Goal: Task Accomplishment & Management: Manage account settings

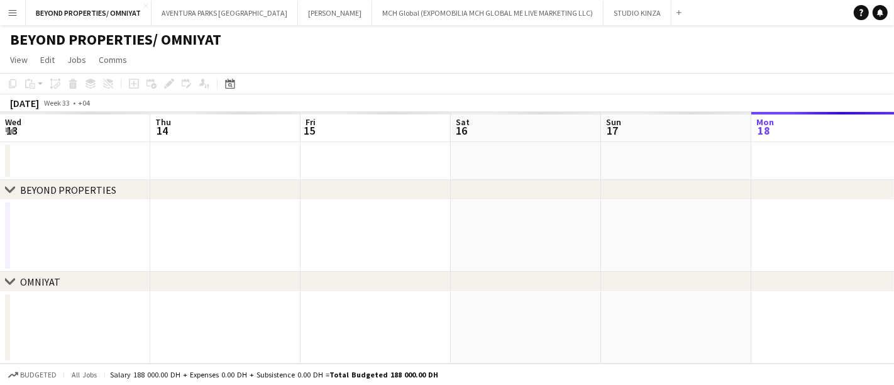
scroll to position [0, 300]
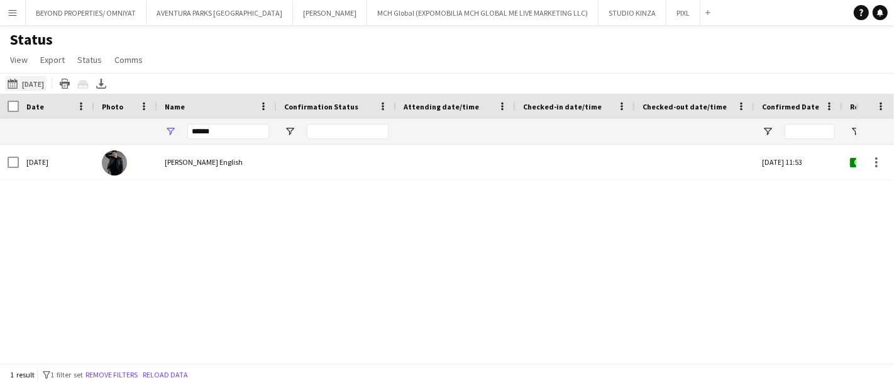
click at [16, 82] on app-icon "[DATE] to [DATE]" at bounding box center [15, 84] width 14 height 10
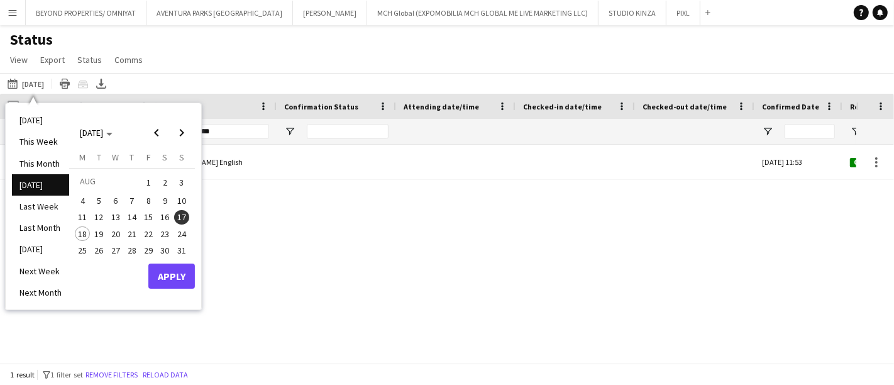
click at [136, 216] on span "14" at bounding box center [132, 217] width 15 height 15
click at [184, 213] on span "17" at bounding box center [181, 217] width 15 height 15
click at [99, 212] on span "12" at bounding box center [99, 217] width 15 height 15
click at [182, 216] on span "17" at bounding box center [181, 217] width 15 height 15
click at [170, 272] on button "Apply" at bounding box center [171, 275] width 47 height 25
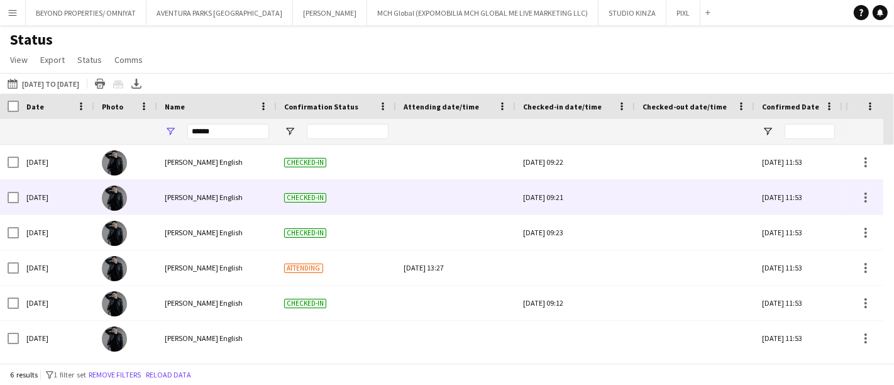
scroll to position [3, 0]
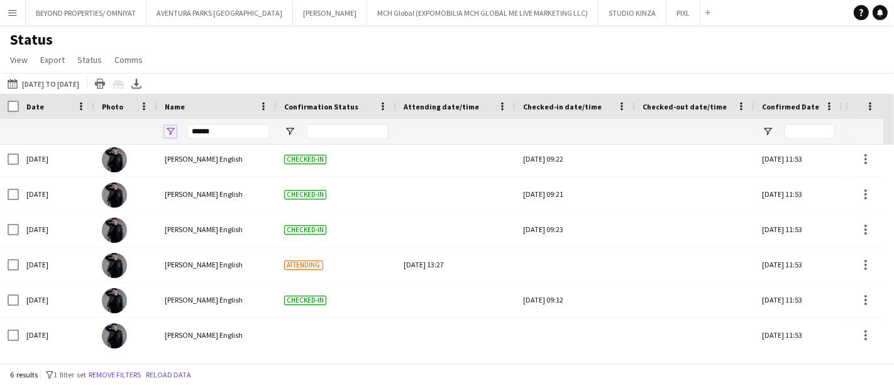
click at [174, 126] on span "Open Filter Menu" at bounding box center [170, 131] width 11 height 11
click at [440, 128] on div at bounding box center [456, 131] width 104 height 25
click at [381, 103] on span at bounding box center [382, 106] width 11 height 11
click at [338, 83] on div "18-08-2025 to 24-08-2025 12-08-2025 to 17-08-2025 Today This Week This Month Ye…" at bounding box center [447, 83] width 894 height 21
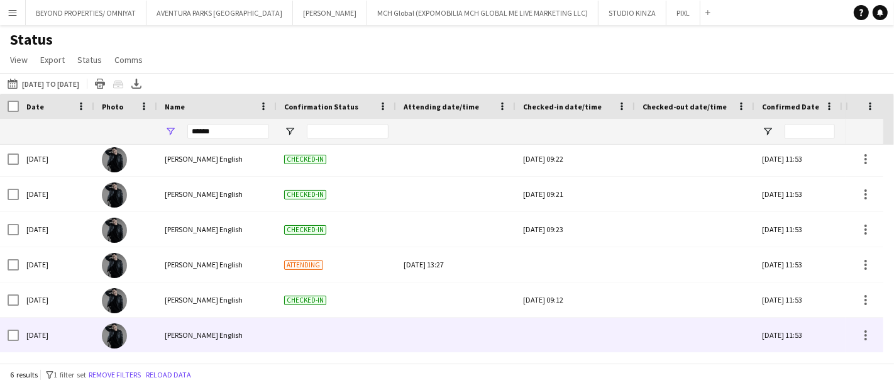
click at [265, 332] on div "Nathan piolo English" at bounding box center [216, 335] width 119 height 35
click at [119, 331] on img at bounding box center [114, 335] width 25 height 25
click at [45, 340] on div "Sun, 17 Aug 2025" at bounding box center [56, 335] width 75 height 35
click at [863, 338] on div at bounding box center [865, 335] width 15 height 15
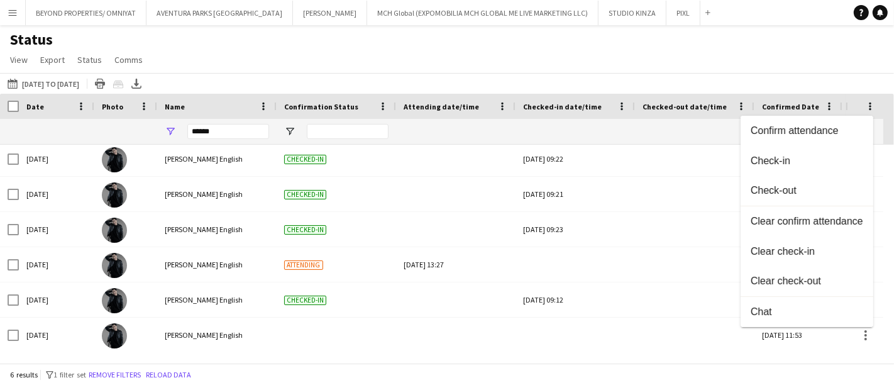
click at [708, 367] on div at bounding box center [447, 192] width 894 height 385
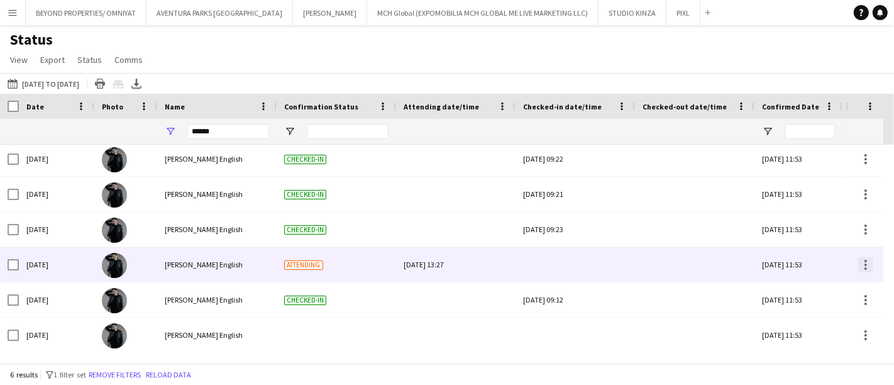
click at [866, 263] on div at bounding box center [866, 264] width 3 height 3
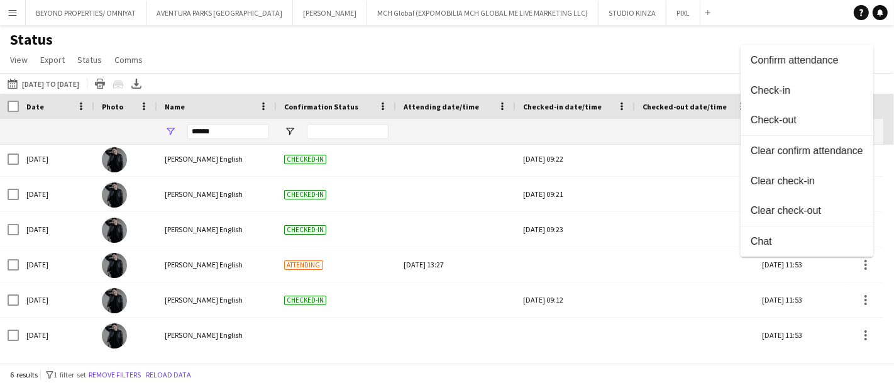
click at [722, 272] on div at bounding box center [447, 192] width 894 height 385
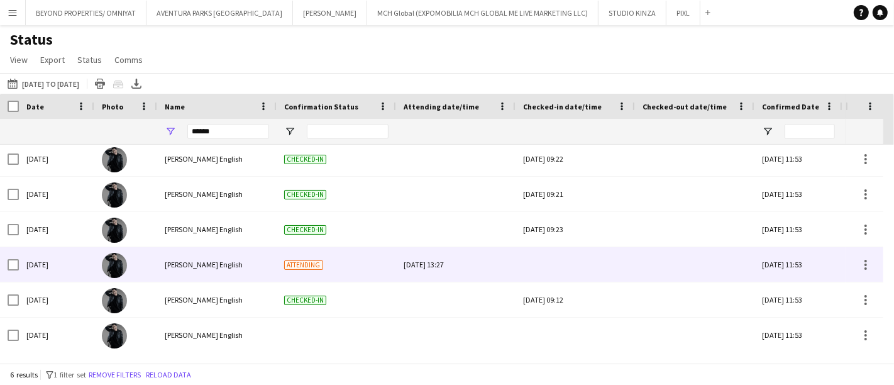
click at [499, 262] on div "Thu, 14 Aug 2025 13:27" at bounding box center [456, 264] width 104 height 35
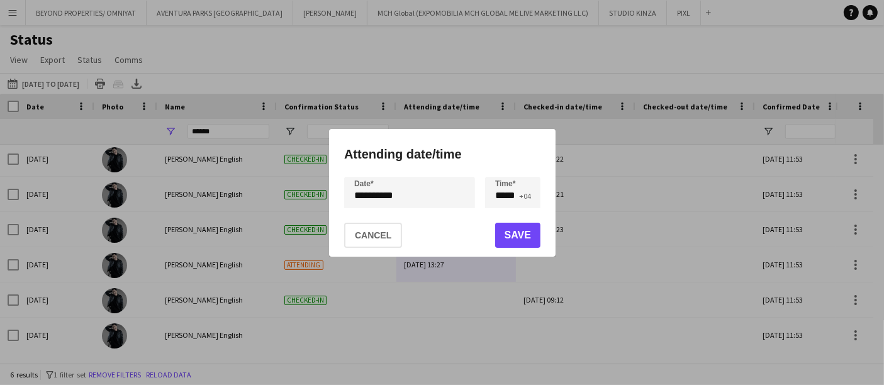
click at [503, 314] on div at bounding box center [442, 192] width 884 height 385
click at [357, 241] on button "Cancel" at bounding box center [373, 235] width 58 height 25
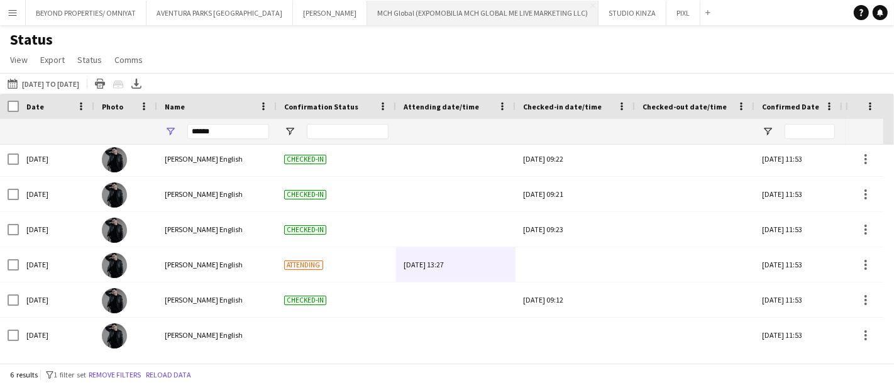
click at [367, 13] on button "MCH Global (EXPOMOBILIA MCH GLOBAL ME LIVE MARKETING LLC) Close" at bounding box center [482, 13] width 231 height 25
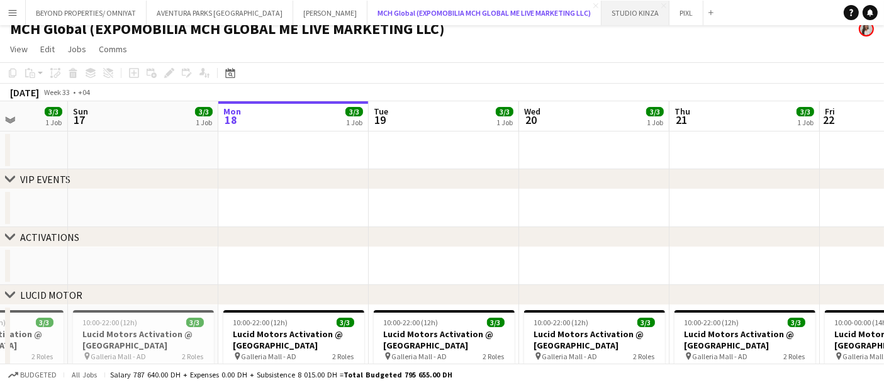
scroll to position [11, 0]
click at [601, 15] on button "STUDIO KINZA Close" at bounding box center [635, 13] width 68 height 25
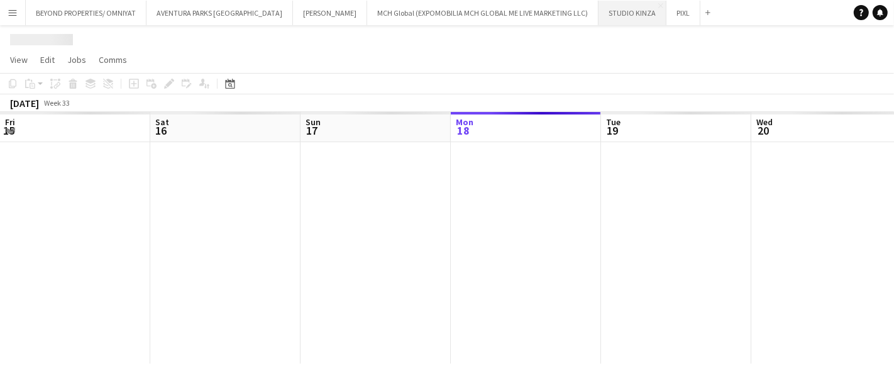
scroll to position [0, 300]
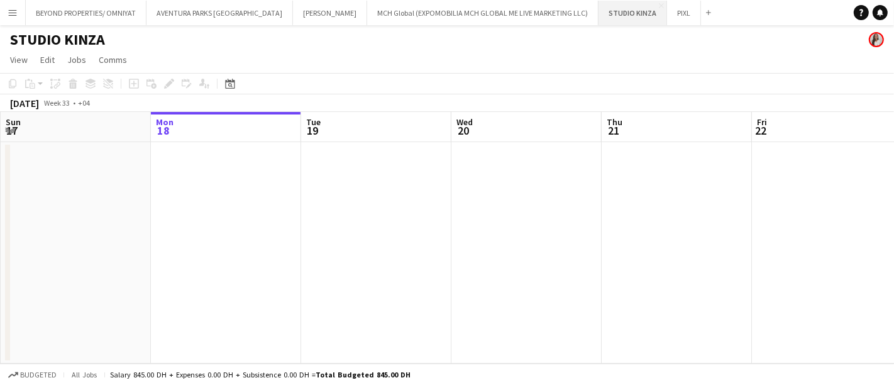
click at [599, 20] on button "STUDIO KINZA Close" at bounding box center [633, 13] width 69 height 25
click at [667, 13] on button "PIXL Close" at bounding box center [684, 13] width 34 height 25
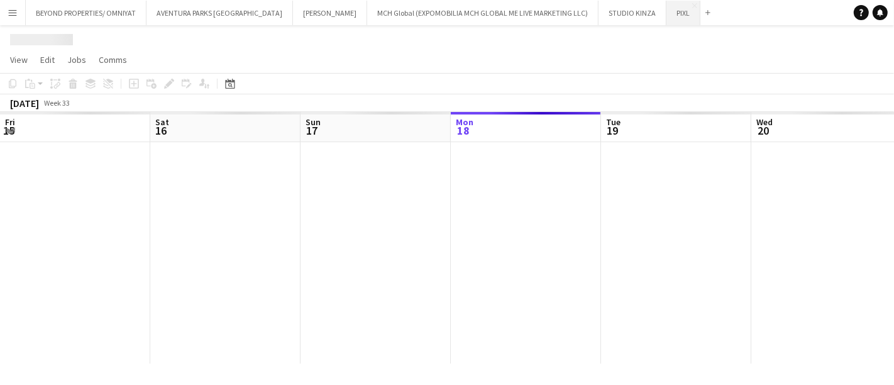
scroll to position [0, 300]
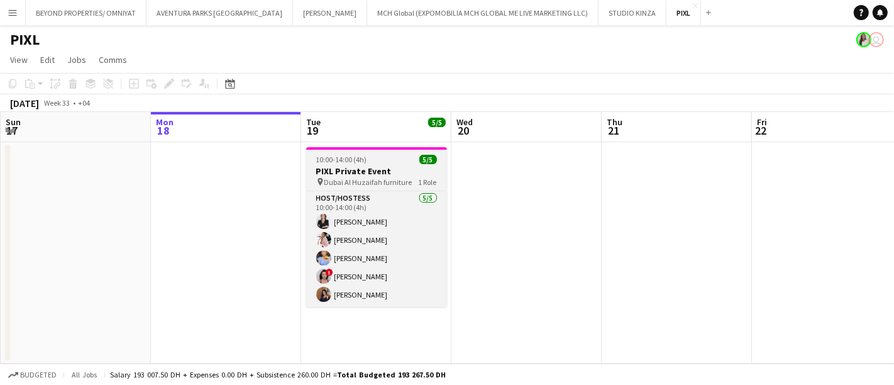
click at [359, 168] on h3 "PIXL Private Event" at bounding box center [376, 170] width 141 height 11
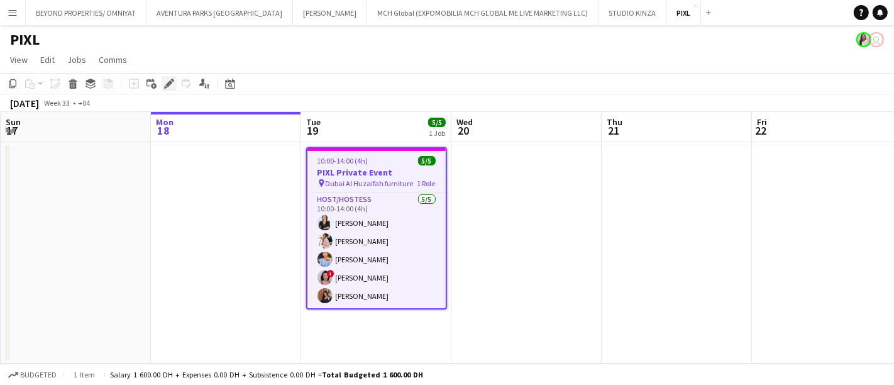
click at [167, 83] on icon at bounding box center [168, 83] width 7 height 7
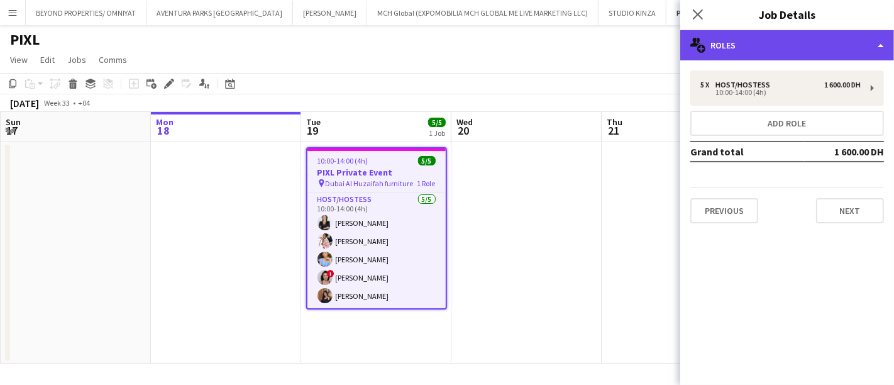
click at [782, 40] on div "multiple-users-add Roles" at bounding box center [787, 45] width 214 height 30
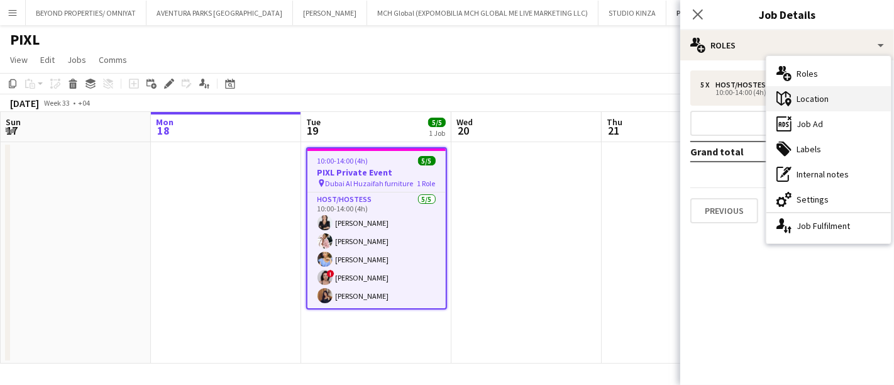
click at [819, 99] on div "maps-pin-1 Location" at bounding box center [829, 98] width 125 height 25
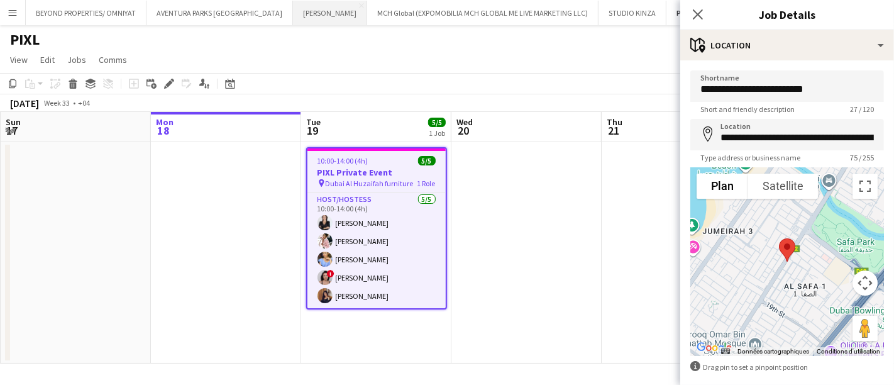
click at [293, 13] on button "SALATA Close" at bounding box center [330, 13] width 74 height 25
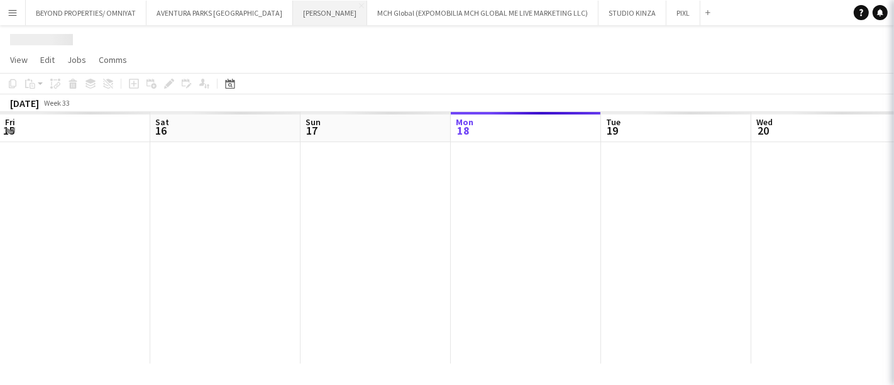
scroll to position [0, 300]
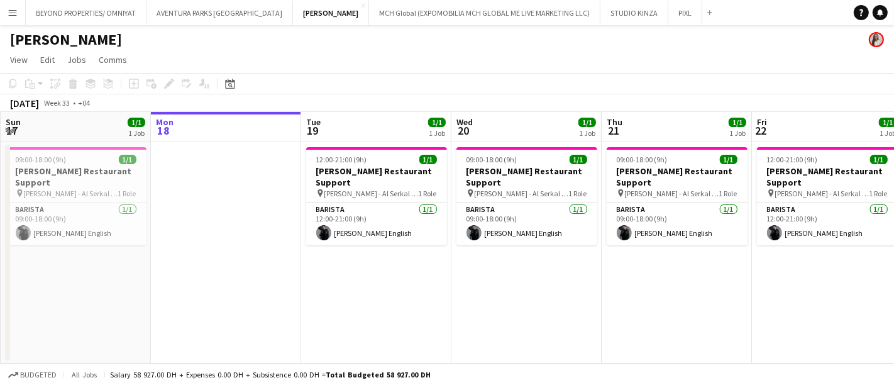
click at [11, 16] on app-icon "Menu" at bounding box center [13, 13] width 10 height 10
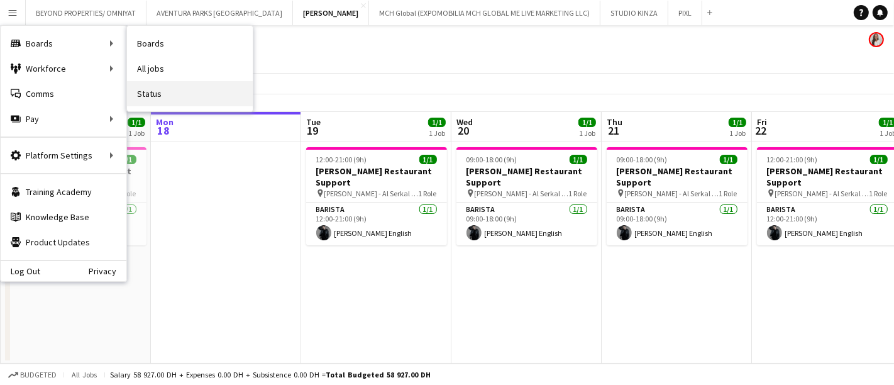
click at [167, 91] on link "Status" at bounding box center [190, 93] width 126 height 25
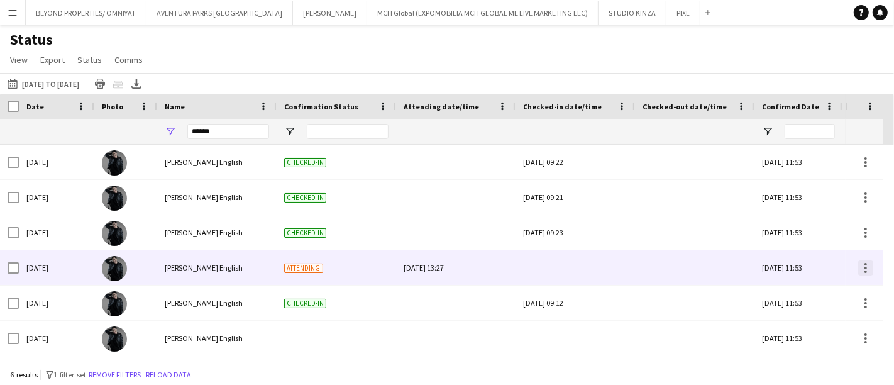
click at [871, 268] on div at bounding box center [865, 267] width 15 height 15
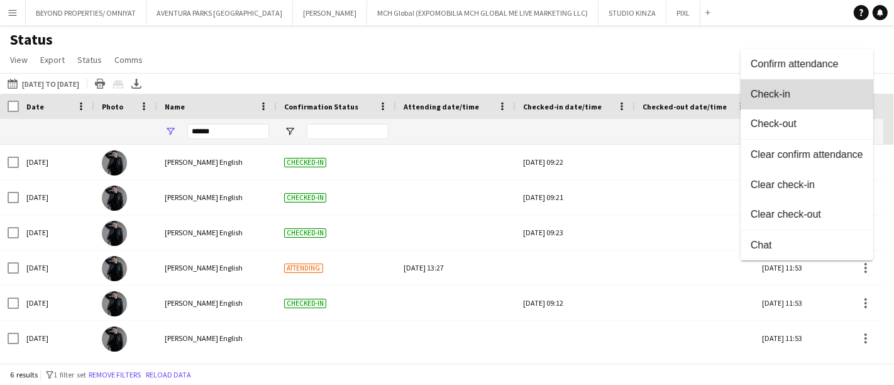
click at [809, 97] on span "Check-in" at bounding box center [807, 93] width 113 height 11
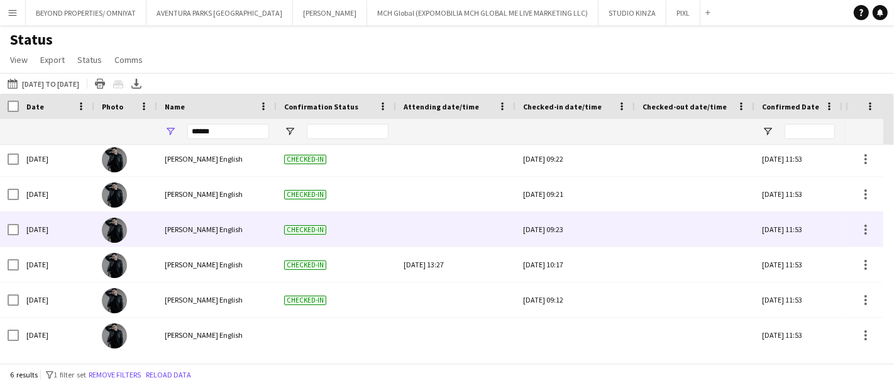
scroll to position [3, 0]
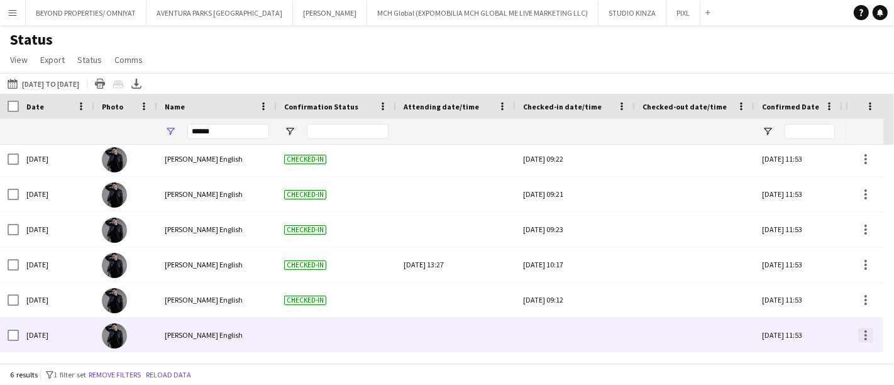
click at [866, 338] on div at bounding box center [866, 339] width 3 height 3
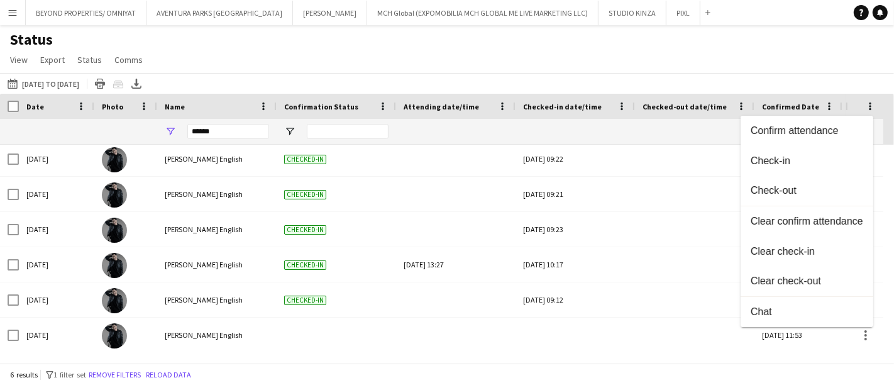
click at [374, 337] on div at bounding box center [447, 192] width 894 height 385
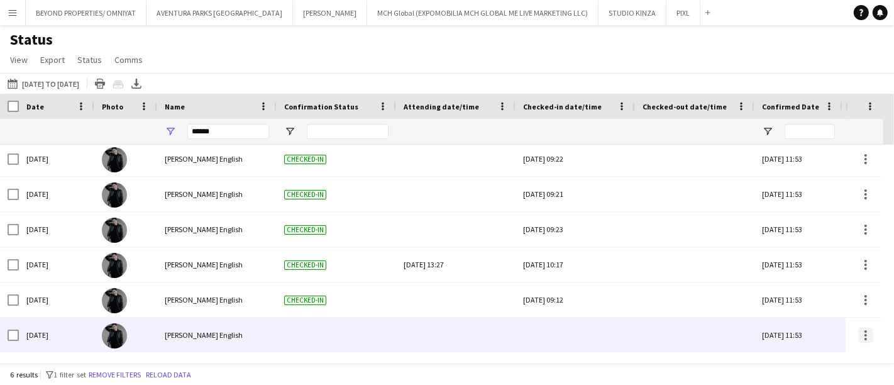
click at [867, 336] on div at bounding box center [865, 335] width 15 height 15
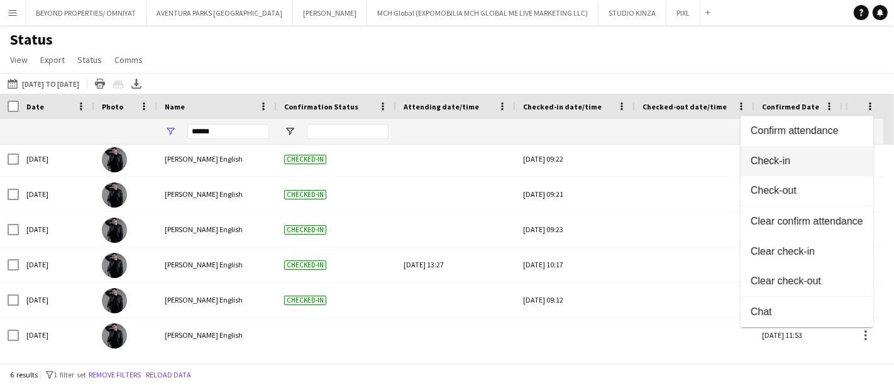
click at [814, 167] on span "Check-in" at bounding box center [807, 160] width 113 height 11
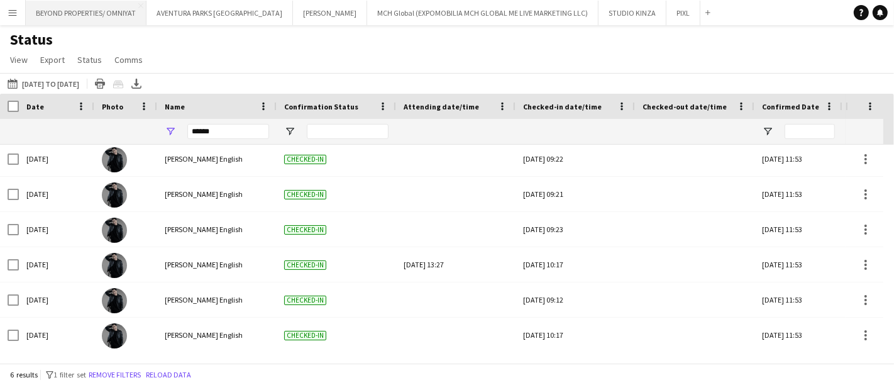
click at [72, 19] on button "BEYOND PROPERTIES/ OMNIYAT Close" at bounding box center [86, 13] width 121 height 25
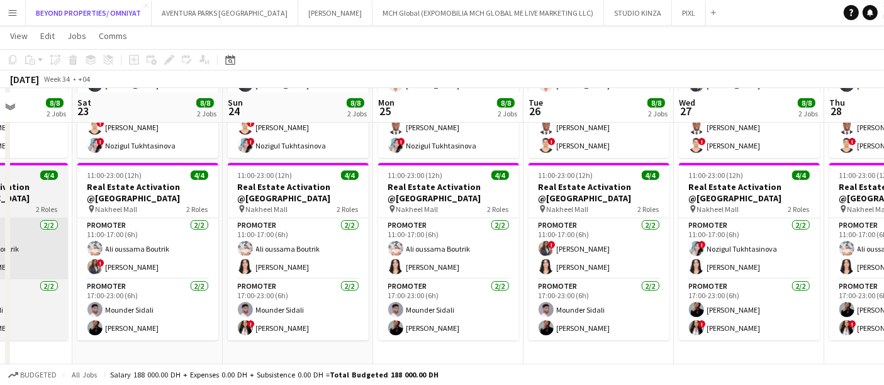
scroll to position [208, 0]
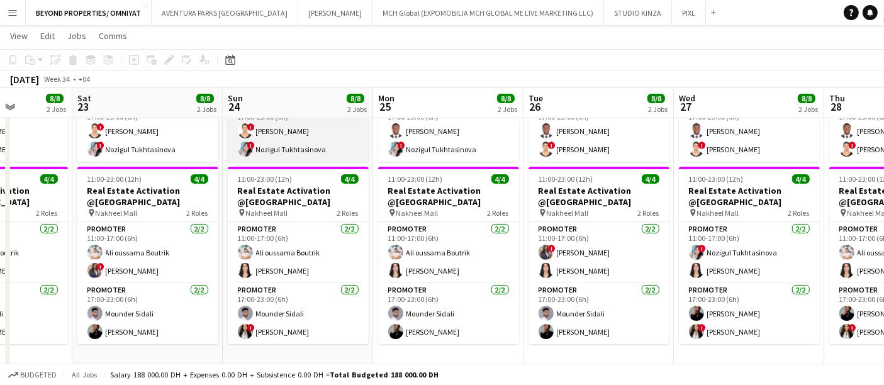
click at [295, 144] on app-card-role "Promoter 2/2 17:00-23:00 (6h) ! Ali Tariq ! Nozigul Tukhtasinova" at bounding box center [298, 131] width 141 height 61
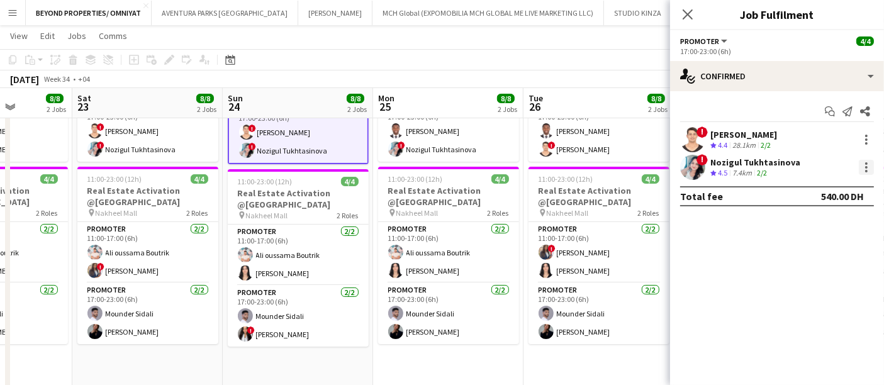
click at [865, 166] on div at bounding box center [866, 167] width 3 height 3
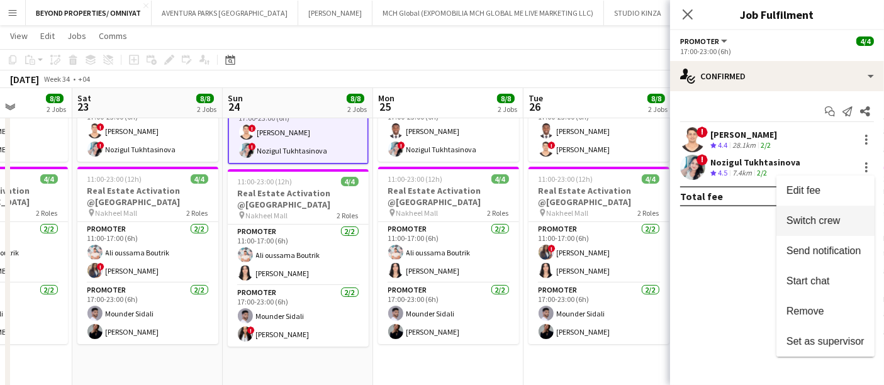
click at [844, 220] on span "Switch crew" at bounding box center [825, 220] width 78 height 11
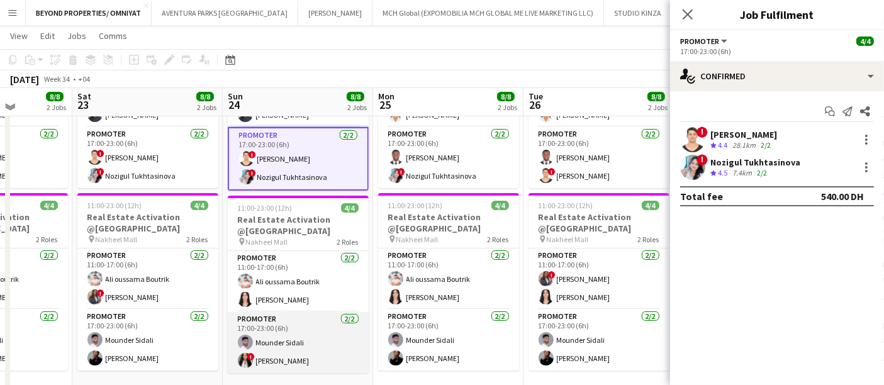
click at [311, 357] on app-card-role "Promoter 2/2 17:00-23:00 (6h) Mounder Sidali ! Mayara Do Nascimento Silva" at bounding box center [298, 342] width 141 height 61
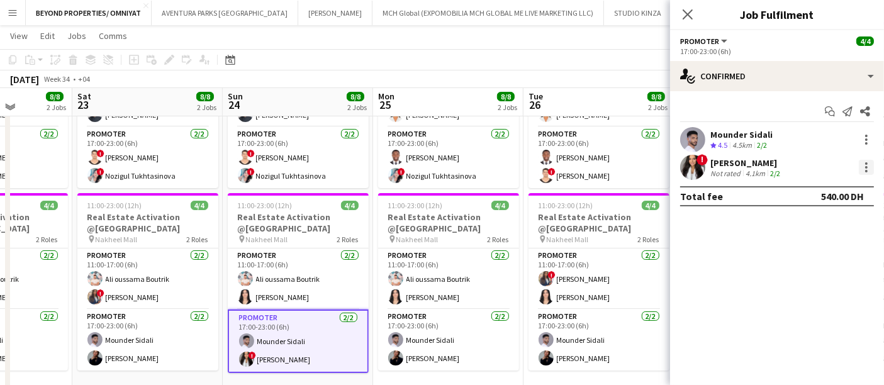
click at [862, 169] on div at bounding box center [865, 167] width 15 height 15
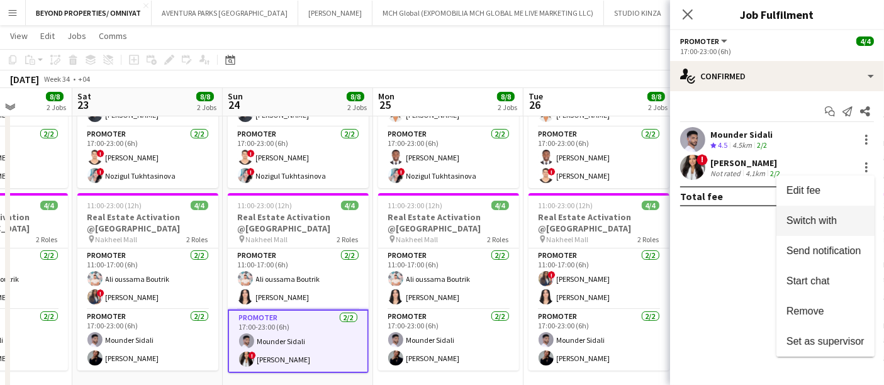
click at [824, 220] on span "Switch with" at bounding box center [811, 220] width 50 height 11
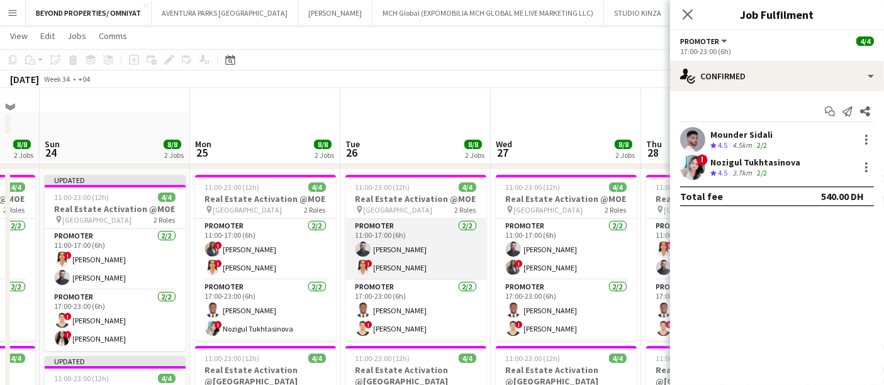
scroll to position [0, 0]
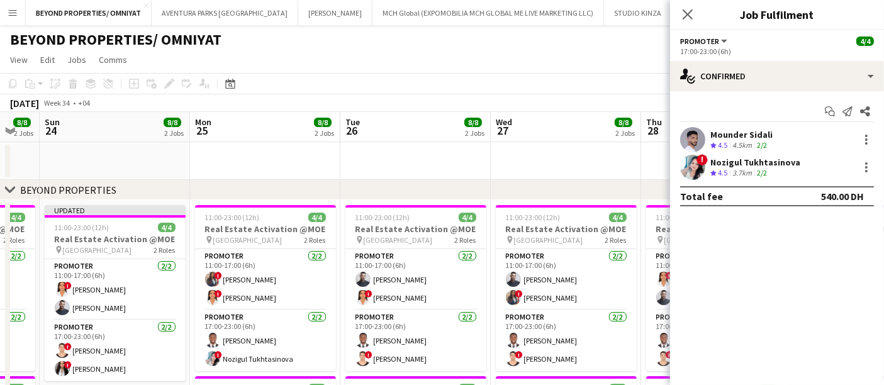
click at [250, 112] on app-board-header-date "Mon 25 8/8 2 Jobs" at bounding box center [265, 127] width 150 height 30
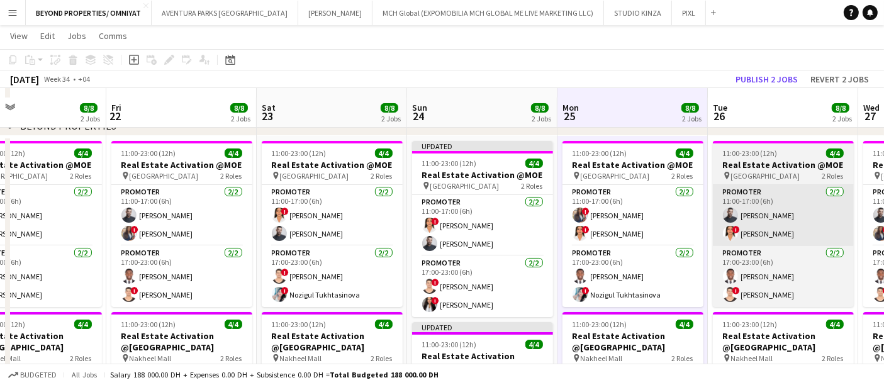
scroll to position [45, 0]
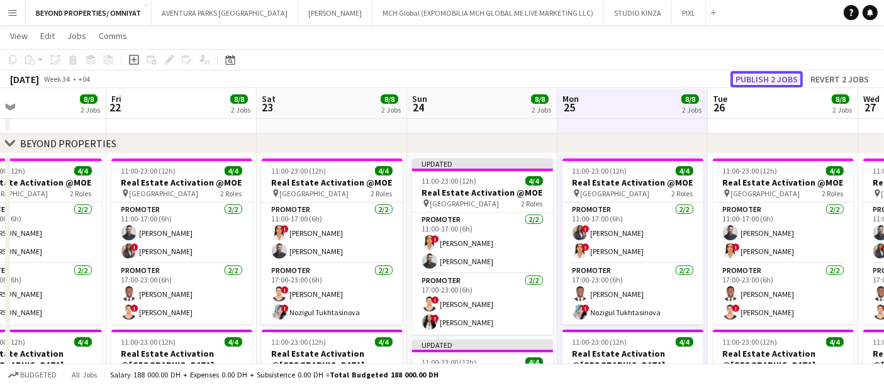
click at [765, 80] on button "Publish 2 jobs" at bounding box center [766, 79] width 72 height 16
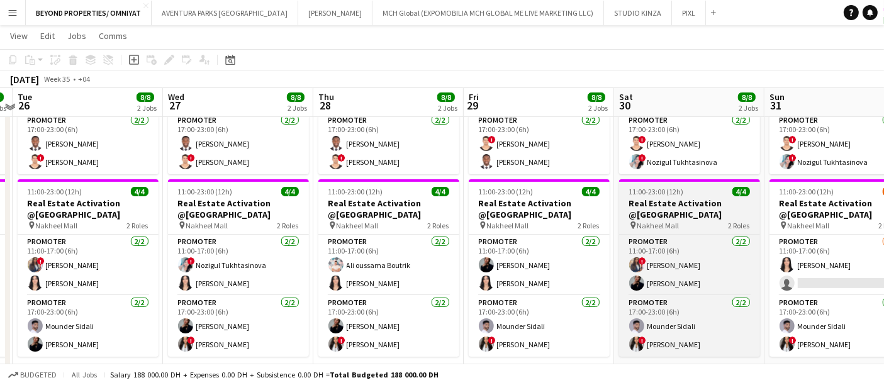
scroll to position [194, 0]
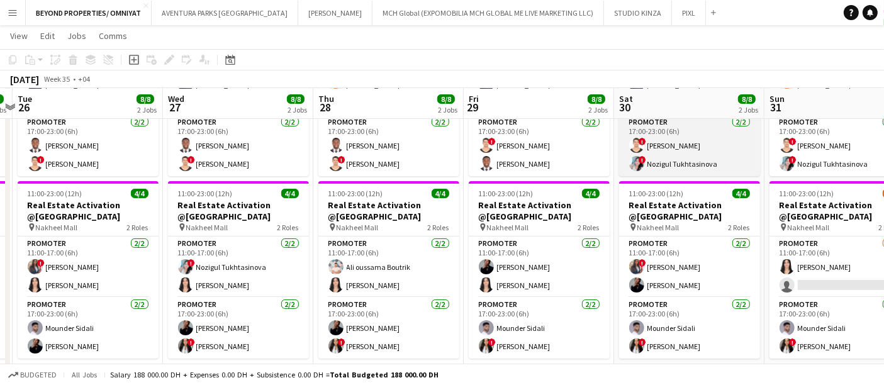
click at [652, 158] on app-card-role "Promoter 2/2 17:00-23:00 (6h) ! Ali Tariq ! Nozigul Tukhtasinova" at bounding box center [689, 145] width 141 height 61
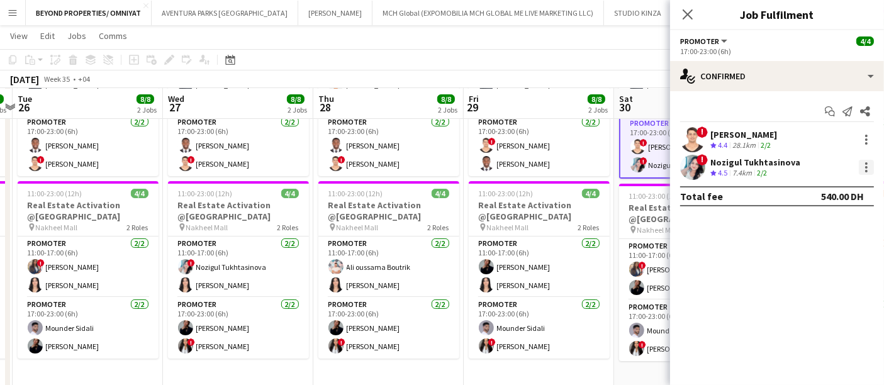
click at [866, 168] on div at bounding box center [866, 167] width 3 height 3
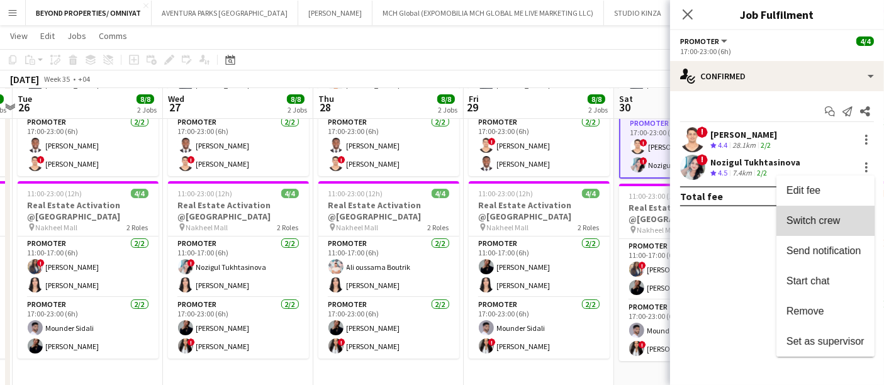
click at [836, 225] on span "Switch crew" at bounding box center [812, 220] width 53 height 11
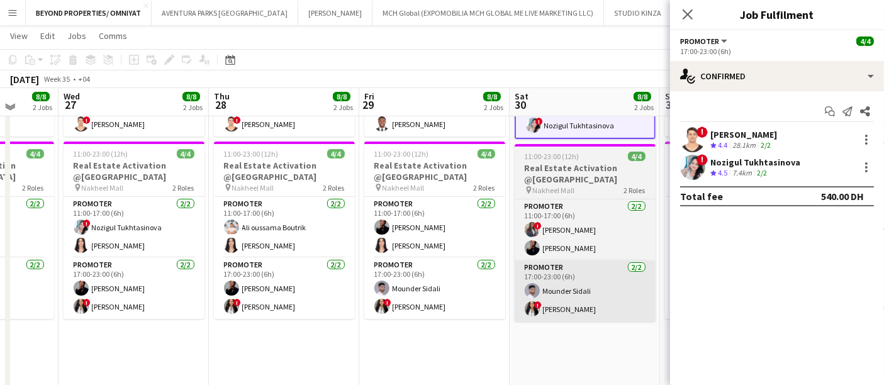
scroll to position [262, 0]
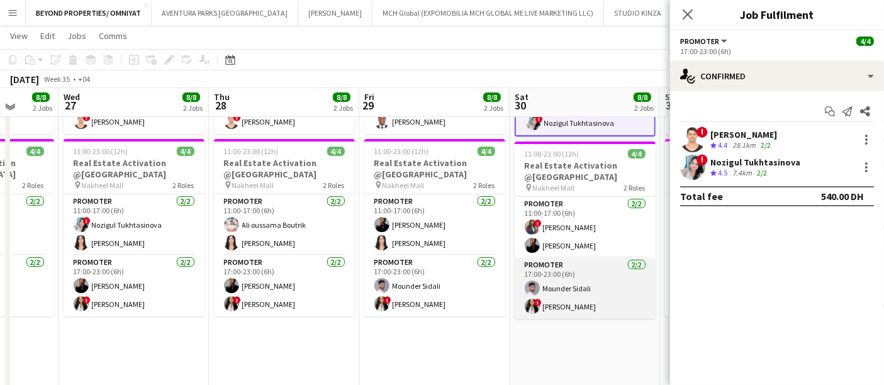
click at [602, 288] on app-card-role "Promoter 2/2 17:00-23:00 (6h) Mounder Sidali ! Mayara Do Nascimento Silva" at bounding box center [584, 288] width 141 height 61
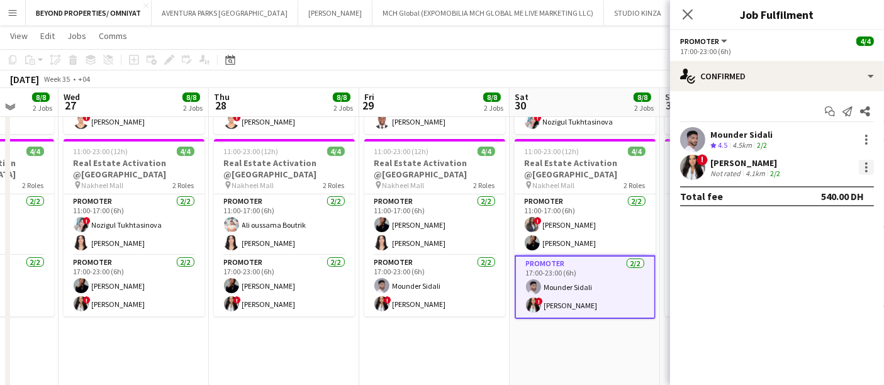
click at [865, 162] on div at bounding box center [866, 163] width 3 height 3
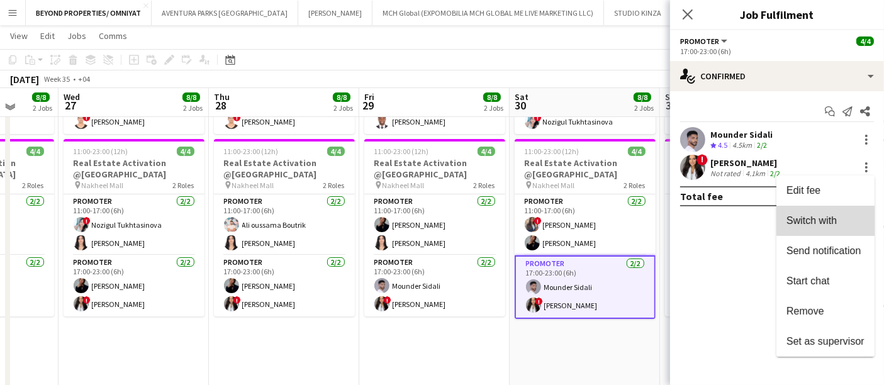
click at [842, 219] on span "Switch with" at bounding box center [825, 220] width 78 height 11
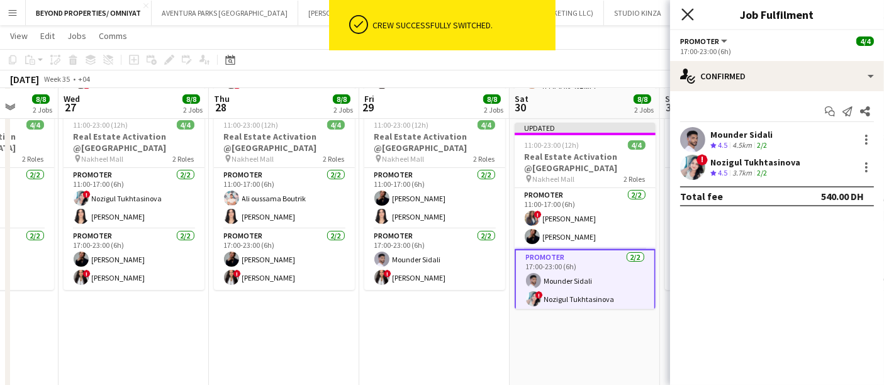
click at [687, 17] on icon "Close pop-in" at bounding box center [687, 14] width 12 height 12
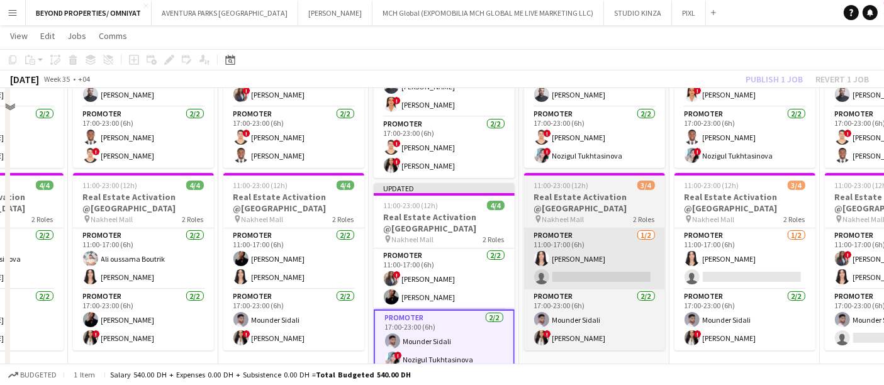
scroll to position [206, 0]
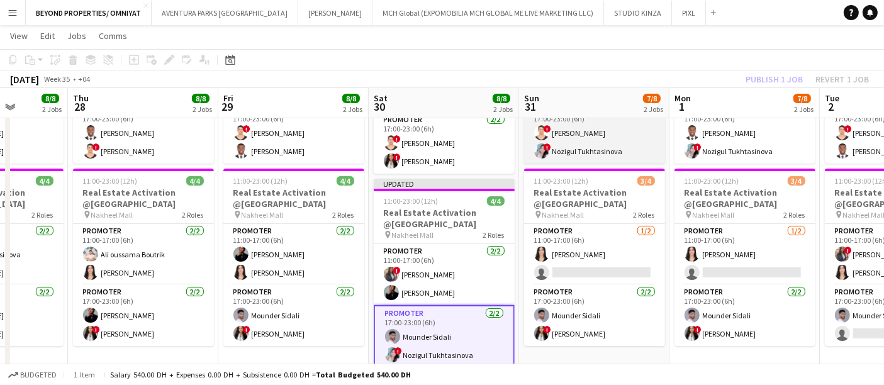
click at [622, 148] on app-card-role "Promoter 2/2 17:00-23:00 (6h) ! Ali Tariq ! Nozigul Tukhtasinova" at bounding box center [594, 133] width 141 height 61
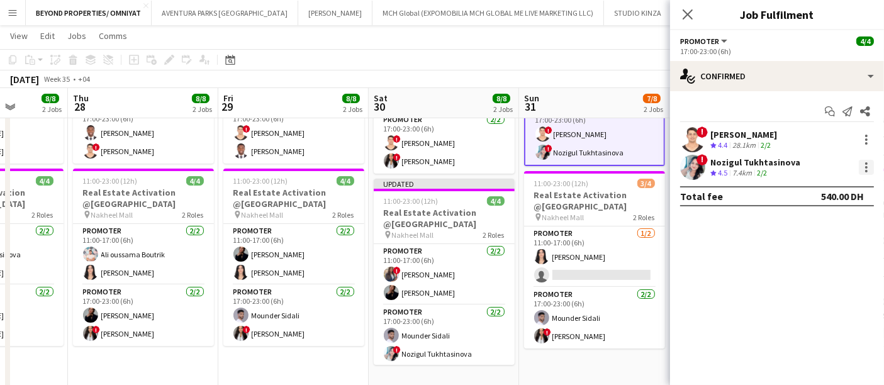
click at [863, 168] on div at bounding box center [865, 167] width 15 height 15
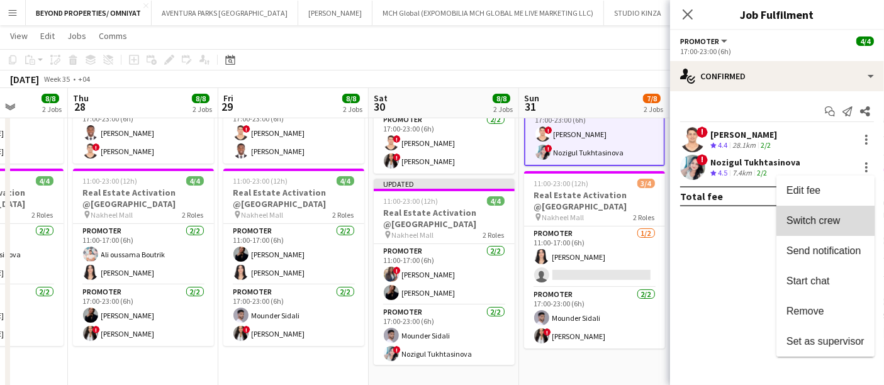
click at [849, 218] on span "Switch crew" at bounding box center [825, 220] width 78 height 11
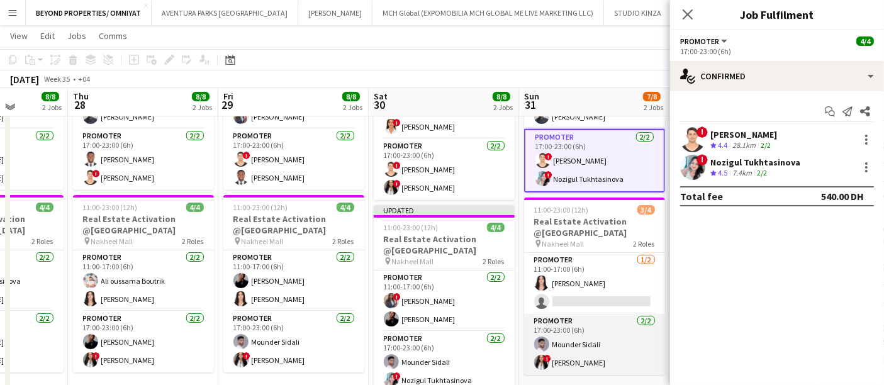
click at [625, 348] on app-card-role "Promoter 2/2 17:00-23:00 (6h) Mounder Sidali ! Mayara Do Nascimento Silva" at bounding box center [594, 344] width 141 height 61
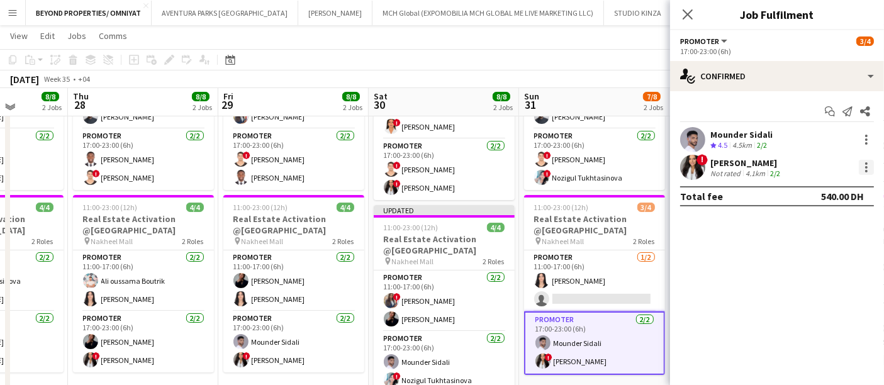
click at [870, 162] on div at bounding box center [865, 167] width 15 height 15
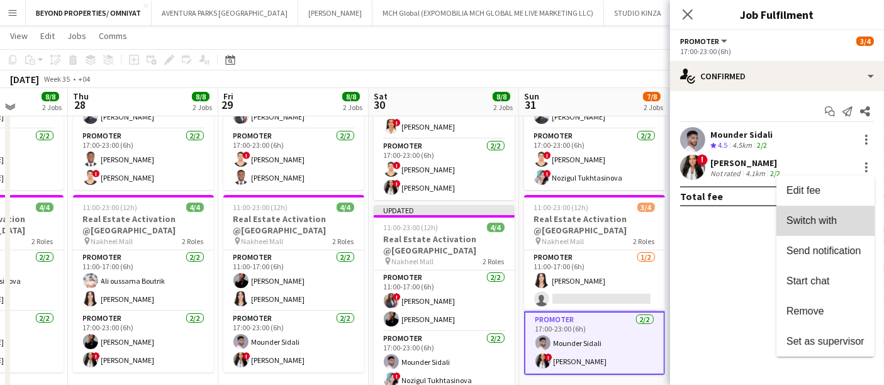
click at [833, 223] on span "Switch with" at bounding box center [811, 220] width 50 height 11
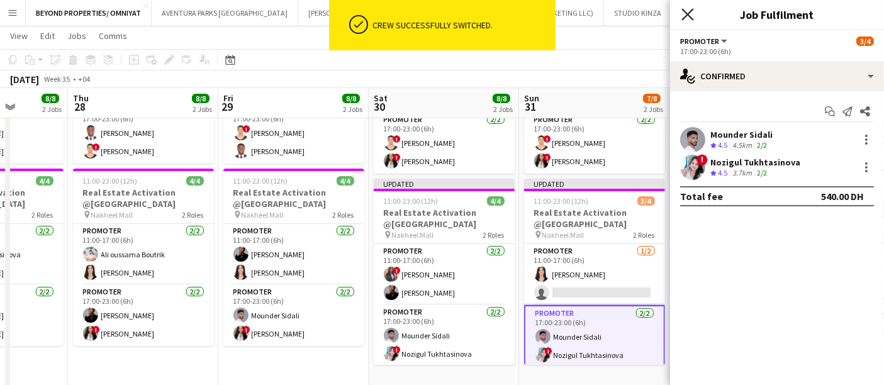
click at [687, 9] on icon "Close pop-in" at bounding box center [687, 14] width 12 height 12
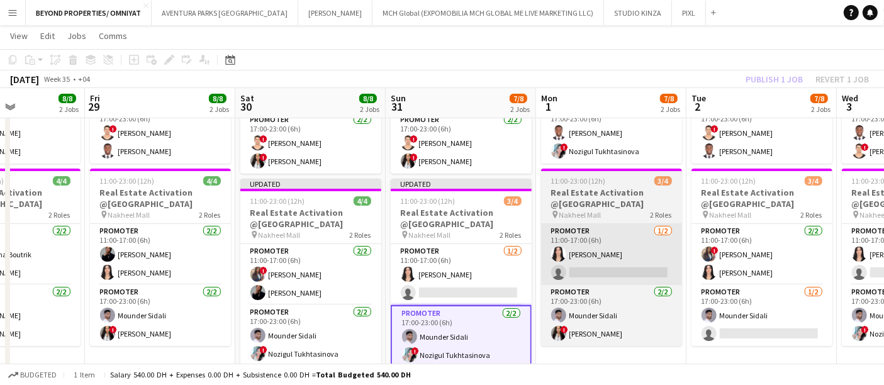
scroll to position [0, 517]
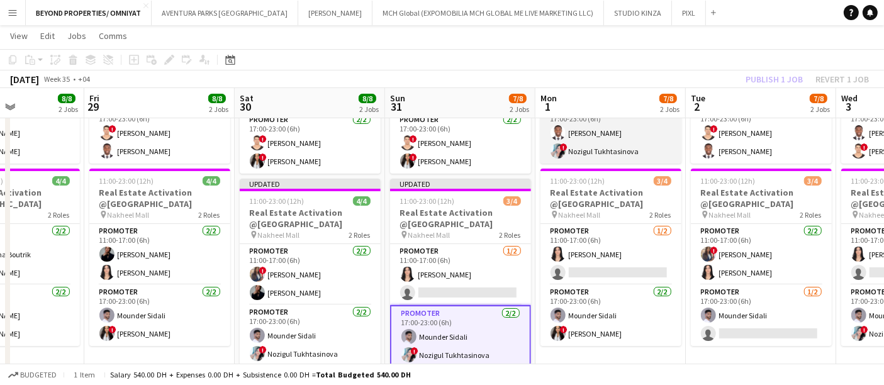
click at [648, 143] on app-card-role "Promoter 2/2 17:00-23:00 (6h) Jephtha Osei Afriyie ! Nozigul Tukhtasinova" at bounding box center [610, 133] width 141 height 61
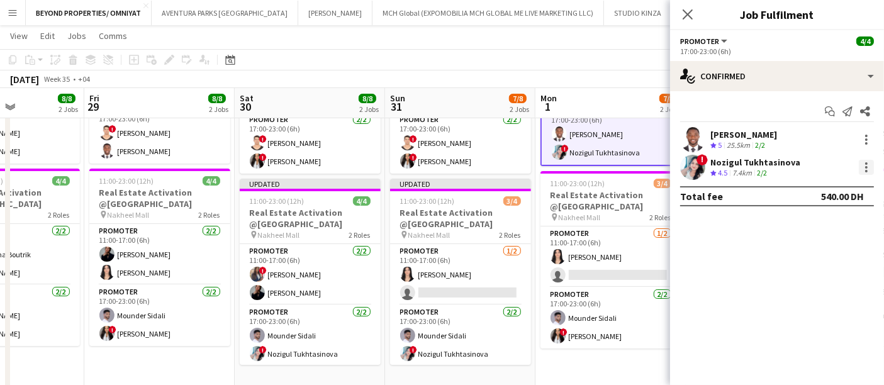
click at [864, 168] on div at bounding box center [865, 167] width 15 height 15
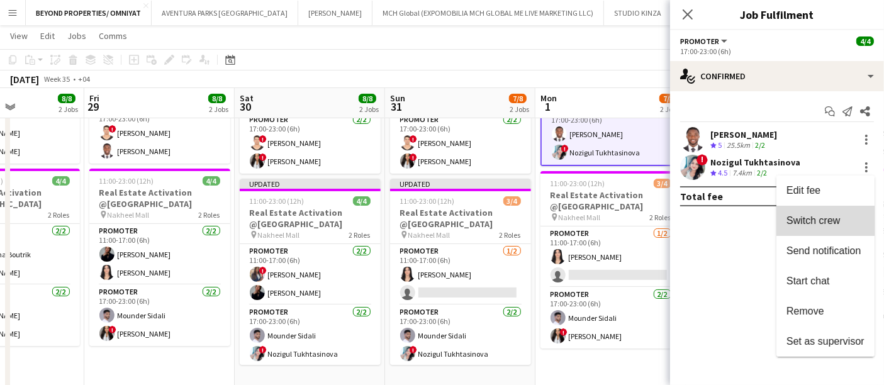
click at [843, 217] on span "Switch crew" at bounding box center [825, 220] width 78 height 11
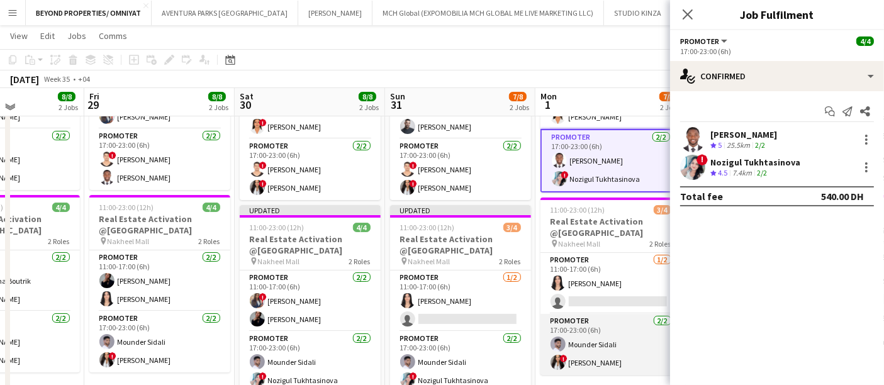
click at [629, 359] on app-card-role "Promoter 2/2 17:00-23:00 (6h) Mounder Sidali ! Mayara Do Nascimento Silva" at bounding box center [610, 344] width 141 height 61
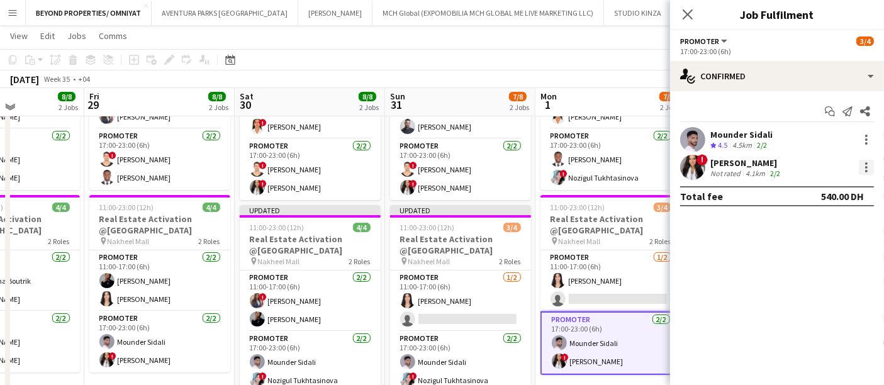
click at [865, 166] on div at bounding box center [866, 167] width 3 height 3
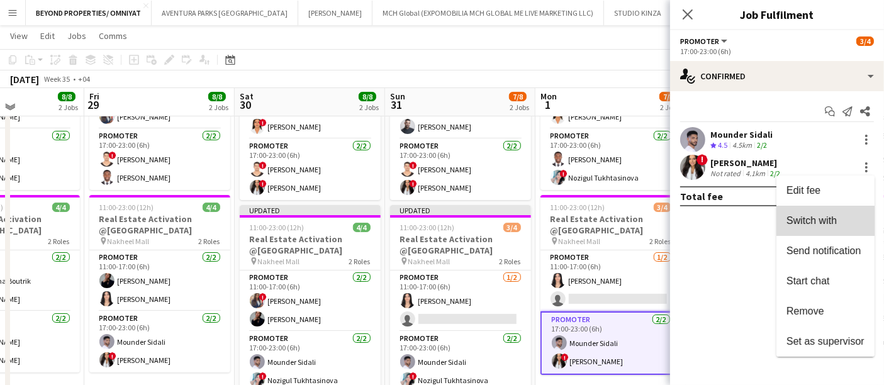
click at [818, 225] on span "Switch with" at bounding box center [811, 220] width 50 height 11
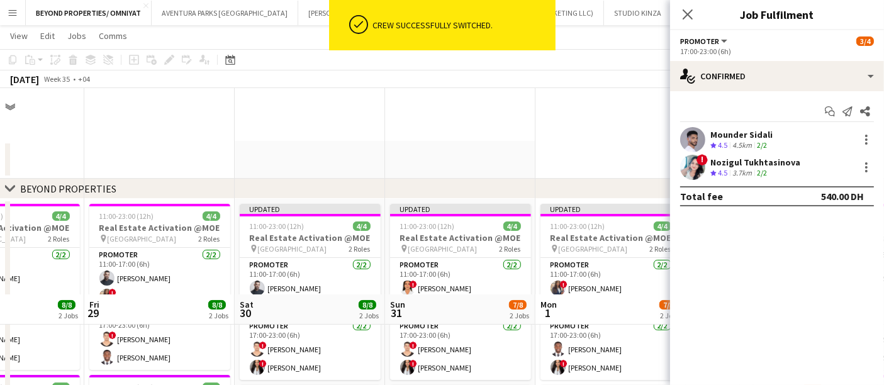
scroll to position [206, 0]
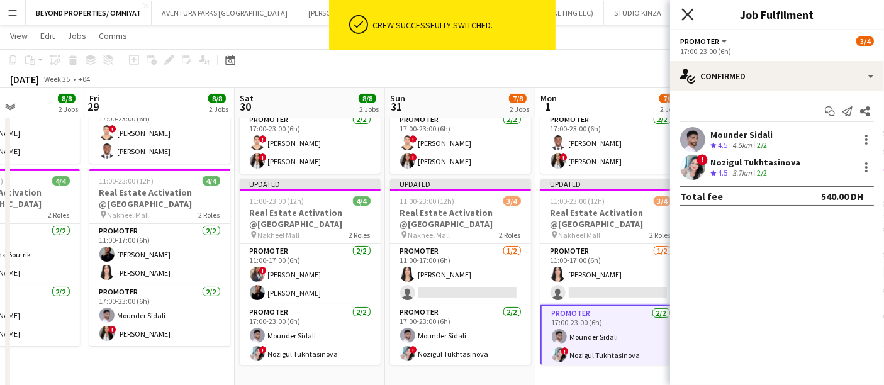
click at [690, 13] on icon at bounding box center [687, 14] width 12 height 12
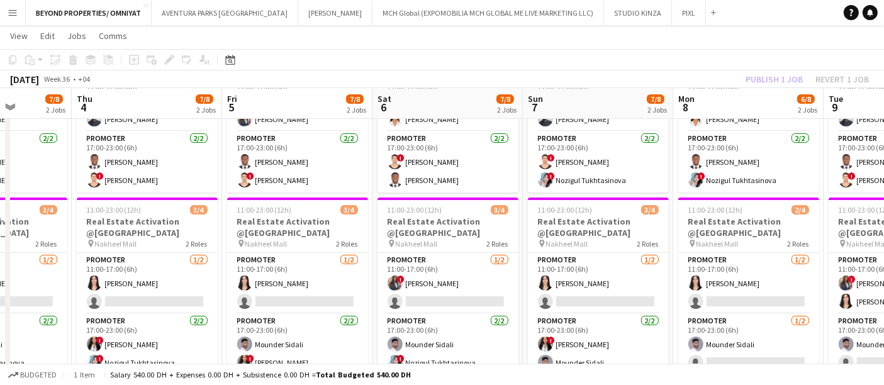
scroll to position [178, 0]
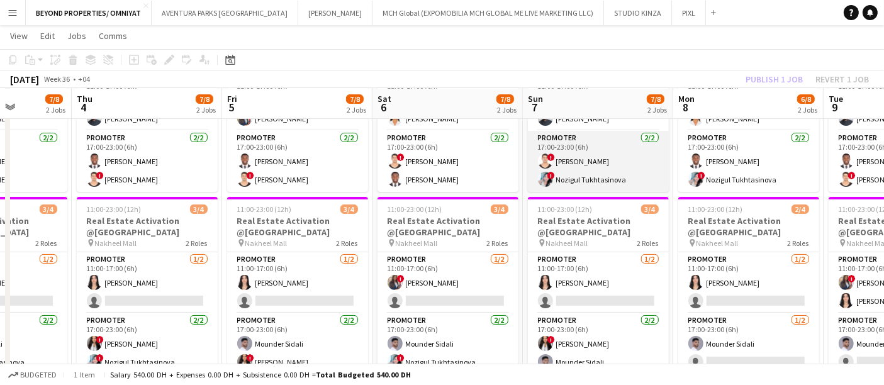
click at [592, 171] on app-card-role "Promoter 2/2 17:00-23:00 (6h) ! Ali Tariq ! Nozigul Tukhtasinova" at bounding box center [598, 161] width 141 height 61
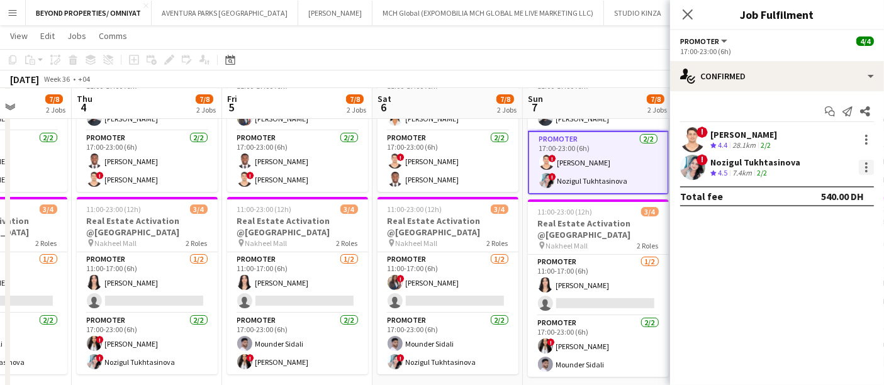
click at [867, 164] on div at bounding box center [865, 167] width 15 height 15
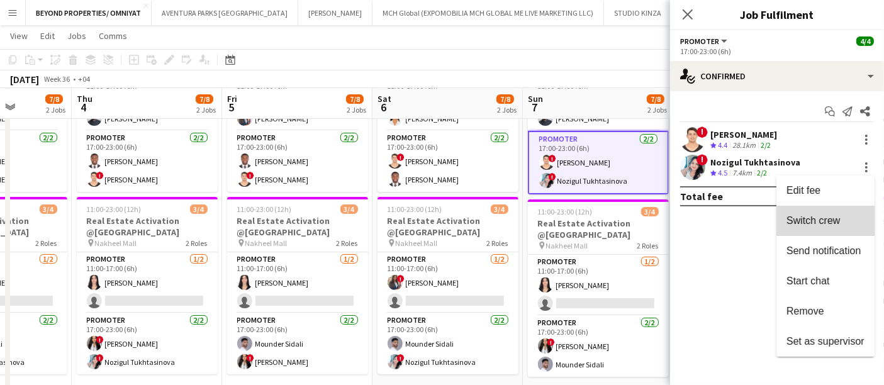
click at [833, 219] on span "Switch crew" at bounding box center [812, 220] width 53 height 11
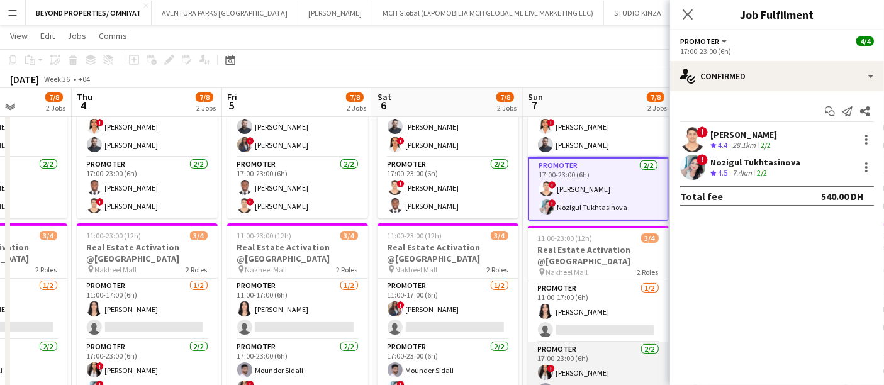
click at [611, 365] on app-card-role "Promoter 2/2 17:00-23:00 (6h) ! Mayara Do Nascimento Silva Mounder Sidali" at bounding box center [598, 372] width 141 height 61
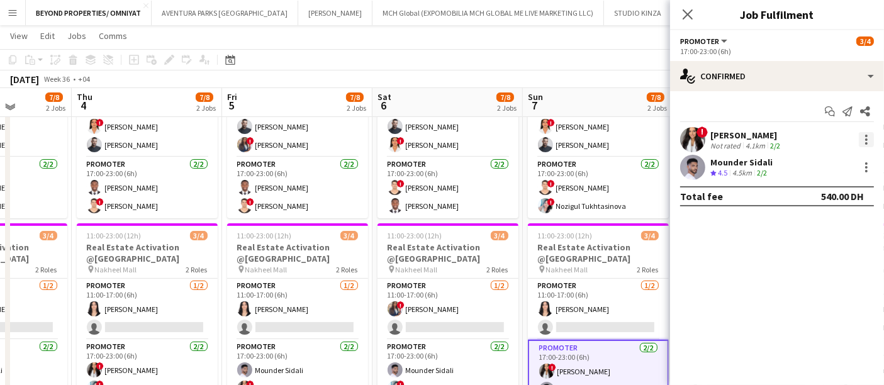
click at [865, 133] on div at bounding box center [865, 139] width 15 height 15
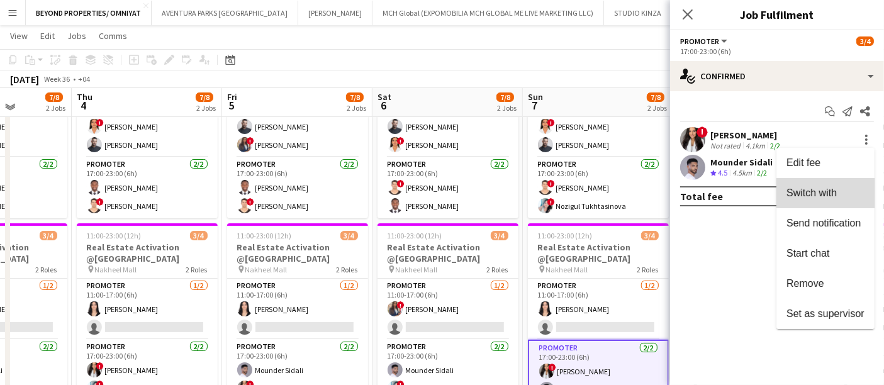
click at [826, 191] on span "Switch with" at bounding box center [811, 192] width 50 height 11
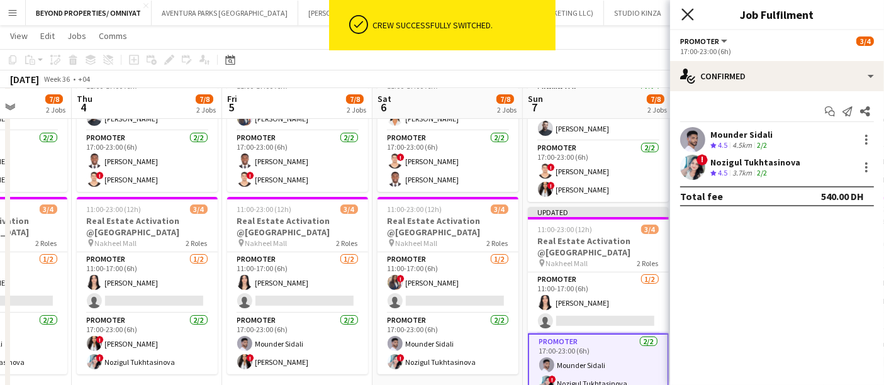
click at [687, 14] on icon at bounding box center [687, 14] width 12 height 12
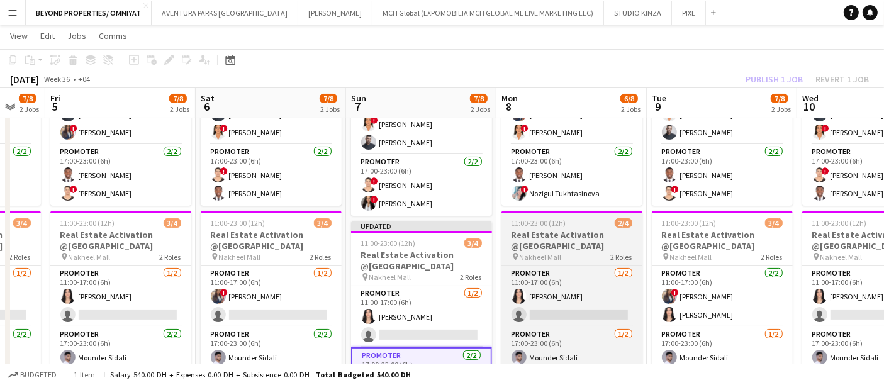
scroll to position [165, 0]
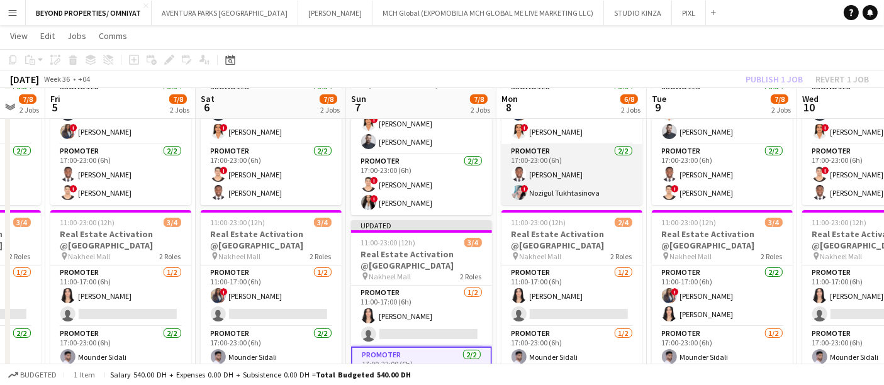
click at [563, 184] on app-card-role "Promoter 2/2 17:00-23:00 (6h) Jephtha Osei Afriyie ! Nozigul Tukhtasinova" at bounding box center [571, 174] width 141 height 61
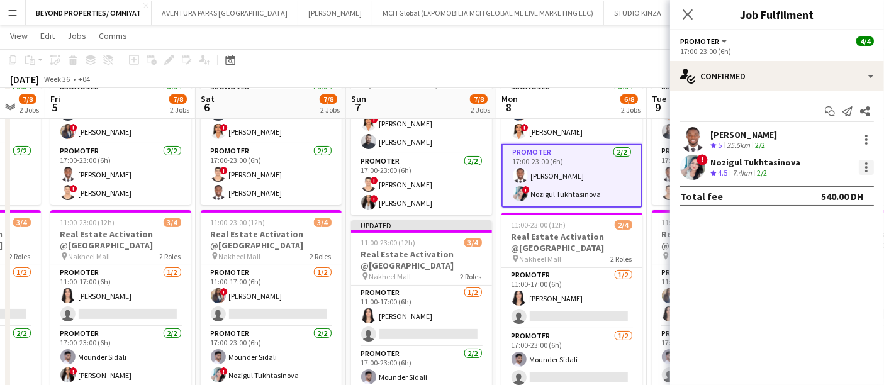
click at [863, 164] on div at bounding box center [865, 167] width 15 height 15
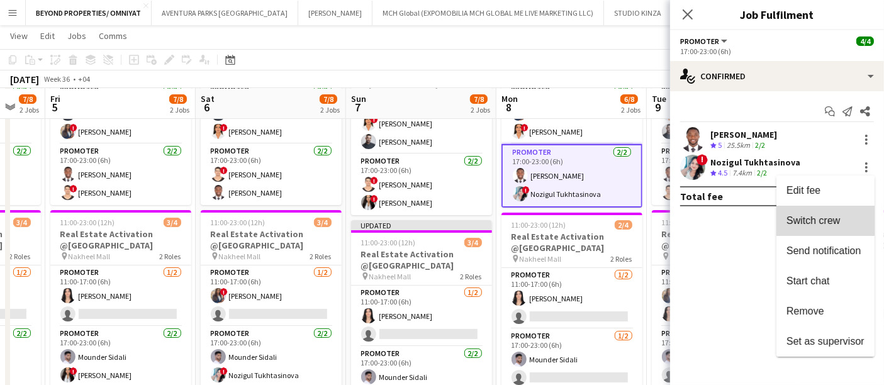
click at [816, 218] on span "Switch crew" at bounding box center [812, 220] width 53 height 11
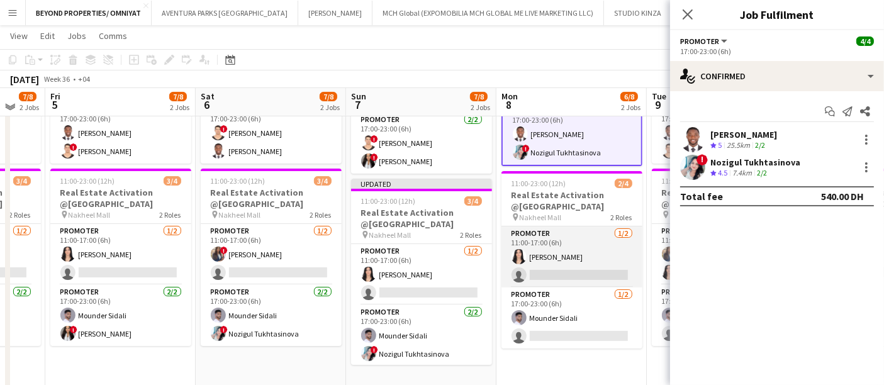
scroll to position [233, 0]
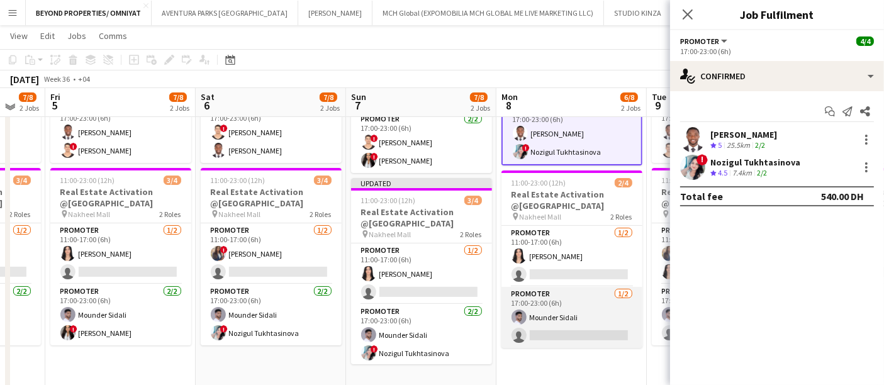
click at [541, 330] on app-card-role "Promoter 1/2 17:00-23:00 (6h) Mounder Sidali single-neutral-actions" at bounding box center [571, 317] width 141 height 61
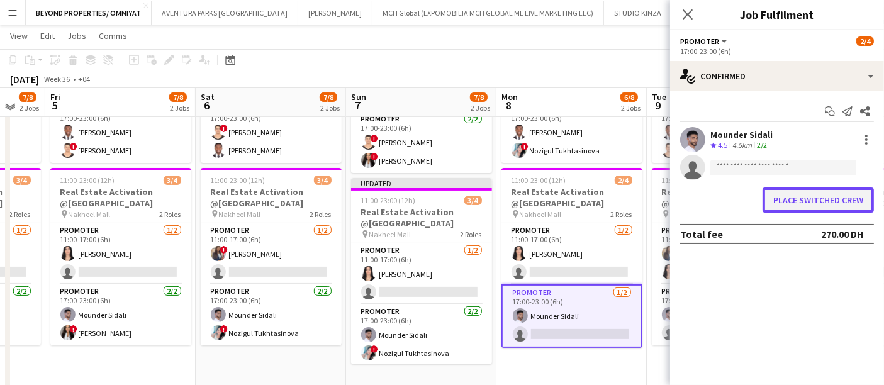
click at [789, 196] on button "Place switched crew" at bounding box center [817, 199] width 111 height 25
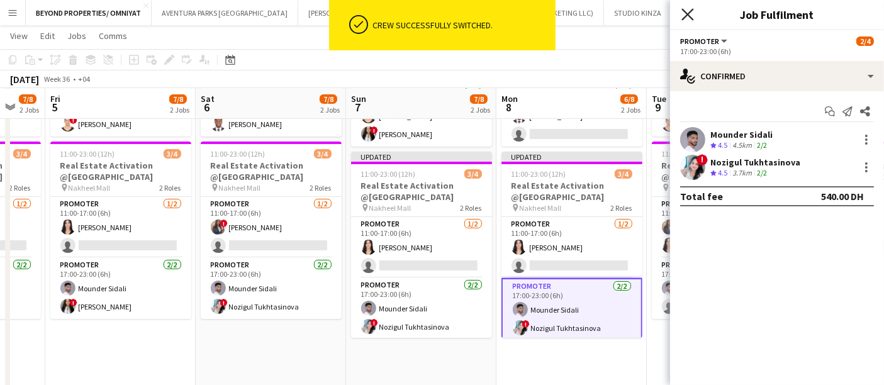
click at [690, 19] on icon "Close pop-in" at bounding box center [687, 14] width 12 height 12
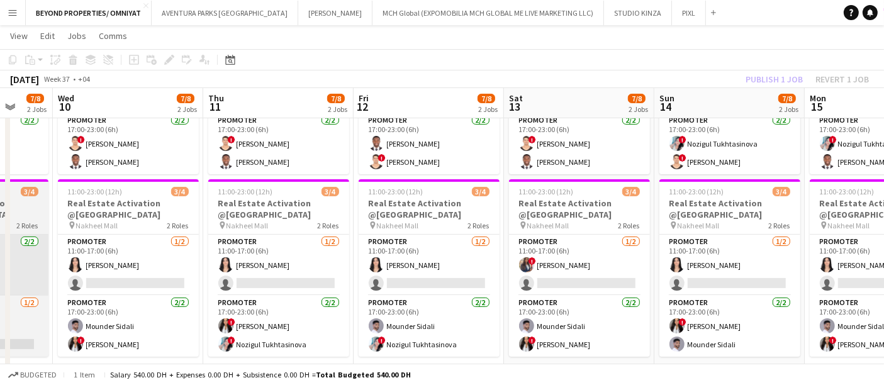
scroll to position [0, 404]
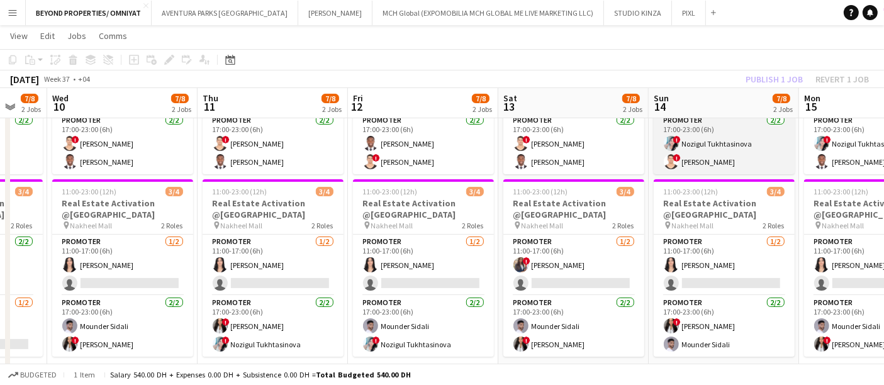
click at [717, 141] on app-card-role "Promoter 2/2 17:00-23:00 (6h) ! Nozigul Tukhtasinova ! Ali Tariq" at bounding box center [723, 143] width 141 height 61
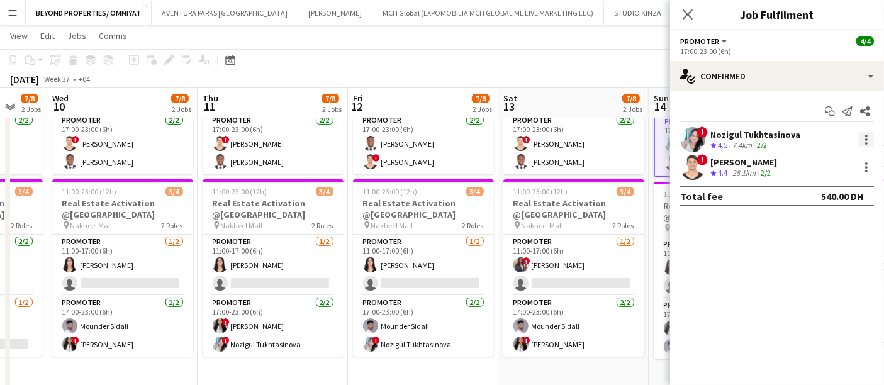
click at [868, 137] on div at bounding box center [865, 139] width 15 height 15
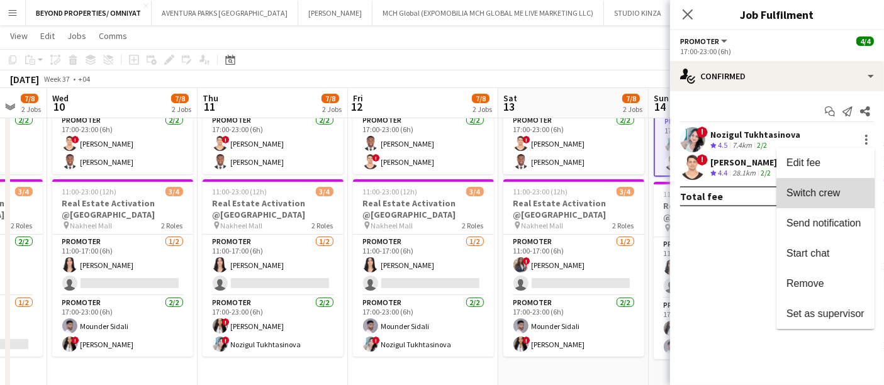
click at [835, 196] on span "Switch crew" at bounding box center [812, 192] width 53 height 11
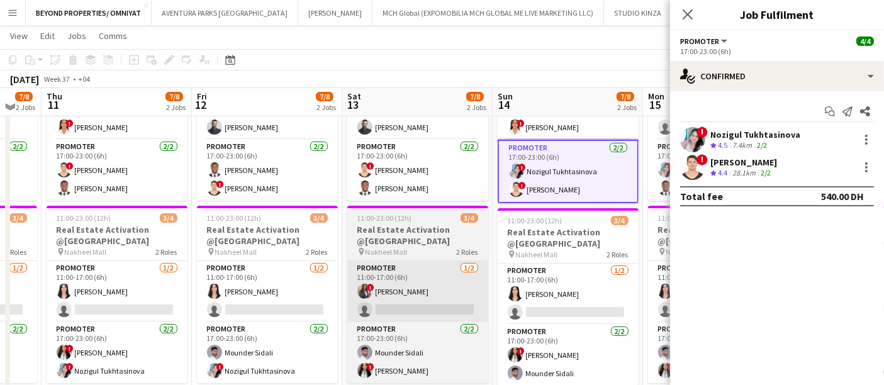
scroll to position [0, 413]
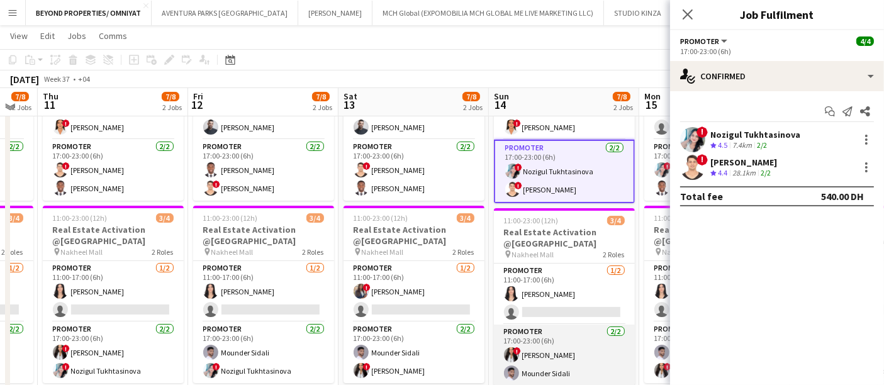
click at [573, 355] on app-card-role "Promoter 2/2 17:00-23:00 (6h) ! Mayara Do Nascimento Silva Mounder Sidali" at bounding box center [564, 354] width 141 height 61
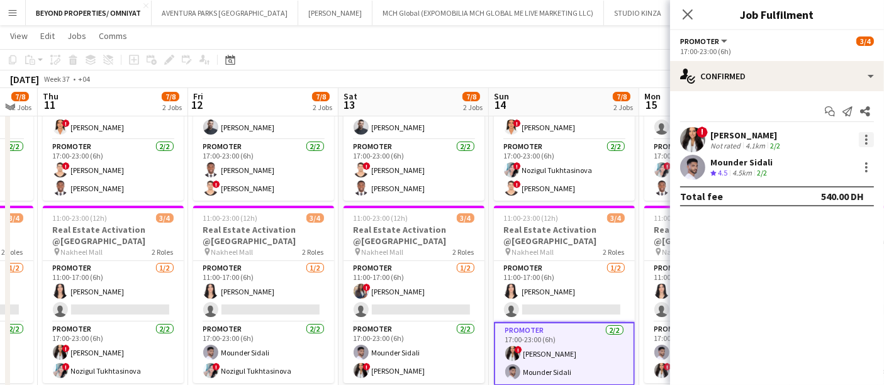
click at [865, 135] on div at bounding box center [866, 136] width 3 height 3
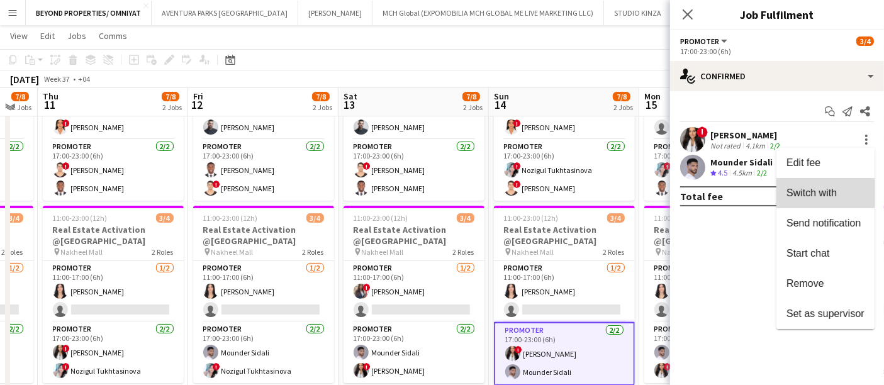
click at [813, 189] on span "Switch with" at bounding box center [811, 192] width 50 height 11
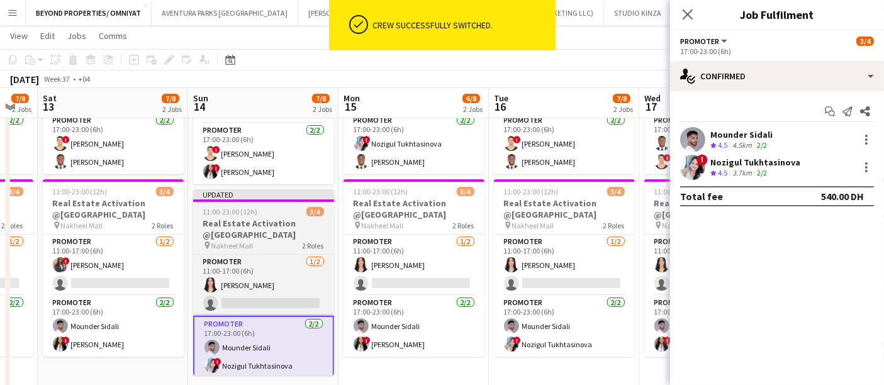
scroll to position [0, 382]
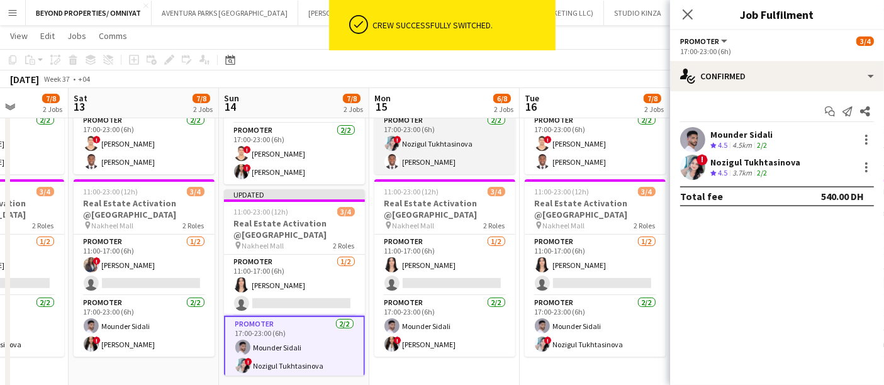
click at [461, 150] on app-card-role "Promoter 2/2 17:00-23:00 (6h) ! Nozigul Tukhtasinova Jephtha Osei Afriyie" at bounding box center [444, 143] width 141 height 61
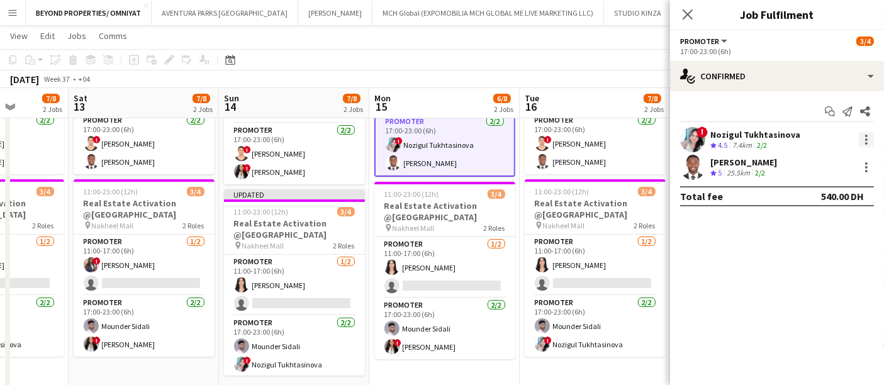
click at [864, 138] on div at bounding box center [865, 139] width 15 height 15
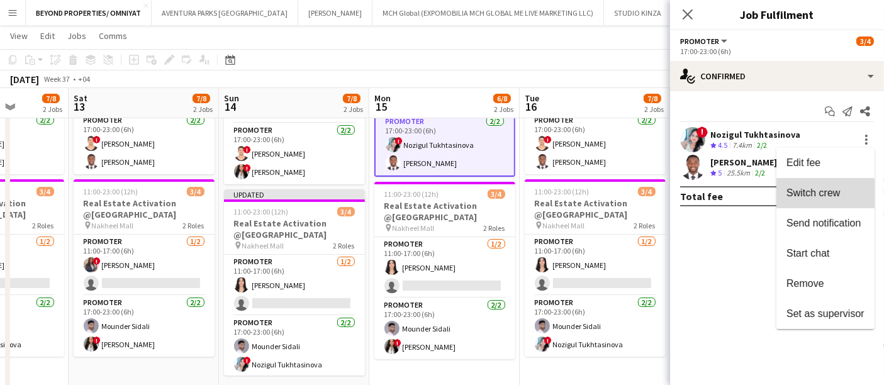
click at [843, 195] on span "Switch crew" at bounding box center [825, 192] width 78 height 11
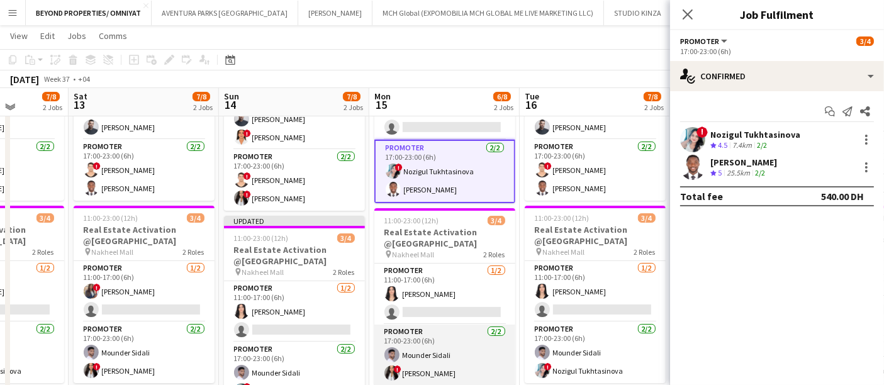
click at [457, 358] on app-card-role "Promoter 2/2 17:00-23:00 (6h) Mounder Sidali ! Mayara Do Nascimento Silva" at bounding box center [444, 354] width 141 height 61
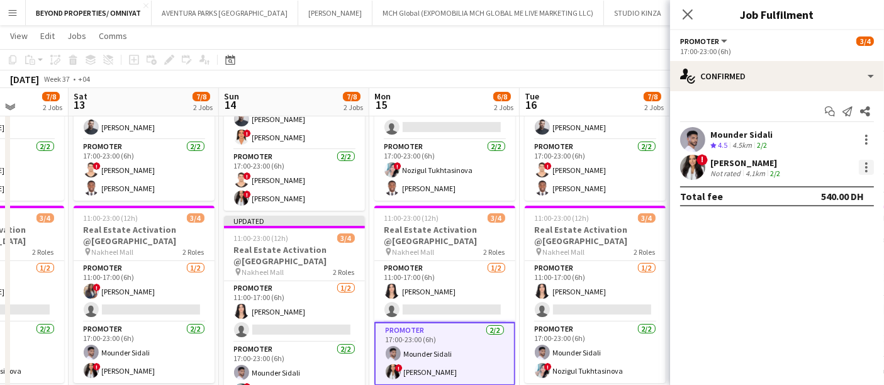
click at [867, 166] on div at bounding box center [866, 167] width 3 height 3
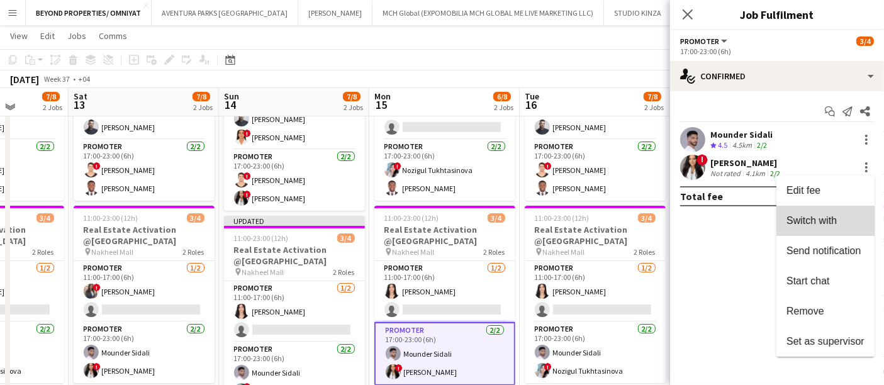
click at [828, 215] on span "Switch with" at bounding box center [811, 220] width 50 height 11
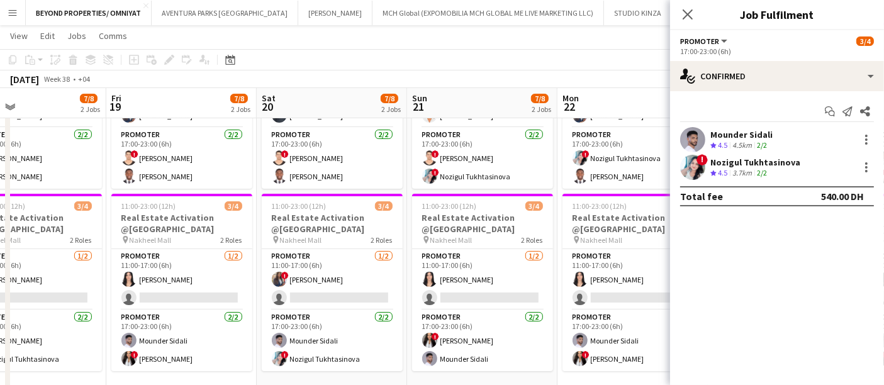
scroll to position [181, 0]
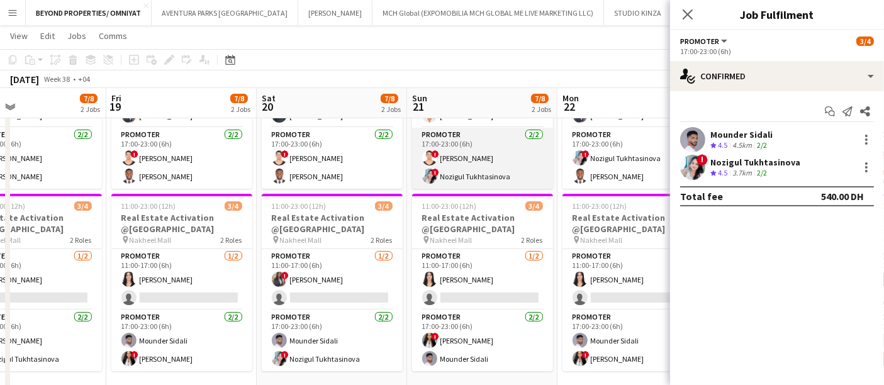
click at [467, 173] on app-card-role "Promoter 2/2 17:00-23:00 (6h) ! Ali Tariq ! Nozigul Tukhtasinova" at bounding box center [482, 158] width 141 height 61
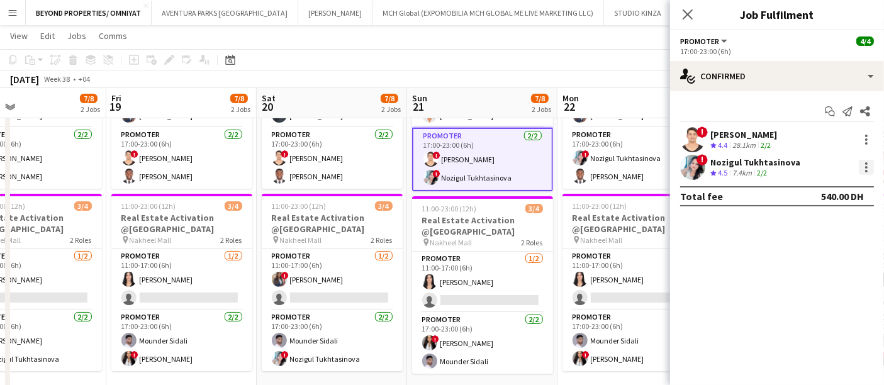
click at [863, 170] on div at bounding box center [865, 167] width 15 height 15
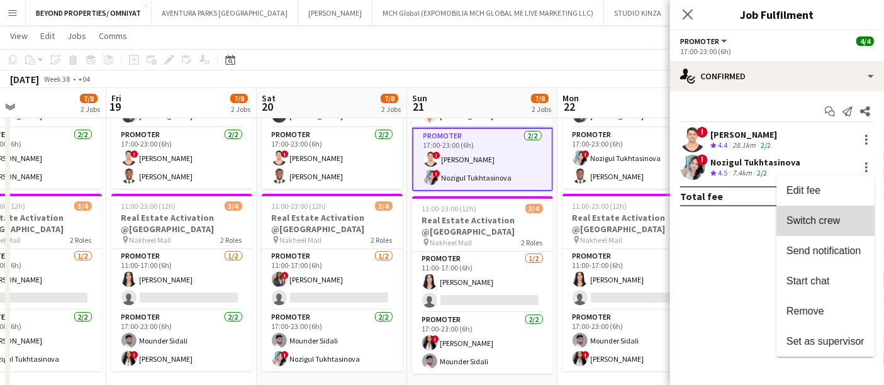
click at [843, 223] on span "Switch crew" at bounding box center [825, 220] width 78 height 11
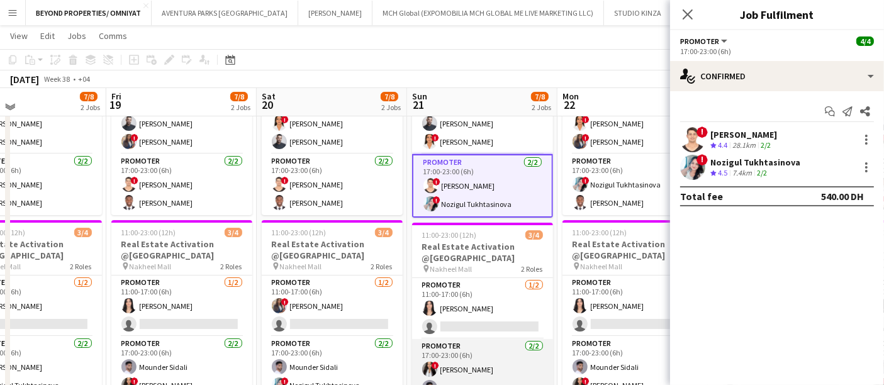
click at [497, 368] on app-card-role "Promoter 2/2 17:00-23:00 (6h) ! Mayara Do Nascimento Silva Mounder Sidali" at bounding box center [482, 369] width 141 height 61
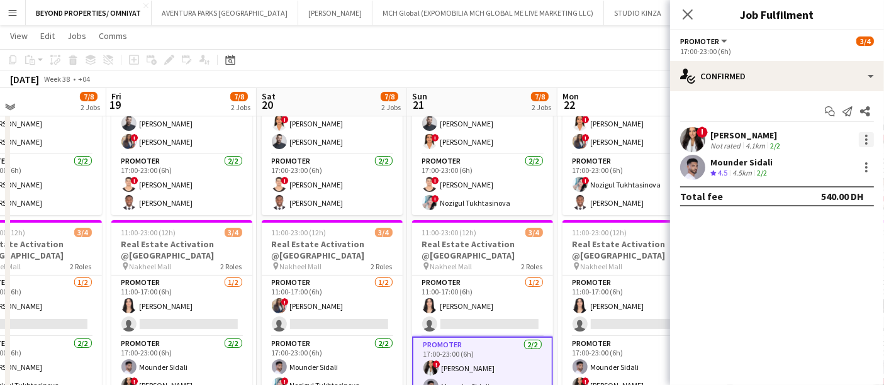
click at [865, 135] on div at bounding box center [866, 136] width 3 height 3
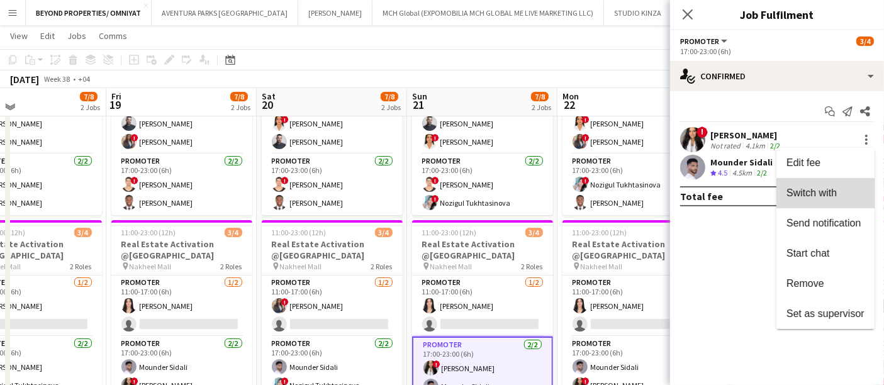
click at [831, 193] on span "Switch with" at bounding box center [811, 192] width 50 height 11
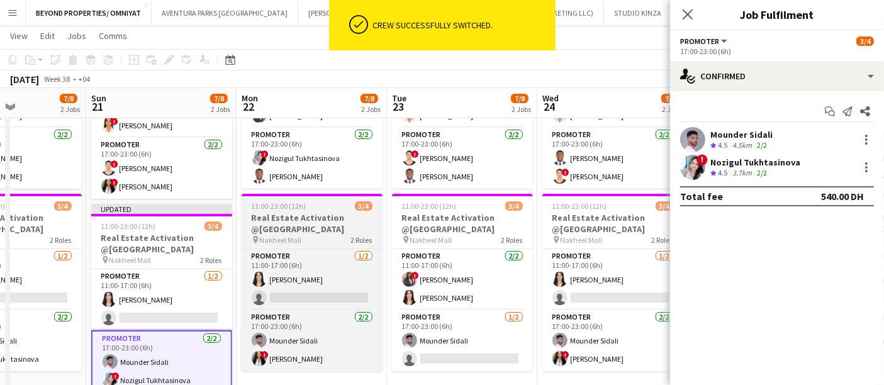
scroll to position [0, 383]
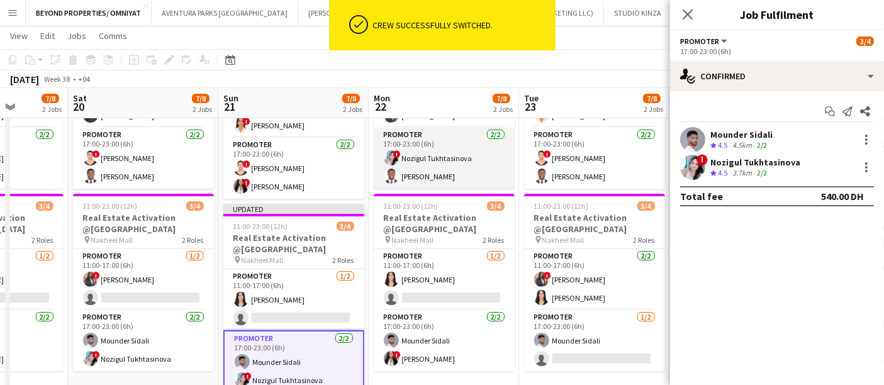
click at [438, 158] on app-card-role "Promoter 2/2 17:00-23:00 (6h) ! Nozigul Tukhtasinova Jephtha Osei Afriyie" at bounding box center [444, 158] width 141 height 61
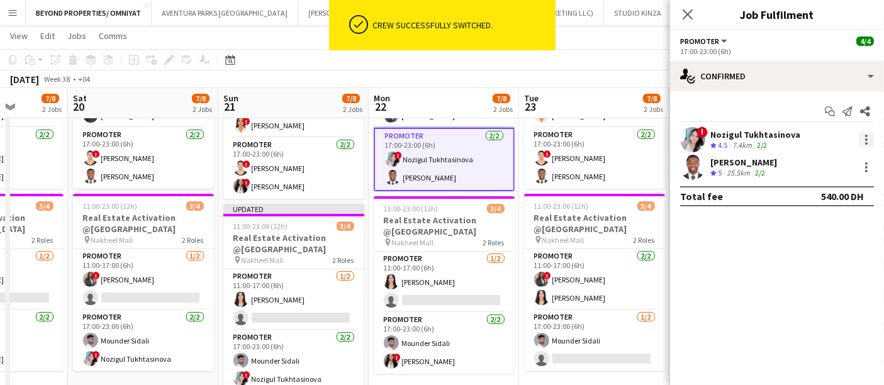
click at [864, 132] on div at bounding box center [865, 139] width 15 height 15
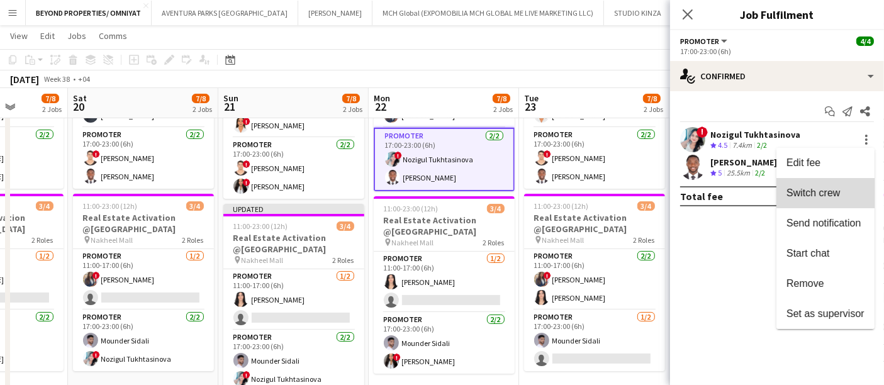
click at [829, 197] on span "Switch crew" at bounding box center [812, 192] width 53 height 11
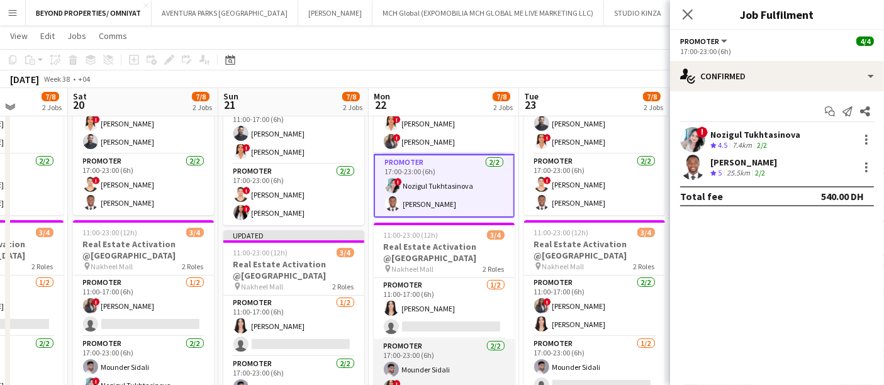
click at [452, 355] on app-card-role "Promoter 2/2 17:00-23:00 (6h) Mounder Sidali ! Mayara Do Nascimento Silva" at bounding box center [444, 369] width 141 height 61
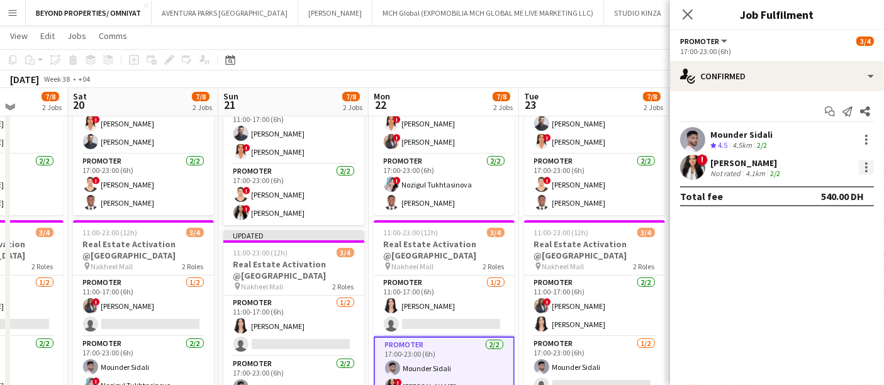
click at [869, 160] on div at bounding box center [865, 167] width 15 height 15
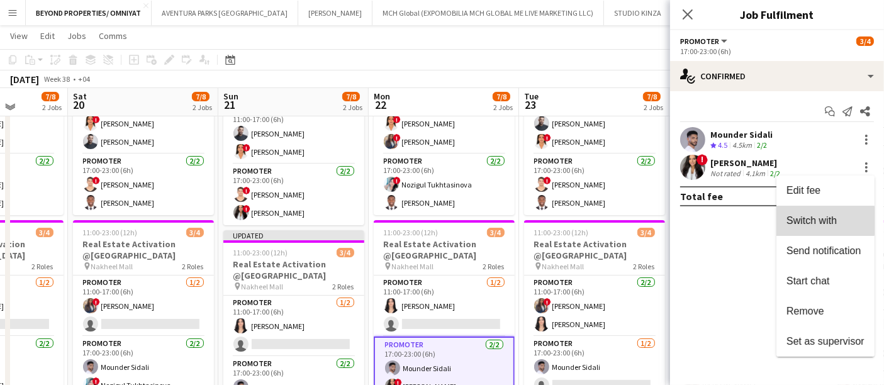
click at [823, 221] on span "Switch with" at bounding box center [811, 220] width 50 height 11
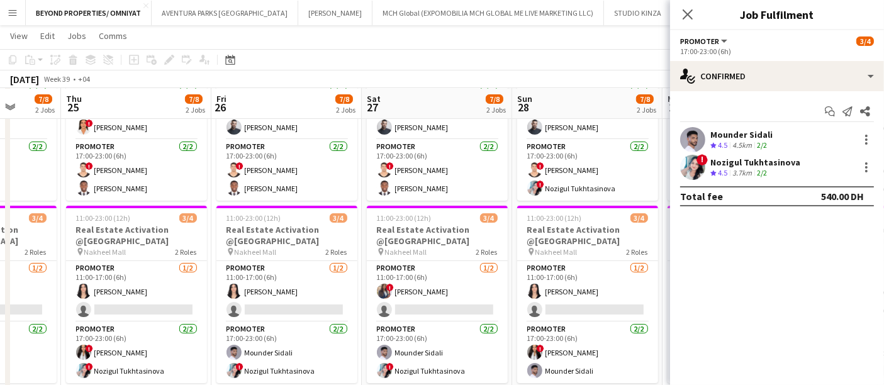
scroll to position [0, 453]
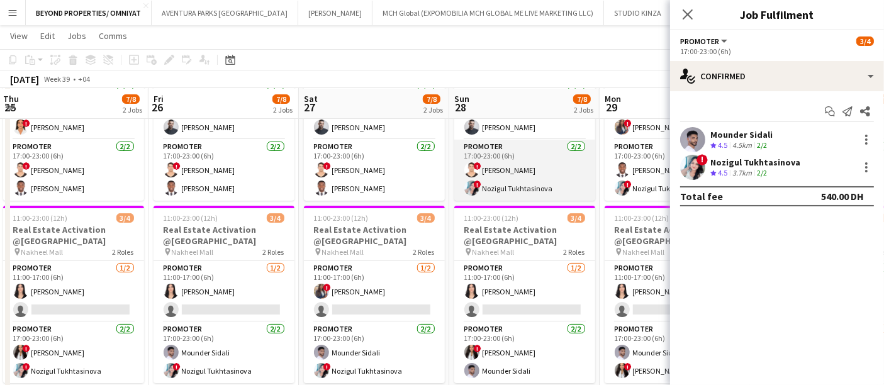
click at [535, 175] on app-card-role "Promoter 2/2 17:00-23:00 (6h) ! Ali Tariq ! Nozigul Tukhtasinova" at bounding box center [524, 170] width 141 height 61
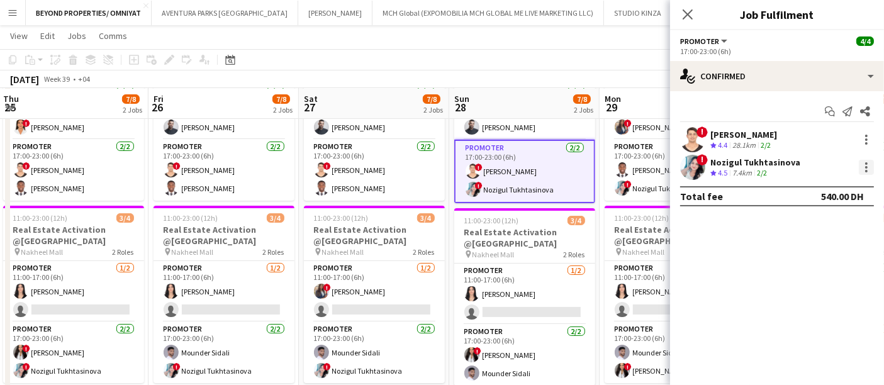
click at [868, 164] on div at bounding box center [865, 167] width 15 height 15
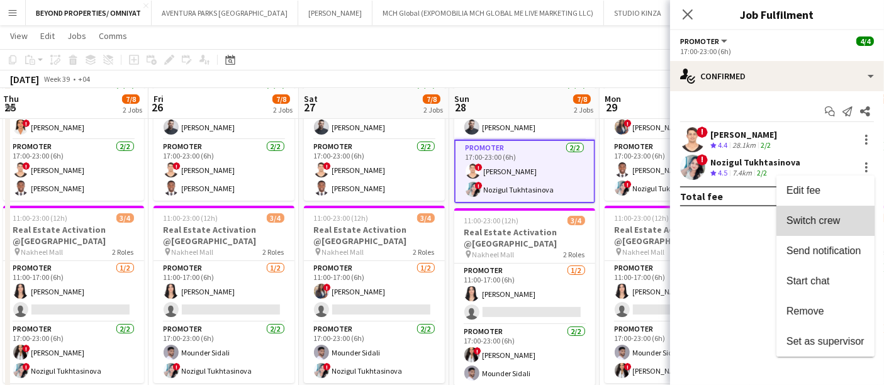
click at [848, 218] on span "Switch crew" at bounding box center [825, 220] width 78 height 11
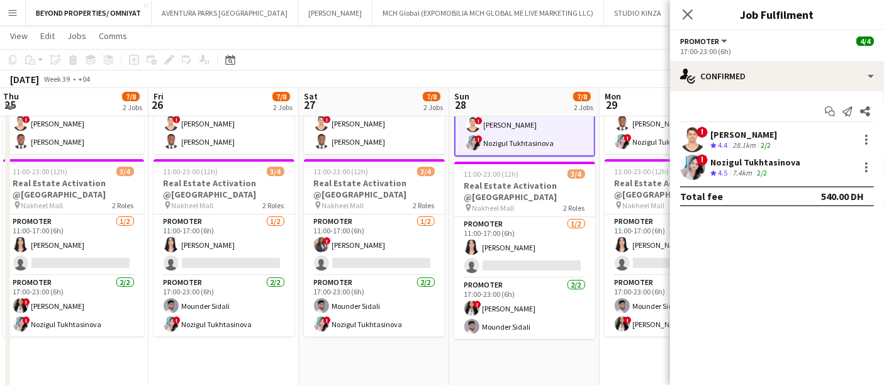
scroll to position [242, 0]
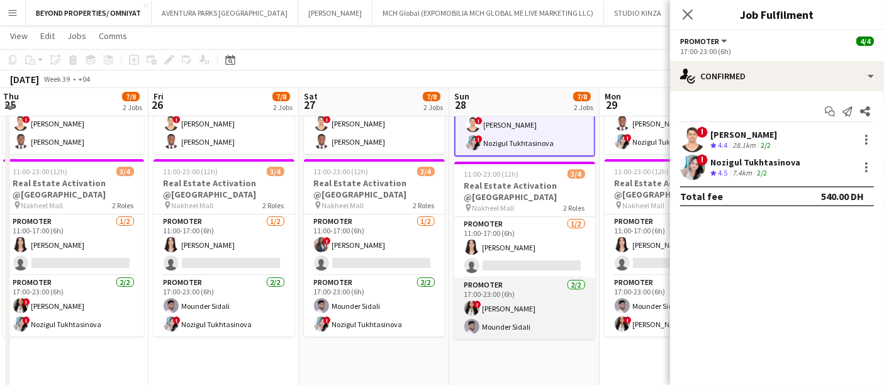
click at [532, 306] on app-card-role "Promoter 2/2 17:00-23:00 (6h) ! Mayara Do Nascimento Silva Mounder Sidali" at bounding box center [524, 308] width 141 height 61
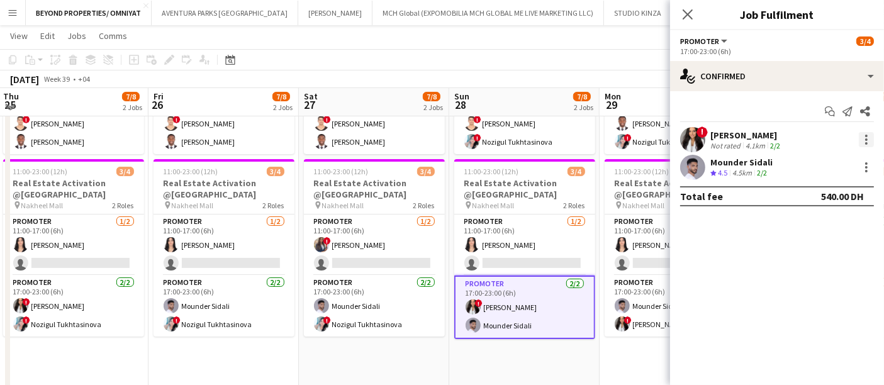
click at [865, 139] on div at bounding box center [866, 139] width 3 height 3
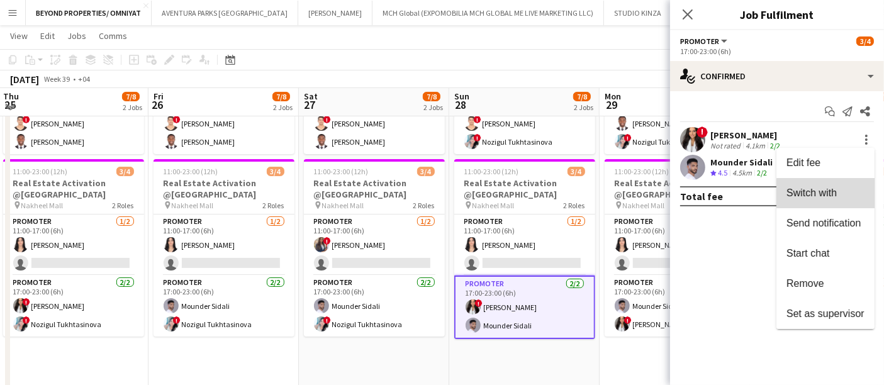
click at [828, 197] on span "Switch with" at bounding box center [811, 192] width 50 height 11
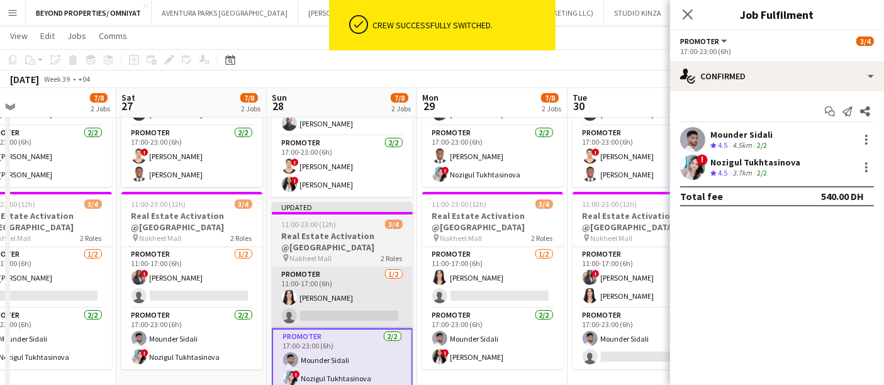
scroll to position [182, 0]
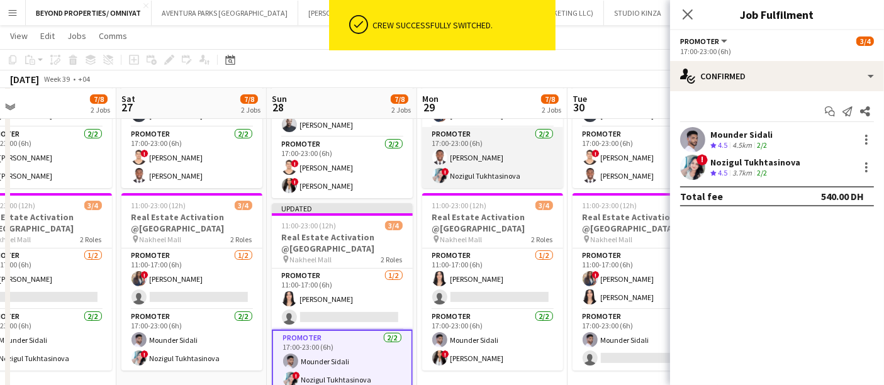
click at [519, 163] on app-card-role "Promoter 2/2 17:00-23:00 (6h) Jephtha Osei Afriyie ! Nozigul Tukhtasinova" at bounding box center [492, 157] width 141 height 61
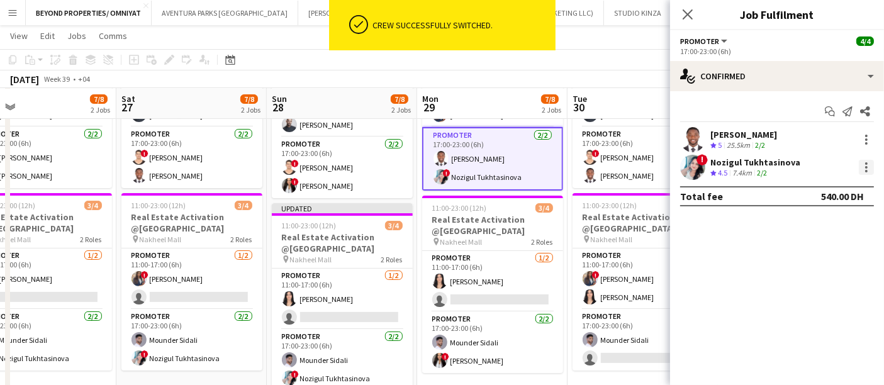
click at [871, 165] on div at bounding box center [865, 167] width 15 height 15
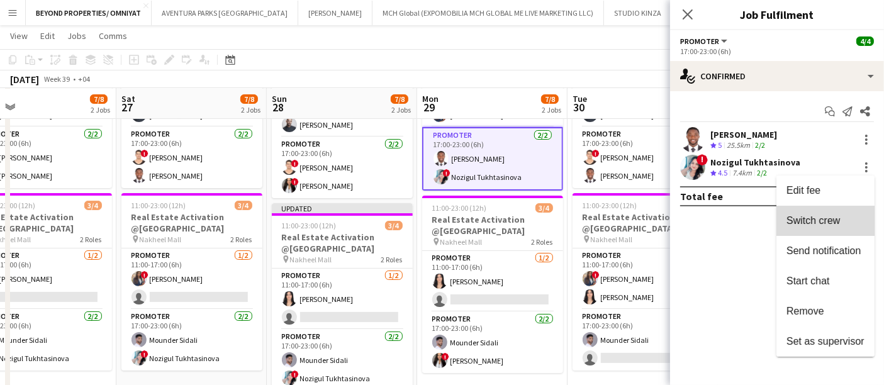
click at [844, 228] on button "Switch crew" at bounding box center [825, 221] width 98 height 30
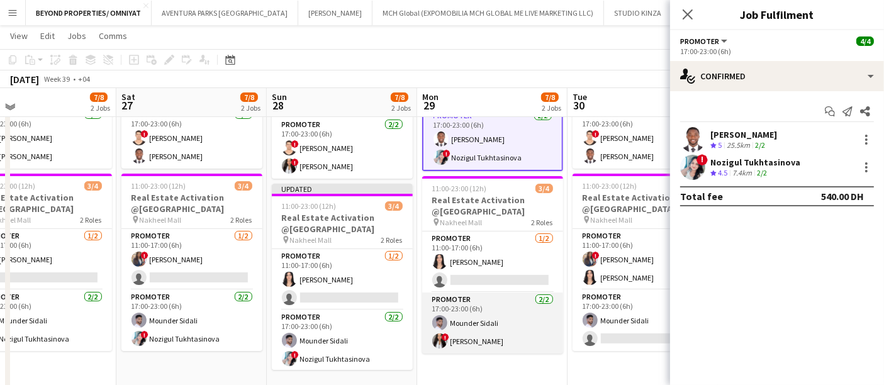
scroll to position [229, 0]
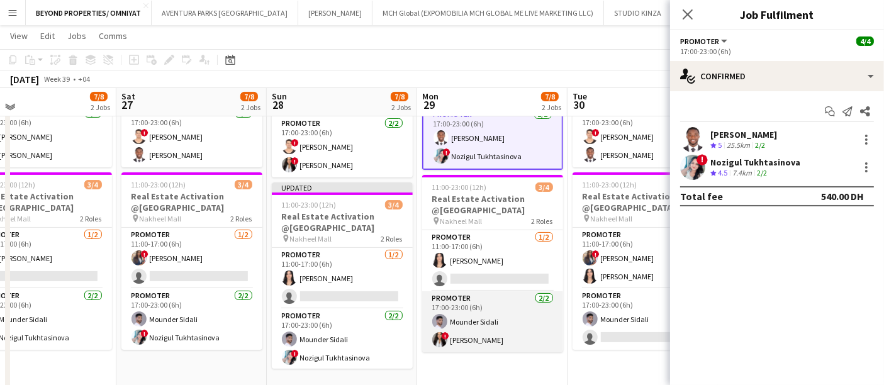
click at [533, 338] on app-card-role "Promoter 2/2 17:00-23:00 (6h) Mounder Sidali ! Mayara Do Nascimento Silva" at bounding box center [492, 321] width 141 height 61
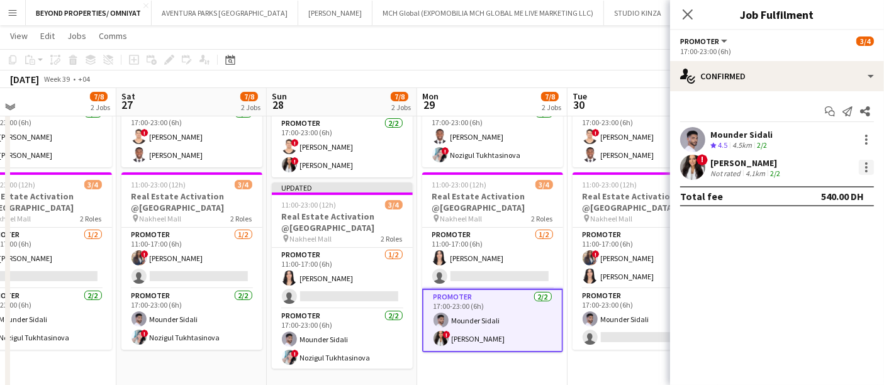
click at [868, 164] on div at bounding box center [865, 167] width 15 height 15
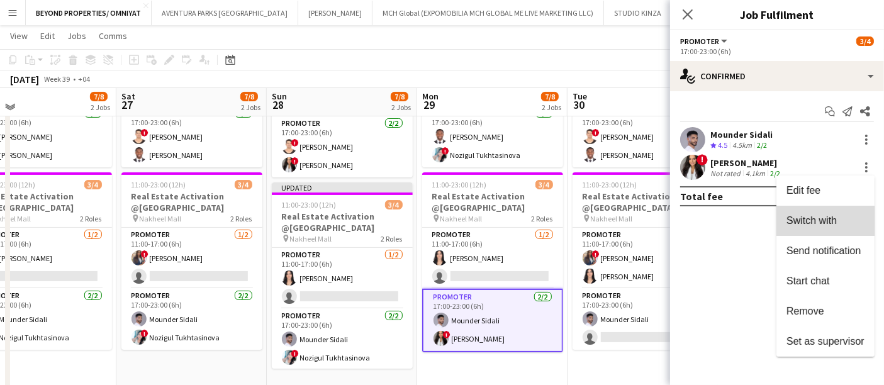
click at [843, 221] on span "Switch with" at bounding box center [825, 220] width 78 height 11
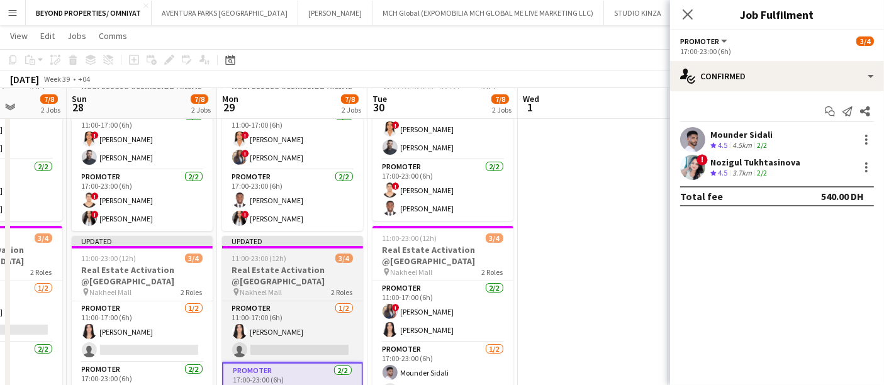
scroll to position [149, 0]
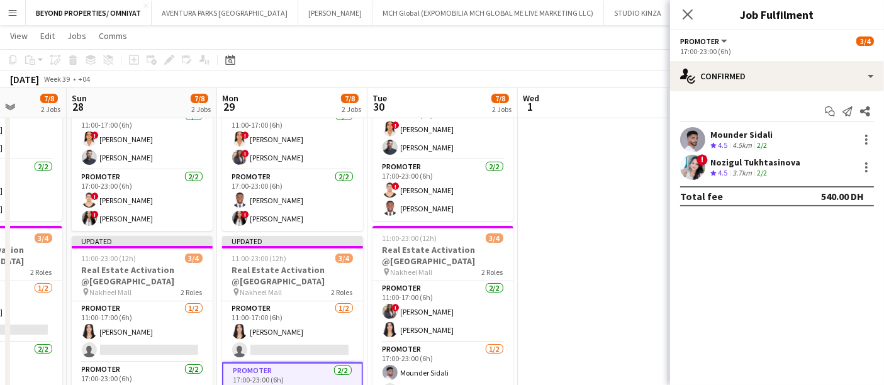
click at [585, 114] on app-board-header-date "Wed 1" at bounding box center [593, 103] width 150 height 30
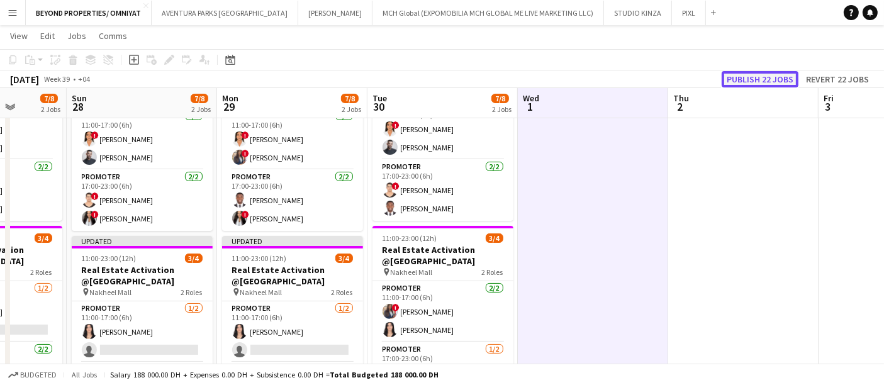
click at [751, 75] on button "Publish 22 jobs" at bounding box center [759, 79] width 77 height 16
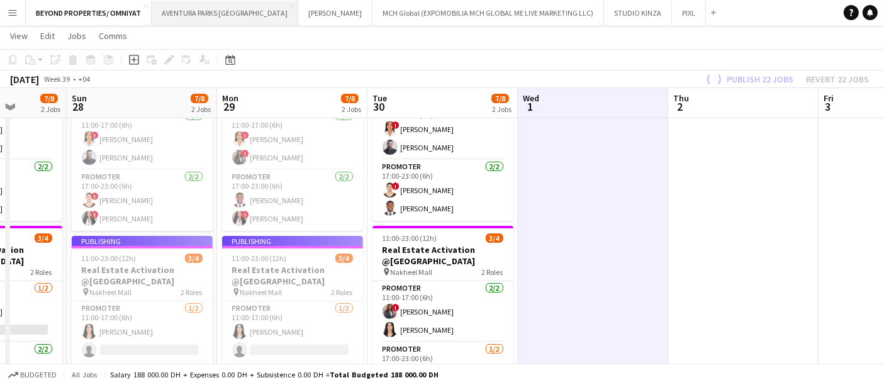
click at [214, 17] on button "AVENTURA PARKS DUBAI Close" at bounding box center [225, 13] width 147 height 25
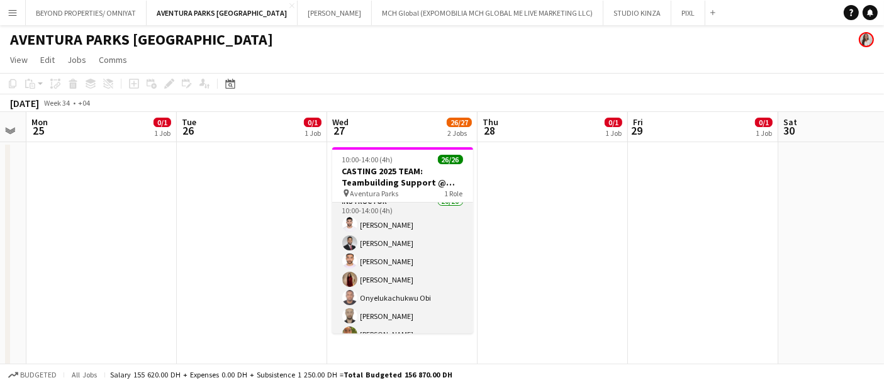
scroll to position [1, 0]
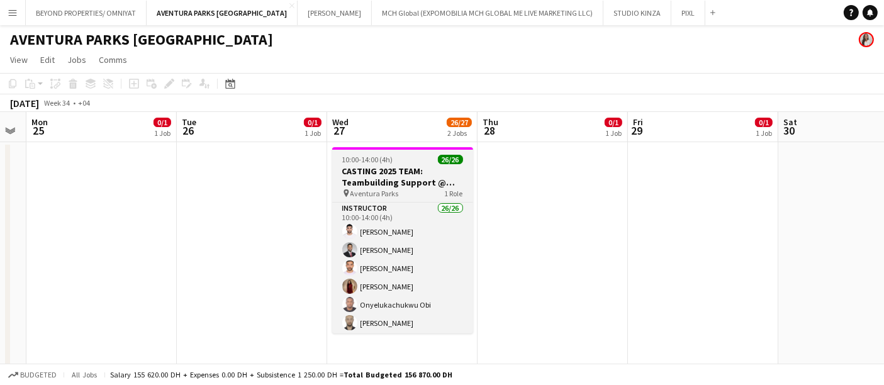
click at [343, 180] on h3 "CASTING 2025 TEAM: Teambuilding Support @ Aventura Parks" at bounding box center [402, 176] width 141 height 23
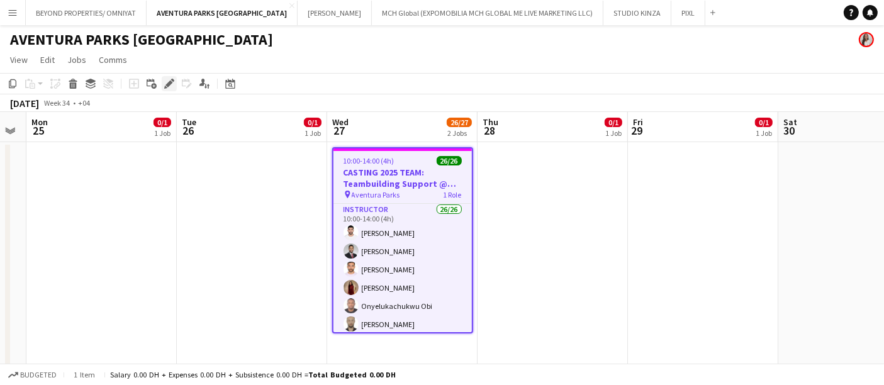
click at [169, 80] on icon "Edit" at bounding box center [169, 84] width 10 height 10
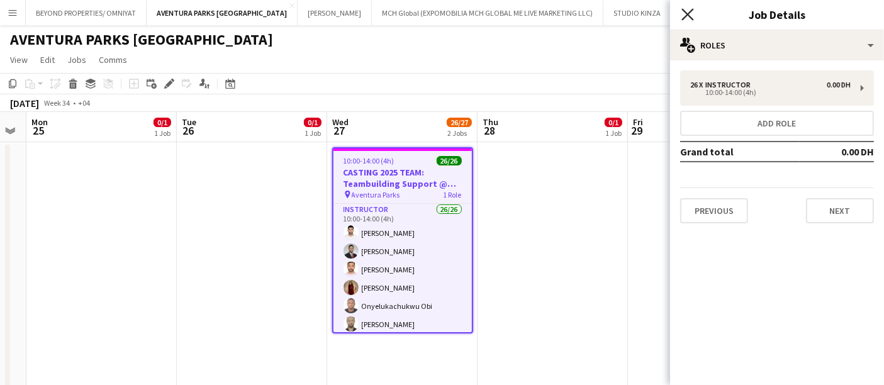
click at [689, 13] on icon at bounding box center [687, 14] width 12 height 12
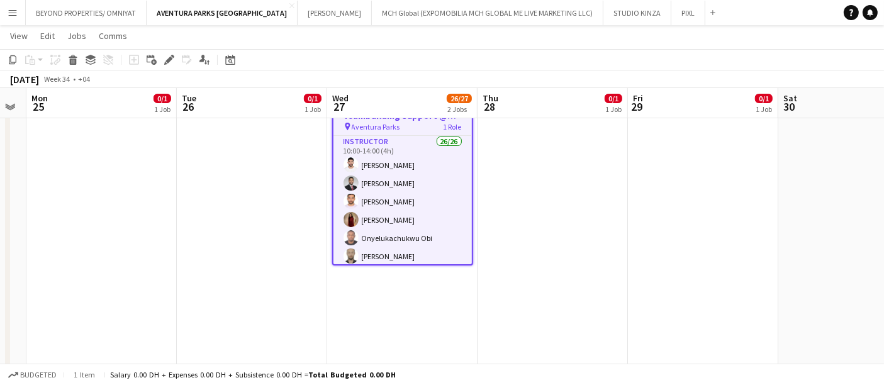
scroll to position [0, 0]
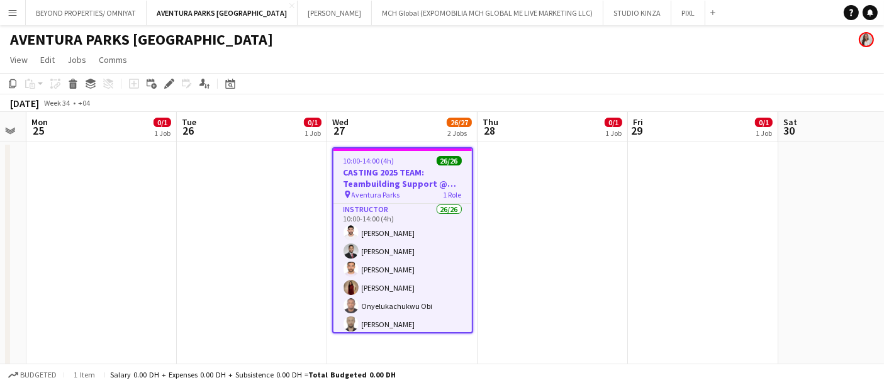
click at [265, 219] on app-date-cell at bounding box center [252, 323] width 150 height 363
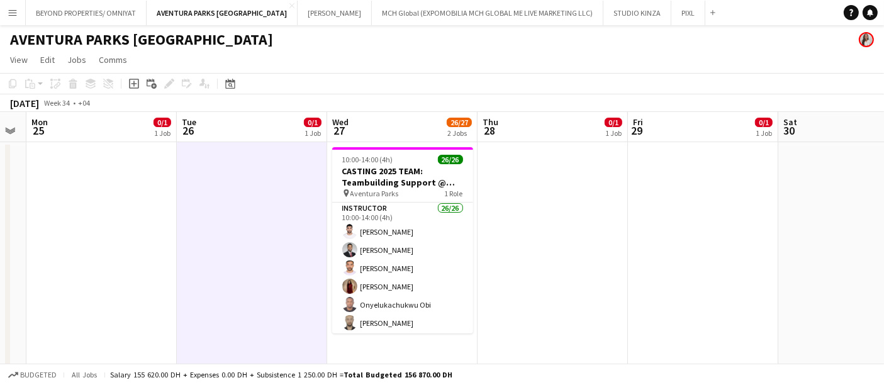
click at [602, 234] on app-date-cell at bounding box center [552, 323] width 150 height 363
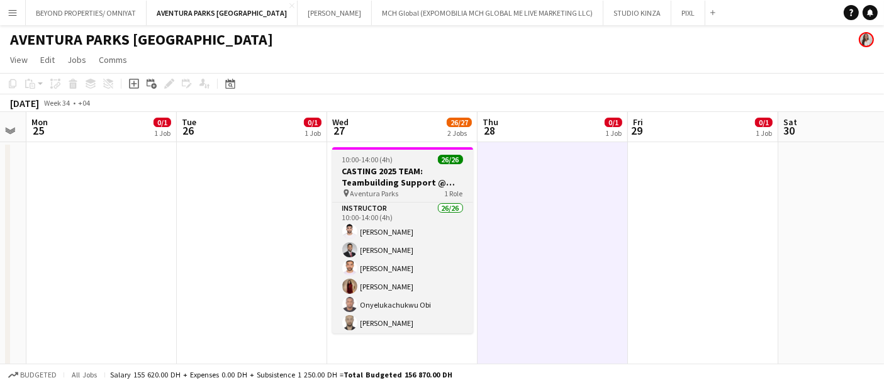
click at [404, 164] on div "10:00-14:00 (4h) 26/26" at bounding box center [402, 159] width 141 height 9
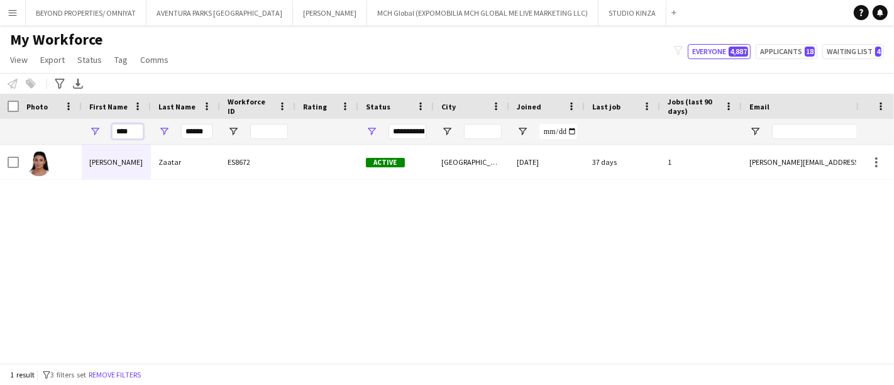
click at [133, 130] on input "****" at bounding box center [127, 131] width 31 height 15
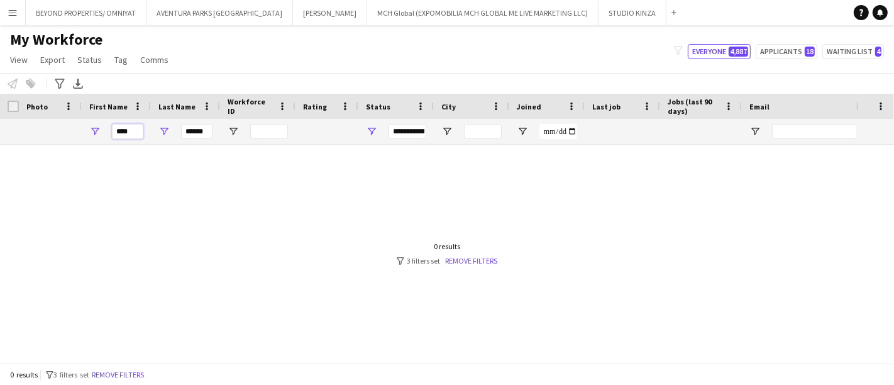
type input "****"
click at [201, 132] on input "******" at bounding box center [196, 131] width 31 height 15
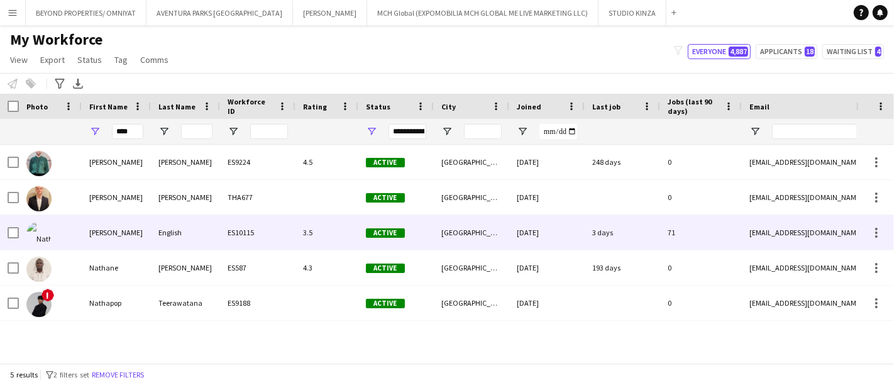
click at [109, 227] on div "Nathan piolo" at bounding box center [116, 232] width 69 height 35
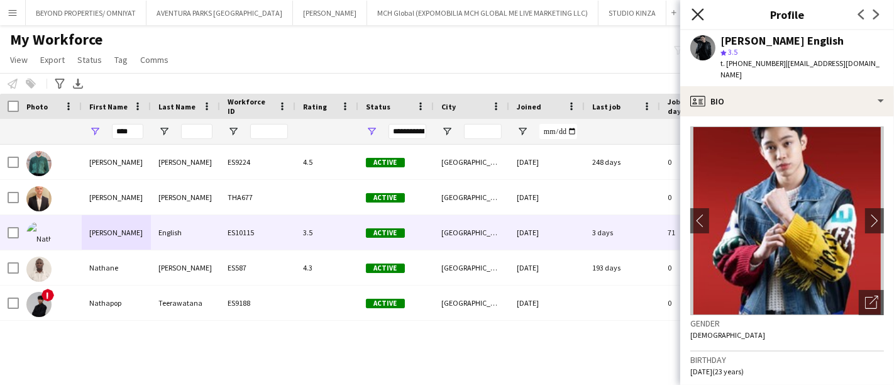
click at [697, 12] on icon "Close pop-in" at bounding box center [698, 14] width 12 height 12
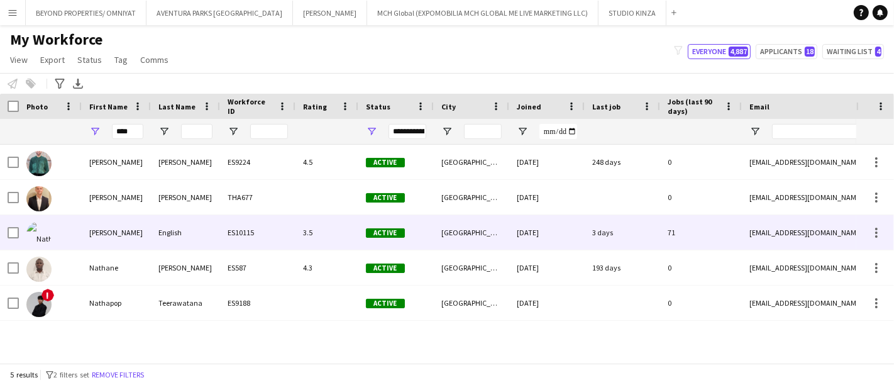
click at [143, 223] on div "Nathan piolo" at bounding box center [116, 232] width 69 height 35
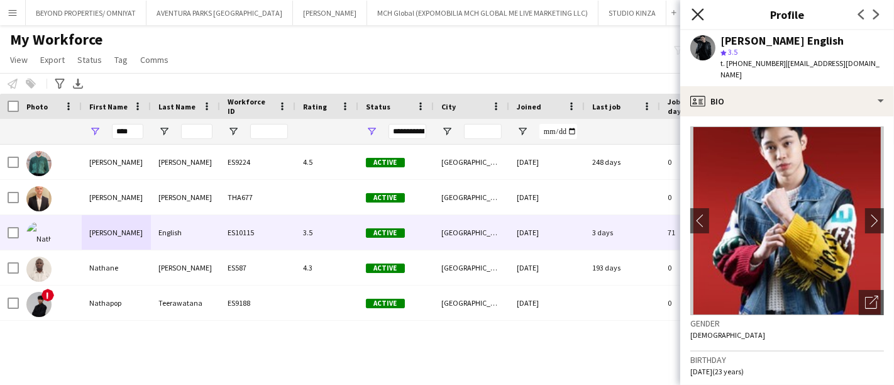
click at [697, 13] on icon at bounding box center [698, 14] width 12 height 12
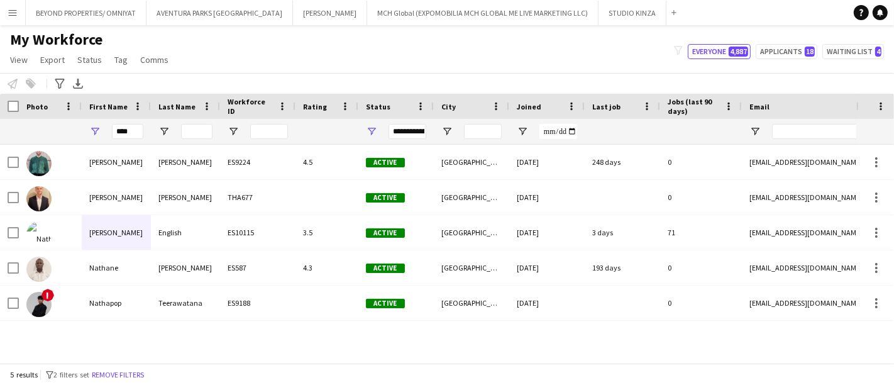
click at [13, 11] on app-icon "Menu" at bounding box center [13, 13] width 10 height 10
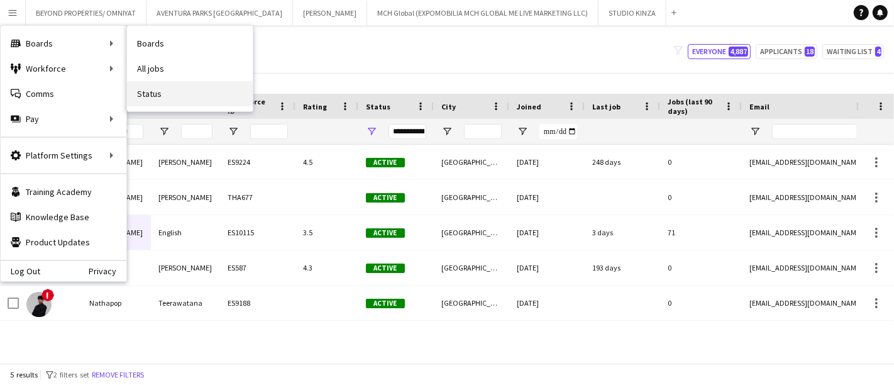
click at [153, 91] on link "Status" at bounding box center [190, 93] width 126 height 25
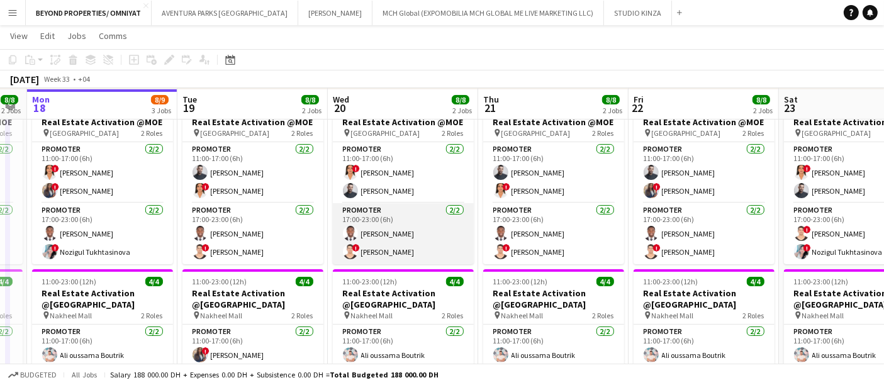
scroll to position [107, 0]
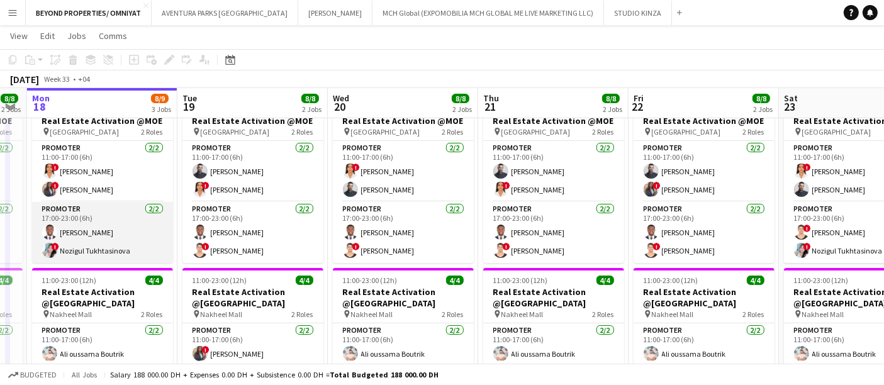
click at [97, 234] on app-card-role "Promoter [DATE] 17:00-23:00 (6h) [PERSON_NAME] ! Nozigul Tukhtasinova" at bounding box center [102, 232] width 141 height 61
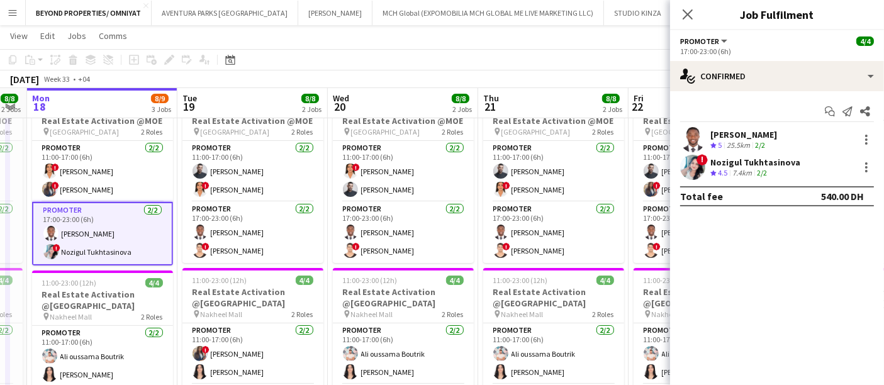
click at [796, 137] on div "Jephtha Osei Afriyie Crew rating 5 25.5km 2/2" at bounding box center [777, 139] width 214 height 25
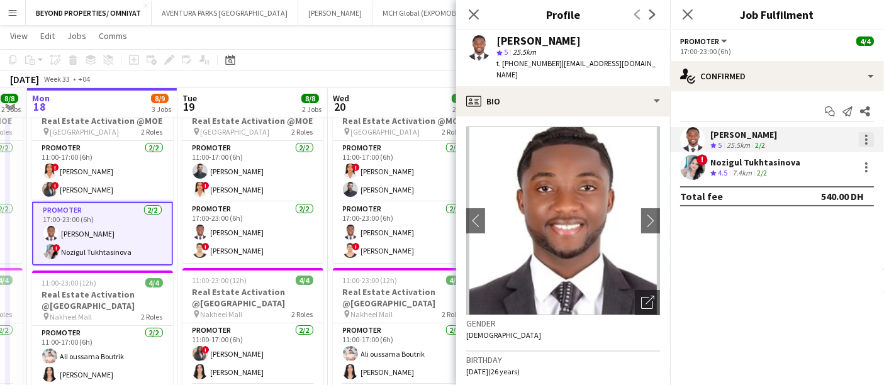
click at [870, 138] on div at bounding box center [865, 139] width 15 height 15
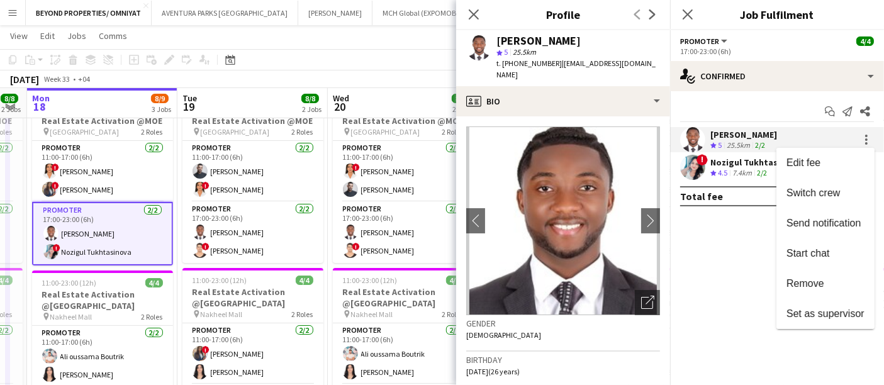
click at [711, 269] on div at bounding box center [442, 192] width 884 height 385
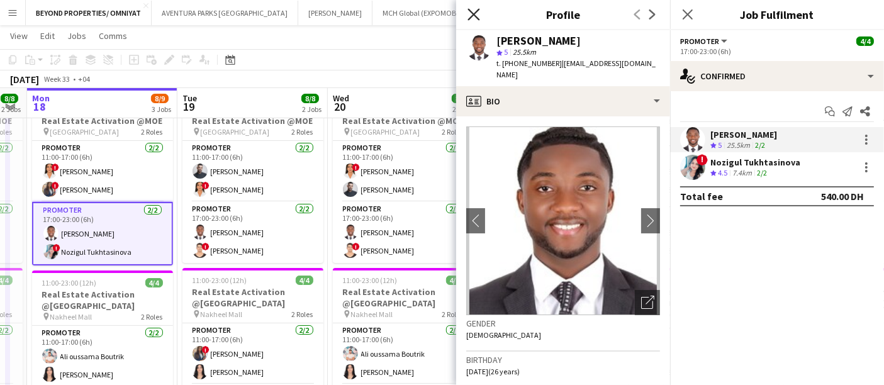
click at [470, 17] on icon at bounding box center [473, 14] width 12 height 12
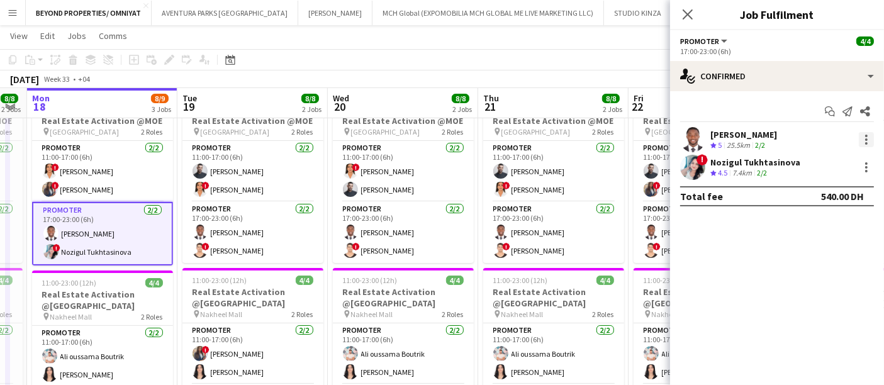
click at [867, 136] on div at bounding box center [866, 136] width 3 height 3
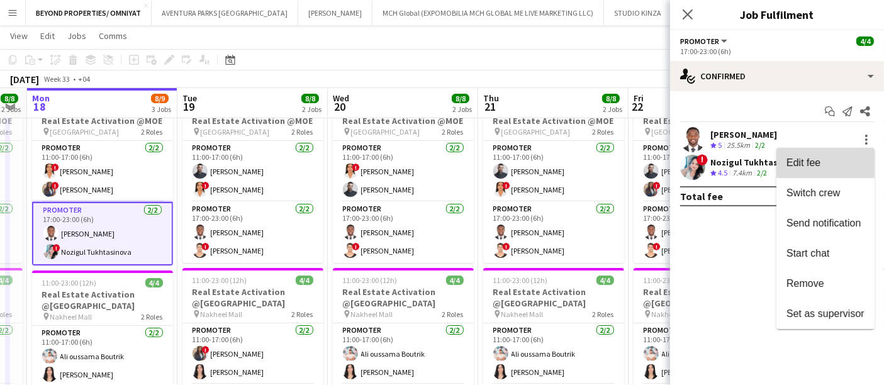
click at [829, 164] on span "Edit fee" at bounding box center [825, 162] width 78 height 11
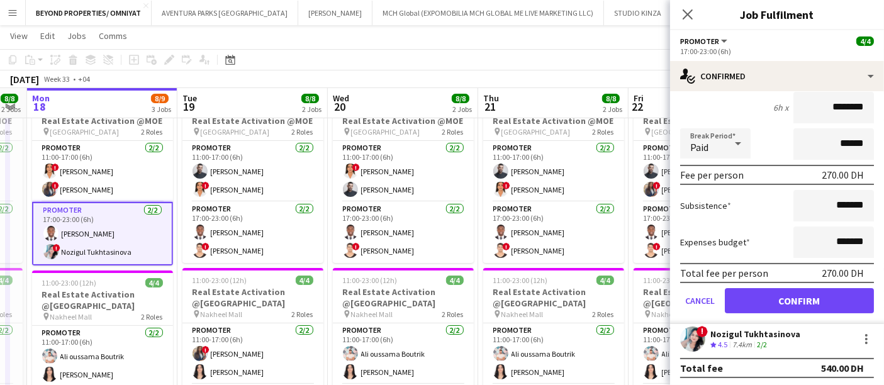
scroll to position [0, 0]
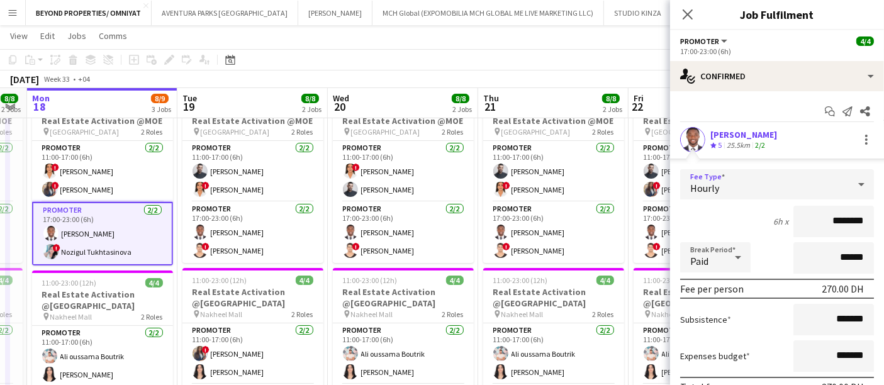
click at [801, 179] on div "Hourly" at bounding box center [764, 184] width 169 height 30
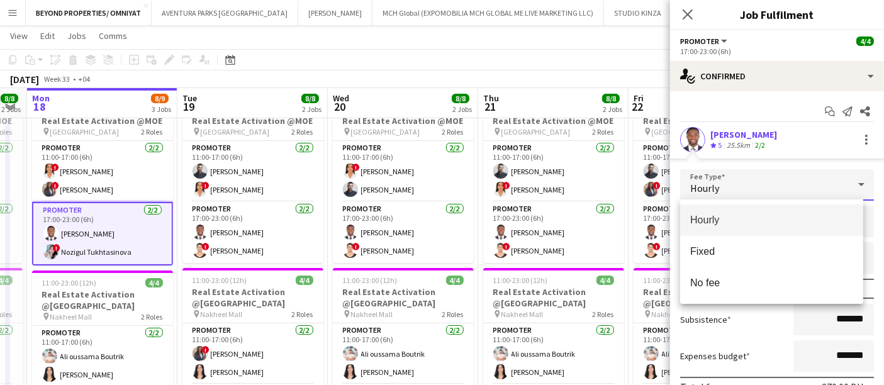
click at [801, 179] on div at bounding box center [442, 192] width 884 height 385
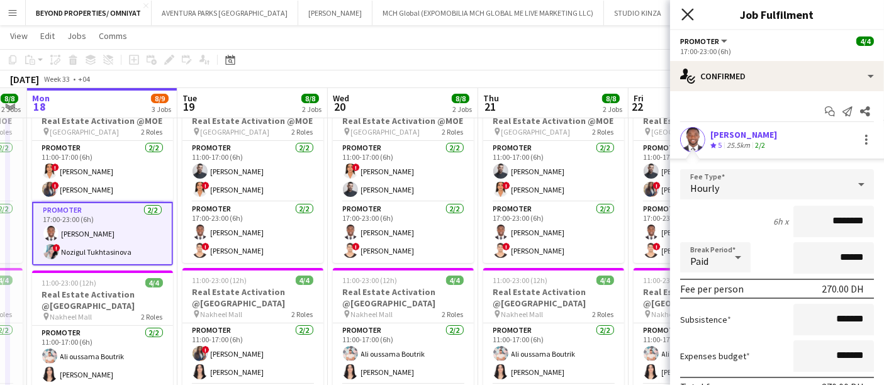
click at [689, 13] on icon at bounding box center [687, 14] width 12 height 12
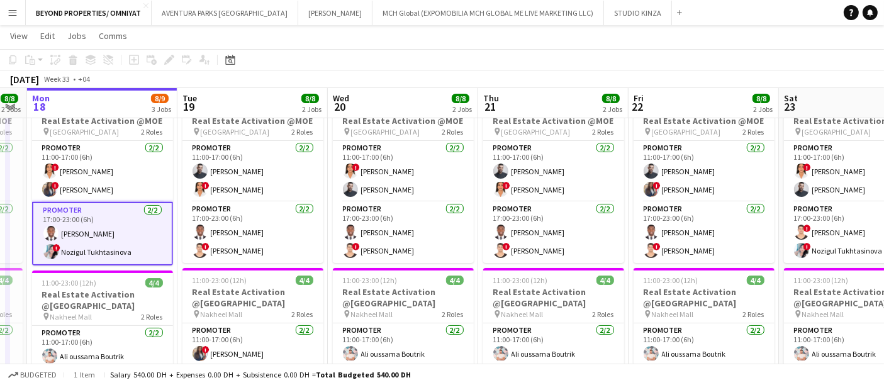
click at [117, 99] on app-board-header-date "Mon 18 8/9 3 Jobs" at bounding box center [102, 103] width 150 height 30
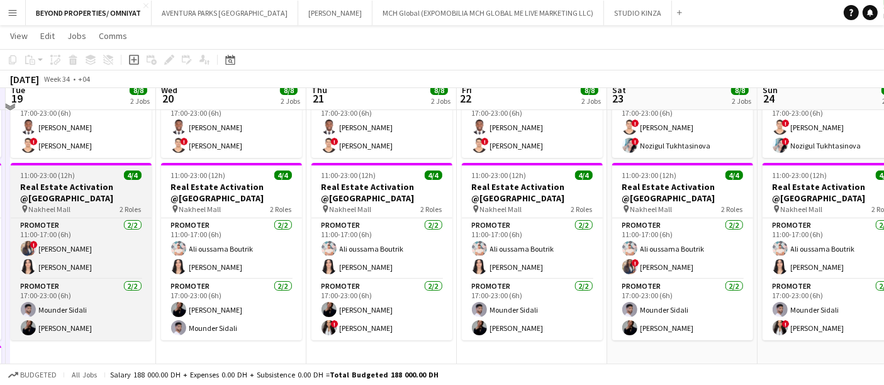
scroll to position [221, 0]
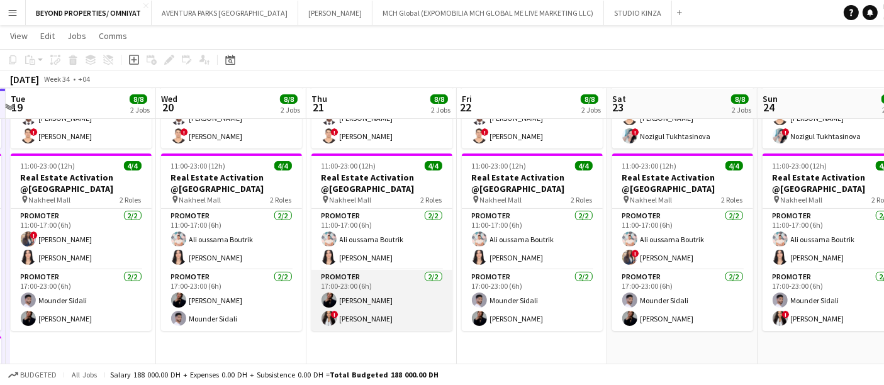
click at [379, 314] on app-card-role "Promoter [DATE] 17:00-23:00 (6h) [PERSON_NAME] ! [PERSON_NAME]" at bounding box center [381, 300] width 141 height 61
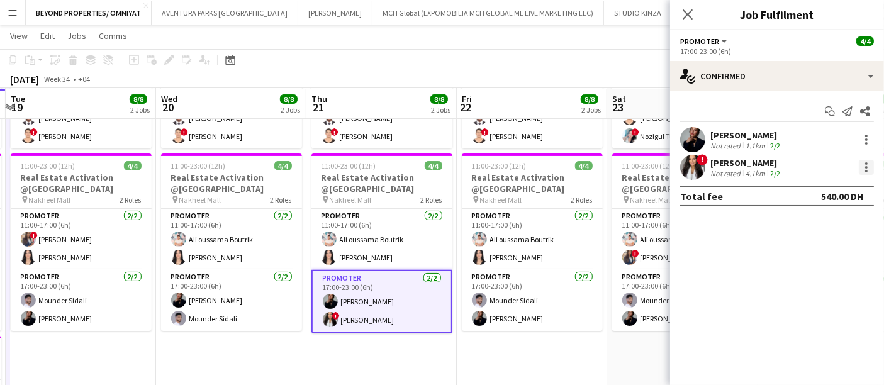
click at [863, 162] on div at bounding box center [865, 167] width 15 height 15
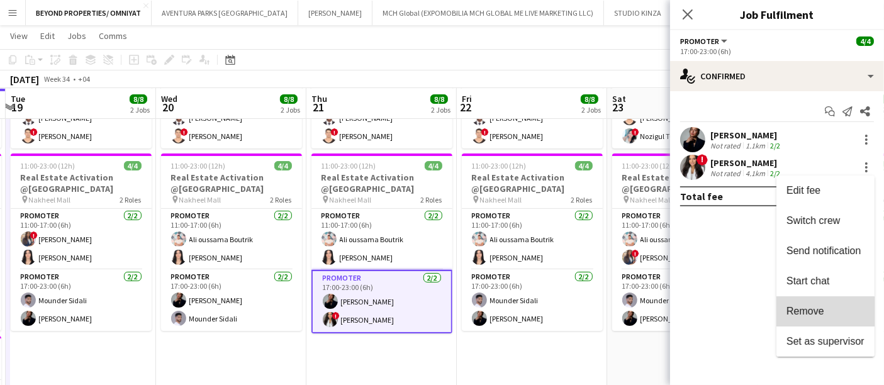
click at [823, 313] on span "Remove" at bounding box center [825, 311] width 78 height 11
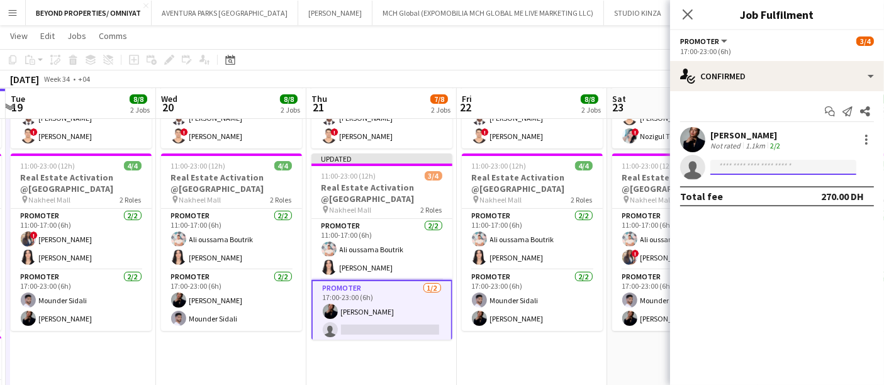
click at [762, 166] on input at bounding box center [783, 167] width 146 height 15
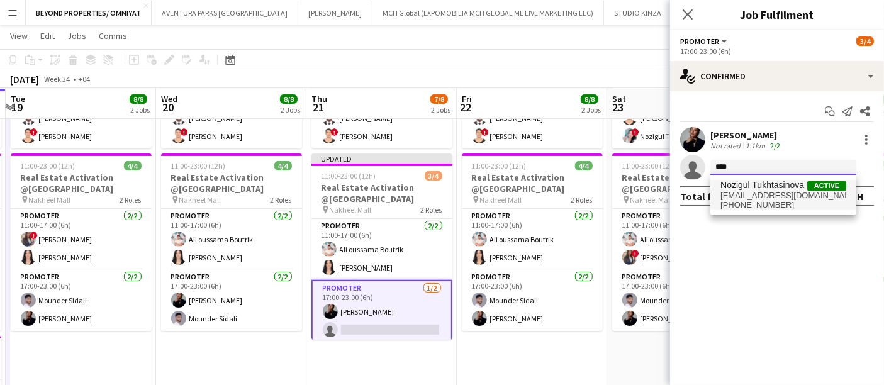
type input "****"
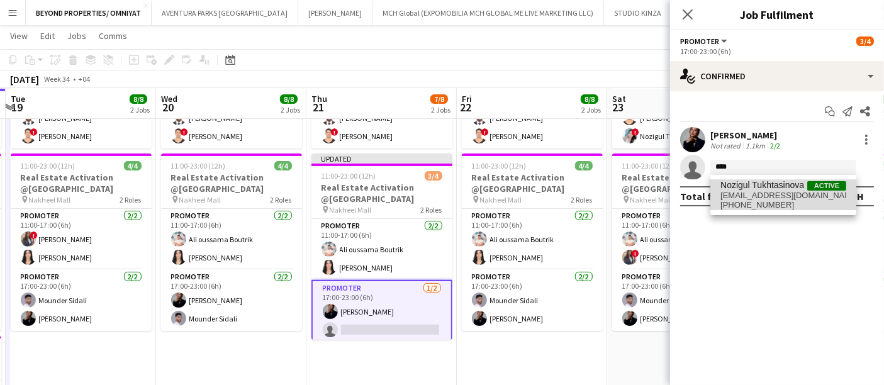
click at [759, 195] on span "[EMAIL_ADDRESS][DOMAIN_NAME]" at bounding box center [783, 196] width 126 height 10
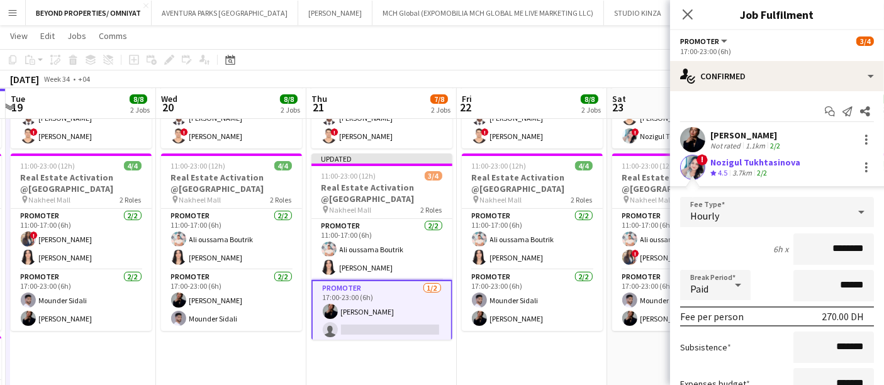
scroll to position [114, 0]
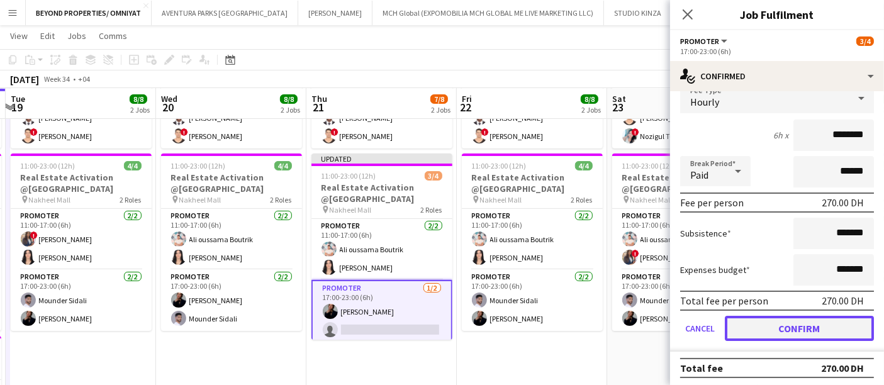
click at [799, 323] on button "Confirm" at bounding box center [798, 328] width 149 height 25
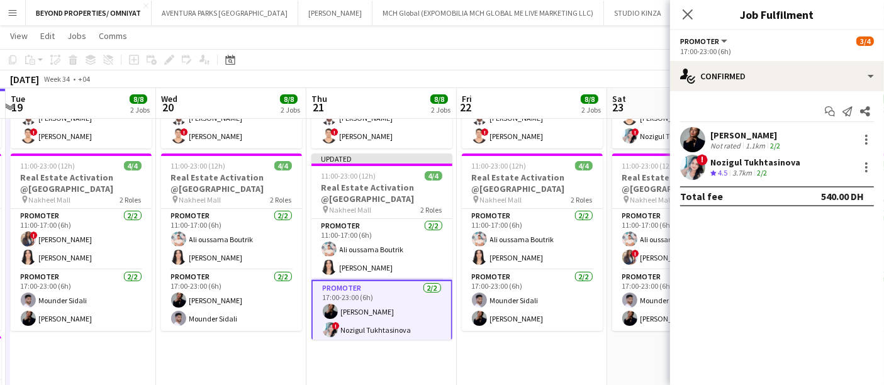
scroll to position [0, 0]
click at [686, 16] on icon at bounding box center [687, 14] width 12 height 12
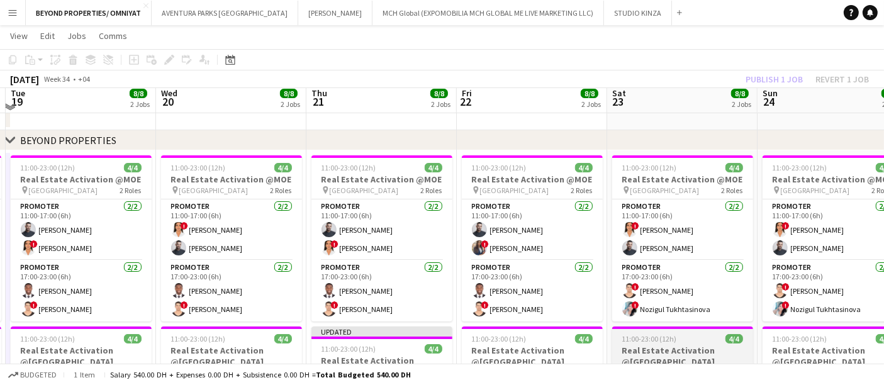
scroll to position [41, 0]
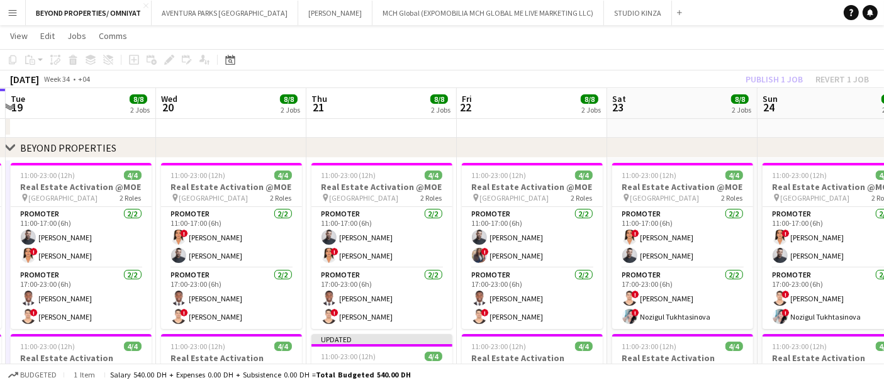
click at [651, 139] on div "chevron-right BEYOND PROPERTIES" at bounding box center [442, 148] width 884 height 20
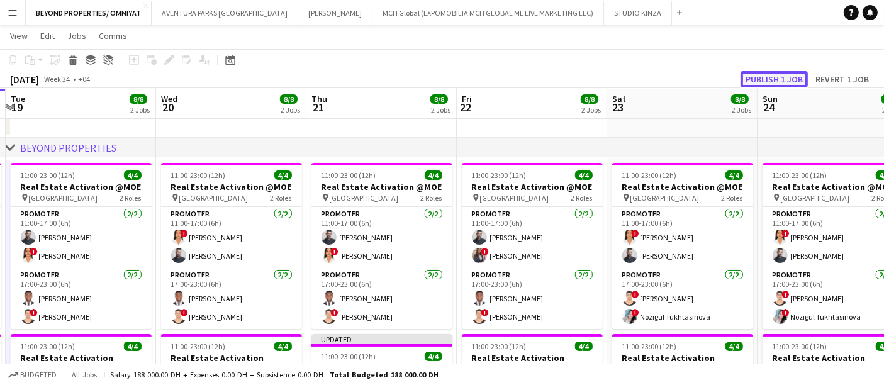
click at [770, 76] on button "Publish 1 job" at bounding box center [773, 79] width 67 height 16
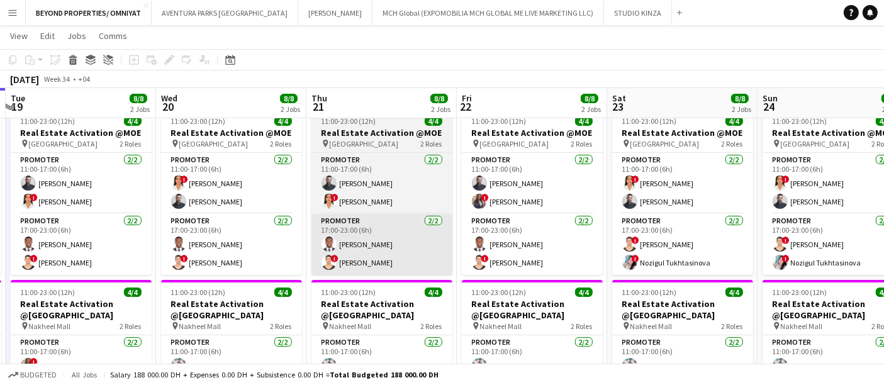
scroll to position [0, 294]
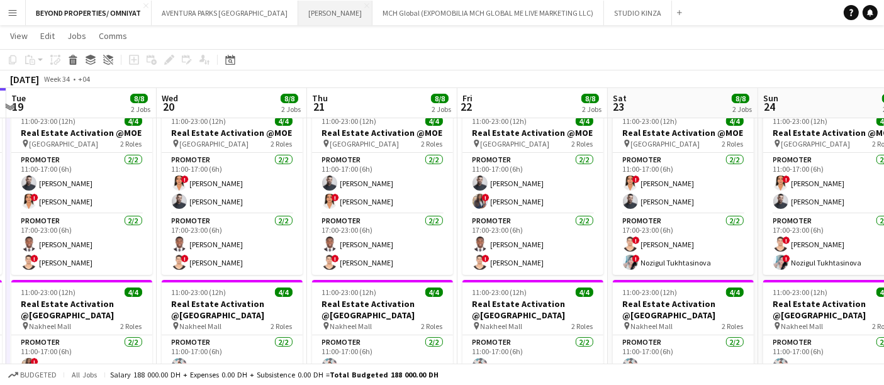
click at [298, 12] on button "SALATA Close" at bounding box center [335, 13] width 74 height 25
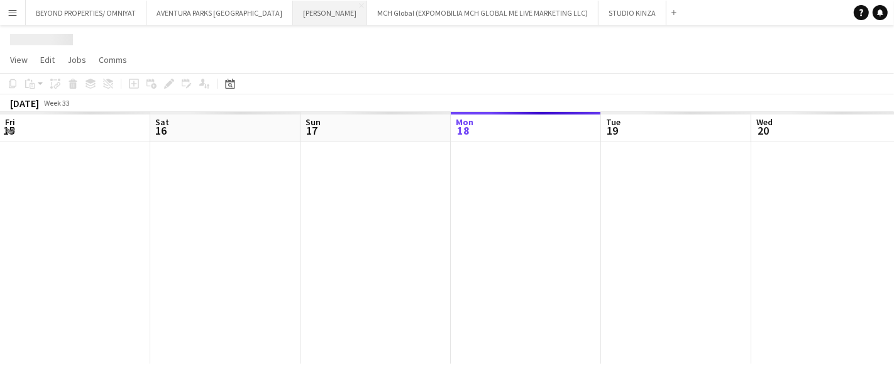
scroll to position [0, 300]
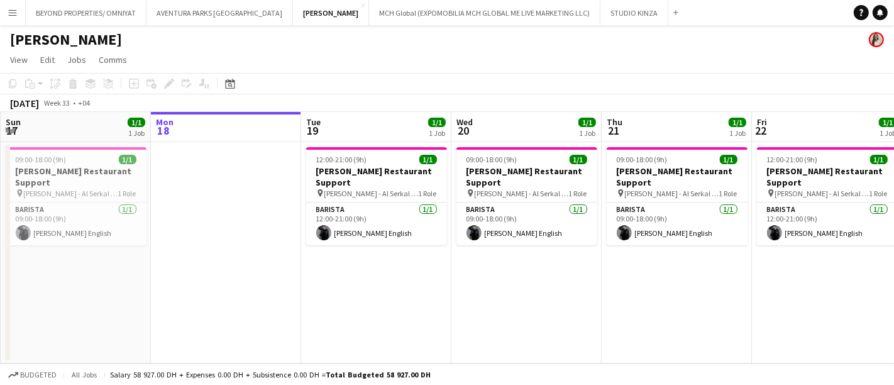
click at [11, 8] on app-icon "Menu" at bounding box center [13, 13] width 10 height 10
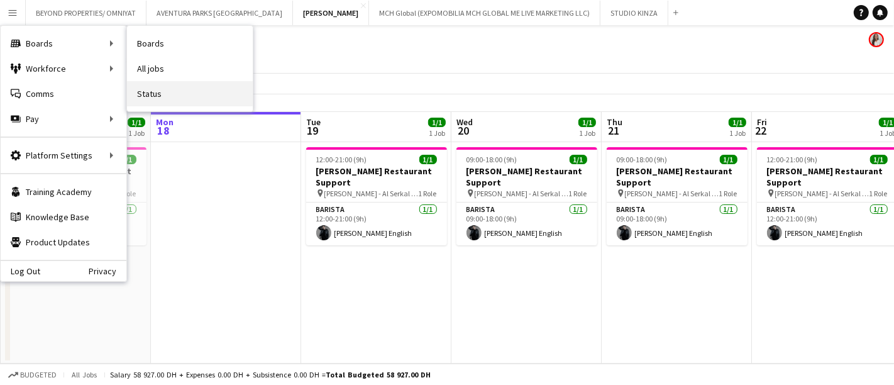
click at [177, 91] on link "Status" at bounding box center [190, 93] width 126 height 25
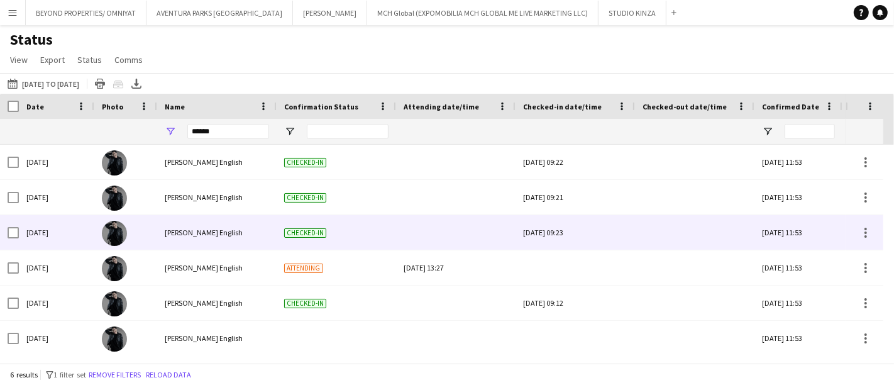
scroll to position [3, 0]
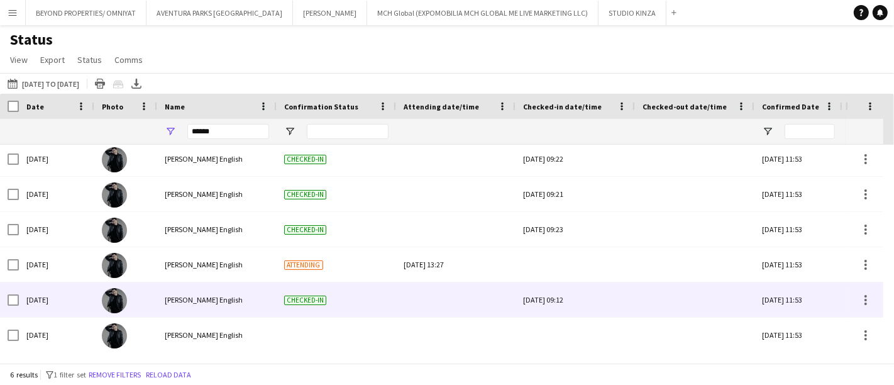
click at [120, 300] on img at bounding box center [114, 300] width 25 height 25
click at [112, 296] on img at bounding box center [114, 300] width 25 height 25
click at [186, 299] on span "Nathan piolo English" at bounding box center [204, 299] width 78 height 9
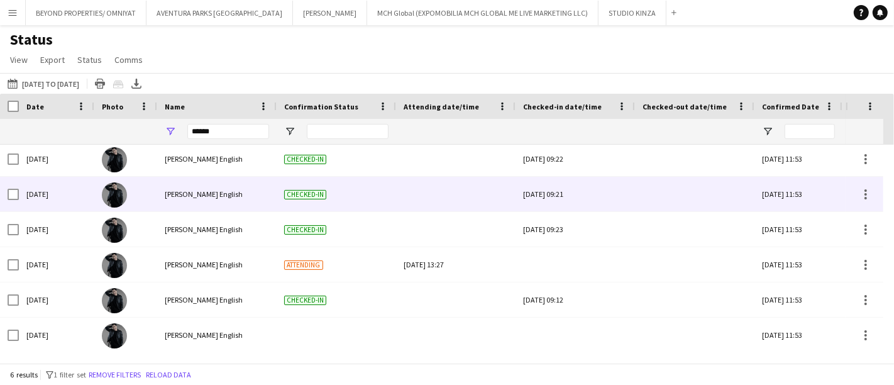
click at [89, 194] on div "Wed, 13 Aug 2025" at bounding box center [56, 194] width 75 height 35
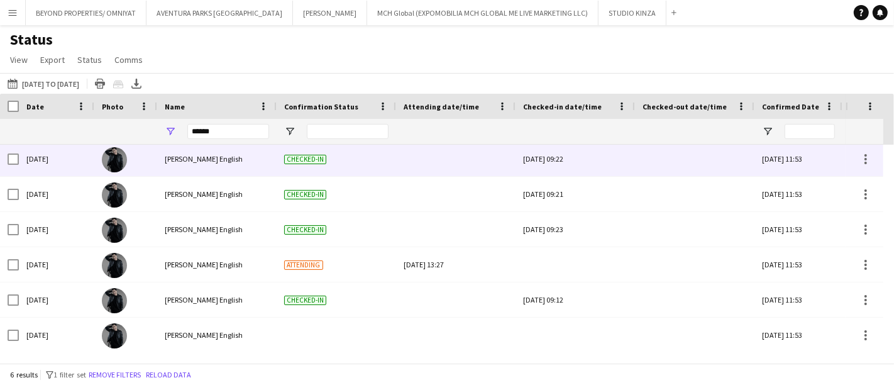
click at [118, 160] on img at bounding box center [114, 159] width 25 height 25
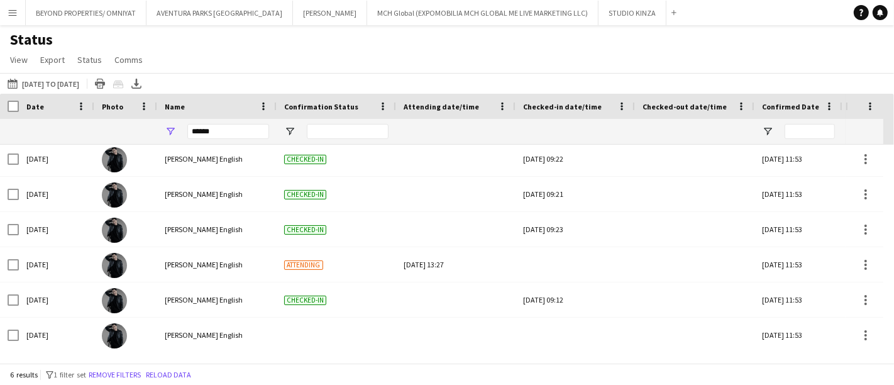
click at [14, 9] on app-icon "Menu" at bounding box center [13, 13] width 10 height 10
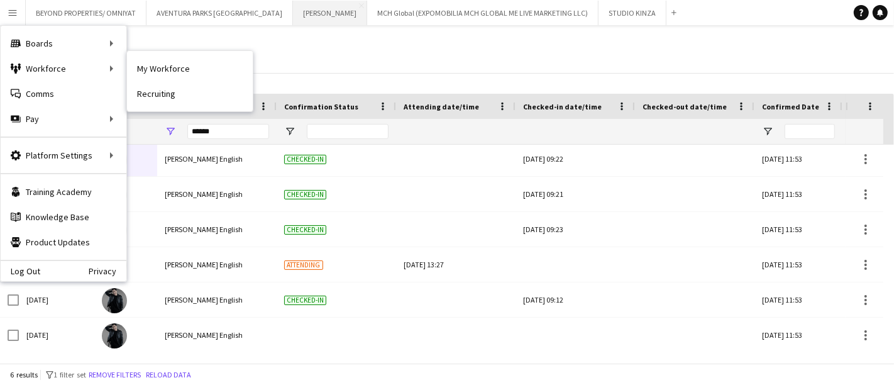
click at [293, 13] on button "SALATA Close" at bounding box center [330, 13] width 74 height 25
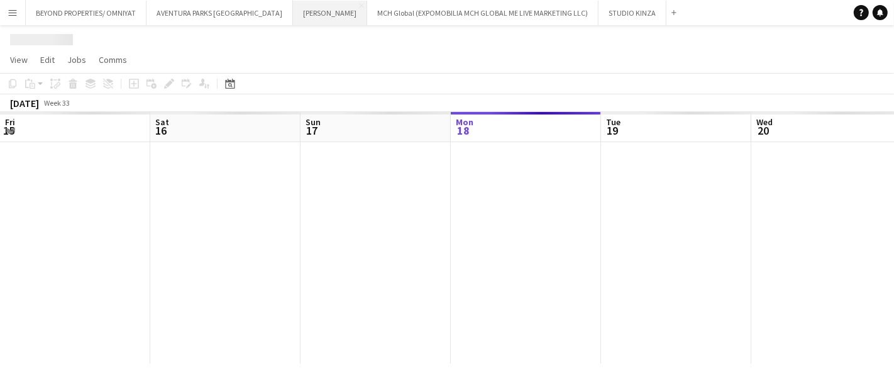
scroll to position [0, 300]
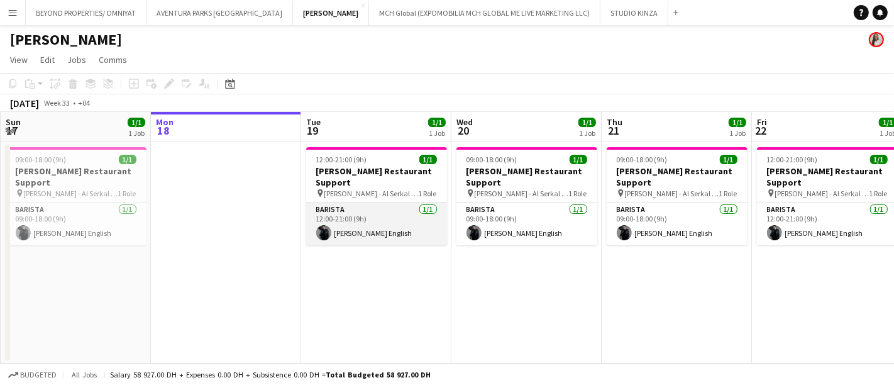
click at [319, 225] on app-user-avatar at bounding box center [323, 232] width 15 height 15
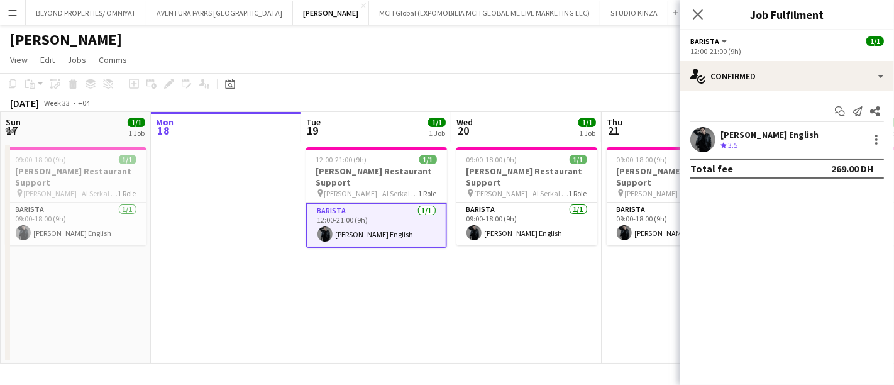
click at [692, 142] on app-user-avatar at bounding box center [702, 139] width 25 height 25
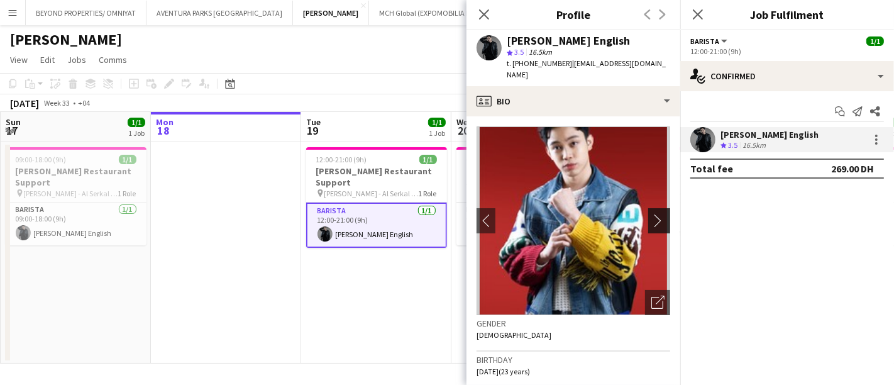
click at [651, 214] on app-icon "chevron-right" at bounding box center [660, 220] width 19 height 13
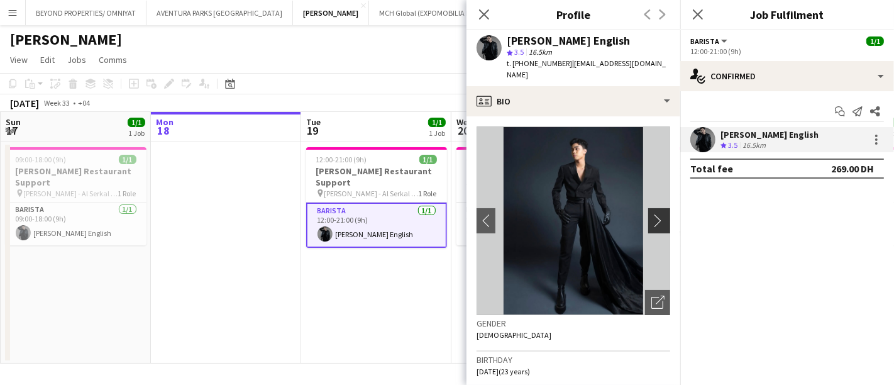
click at [651, 214] on app-icon "chevron-right" at bounding box center [660, 220] width 19 height 13
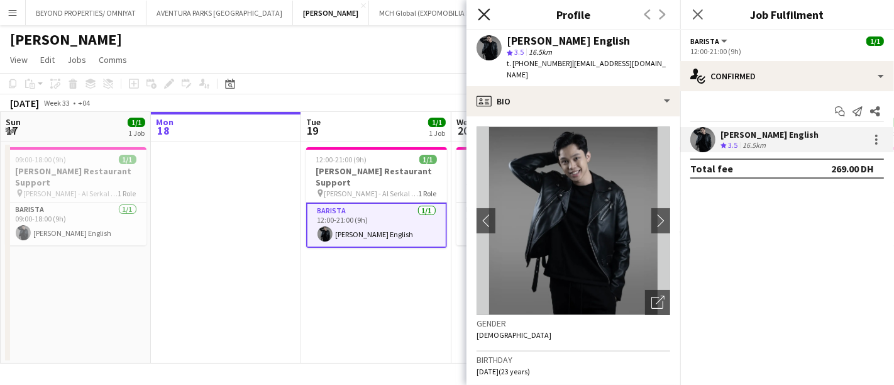
click at [487, 13] on icon at bounding box center [484, 14] width 12 height 12
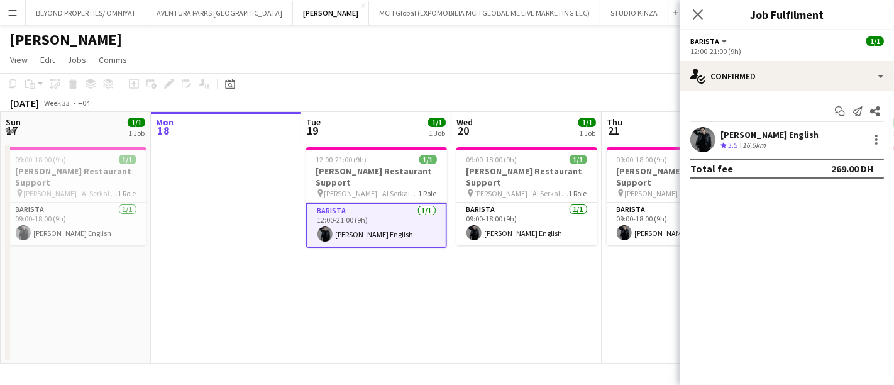
click at [743, 136] on div "[PERSON_NAME] English" at bounding box center [770, 134] width 98 height 11
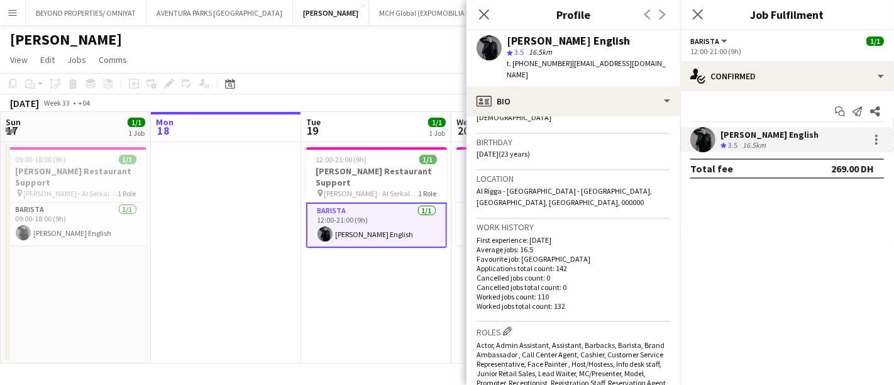
scroll to position [0, 0]
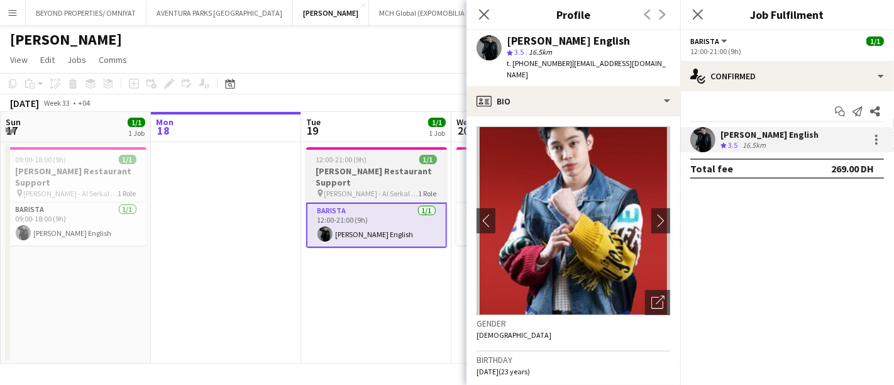
click at [374, 170] on h3 "Salata Restaurant Support" at bounding box center [376, 176] width 141 height 23
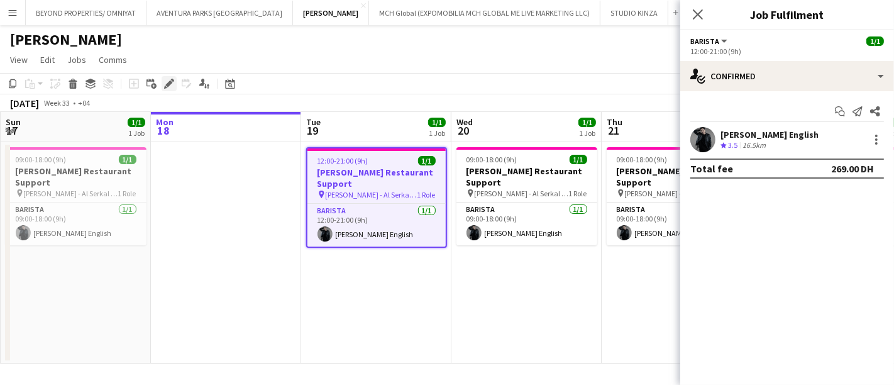
click at [170, 86] on icon "Edit" at bounding box center [169, 84] width 10 height 10
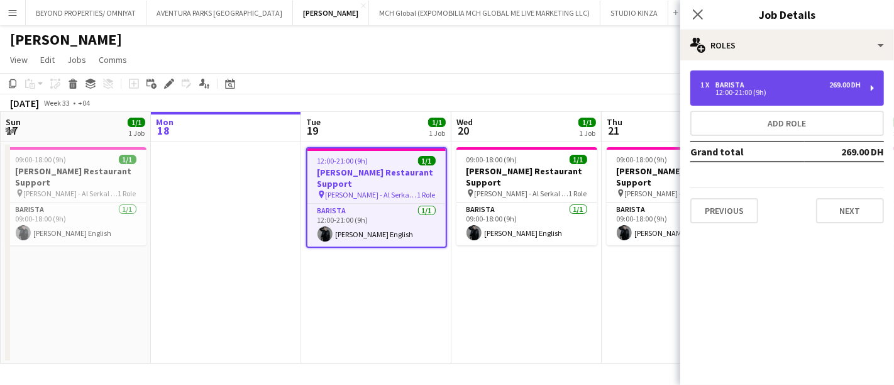
click at [758, 80] on div "1 x Barista 269.00 DH" at bounding box center [781, 84] width 160 height 9
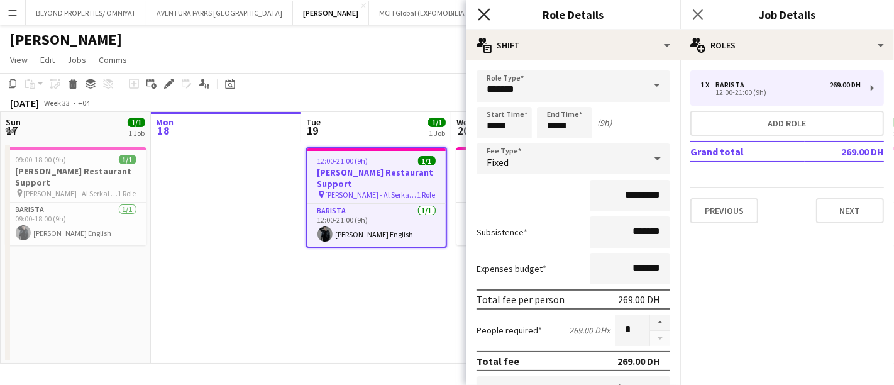
click at [487, 13] on icon "Close pop-in" at bounding box center [484, 14] width 12 height 12
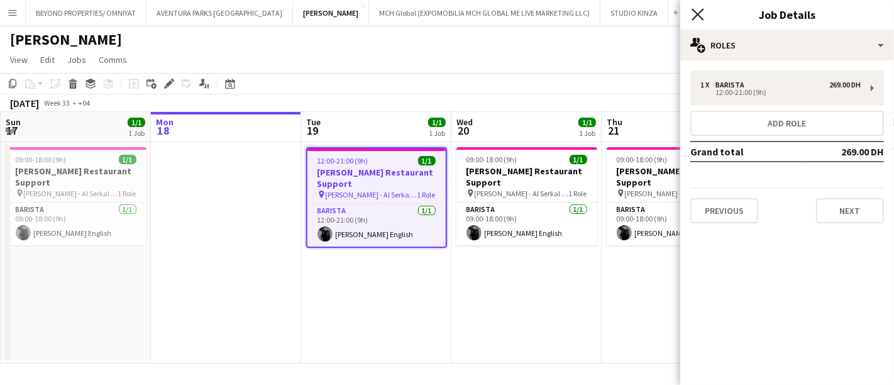
click at [693, 14] on icon "Close pop-in" at bounding box center [698, 14] width 12 height 12
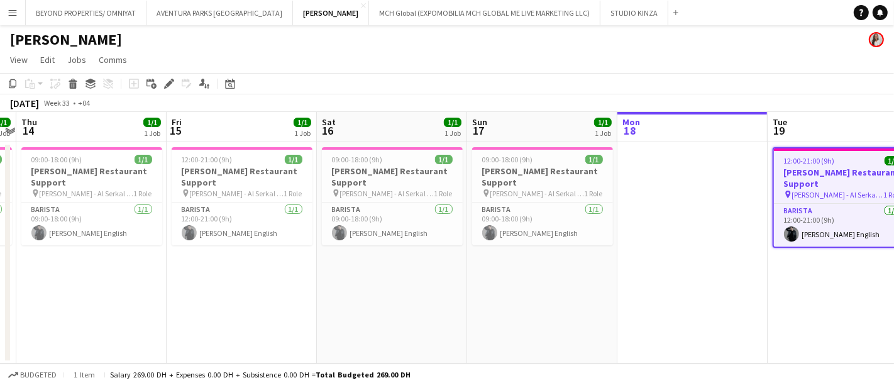
scroll to position [0, 283]
click at [13, 6] on button "Menu" at bounding box center [12, 12] width 25 height 25
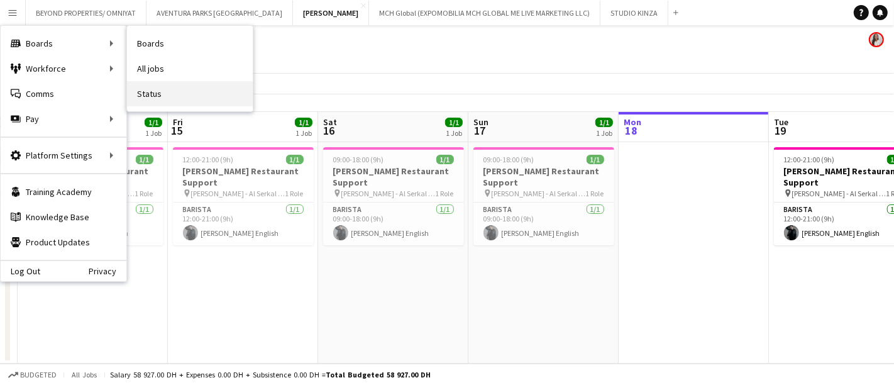
click at [171, 96] on link "Status" at bounding box center [190, 93] width 126 height 25
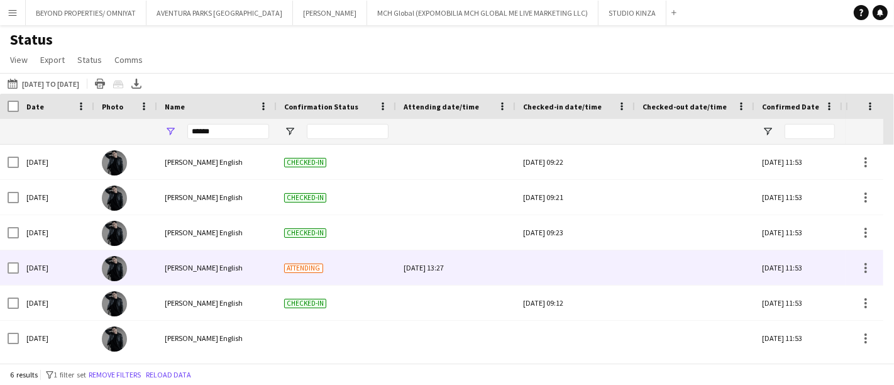
scroll to position [3, 0]
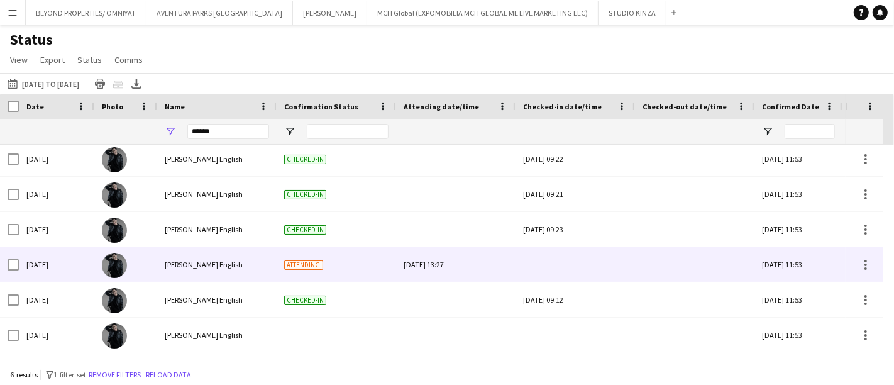
click at [589, 121] on div at bounding box center [575, 131] width 104 height 25
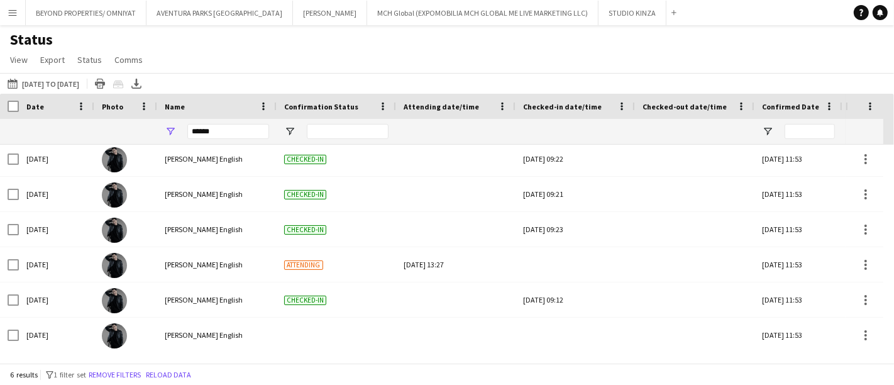
click at [274, 273] on div "Nathan piolo English" at bounding box center [216, 264] width 119 height 35
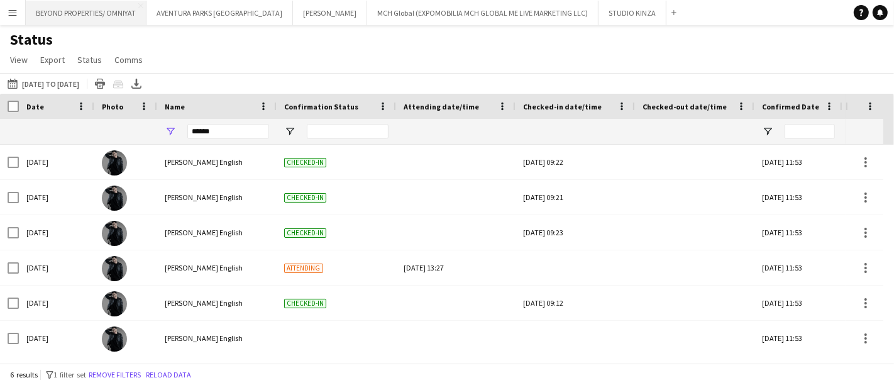
click at [84, 17] on button "BEYOND PROPERTIES/ OMNIYAT Close" at bounding box center [86, 13] width 121 height 25
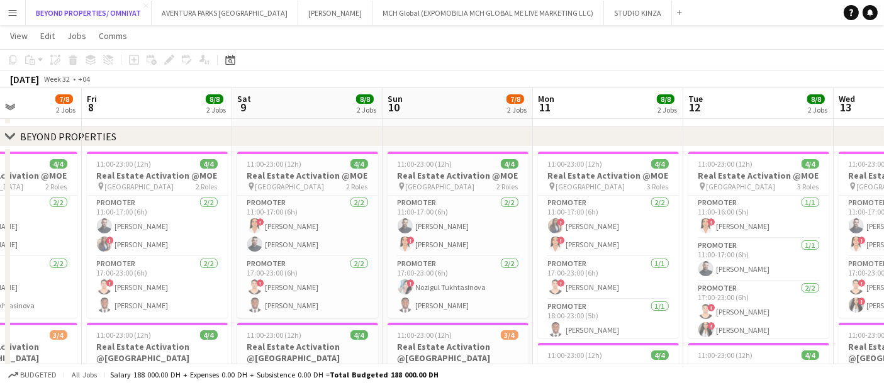
scroll to position [0, 358]
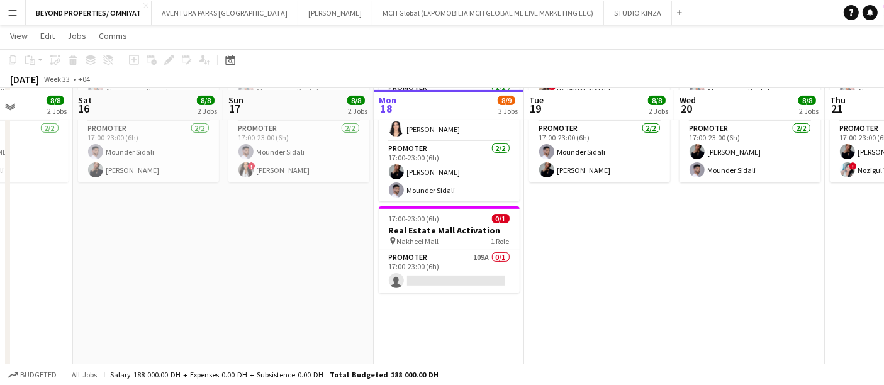
scroll to position [372, 0]
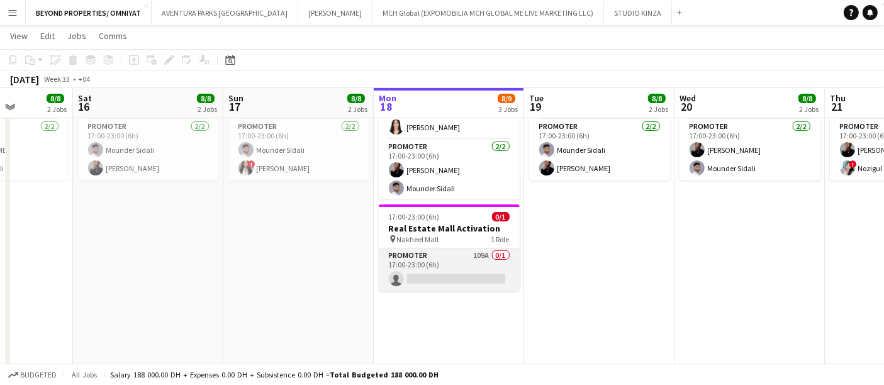
click at [419, 267] on app-card-role "Promoter 109A 0/1 17:00-23:00 (6h) single-neutral-actions" at bounding box center [449, 269] width 141 height 43
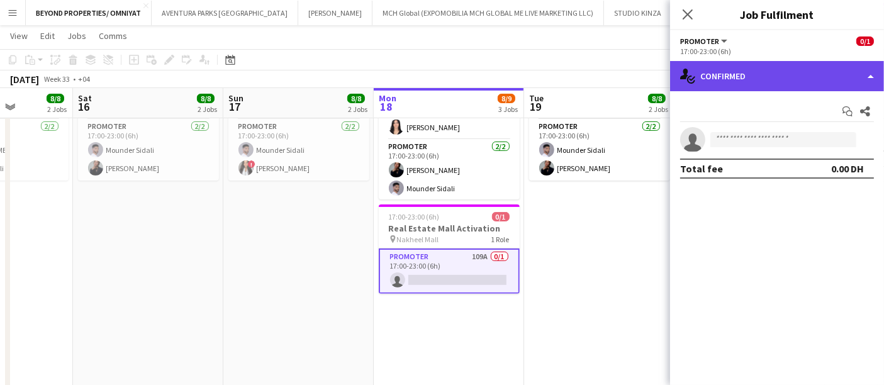
click at [787, 76] on div "single-neutral-actions-check-2 Confirmed" at bounding box center [777, 76] width 214 height 30
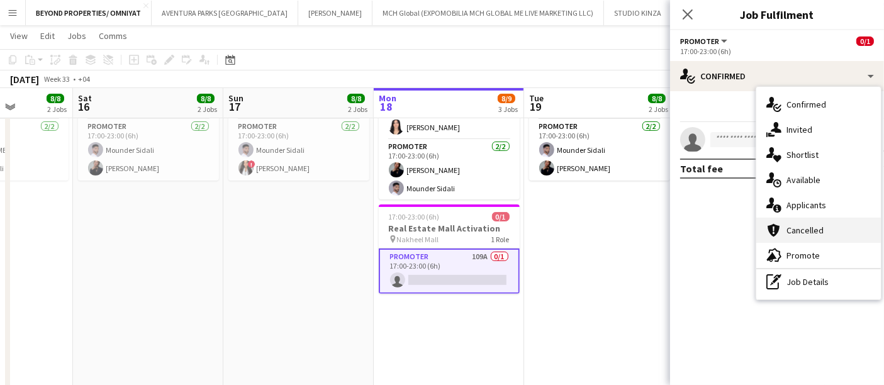
click at [828, 230] on div "cancellation Cancelled" at bounding box center [818, 230] width 125 height 25
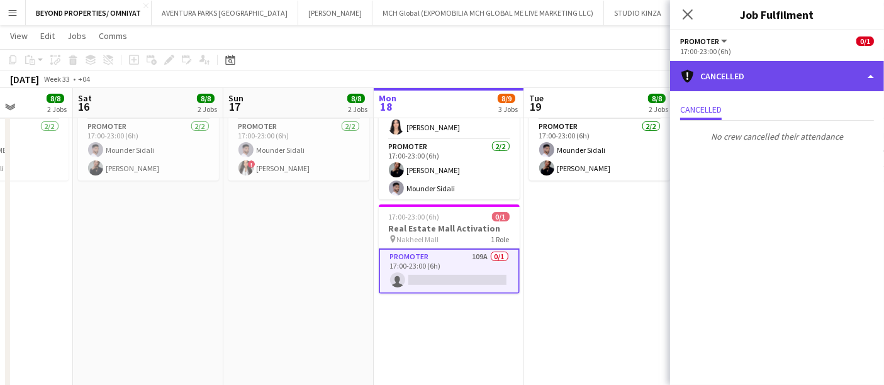
click at [760, 72] on div "cancellation Cancelled" at bounding box center [777, 76] width 214 height 30
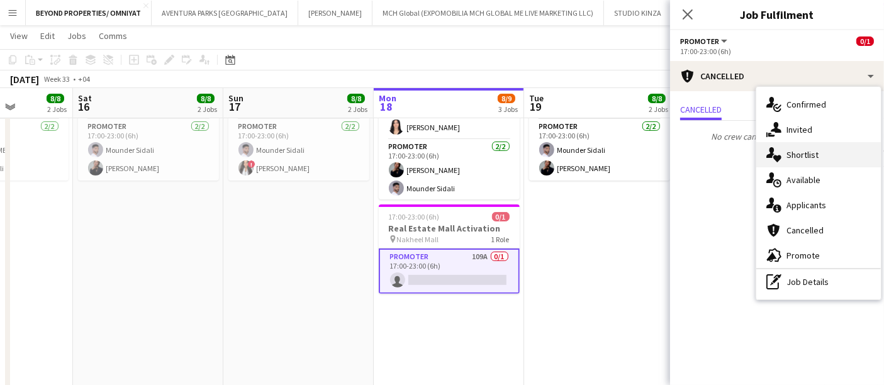
click at [829, 155] on div "single-neutral-actions-heart Shortlist" at bounding box center [818, 154] width 125 height 25
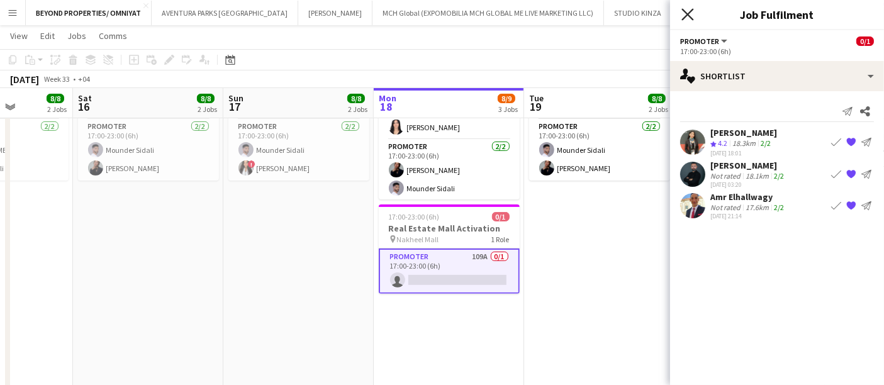
click at [687, 13] on icon at bounding box center [687, 14] width 12 height 12
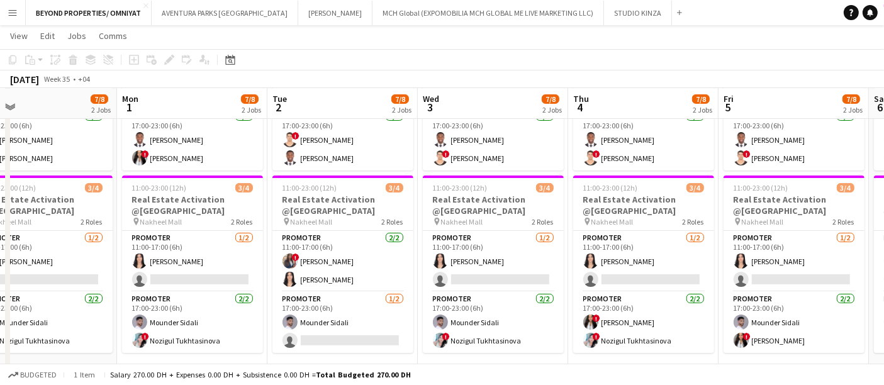
scroll to position [0, 334]
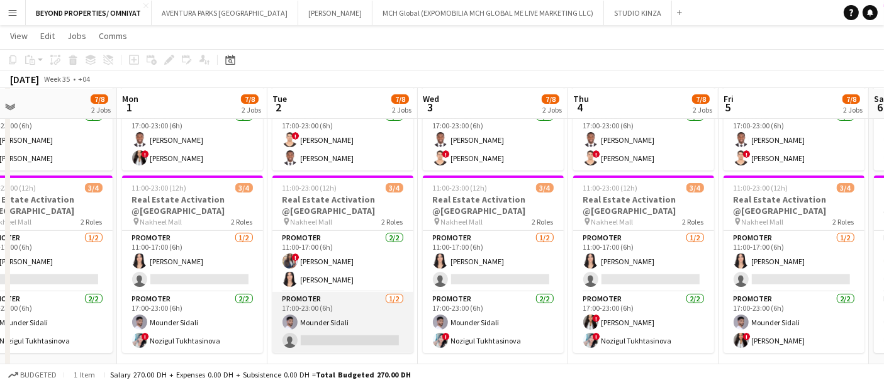
click at [331, 328] on app-card-role "Promoter [DATE] 17:00-23:00 (6h) Mounder Sidali single-neutral-actions" at bounding box center [342, 322] width 141 height 61
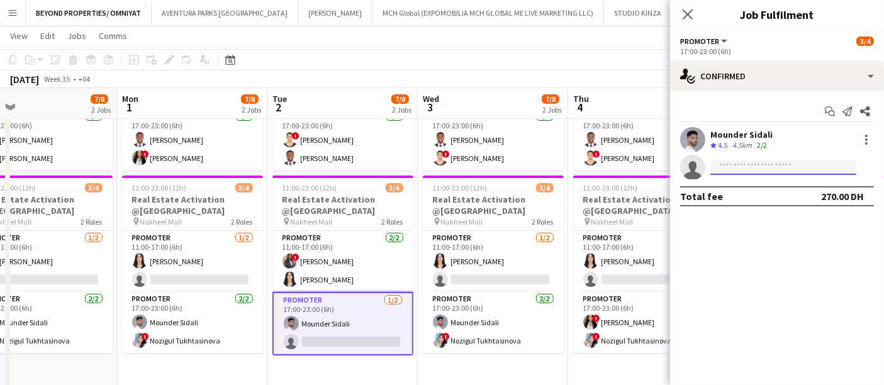
click at [734, 167] on input at bounding box center [783, 167] width 146 height 15
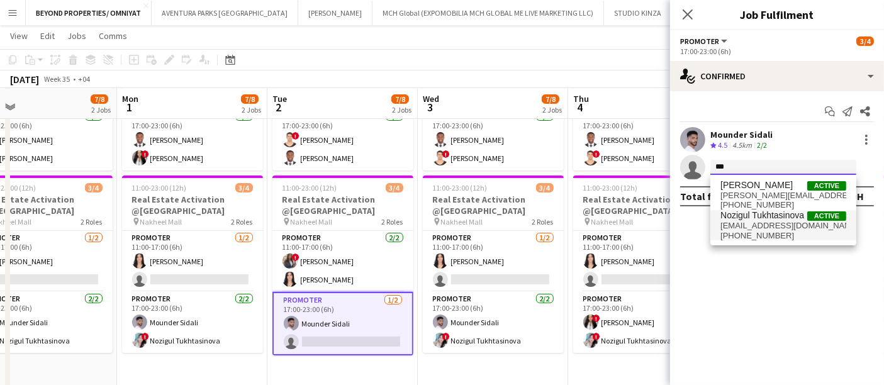
type input "***"
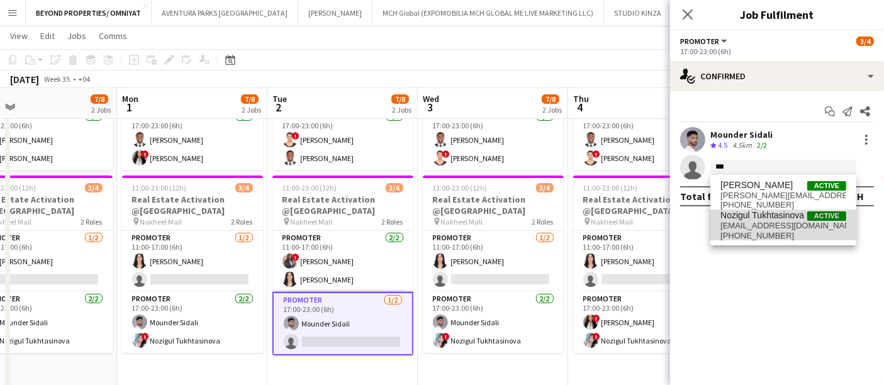
click at [763, 227] on span "[EMAIL_ADDRESS][DOMAIN_NAME]" at bounding box center [783, 226] width 126 height 10
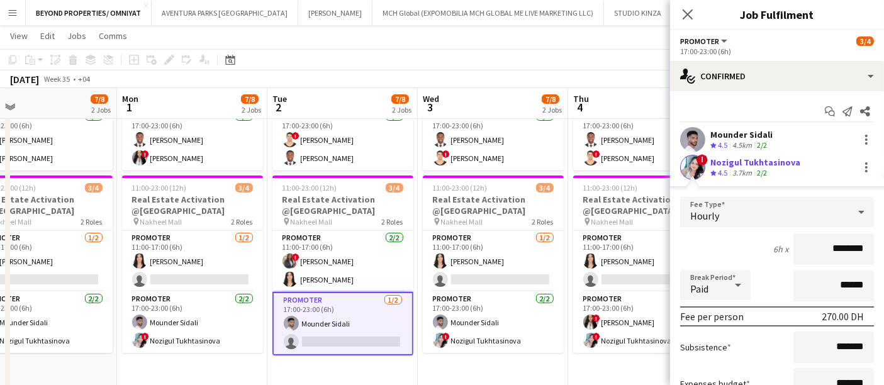
scroll to position [114, 0]
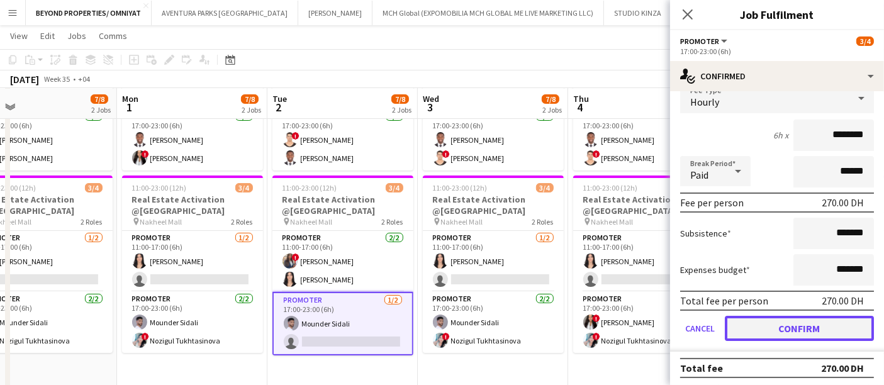
click at [794, 329] on button "Confirm" at bounding box center [798, 328] width 149 height 25
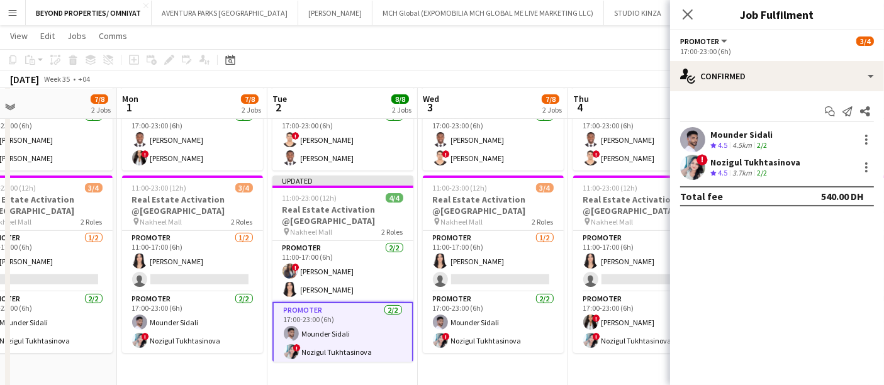
scroll to position [0, 0]
click at [692, 13] on icon "Close pop-in" at bounding box center [687, 14] width 12 height 12
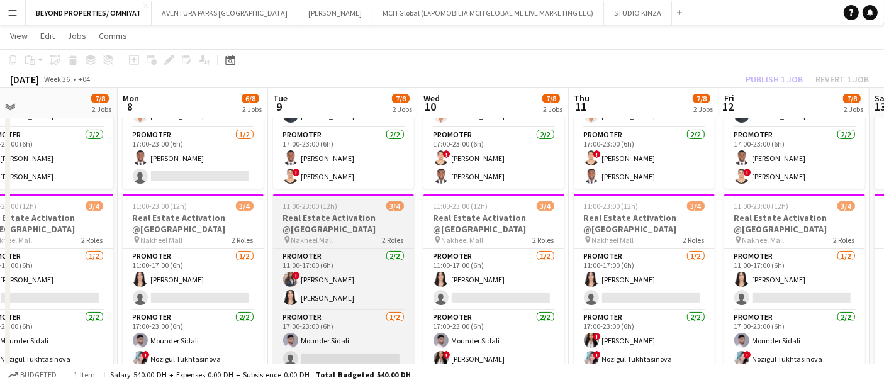
scroll to position [0, 359]
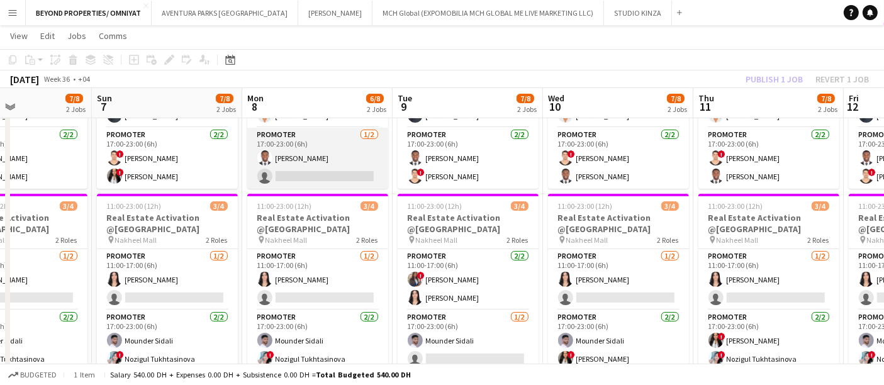
click at [321, 170] on app-card-role "Promoter [DATE] 17:00-23:00 (6h) [PERSON_NAME] single-neutral-actions" at bounding box center [317, 158] width 141 height 61
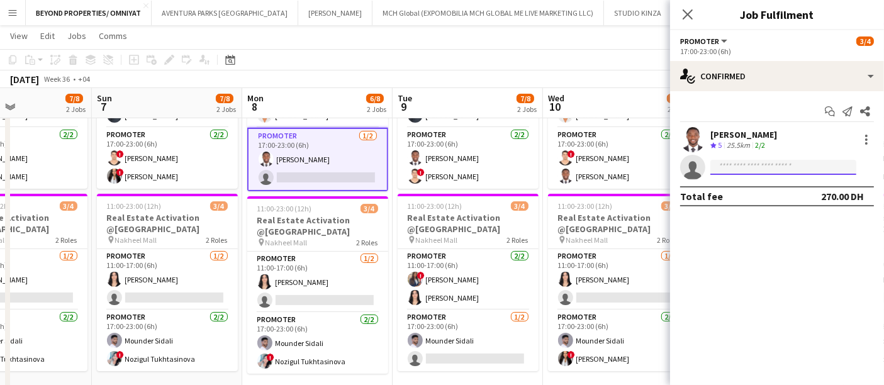
click at [758, 170] on input at bounding box center [783, 167] width 146 height 15
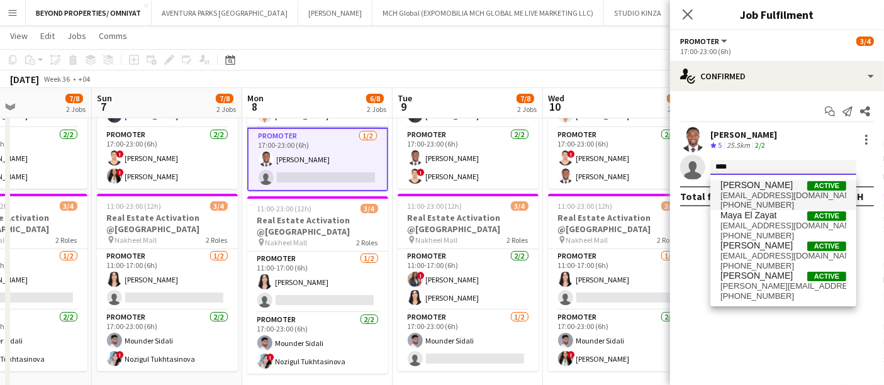
type input "****"
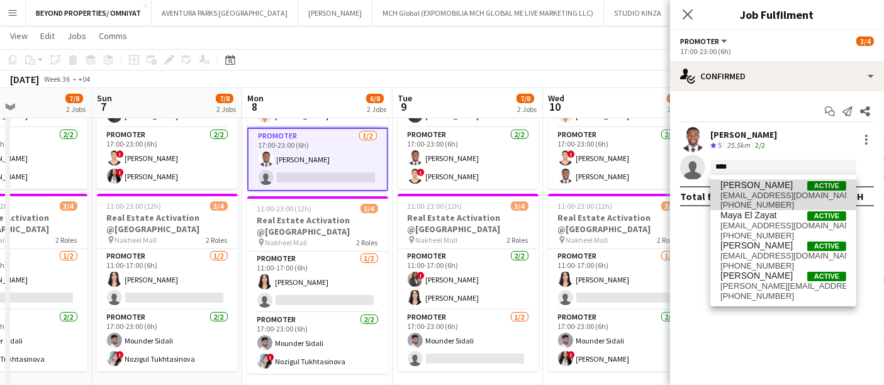
click at [765, 181] on span "[PERSON_NAME]" at bounding box center [756, 185] width 72 height 11
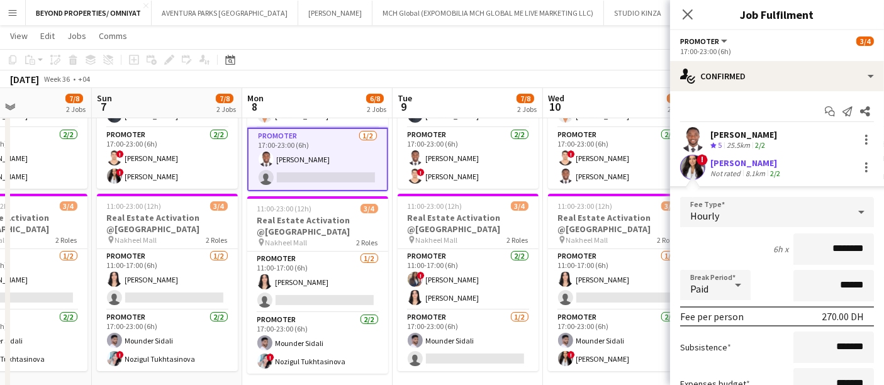
scroll to position [114, 0]
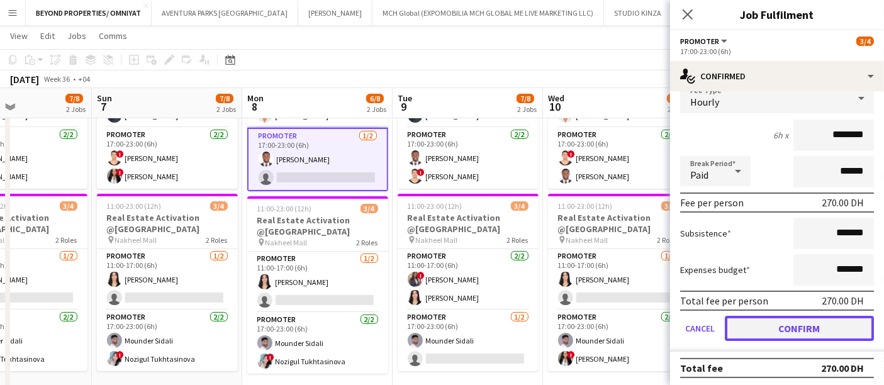
click at [812, 326] on button "Confirm" at bounding box center [798, 328] width 149 height 25
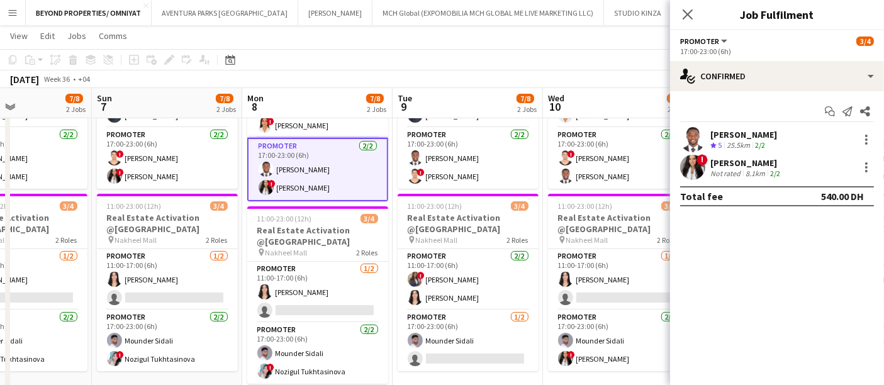
scroll to position [0, 0]
click at [691, 11] on icon at bounding box center [687, 14] width 12 height 12
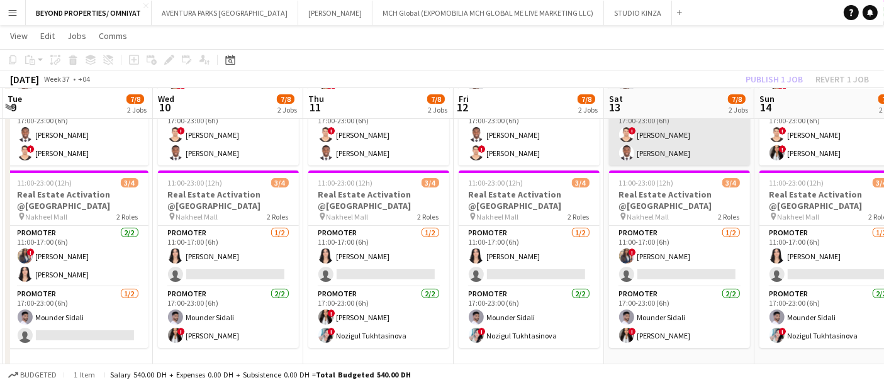
scroll to position [209, 0]
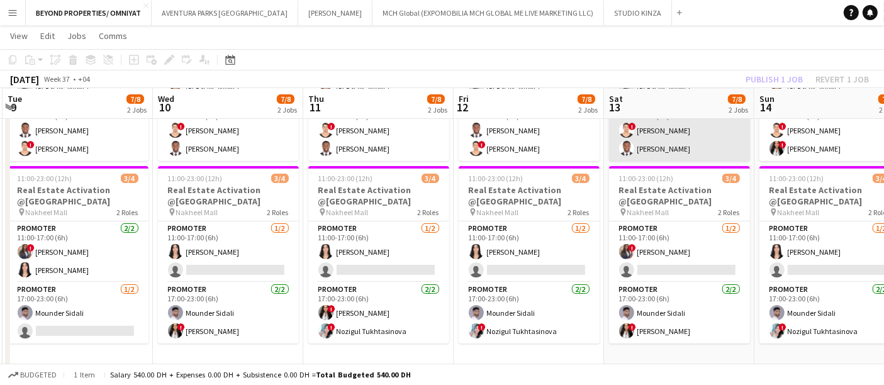
click at [716, 269] on app-card-role "Promoter 1/2 11:00-17:00 (6h) ! Rajaa Fannan single-neutral-actions" at bounding box center [679, 251] width 141 height 61
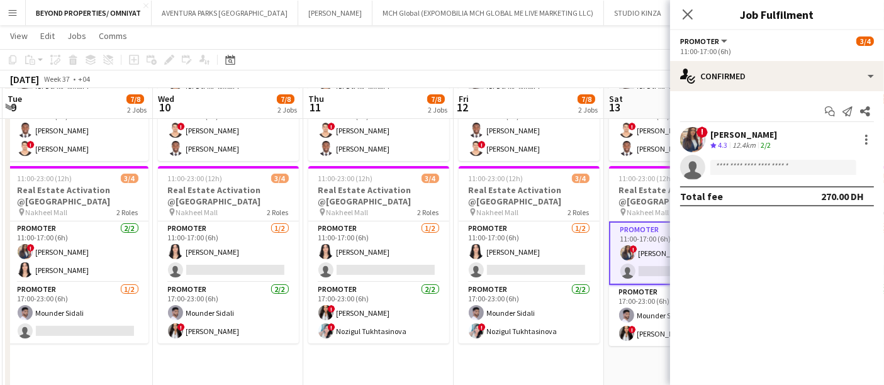
click at [560, 363] on app-date-cell "11:00-23:00 (12h) 4/4 Real Estate Activation @MOE pin Mall of Emirates 2 Roles …" at bounding box center [528, 284] width 150 height 589
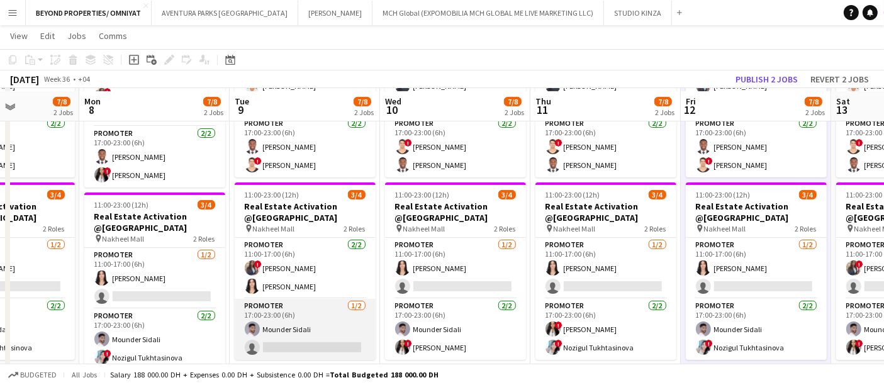
scroll to position [196, 0]
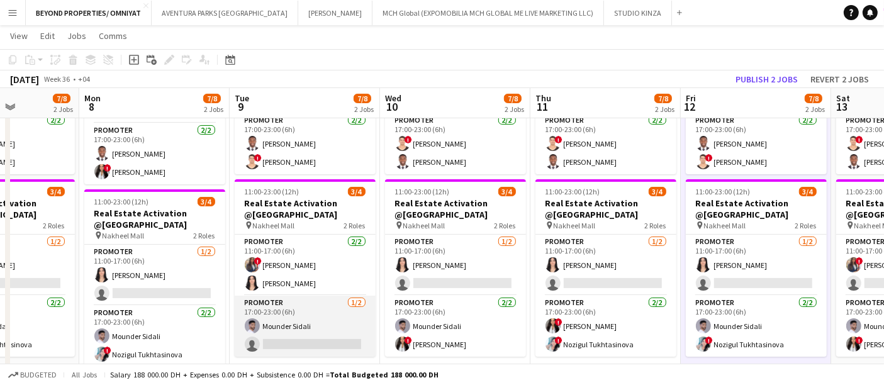
click at [277, 333] on app-card-role "Promoter 1/2 17:00-23:00 (6h) Mounder Sidali single-neutral-actions" at bounding box center [305, 326] width 141 height 61
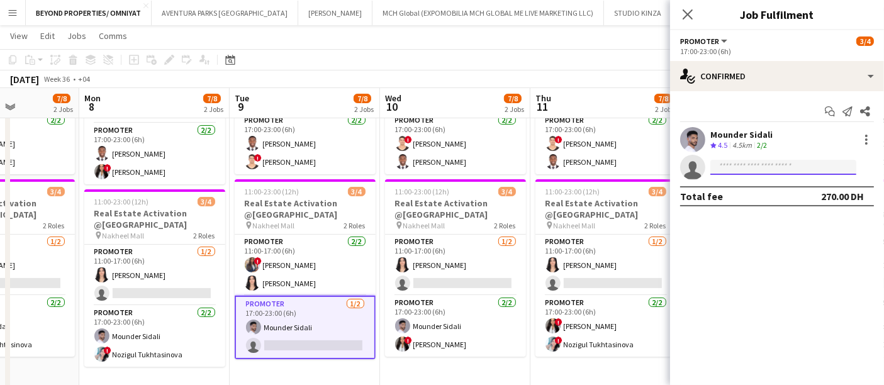
click at [737, 164] on input at bounding box center [783, 167] width 146 height 15
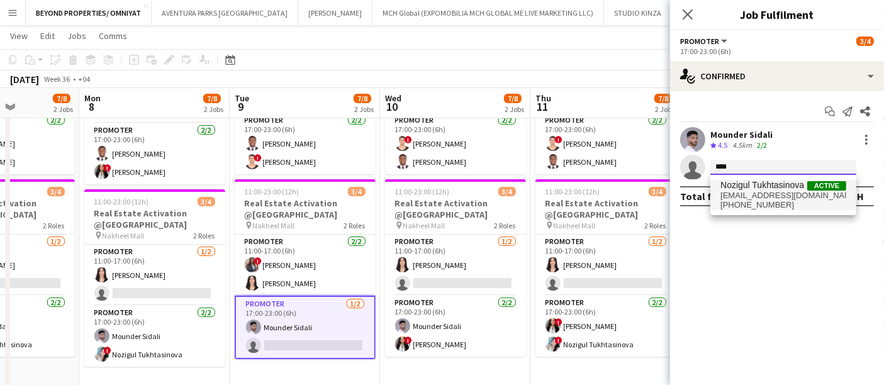
type input "****"
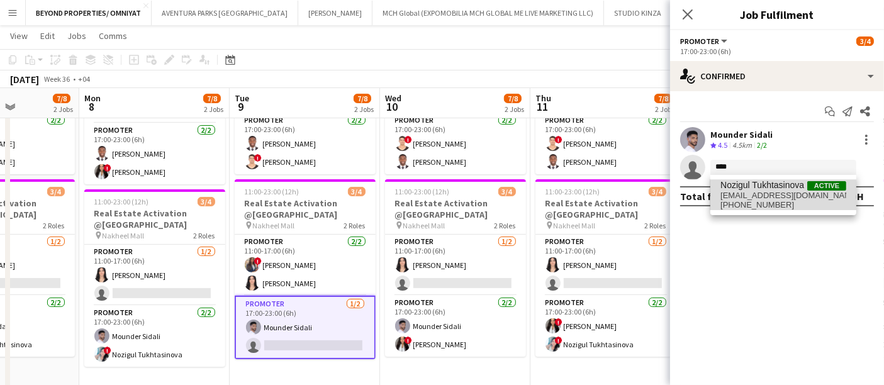
click at [753, 205] on span "+971581946849" at bounding box center [783, 205] width 126 height 10
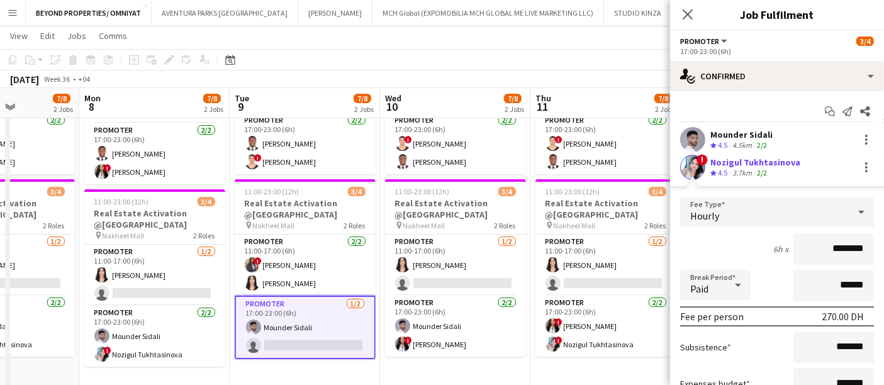
scroll to position [114, 0]
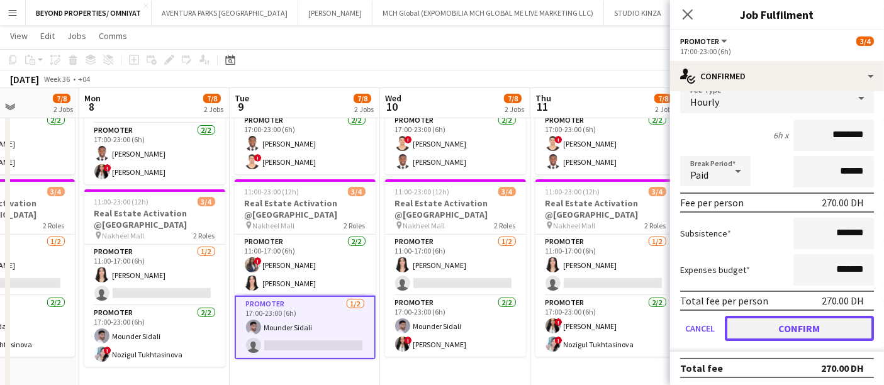
click at [799, 328] on button "Confirm" at bounding box center [798, 328] width 149 height 25
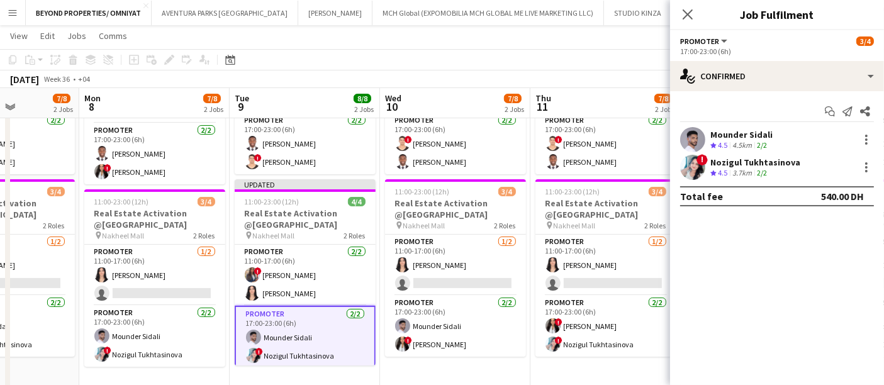
scroll to position [0, 0]
click at [685, 16] on icon at bounding box center [687, 14] width 12 height 12
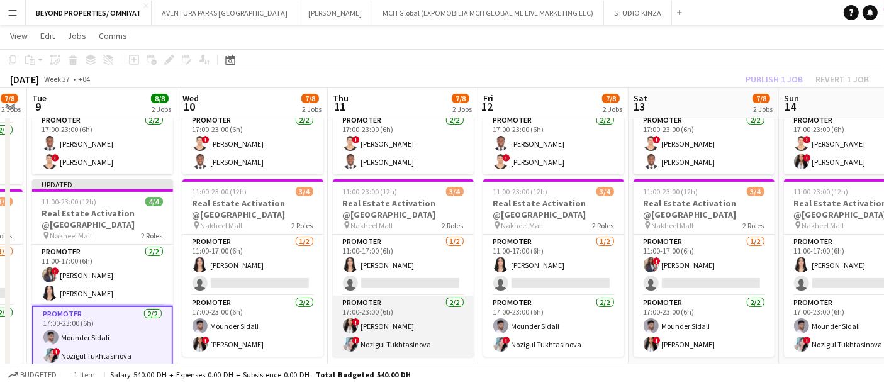
scroll to position [0, 463]
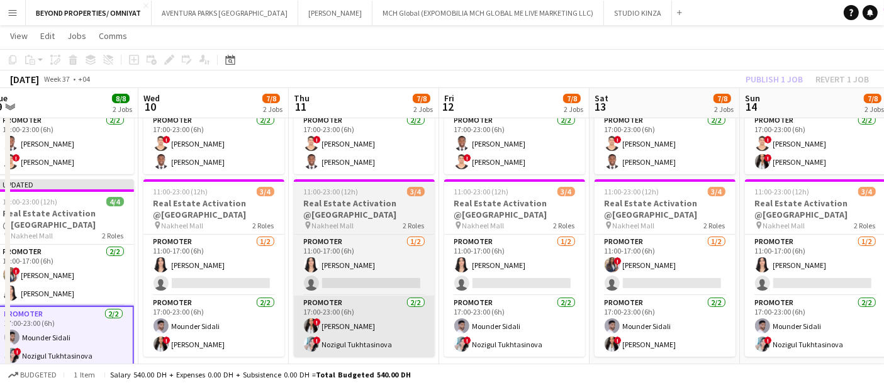
click at [437, 295] on app-date-cell "11:00-23:00 (12h) 4/4 Real Estate Activation @MOE pin Mall of Emirates 2 Roles …" at bounding box center [364, 297] width 150 height 589
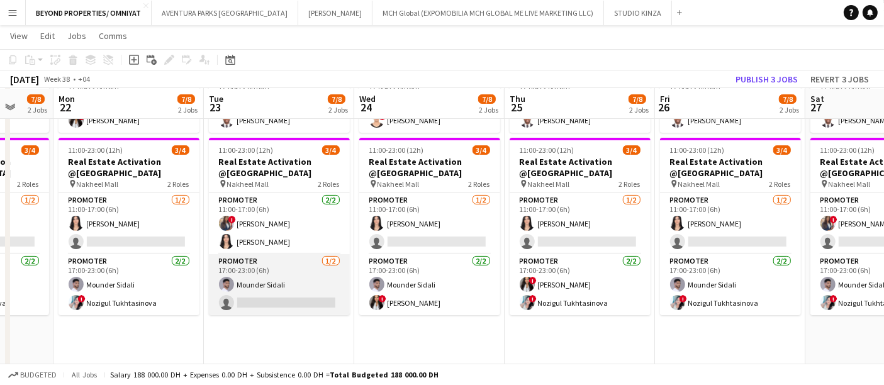
scroll to position [237, 0]
click at [264, 300] on app-card-role "Promoter 1/2 17:00-23:00 (6h) Mounder Sidali single-neutral-actions" at bounding box center [279, 284] width 141 height 61
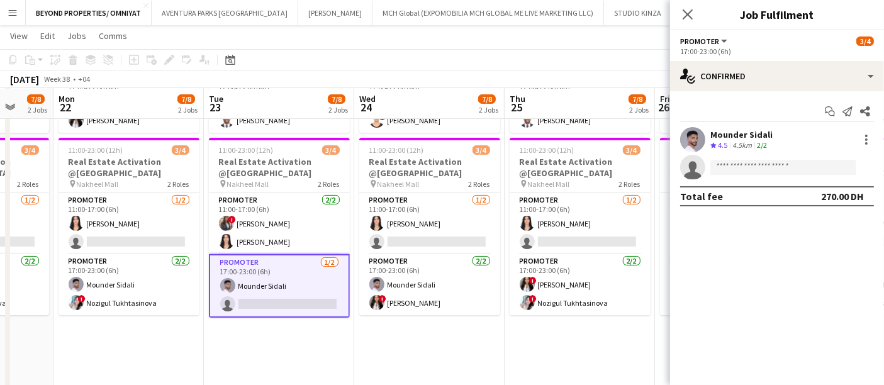
click at [760, 157] on app-invite-slot "single-neutral-actions" at bounding box center [777, 167] width 214 height 25
click at [752, 168] on input at bounding box center [783, 167] width 146 height 15
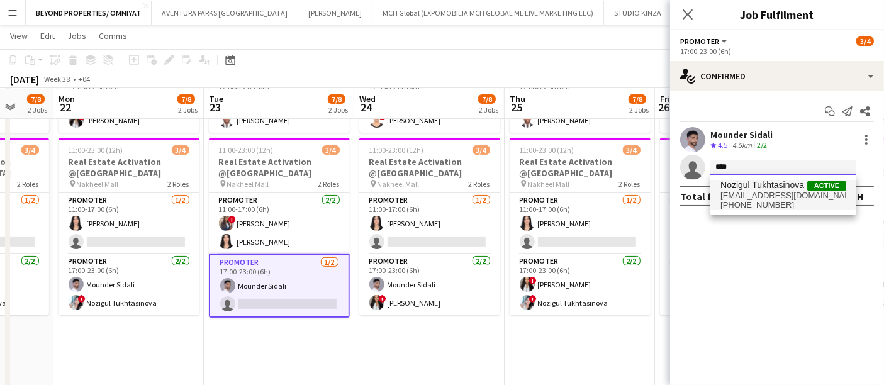
type input "****"
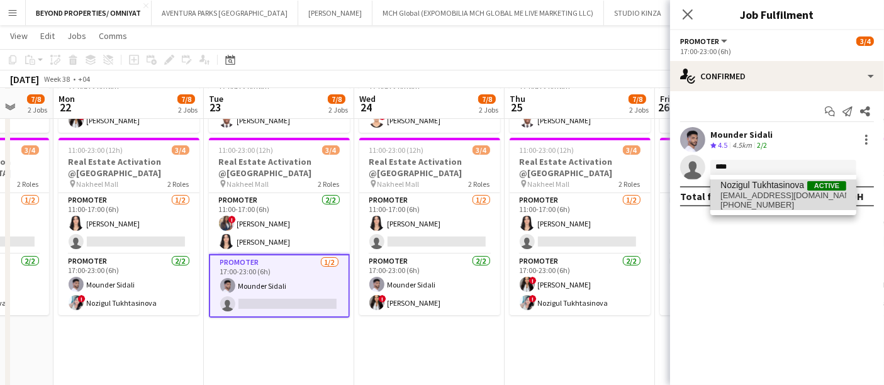
click at [756, 194] on span "nozigul0505@gmail.com" at bounding box center [783, 196] width 126 height 10
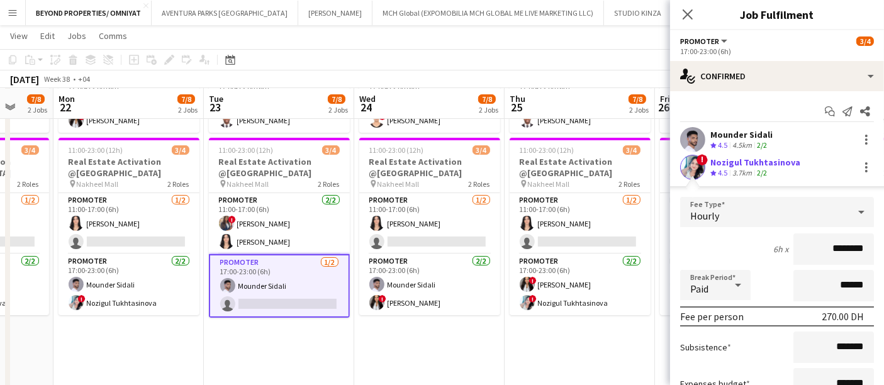
scroll to position [114, 0]
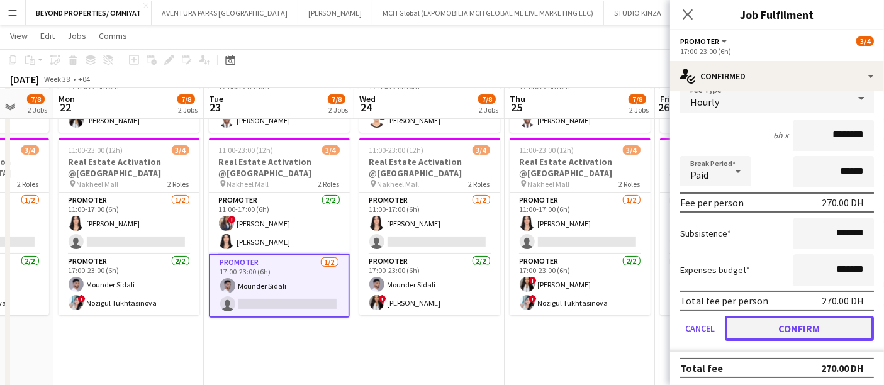
click at [814, 324] on button "Confirm" at bounding box center [798, 328] width 149 height 25
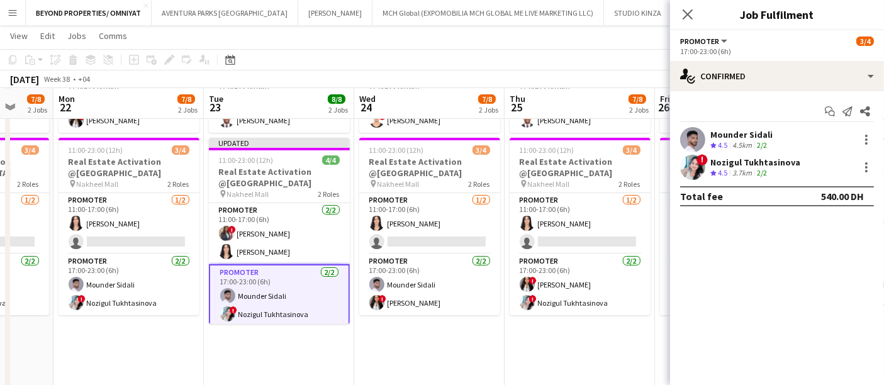
scroll to position [0, 0]
click at [689, 15] on icon at bounding box center [687, 14] width 12 height 12
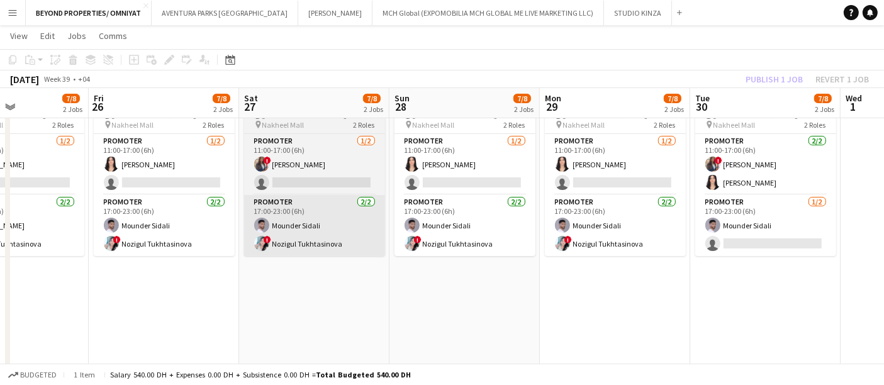
scroll to position [0, 363]
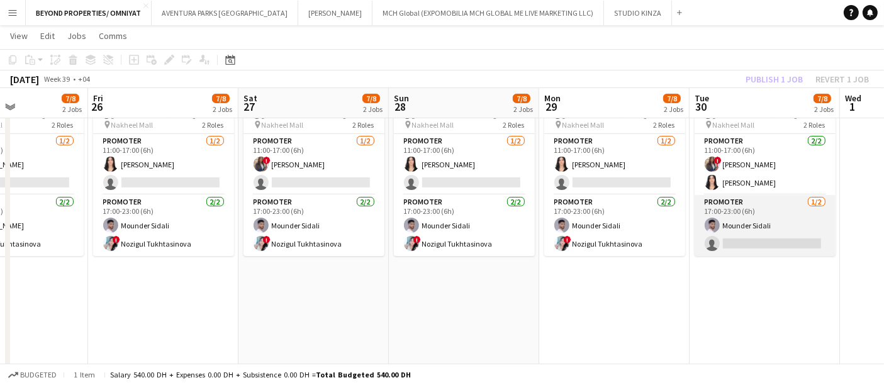
click at [783, 239] on app-card-role "Promoter 1/2 17:00-23:00 (6h) Mounder Sidali single-neutral-actions" at bounding box center [764, 225] width 141 height 61
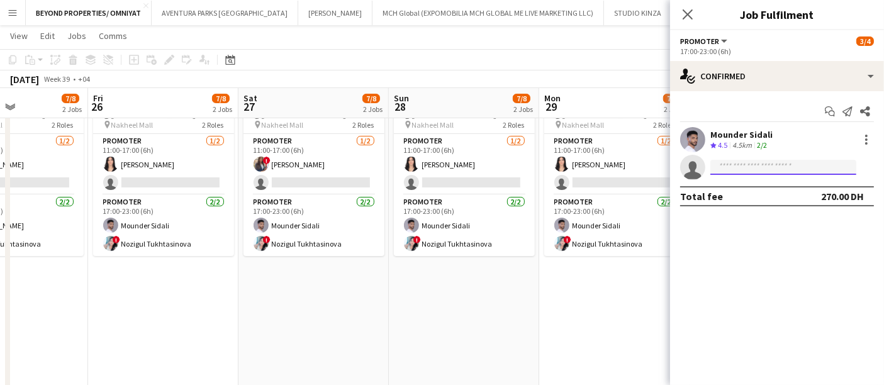
click at [742, 160] on input at bounding box center [783, 167] width 146 height 15
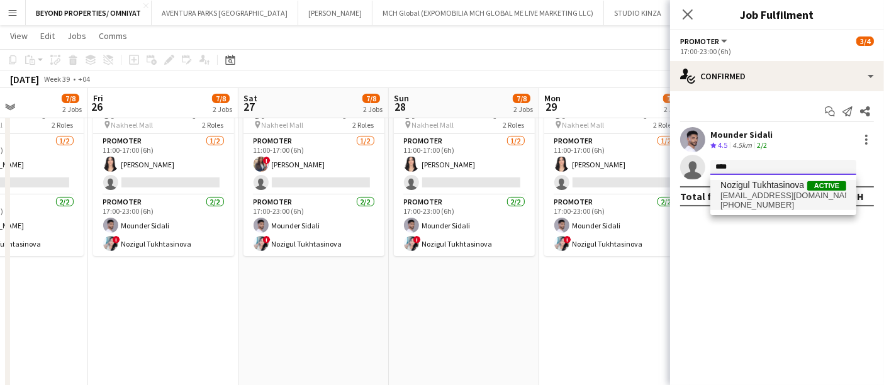
type input "****"
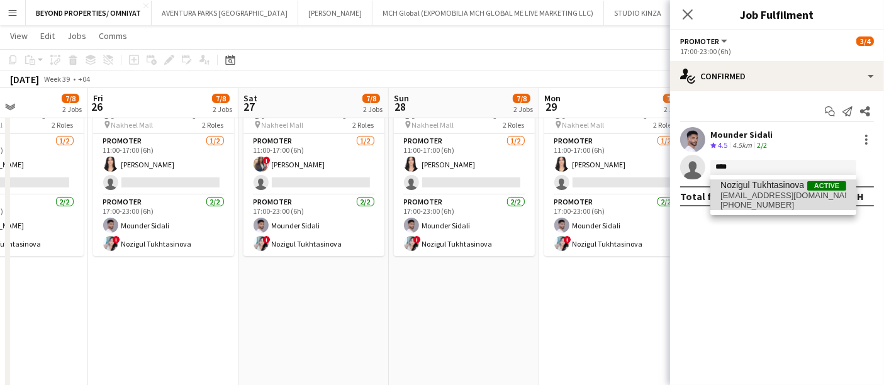
click at [762, 198] on span "nozigul0505@gmail.com" at bounding box center [783, 196] width 126 height 10
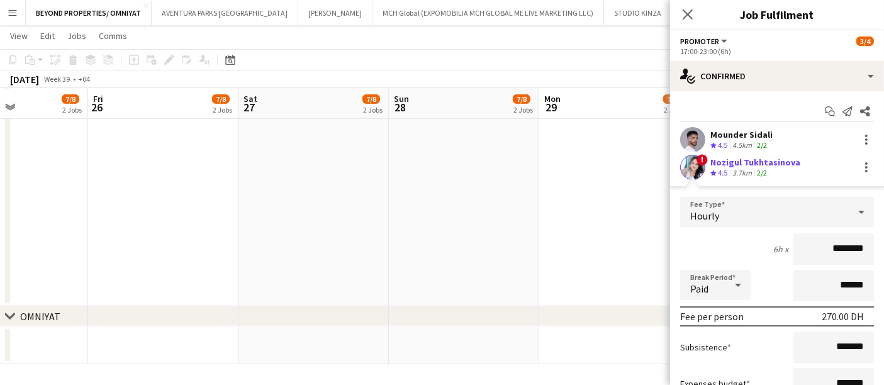
scroll to position [114, 0]
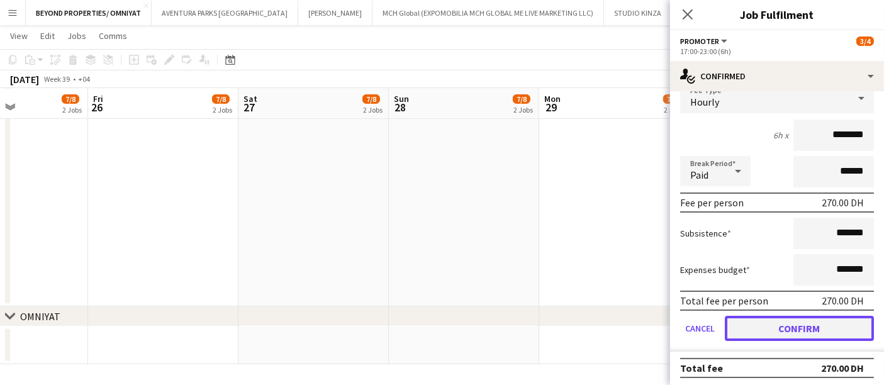
click at [802, 320] on button "Confirm" at bounding box center [798, 328] width 149 height 25
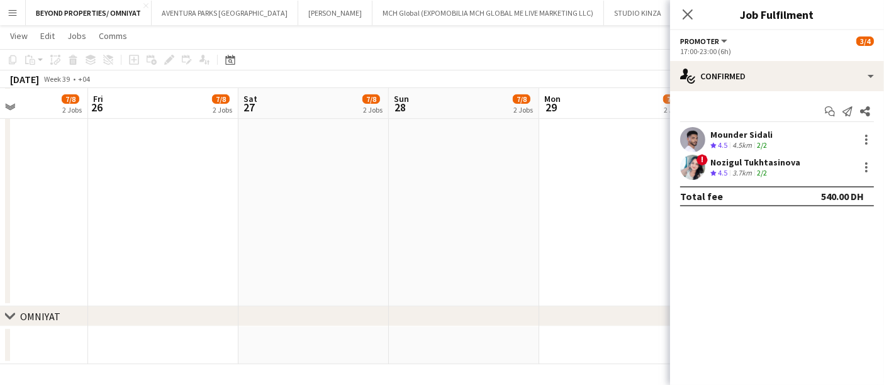
scroll to position [0, 0]
click at [621, 199] on app-date-cell "11:00-23:00 (12h) 4/4 Real Estate Activation @MOE pin Mall of Emirates 2 Roles …" at bounding box center [614, 11] width 150 height 589
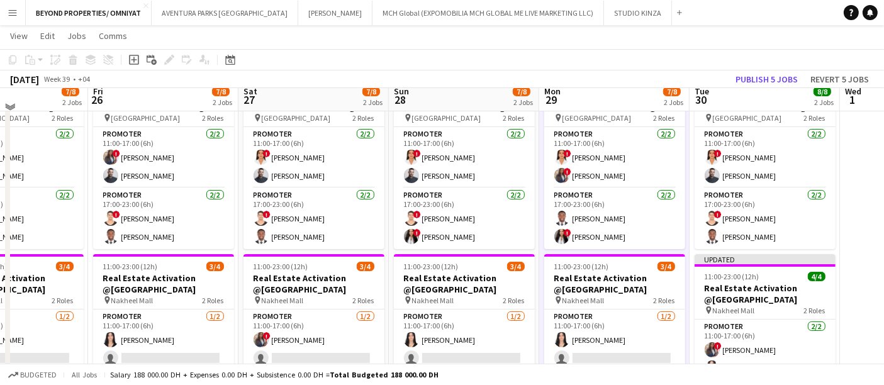
scroll to position [111, 0]
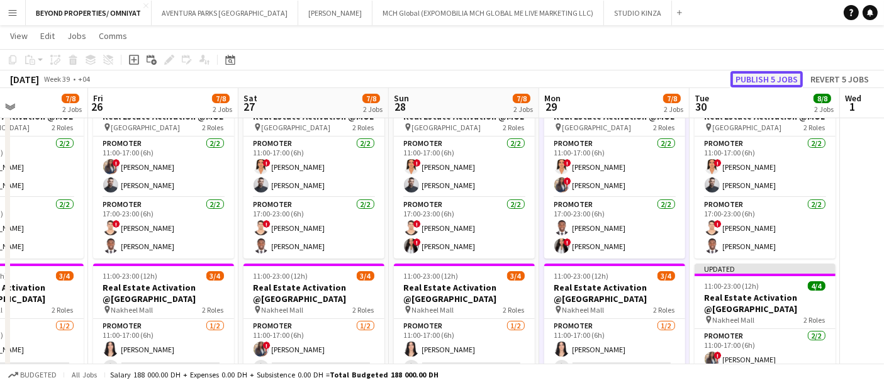
click at [780, 76] on button "Publish 5 jobs" at bounding box center [766, 79] width 72 height 16
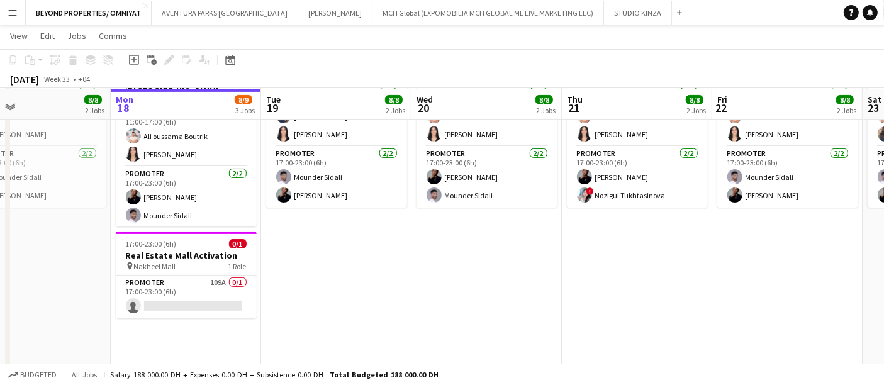
scroll to position [346, 0]
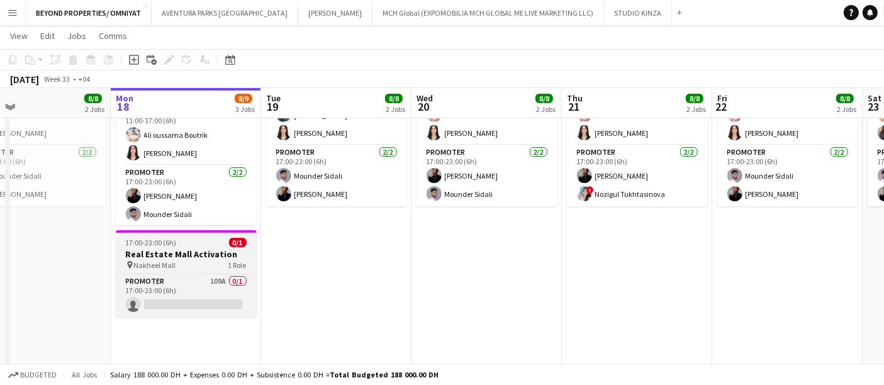
click at [202, 238] on div "17:00-23:00 (6h) 0/1" at bounding box center [186, 242] width 141 height 9
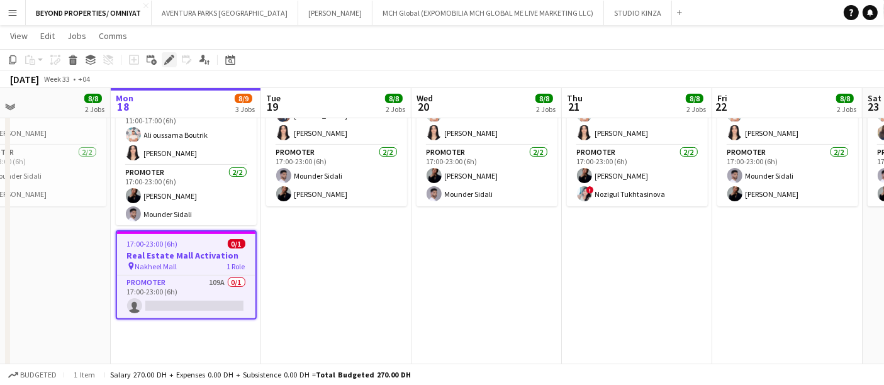
click at [172, 61] on icon "Edit" at bounding box center [169, 60] width 10 height 10
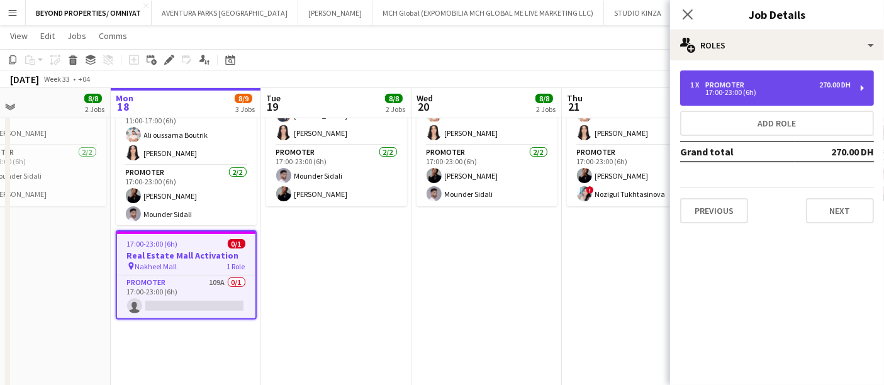
click at [774, 87] on div "1 x Promoter 270.00 DH" at bounding box center [770, 84] width 160 height 9
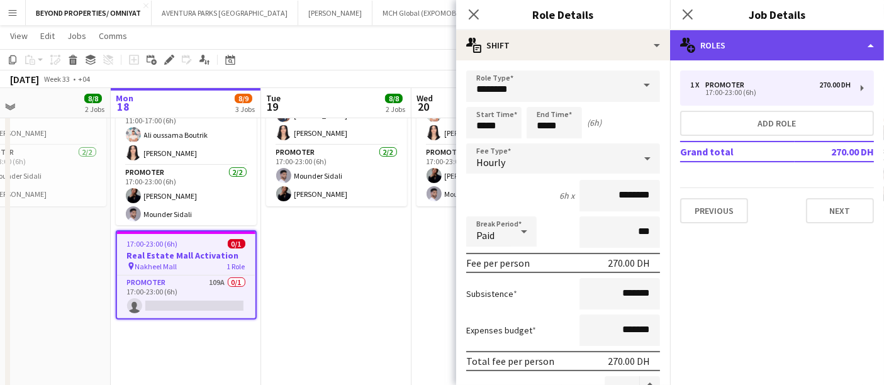
click at [761, 44] on div "multiple-users-add Roles" at bounding box center [777, 45] width 214 height 30
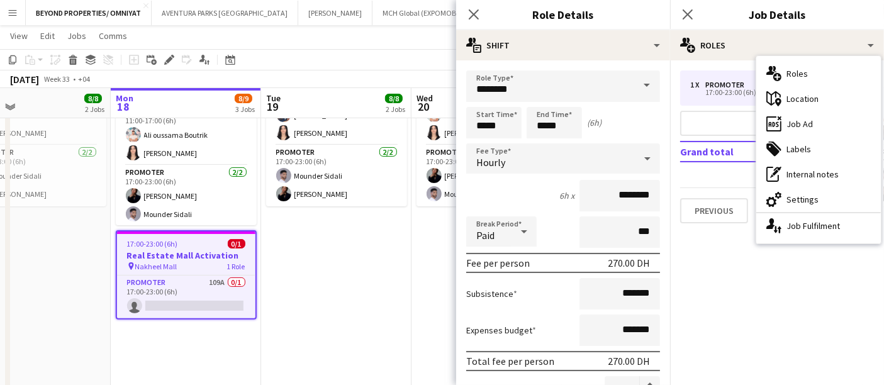
click at [332, 284] on app-date-cell "11:00-23:00 (12h) 4/4 Real Estate Activation @MOE pin Mall of Emirates 2 Roles …" at bounding box center [336, 147] width 150 height 589
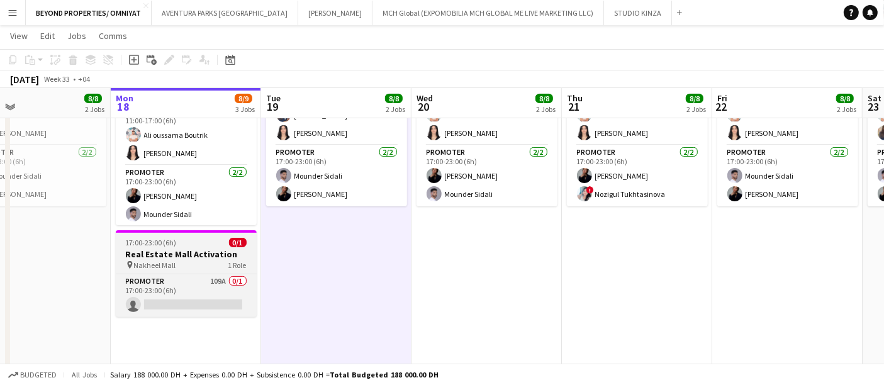
click at [189, 238] on div "17:00-23:00 (6h) 0/1" at bounding box center [186, 242] width 141 height 9
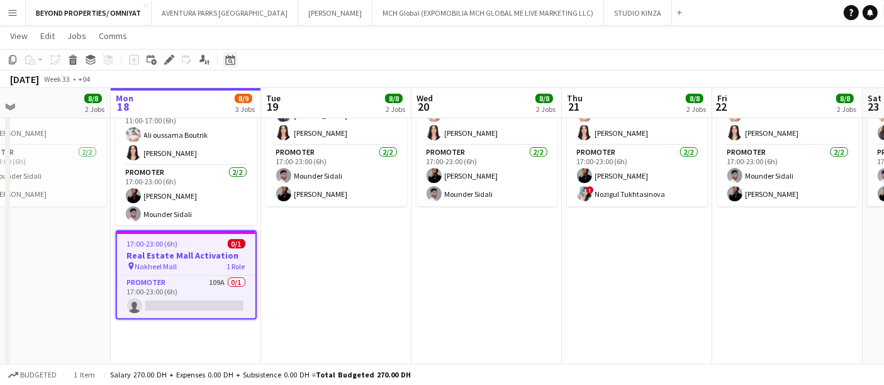
click at [231, 60] on icon at bounding box center [230, 61] width 4 height 4
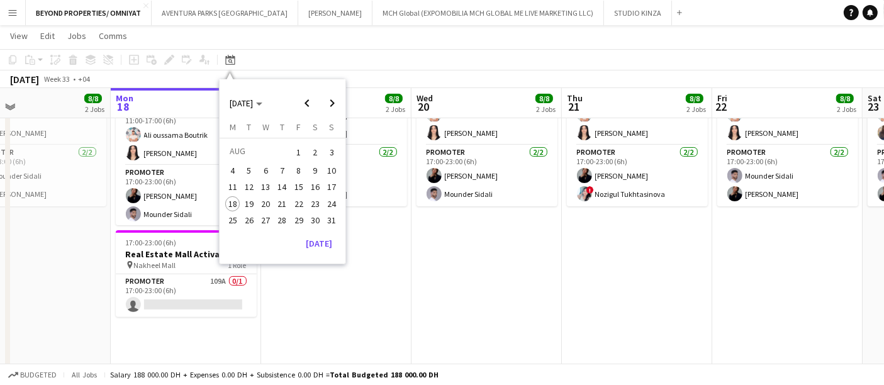
click at [298, 204] on span "22" at bounding box center [298, 203] width 15 height 15
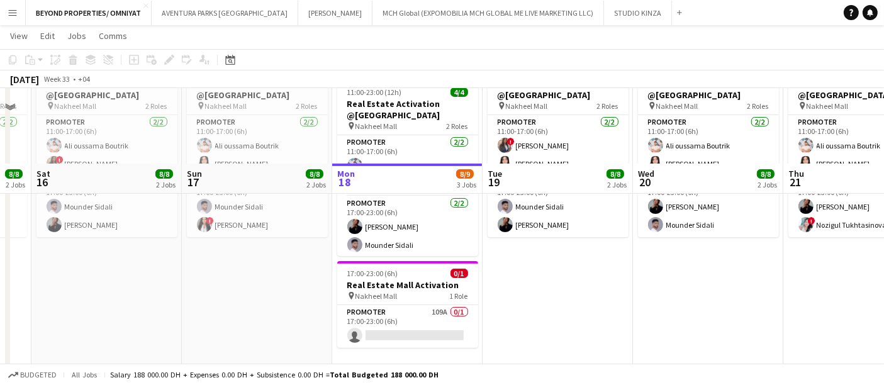
scroll to position [392, 0]
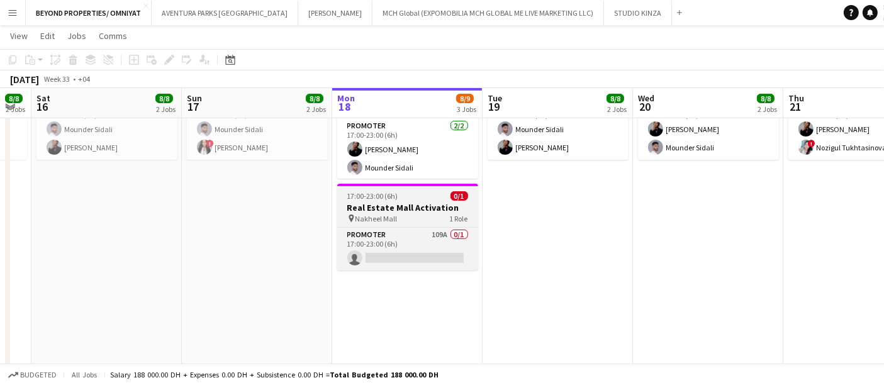
click at [367, 200] on app-job-card "17:00-23:00 (6h) 0/1 Real Estate Mall Activation pin Nakheel Mall 1 Role Promot…" at bounding box center [407, 227] width 141 height 87
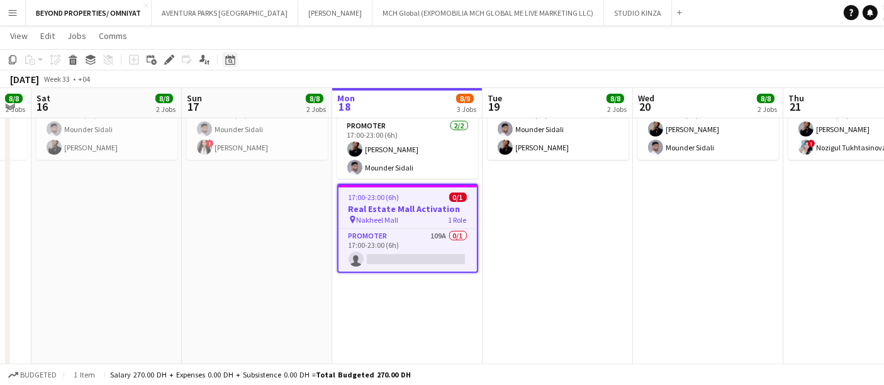
click at [229, 55] on icon "Date picker" at bounding box center [230, 60] width 10 height 10
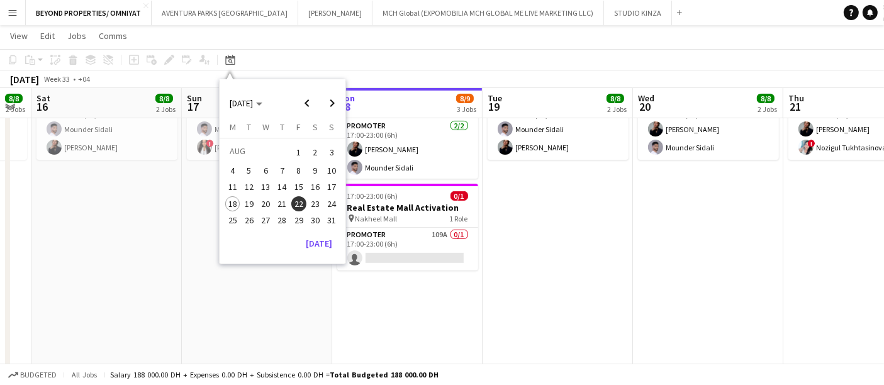
click at [230, 201] on span "18" at bounding box center [232, 203] width 15 height 15
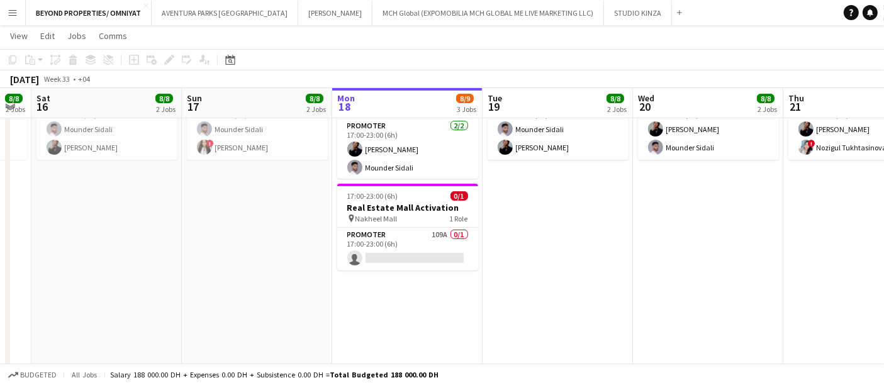
scroll to position [0, 432]
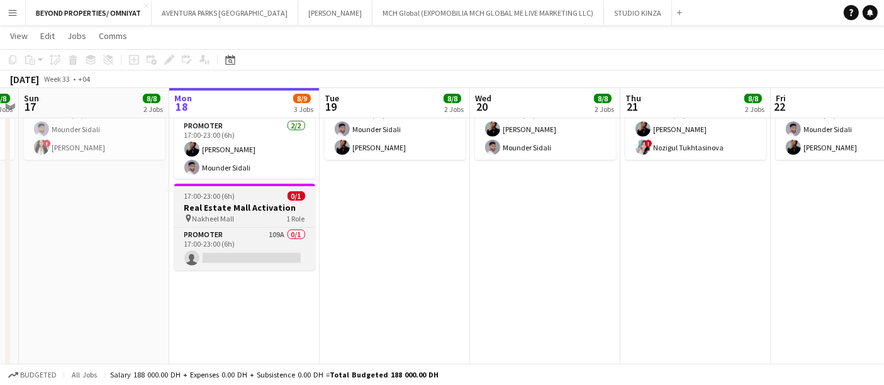
click at [226, 197] on span "17:00-23:00 (6h)" at bounding box center [209, 195] width 51 height 9
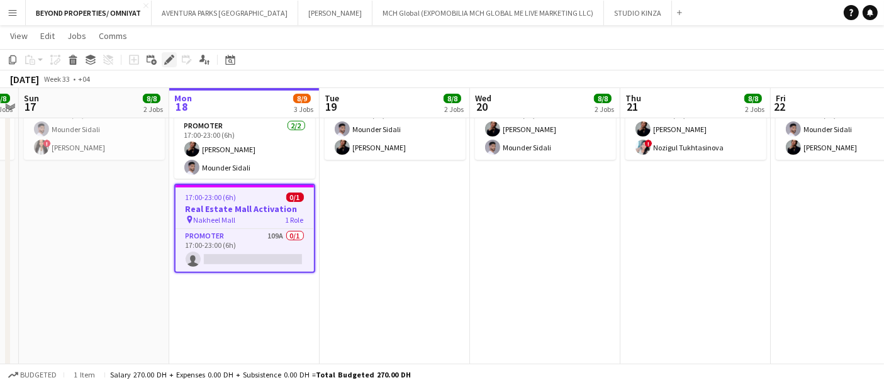
click at [167, 58] on icon "Edit" at bounding box center [169, 60] width 10 height 10
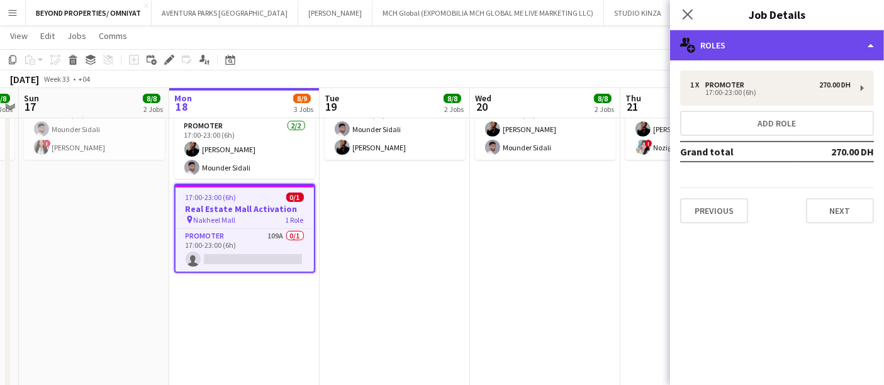
click at [768, 53] on div "multiple-users-add Roles" at bounding box center [777, 45] width 214 height 30
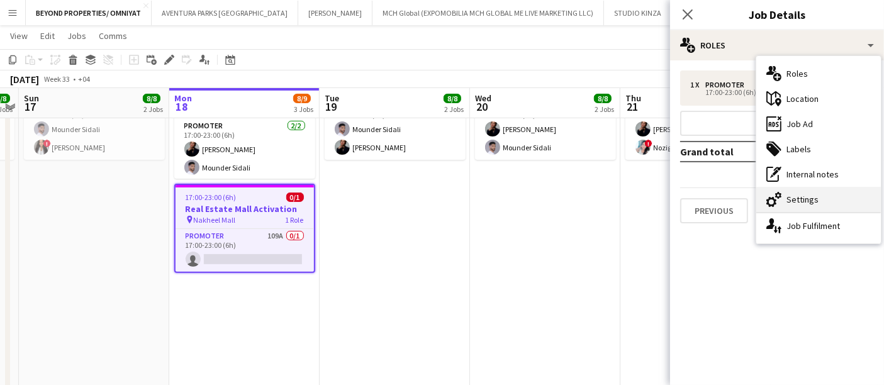
click at [816, 201] on div "cog-double-3 Settings" at bounding box center [818, 199] width 125 height 25
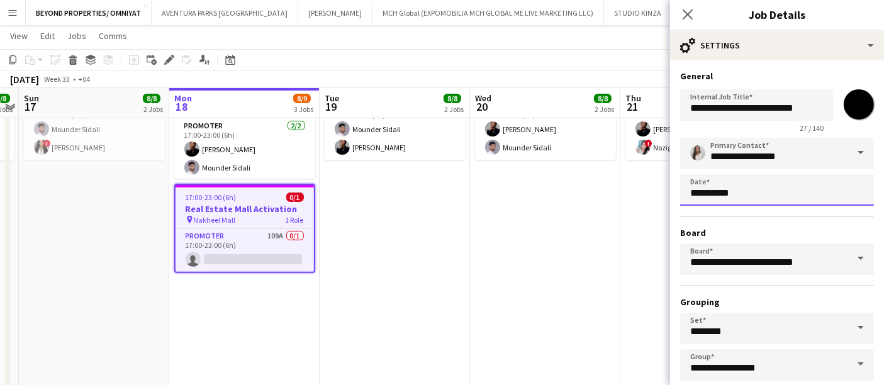
scroll to position [0, 0]
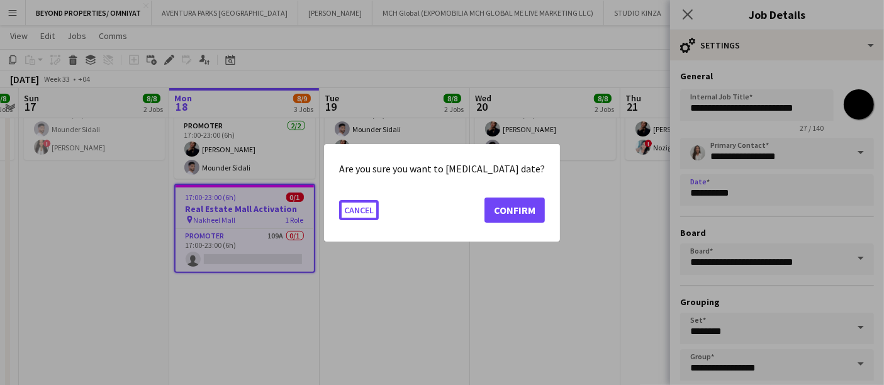
click at [784, 191] on body "Menu Boards Boards Boards All jobs Status Workforce Workforce My Workforce Recr…" at bounding box center [442, 41] width 884 height 867
click at [506, 209] on button "Confirm" at bounding box center [514, 209] width 60 height 25
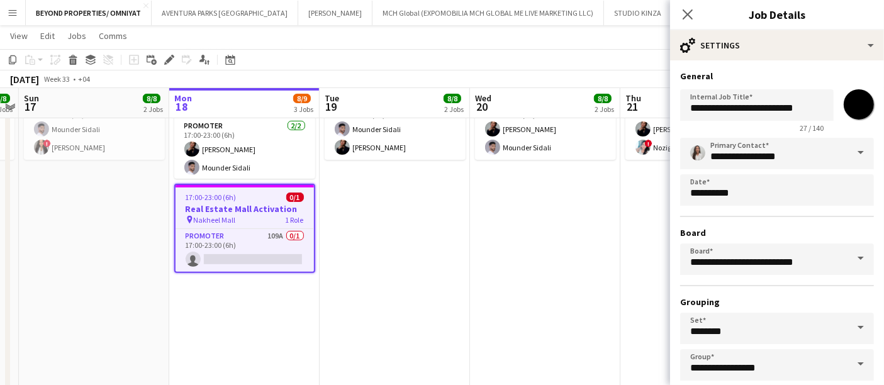
scroll to position [392, 0]
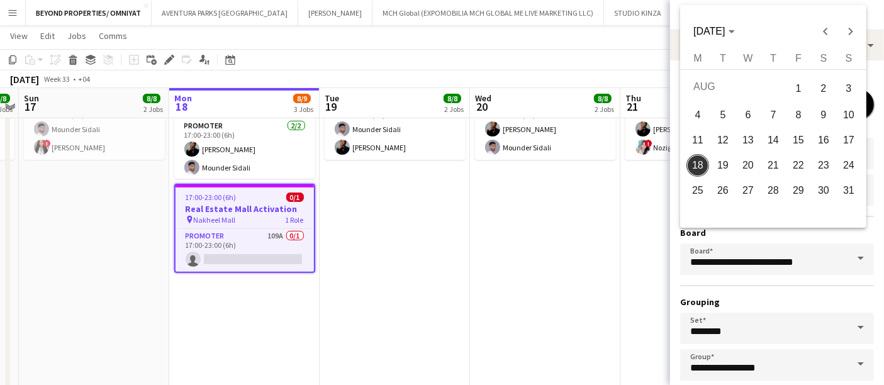
click at [800, 167] on span "22" at bounding box center [798, 165] width 23 height 23
type input "**********"
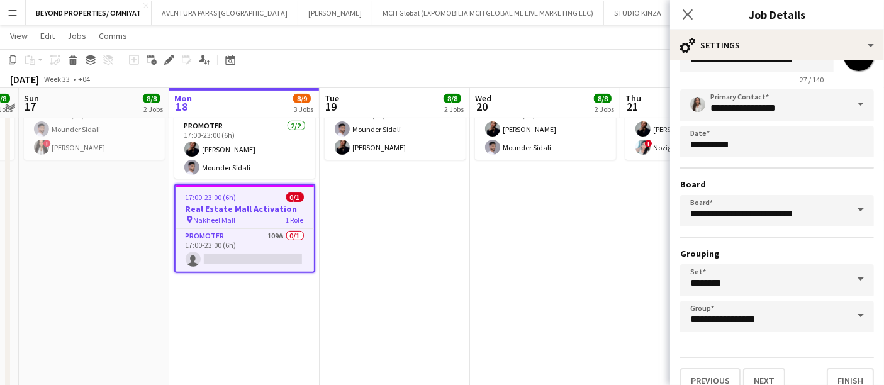
scroll to position [63, 0]
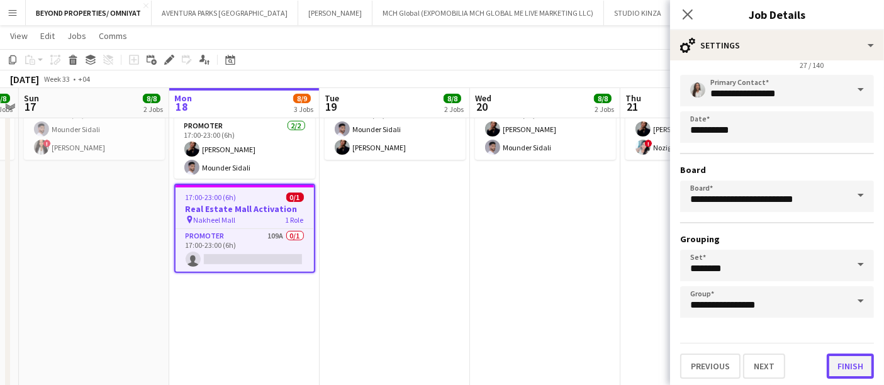
click at [843, 362] on button "Finish" at bounding box center [849, 365] width 47 height 25
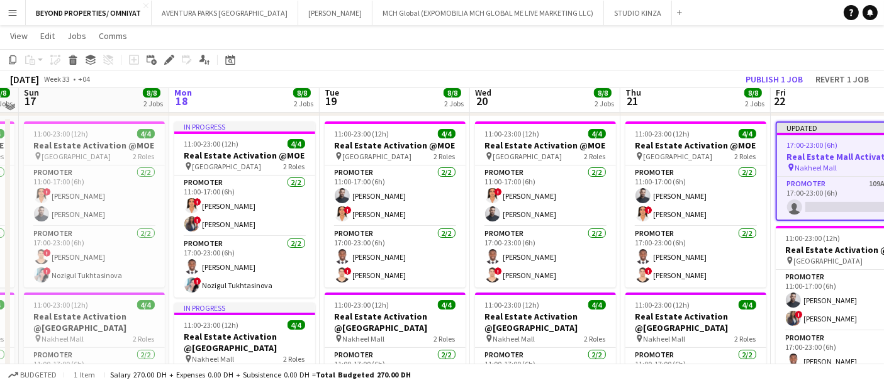
scroll to position [76, 0]
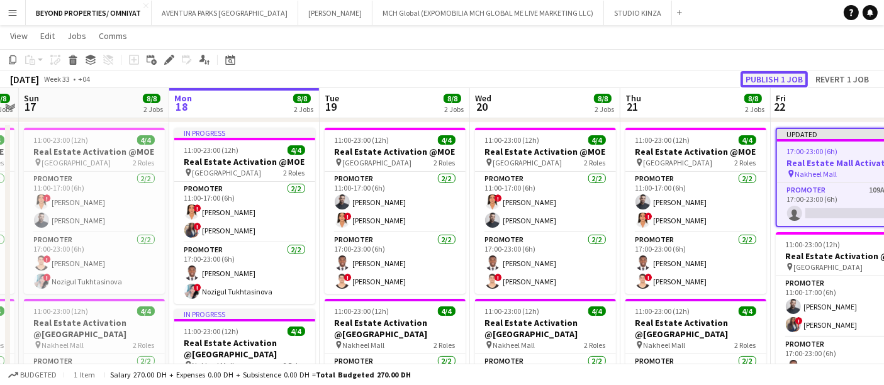
click at [782, 80] on button "Publish 1 job" at bounding box center [773, 79] width 67 height 16
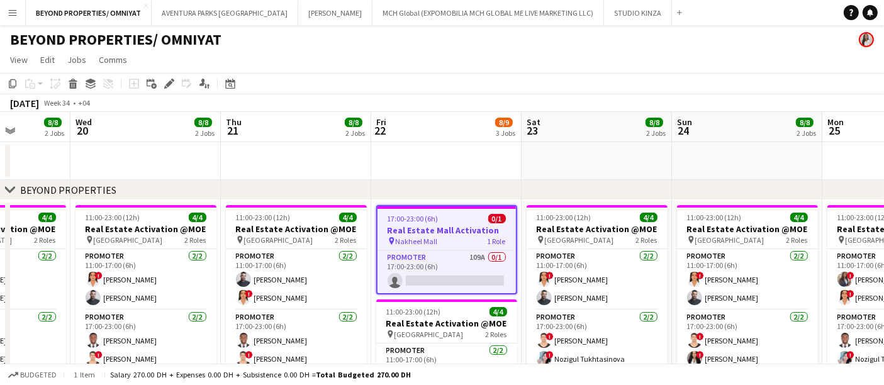
scroll to position [0, 382]
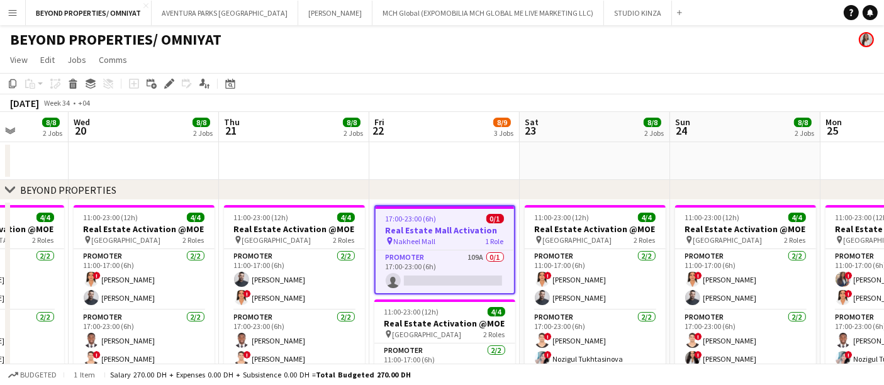
drag, startPoint x: 449, startPoint y: 216, endPoint x: 443, endPoint y: 324, distance: 108.3
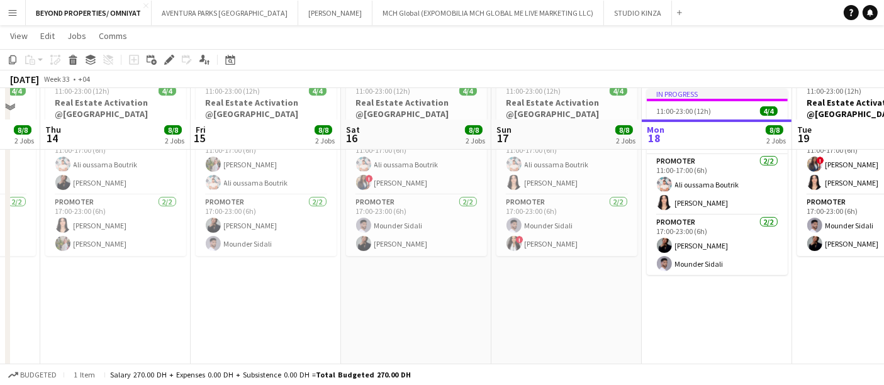
scroll to position [328, 0]
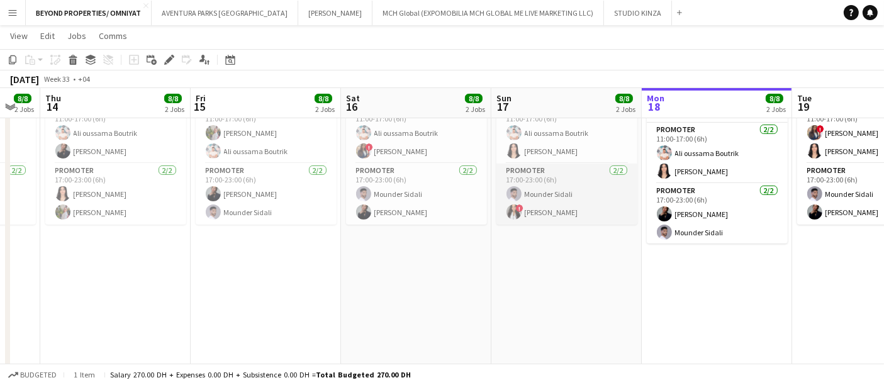
click at [534, 209] on app-card-role "Promoter 2/2 17:00-23:00 (6h) Mounder Sidali ! Mayara Do Nascimento Silva" at bounding box center [566, 194] width 141 height 61
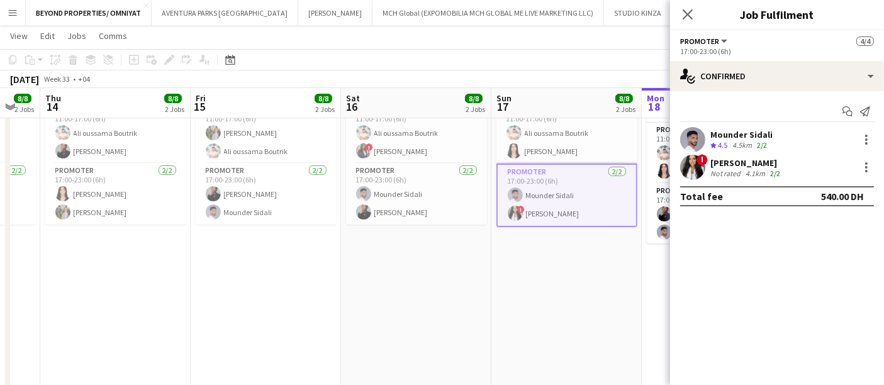
click at [702, 161] on span "!" at bounding box center [701, 159] width 11 height 11
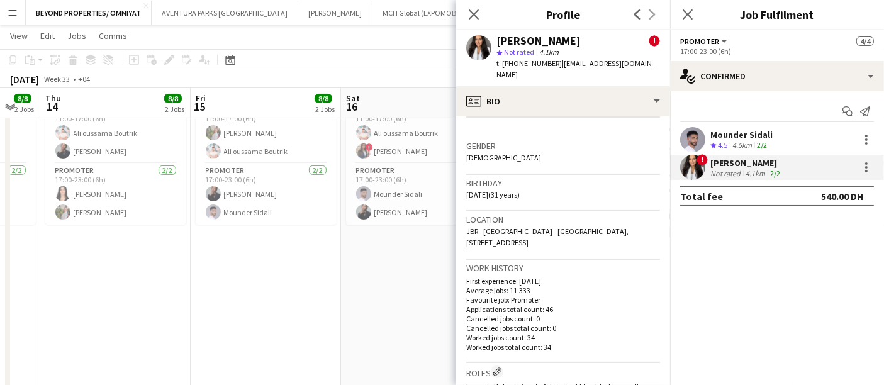
scroll to position [327, 0]
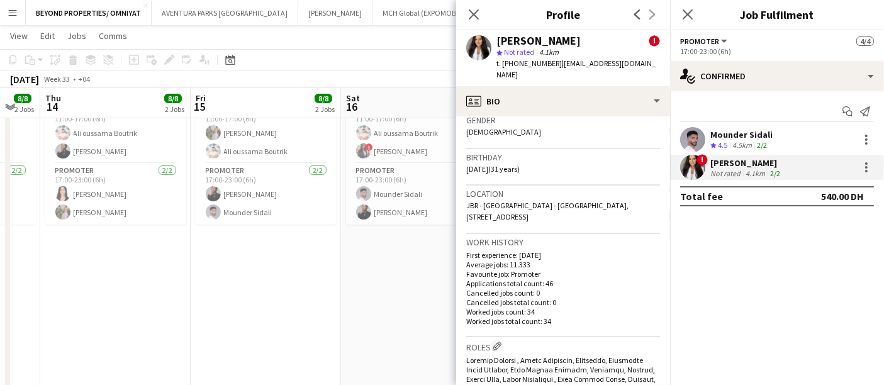
click at [197, 253] on app-date-cell "11:00-23:00 (12h) 4/4 Real Estate Activation @MOE pin Mall of Emirates 2 Roles …" at bounding box center [266, 165] width 150 height 589
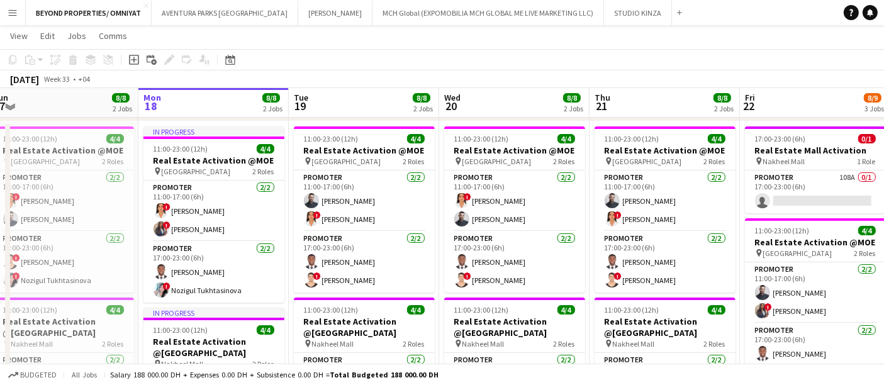
scroll to position [77, 0]
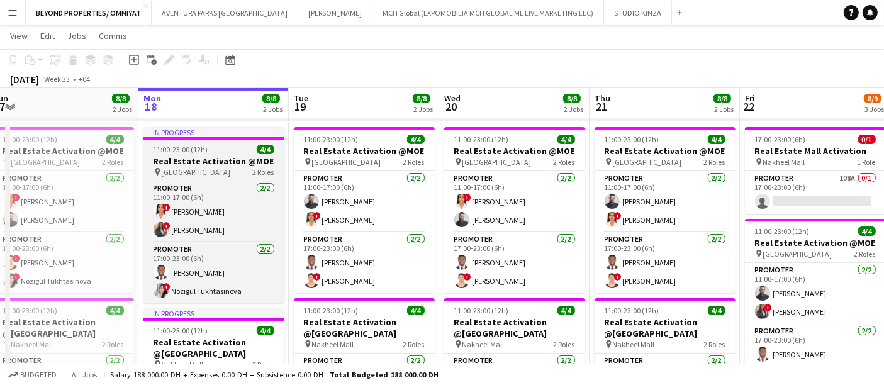
click at [221, 140] on app-job-card "In progress 11:00-23:00 (12h) 4/4 Real Estate Activation @MOE pin Mall of Emira…" at bounding box center [213, 215] width 141 height 176
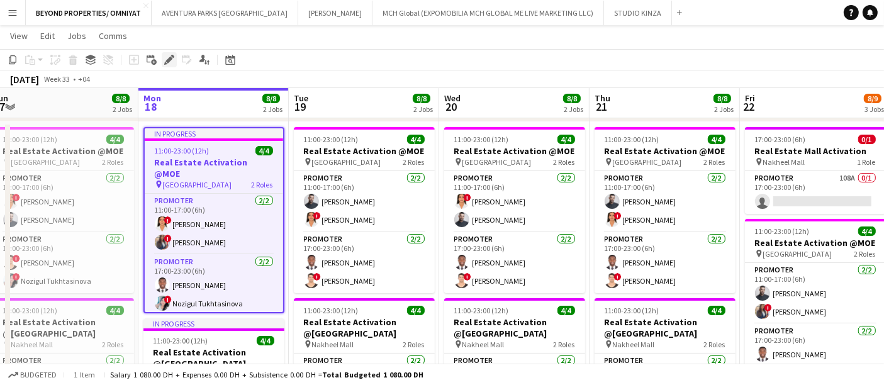
click at [168, 58] on icon at bounding box center [168, 60] width 7 height 7
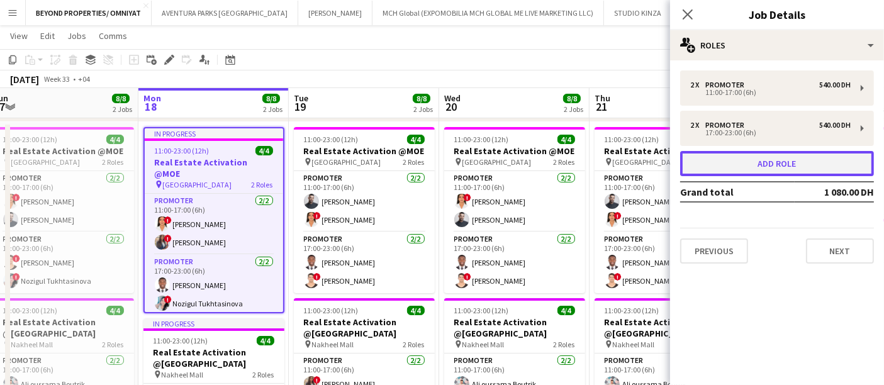
click at [766, 166] on button "Add role" at bounding box center [777, 163] width 194 height 25
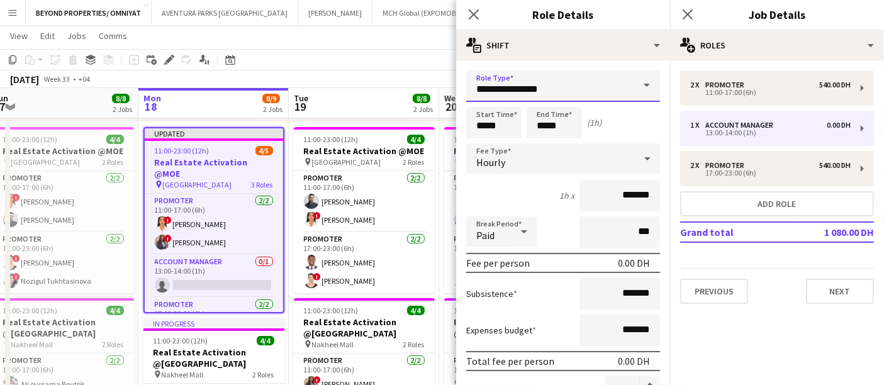
click at [600, 89] on input "**********" at bounding box center [563, 85] width 194 height 31
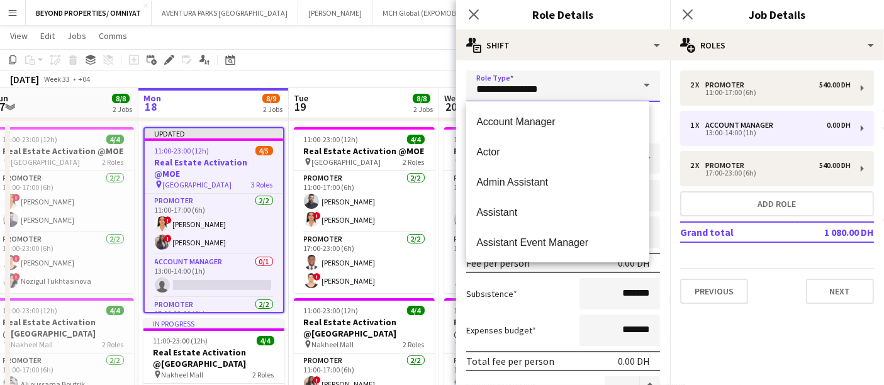
click at [600, 89] on input "**********" at bounding box center [563, 85] width 194 height 31
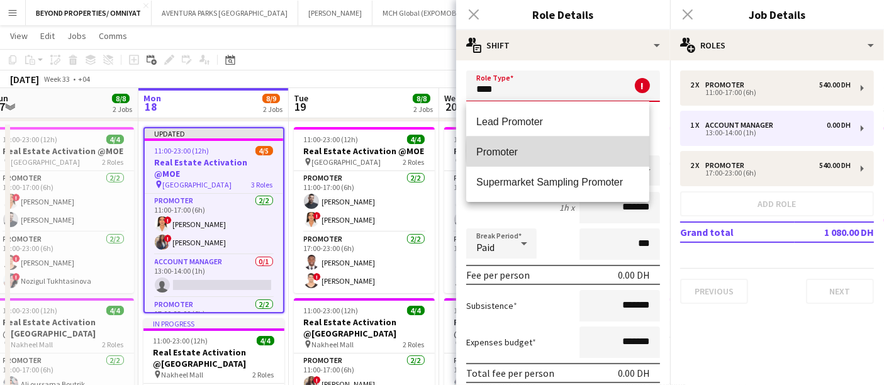
click at [605, 151] on span "Promoter" at bounding box center [557, 152] width 163 height 12
type input "********"
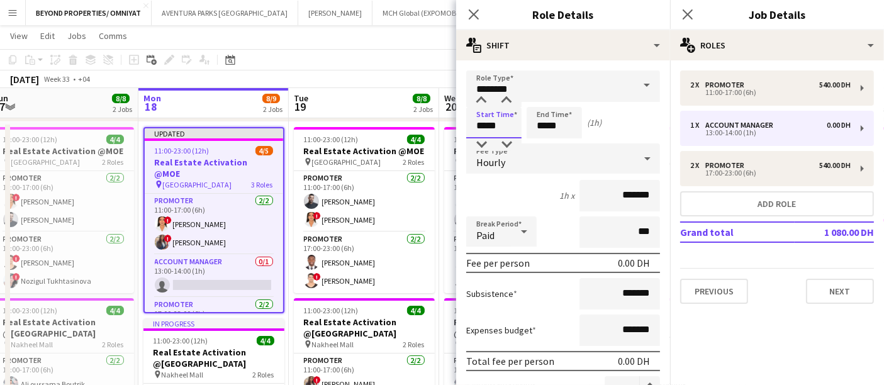
click at [484, 126] on input "*****" at bounding box center [493, 122] width 55 height 31
type input "*****"
click at [546, 123] on input "*****" at bounding box center [553, 122] width 55 height 31
type input "*****"
click at [610, 194] on input "*******" at bounding box center [619, 195] width 80 height 31
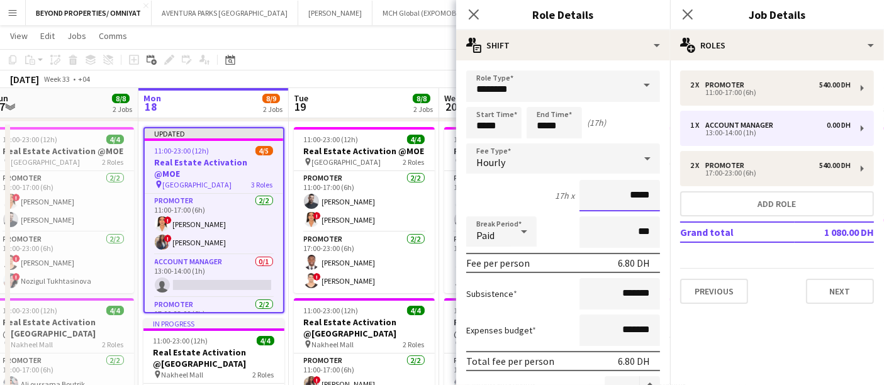
type input "****"
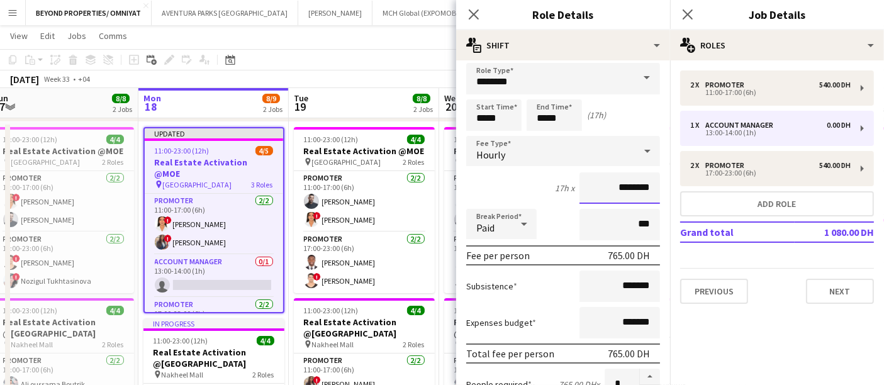
scroll to position [0, 0]
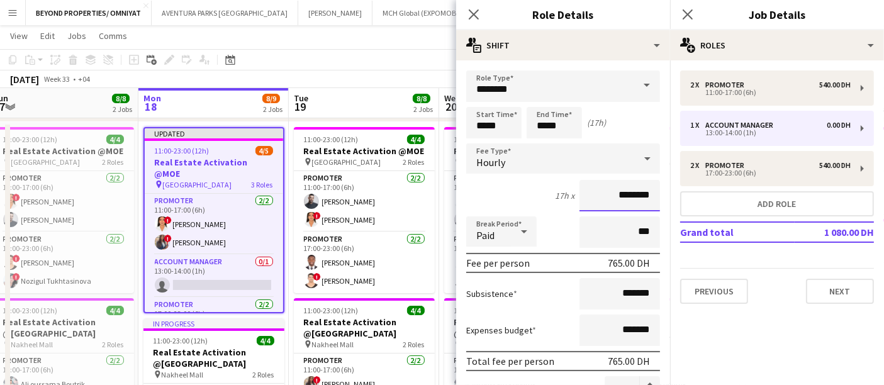
type input "********"
click at [558, 124] on input "*****" at bounding box center [553, 122] width 55 height 31
click at [544, 125] on input "*****" at bounding box center [553, 122] width 55 height 31
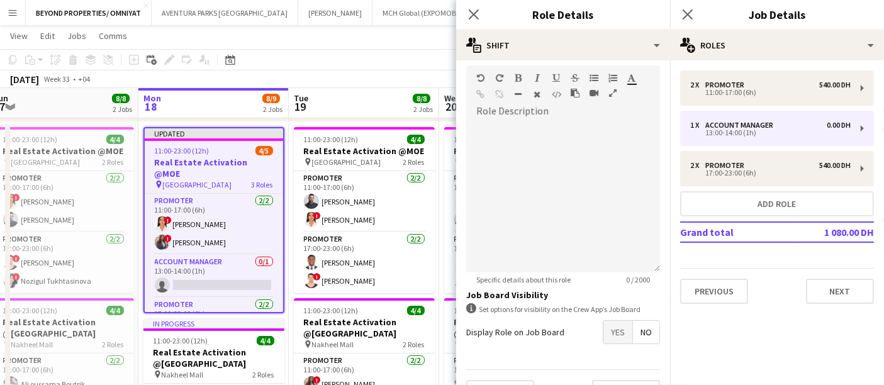
scroll to position [397, 0]
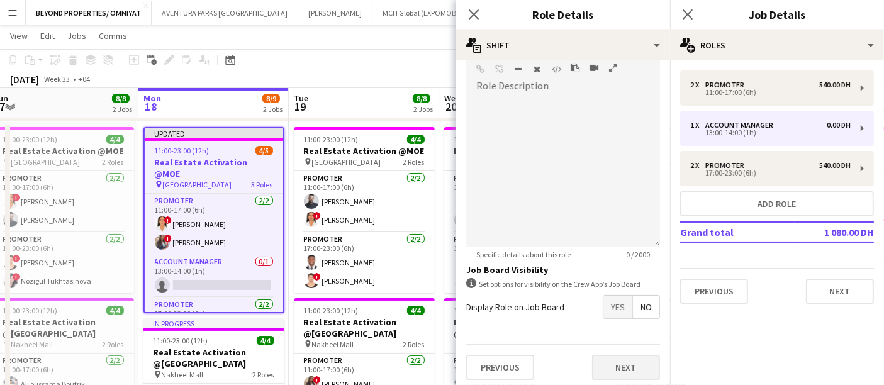
type input "*****"
click at [611, 365] on button "Next" at bounding box center [626, 367] width 68 height 25
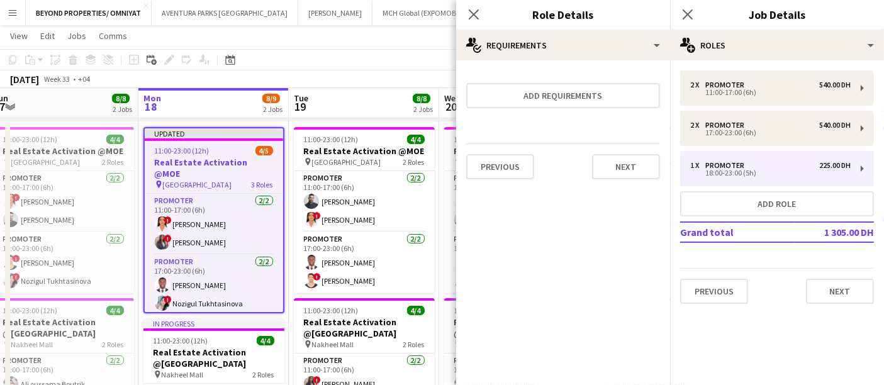
scroll to position [0, 0]
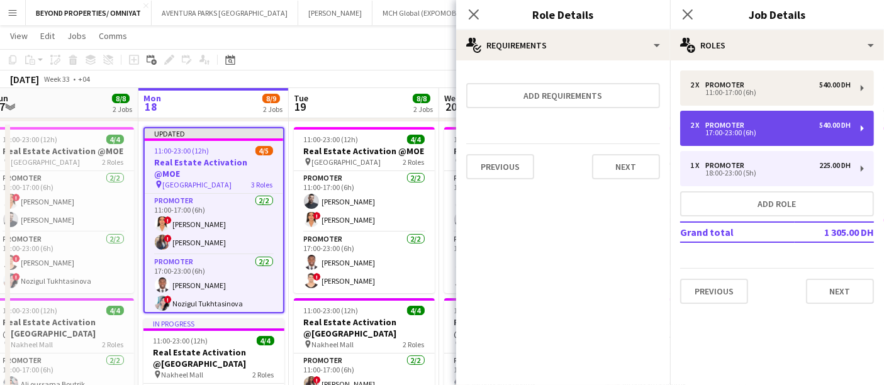
click at [749, 125] on div "2 x Promoter 540.00 DH" at bounding box center [770, 125] width 160 height 9
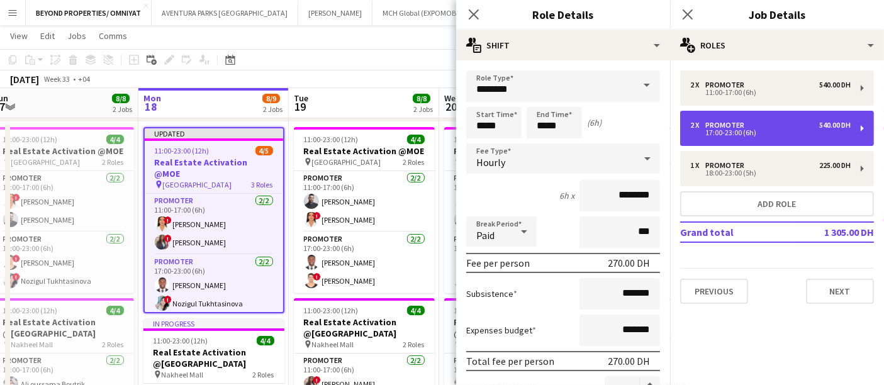
type input "*****"
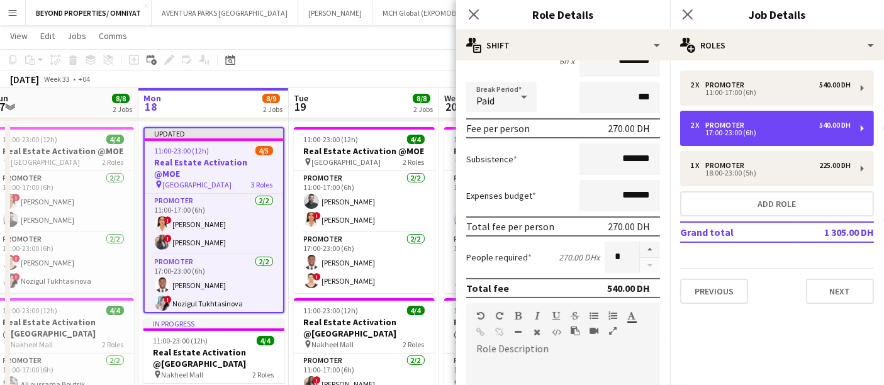
scroll to position [135, 0]
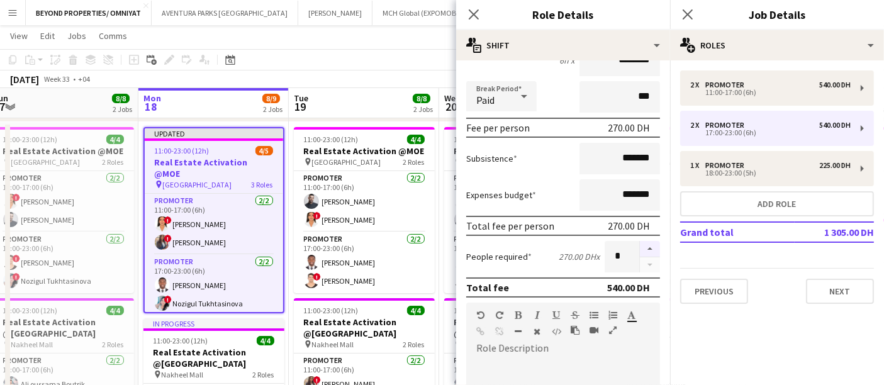
click at [640, 245] on button "button" at bounding box center [650, 249] width 20 height 16
click at [640, 259] on button "button" at bounding box center [650, 265] width 20 height 16
click at [639, 259] on div at bounding box center [649, 256] width 21 height 31
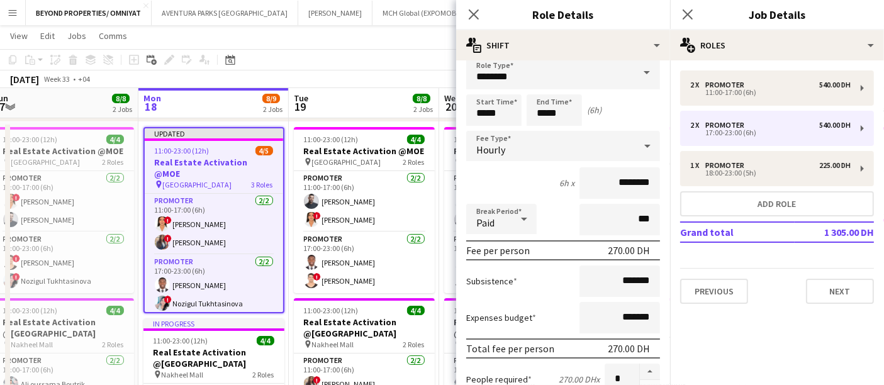
scroll to position [108, 0]
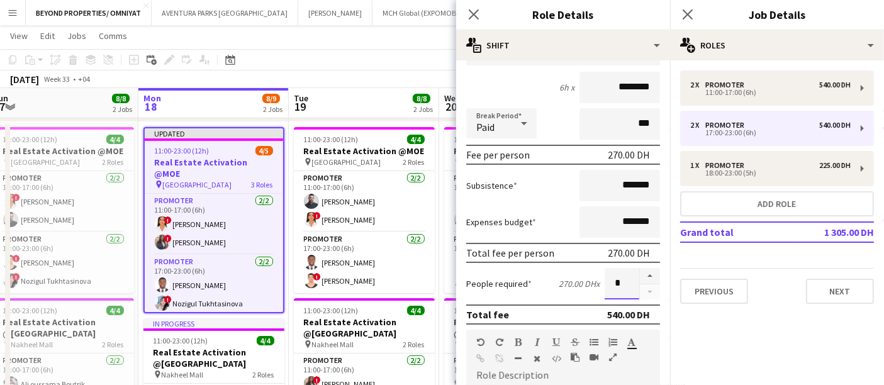
click at [616, 277] on input "*" at bounding box center [621, 283] width 35 height 31
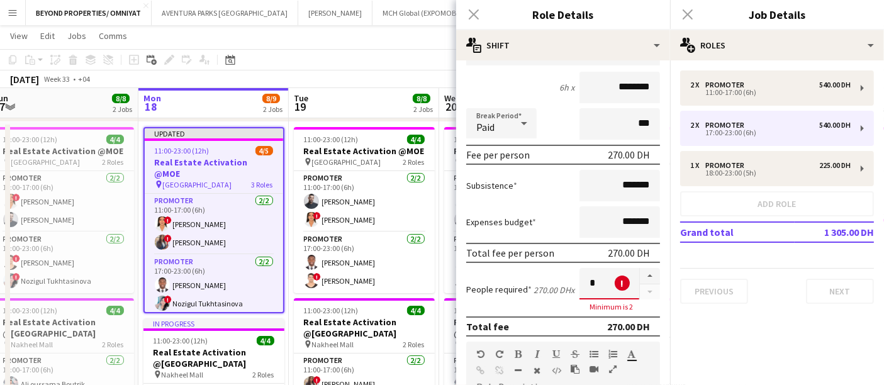
type input "*"
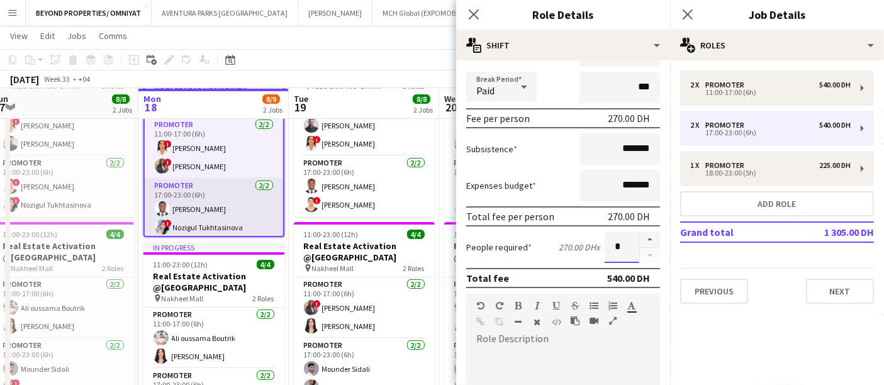
scroll to position [34, 0]
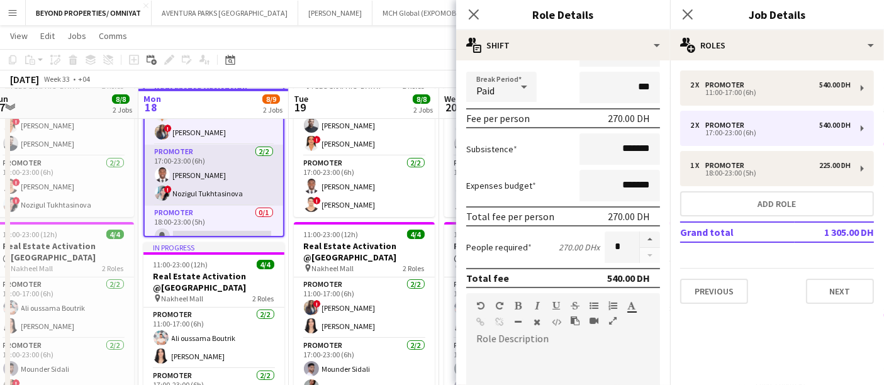
click at [248, 173] on app-card-role "Promoter 2/2 17:00-23:00 (6h) Jephtha Osei Afriyie ! Nozigul Tukhtasinova" at bounding box center [214, 175] width 138 height 61
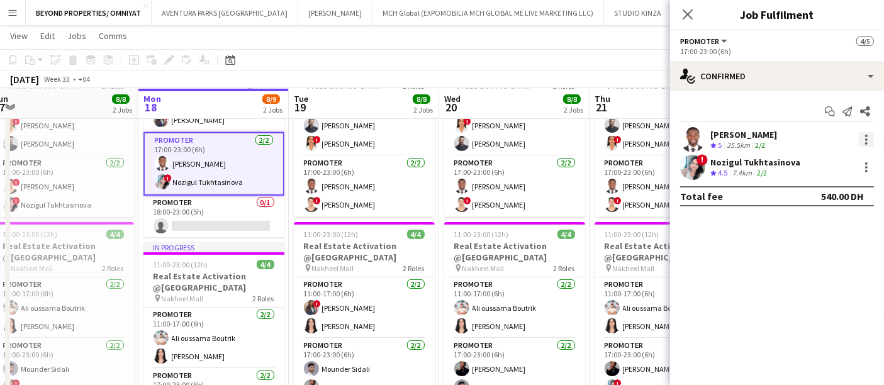
click at [868, 139] on div at bounding box center [865, 139] width 15 height 15
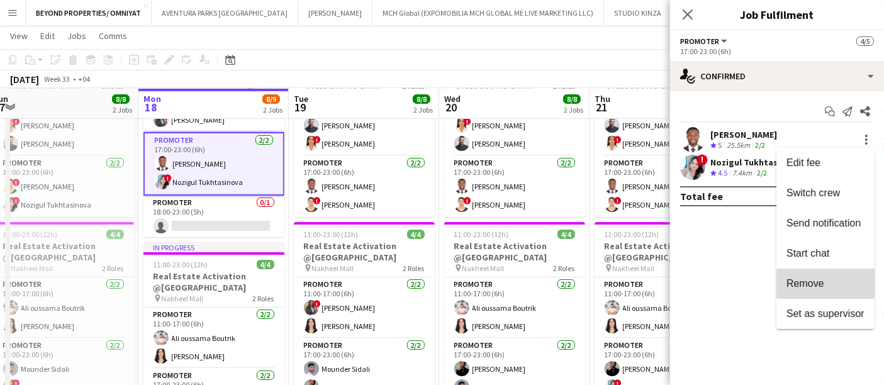
click at [836, 281] on span "Remove" at bounding box center [825, 283] width 78 height 11
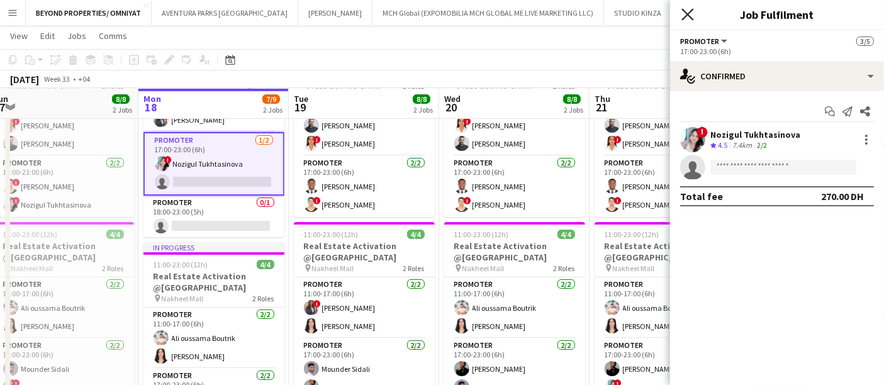
click at [686, 19] on icon "Close pop-in" at bounding box center [687, 14] width 12 height 12
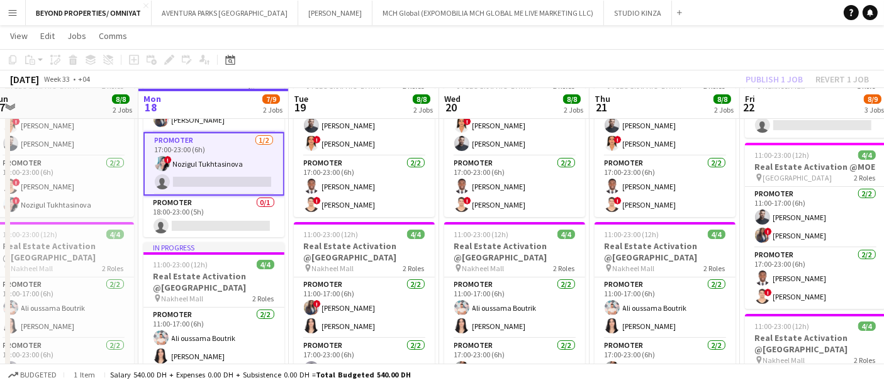
scroll to position [0, 0]
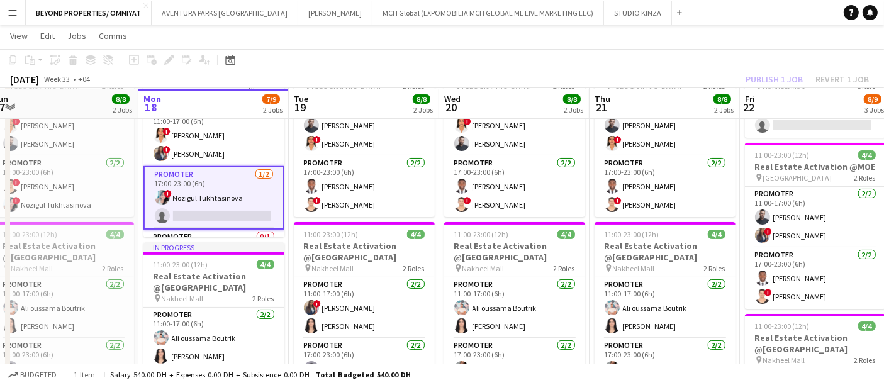
click at [206, 118] on app-board-header-date "Mon 18 7/9 2 Jobs" at bounding box center [213, 104] width 150 height 30
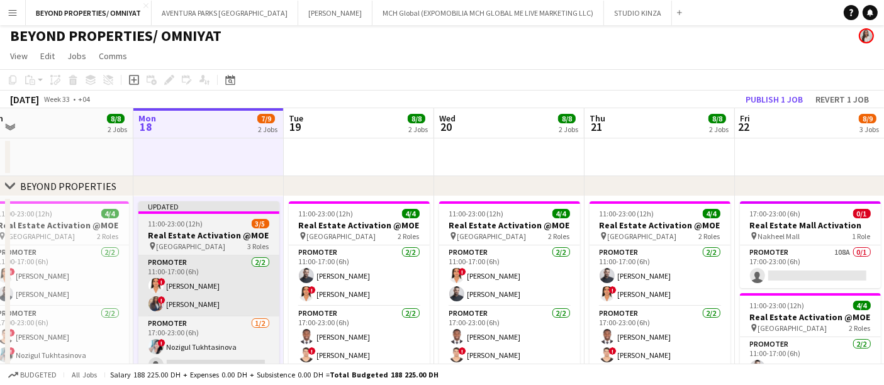
scroll to position [3, 0]
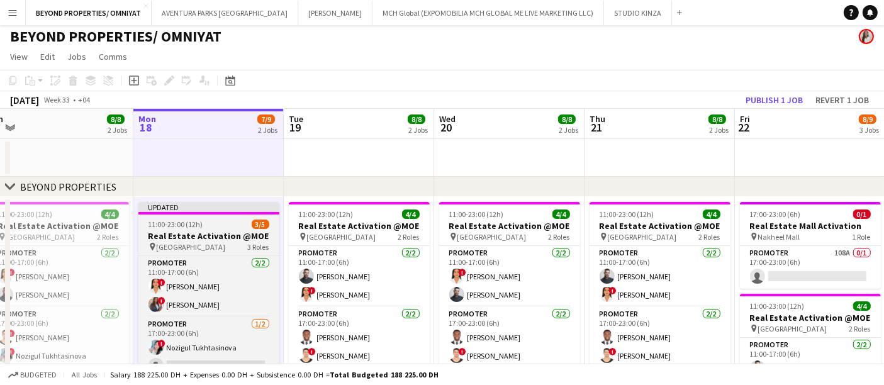
click at [192, 233] on h3 "Real Estate Activation @MOE" at bounding box center [208, 235] width 141 height 11
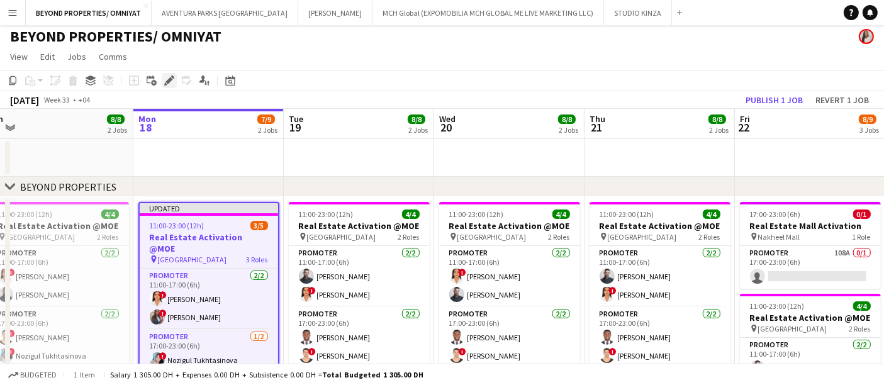
click at [168, 79] on icon at bounding box center [168, 80] width 7 height 7
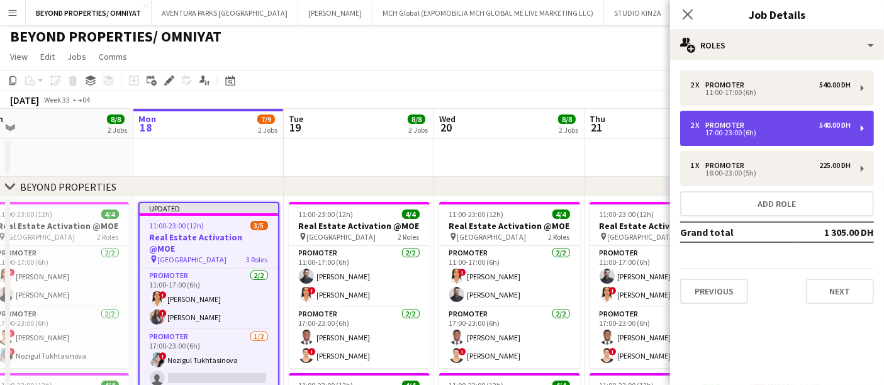
click at [803, 128] on div "2 x Promoter 540.00 DH" at bounding box center [770, 125] width 160 height 9
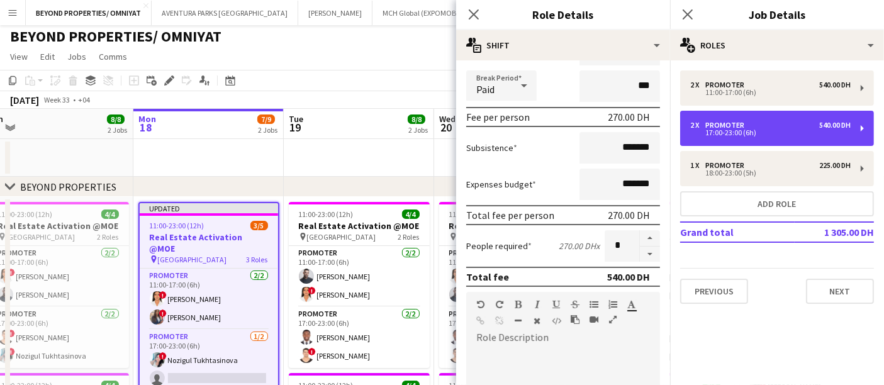
scroll to position [147, 0]
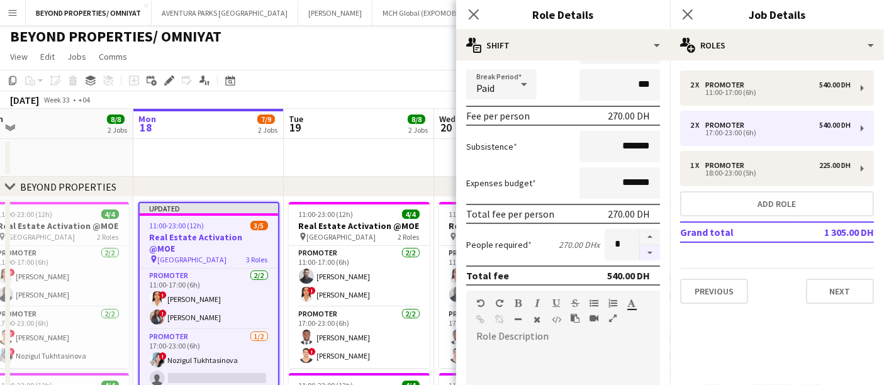
click at [640, 249] on button "button" at bounding box center [650, 253] width 20 height 16
type input "*"
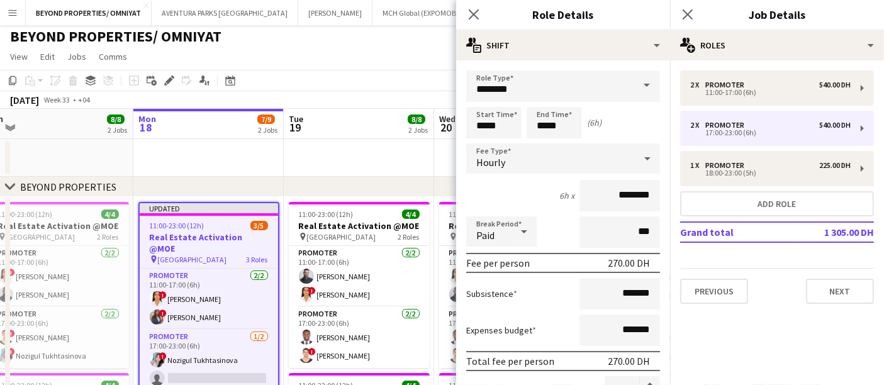
scroll to position [397, 0]
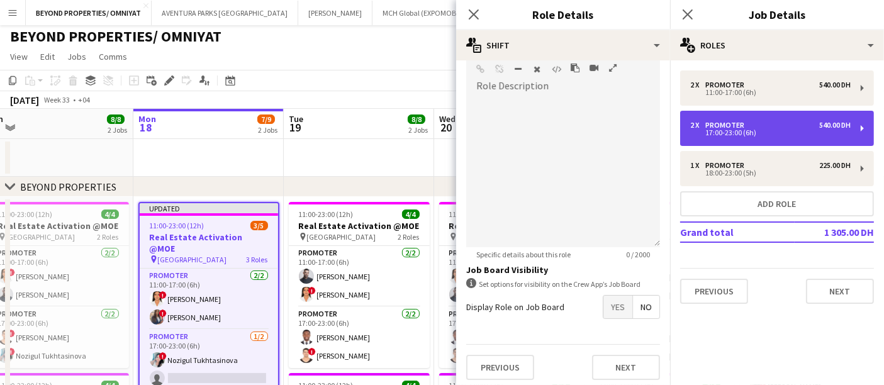
click at [770, 127] on div "2 x Promoter 540.00 DH" at bounding box center [770, 125] width 160 height 9
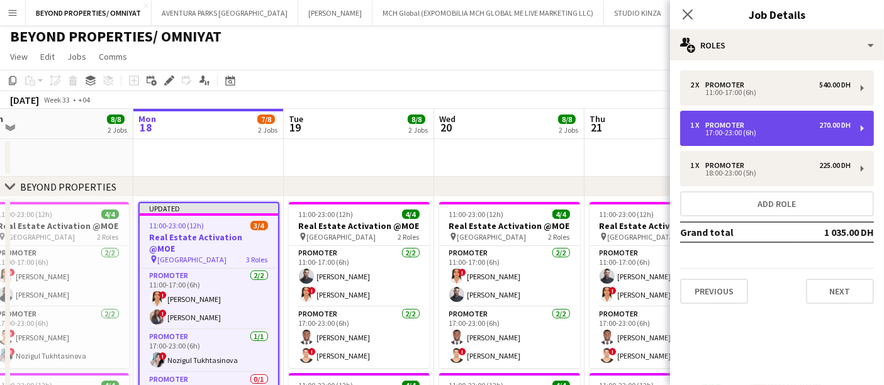
click at [727, 118] on div "1 x Promoter 270.00 DH 17:00-23:00 (6h)" at bounding box center [777, 128] width 194 height 35
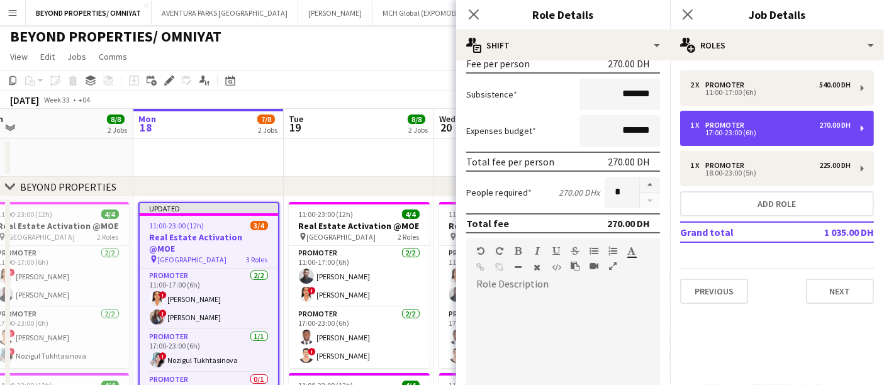
scroll to position [219, 0]
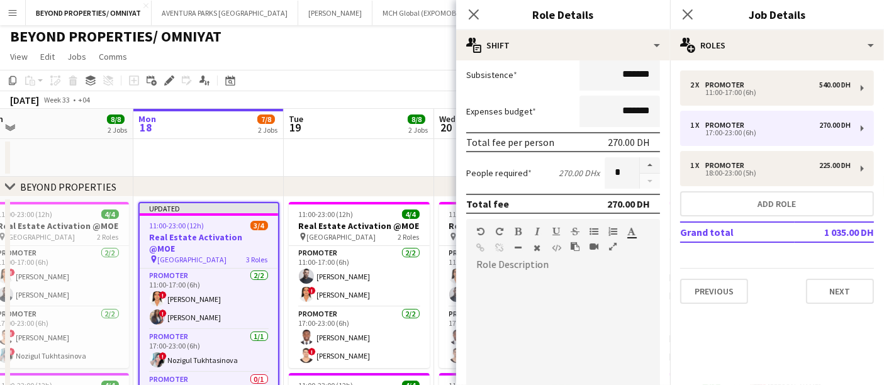
click at [389, 122] on app-board-header-date "Tue 19 8/8 2 Jobs" at bounding box center [359, 124] width 150 height 30
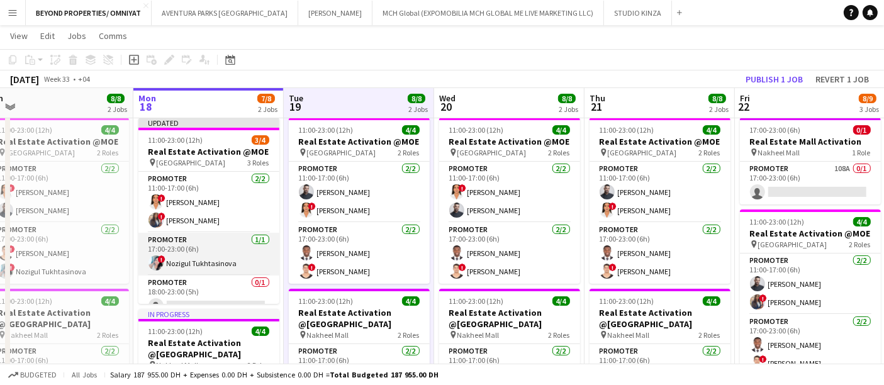
scroll to position [14, 0]
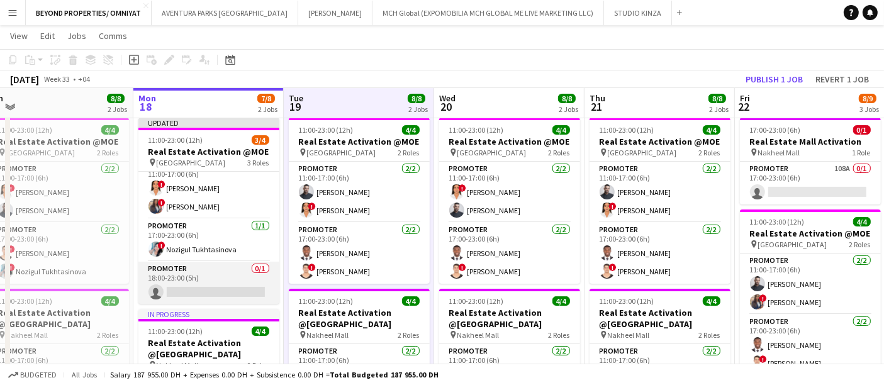
click at [202, 286] on app-card-role "Promoter 0/1 18:00-23:00 (5h) single-neutral-actions" at bounding box center [208, 283] width 141 height 43
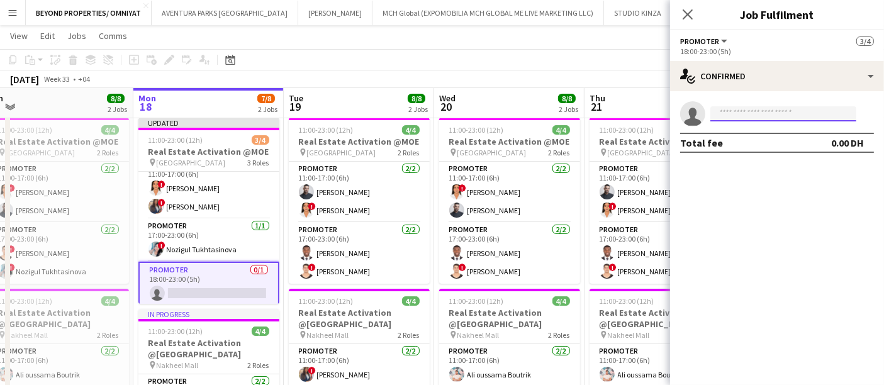
click at [747, 114] on input at bounding box center [783, 113] width 146 height 15
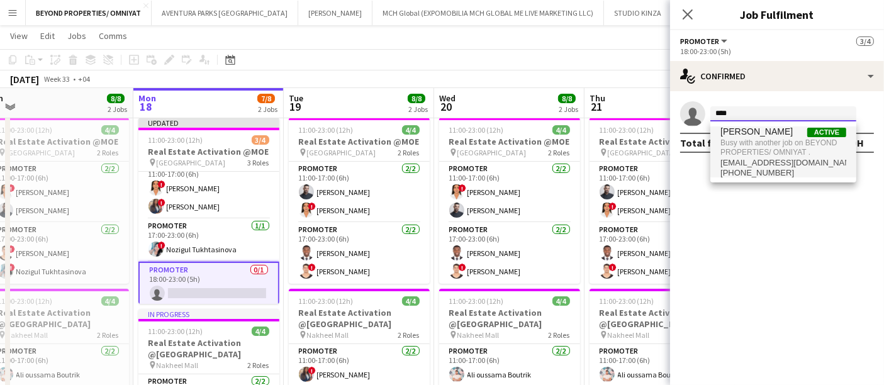
type input "****"
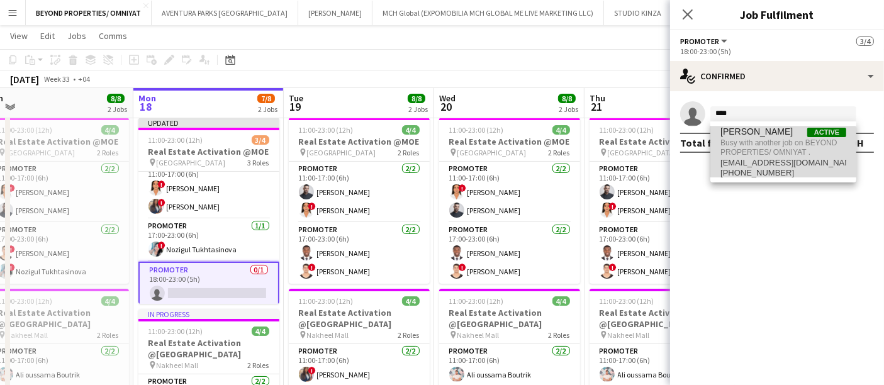
click at [756, 163] on span "jephthaoseiafriyie@gmail.com" at bounding box center [783, 163] width 126 height 10
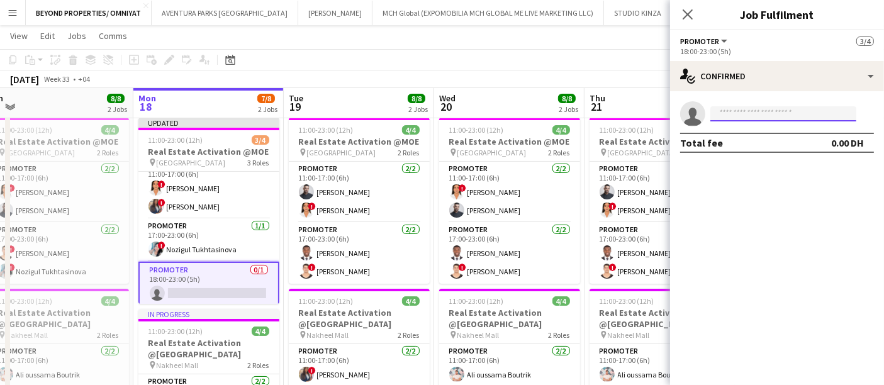
click at [719, 114] on input at bounding box center [783, 113] width 146 height 15
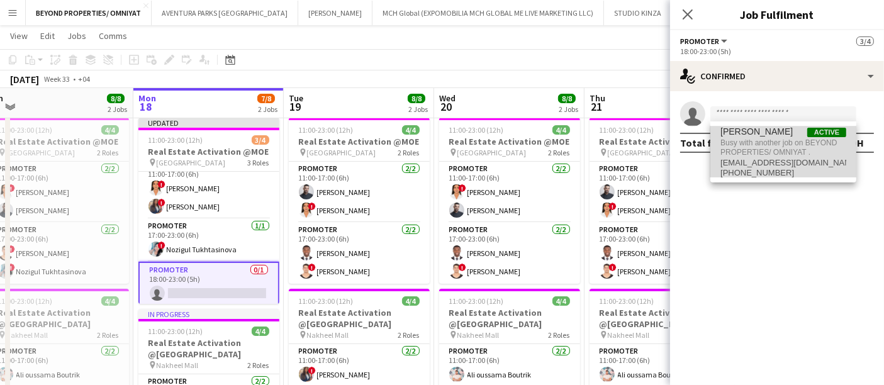
click at [729, 138] on span "Busy with another job on BEYOND PROPERTIES/ OMNIYAT ." at bounding box center [783, 147] width 126 height 21
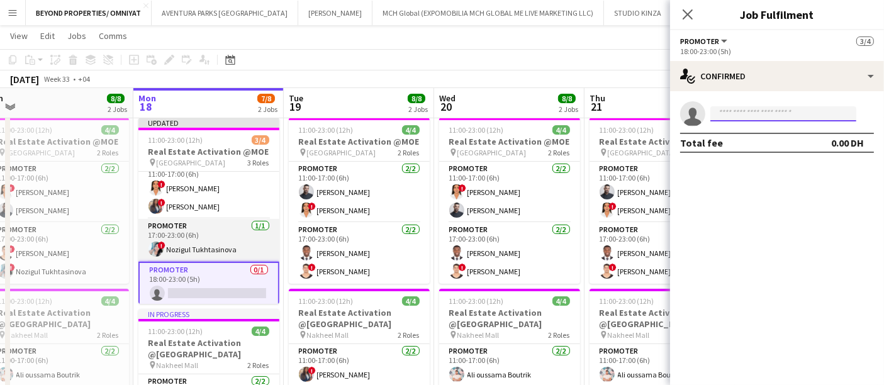
scroll to position [16, 0]
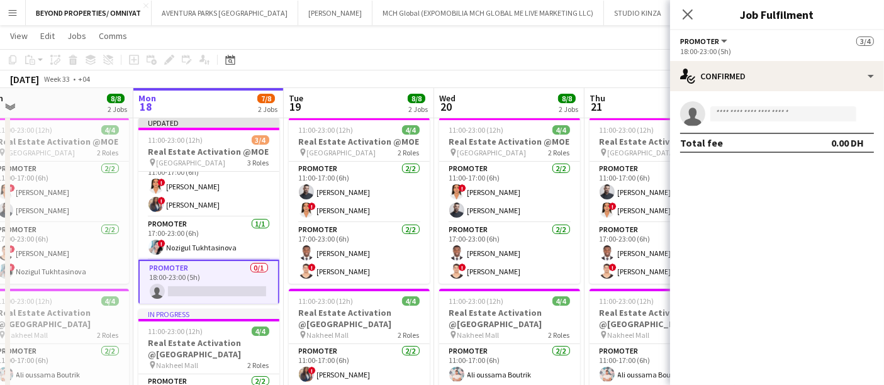
click at [697, 40] on span "Promoter" at bounding box center [699, 40] width 39 height 9
click at [796, 250] on mat-expansion-panel "check Confirmed single-neutral-actions Total fee 0.00 DH" at bounding box center [777, 238] width 214 height 294
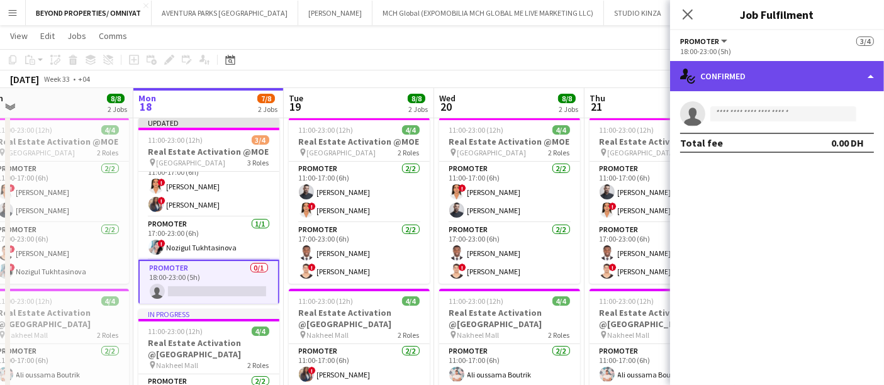
click at [778, 69] on div "single-neutral-actions-check-2 Confirmed" at bounding box center [777, 76] width 214 height 30
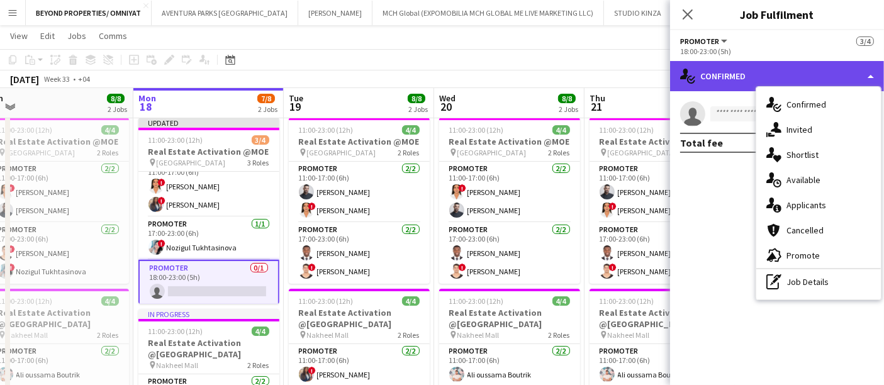
click at [778, 69] on div "single-neutral-actions-check-2 Confirmed" at bounding box center [777, 76] width 214 height 30
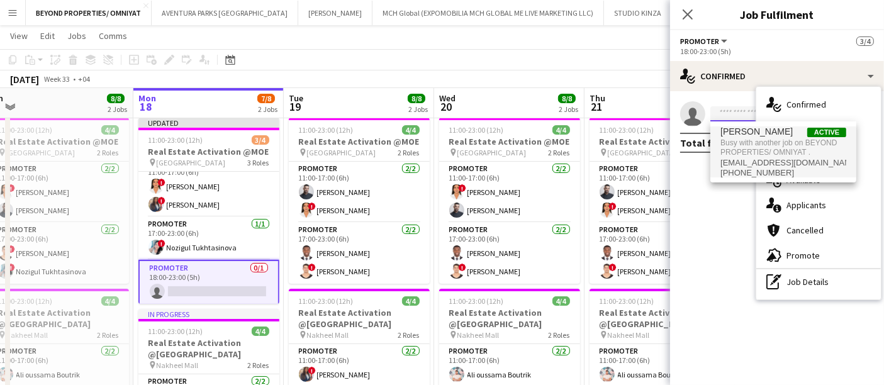
click at [719, 118] on input at bounding box center [783, 113] width 146 height 15
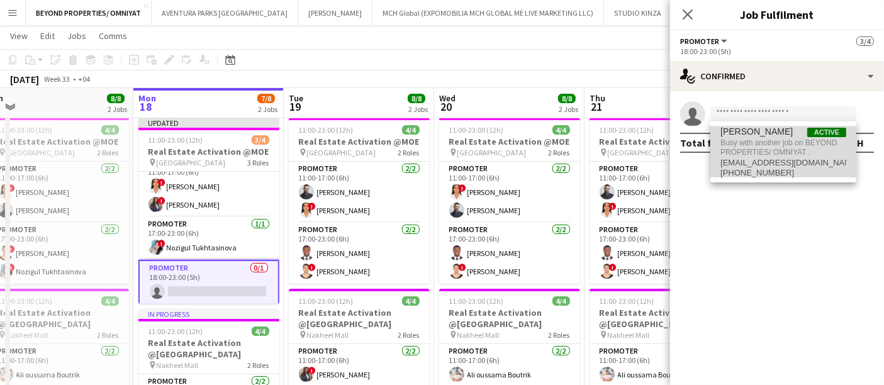
click at [740, 165] on span "jephthaoseiafriyie@gmail.com" at bounding box center [783, 163] width 126 height 10
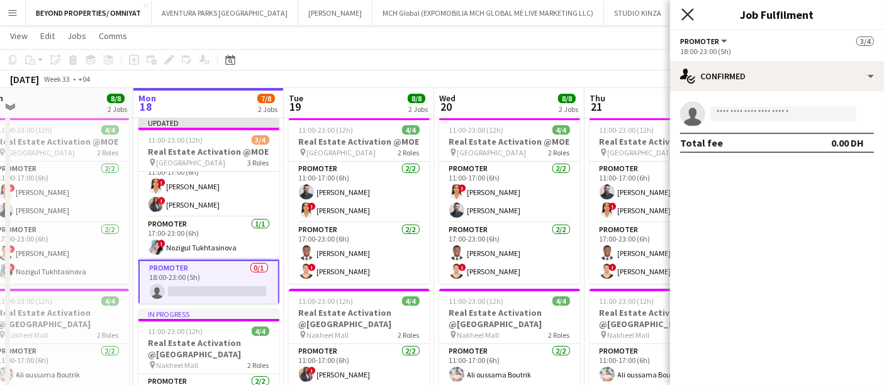
click at [684, 13] on icon "Close pop-in" at bounding box center [687, 14] width 12 height 12
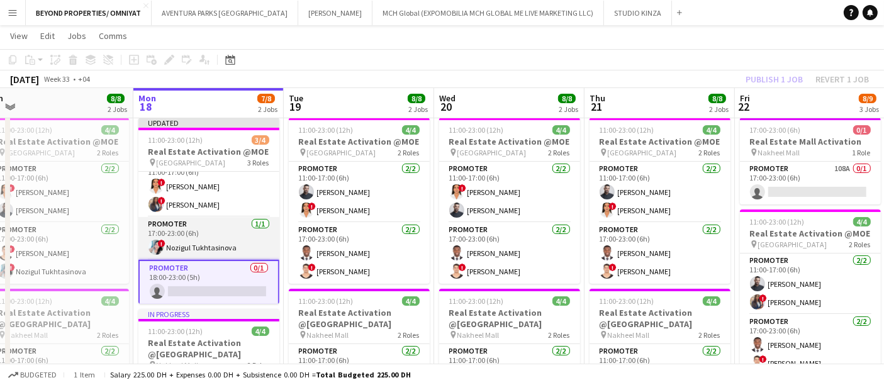
click at [217, 229] on app-card-role "Promoter 1/1 17:00-23:00 (6h) ! Nozigul Tukhtasinova" at bounding box center [208, 238] width 141 height 43
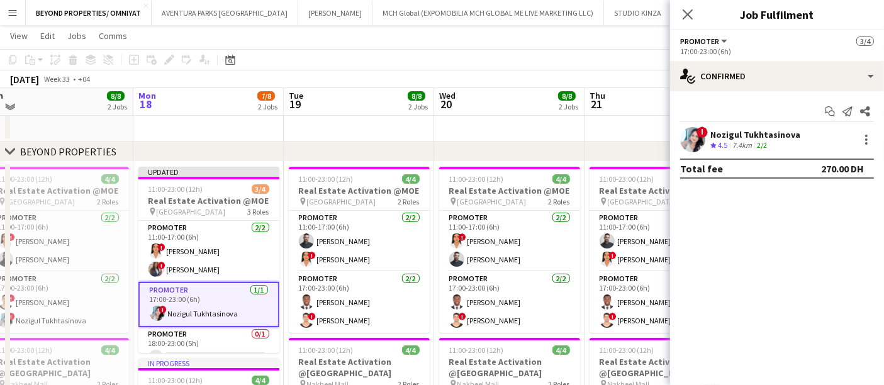
scroll to position [33, 0]
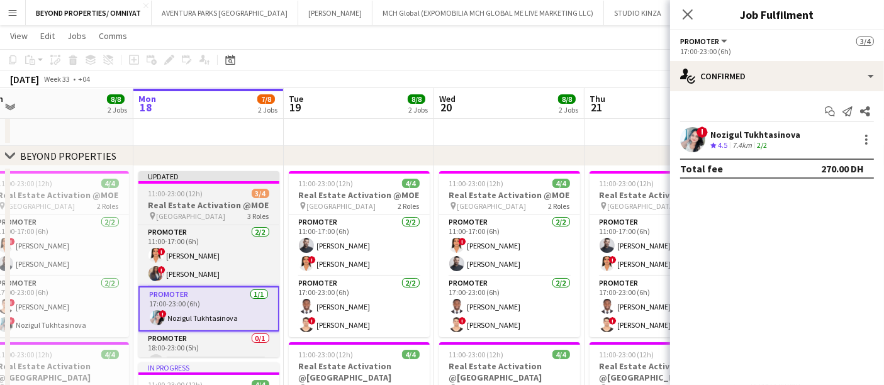
click at [214, 192] on div "11:00-23:00 (12h) 3/4" at bounding box center [208, 193] width 141 height 9
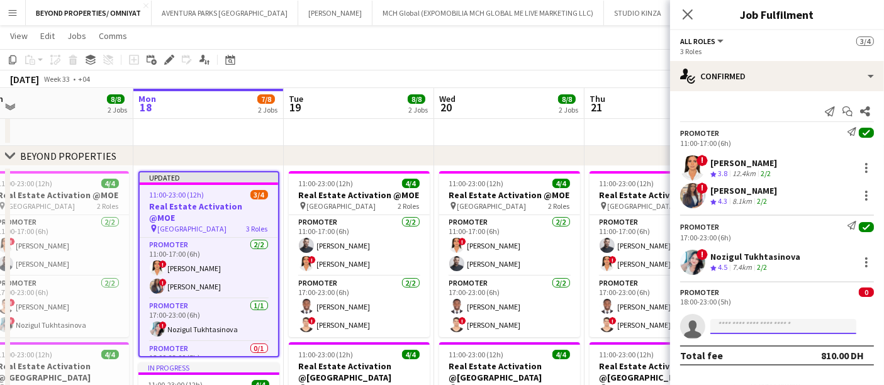
click at [740, 319] on input at bounding box center [783, 326] width 146 height 15
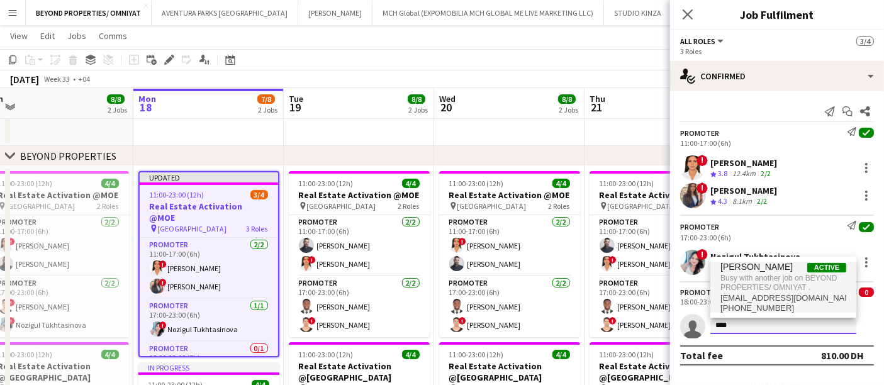
type input "****"
click at [748, 296] on span "jephthaoseiafriyie@gmail.com" at bounding box center [783, 298] width 126 height 10
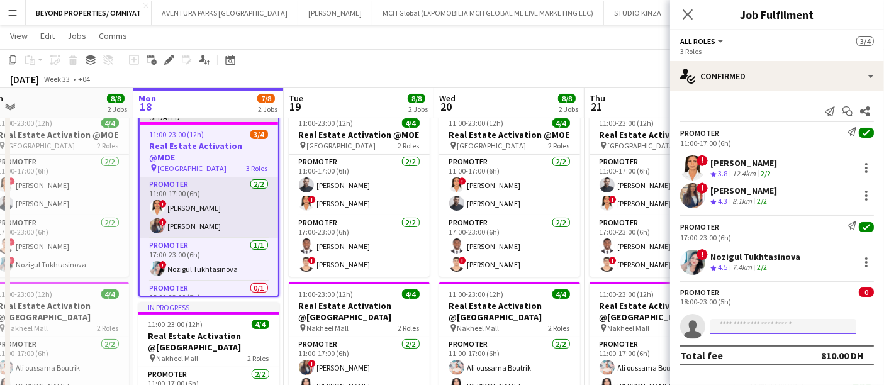
scroll to position [16, 0]
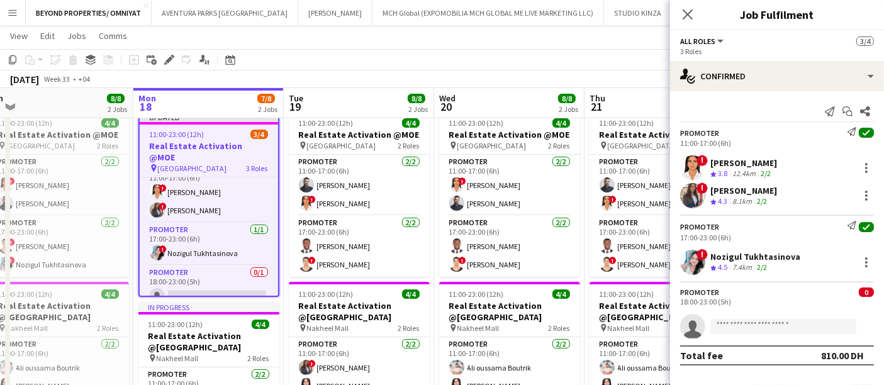
click at [389, 75] on div "August 2025 Week 33 • +04 Publish 1 job Revert 1 job" at bounding box center [442, 79] width 884 height 18
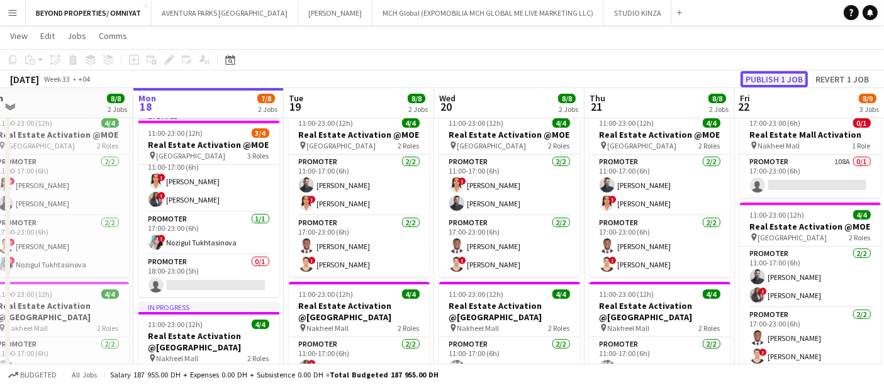
click at [786, 79] on button "Publish 1 job" at bounding box center [773, 79] width 67 height 16
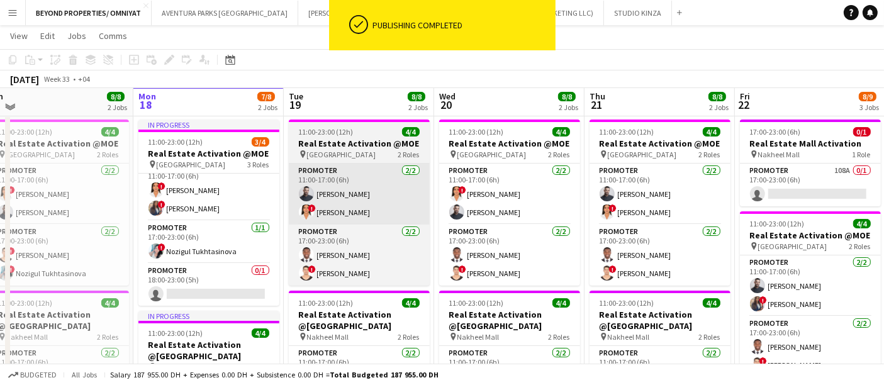
scroll to position [82, 0]
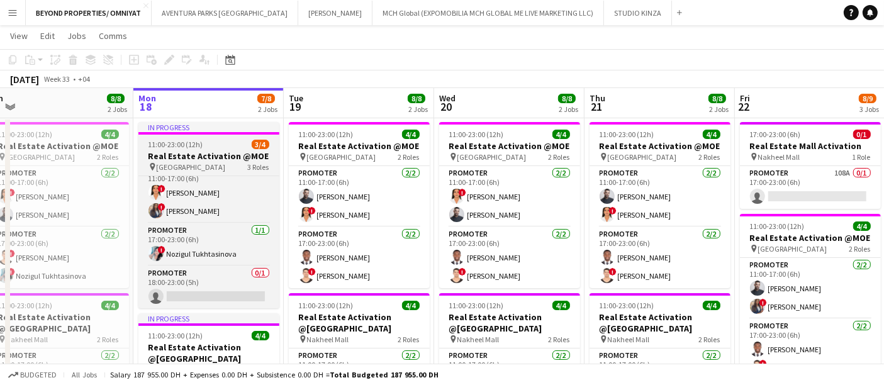
click at [170, 152] on h3 "Real Estate Activation @MOE" at bounding box center [208, 155] width 141 height 11
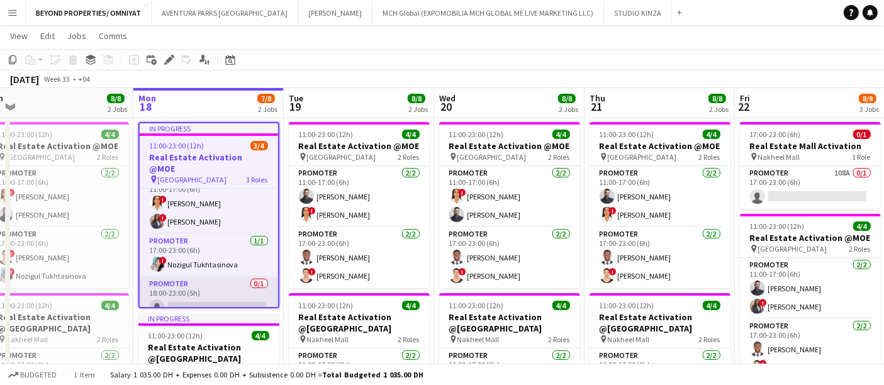
click at [196, 286] on app-card-role "Promoter 0/1 18:00-23:00 (5h) single-neutral-actions" at bounding box center [209, 298] width 138 height 43
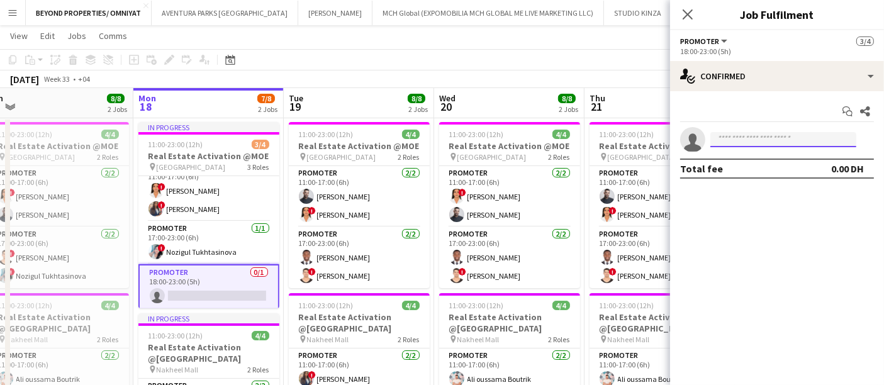
click at [750, 136] on input at bounding box center [783, 139] width 146 height 15
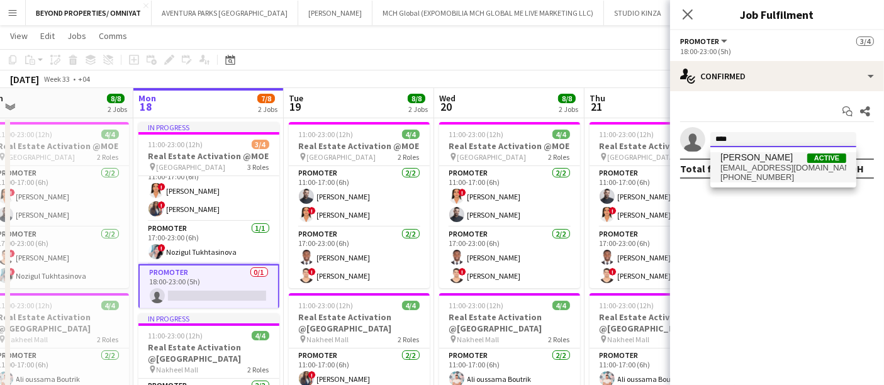
type input "****"
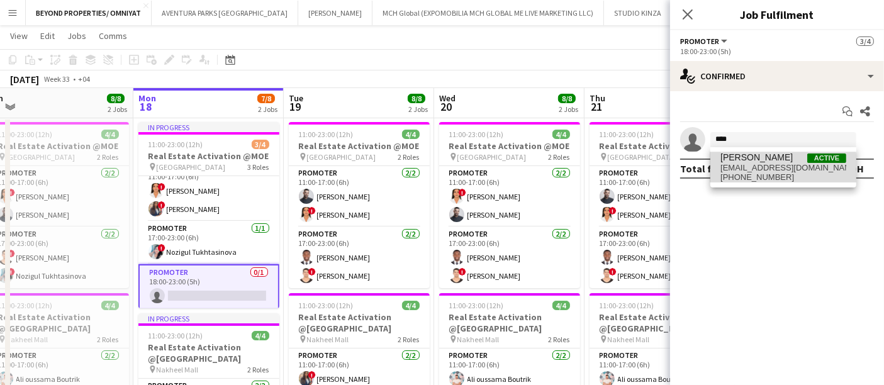
click at [753, 173] on span "+971524929355" at bounding box center [783, 177] width 126 height 10
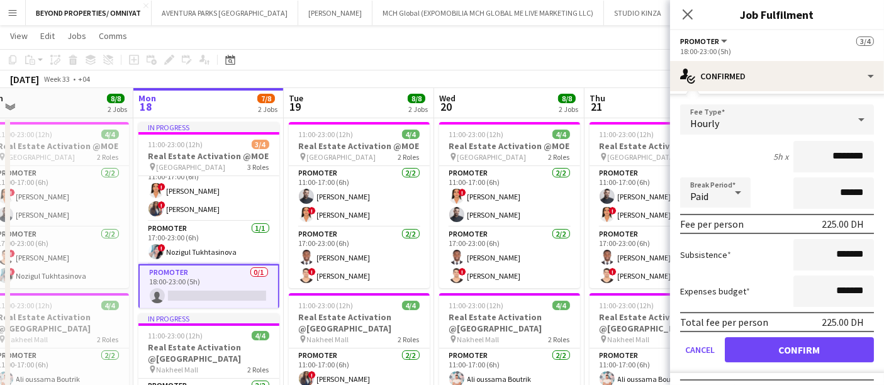
scroll to position [86, 0]
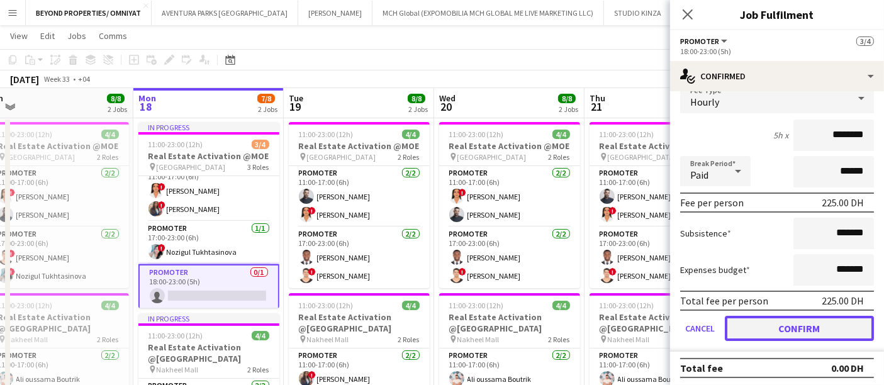
click at [790, 319] on button "Confirm" at bounding box center [798, 328] width 149 height 25
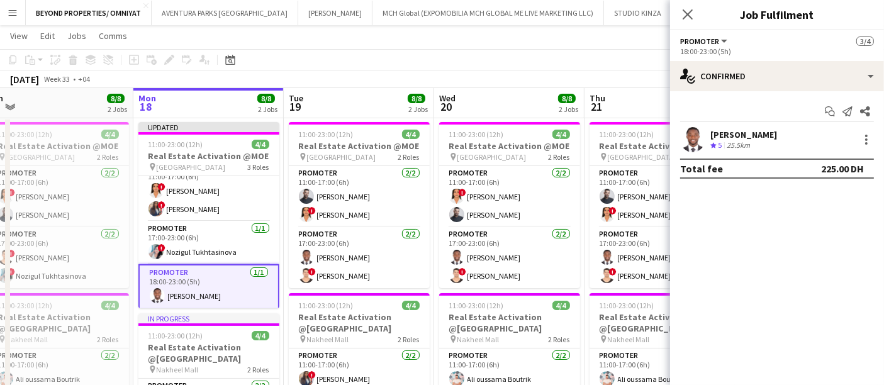
scroll to position [0, 0]
click at [636, 69] on app-toolbar "Copy Paste Paste Ctrl+V Paste with crew Ctrl+Shift+V Paste linked Job Delete Gr…" at bounding box center [442, 59] width 884 height 21
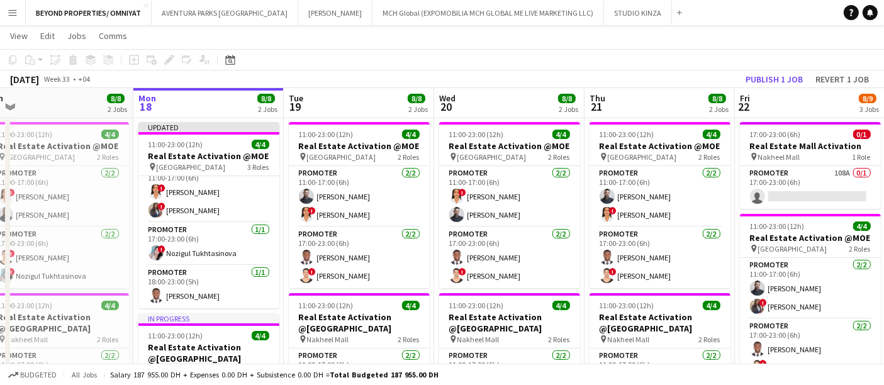
scroll to position [14, 0]
click at [784, 78] on button "Publish 1 job" at bounding box center [773, 79] width 67 height 16
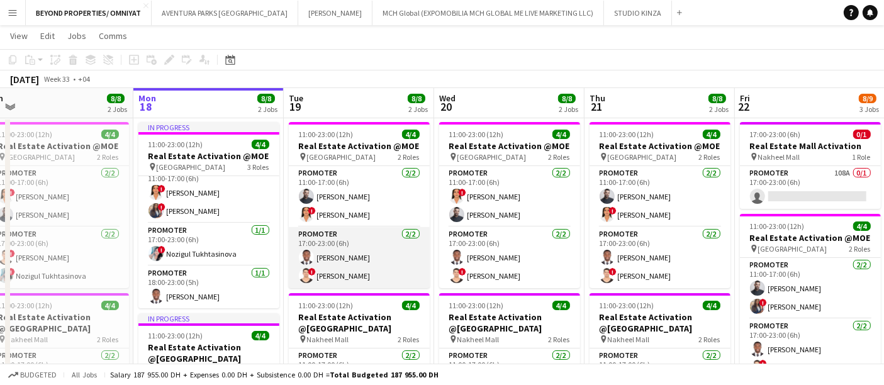
click at [375, 243] on app-card-role "Promoter 2/2 17:00-23:00 (6h) Jephtha Osei Afriyie ! Ali Tariq" at bounding box center [359, 257] width 141 height 61
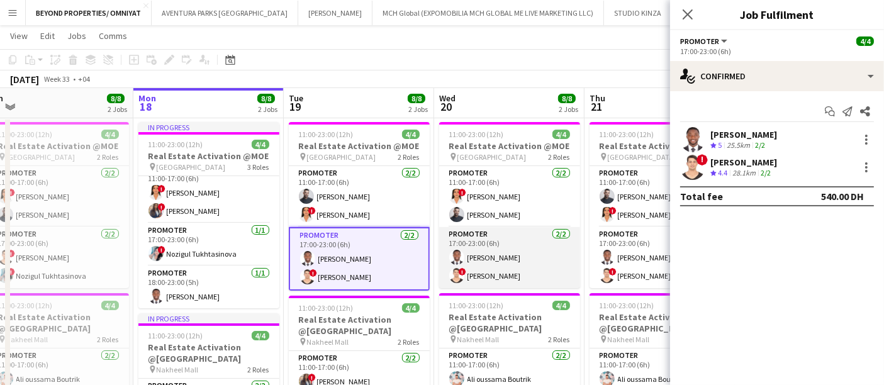
click at [491, 247] on app-card-role "Promoter 2/2 17:00-23:00 (6h) Jephtha Osei Afriyie ! Ali Tariq" at bounding box center [509, 257] width 141 height 61
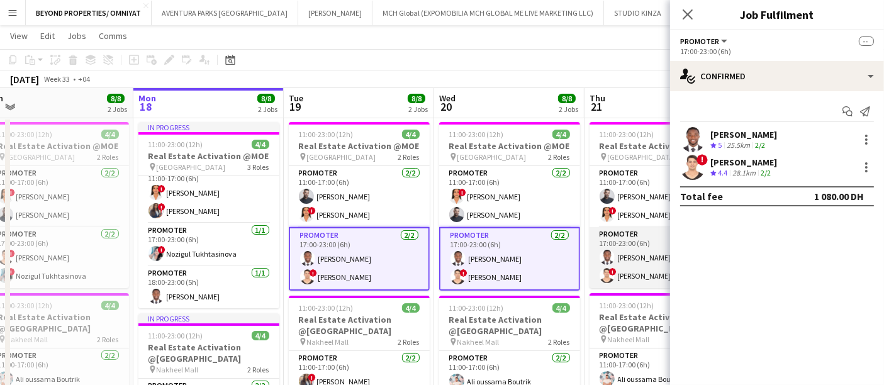
click at [631, 236] on app-card-role "Promoter 2/2 17:00-23:00 (6h) Jephtha Osei Afriyie ! Ali Tariq" at bounding box center [659, 257] width 141 height 61
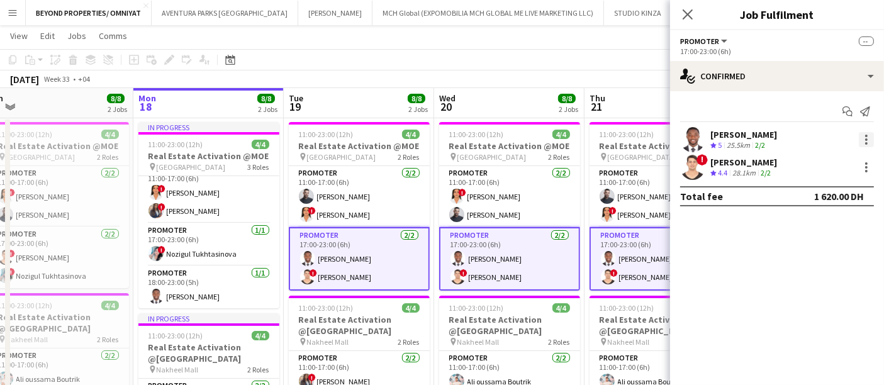
click at [871, 135] on div at bounding box center [865, 139] width 15 height 15
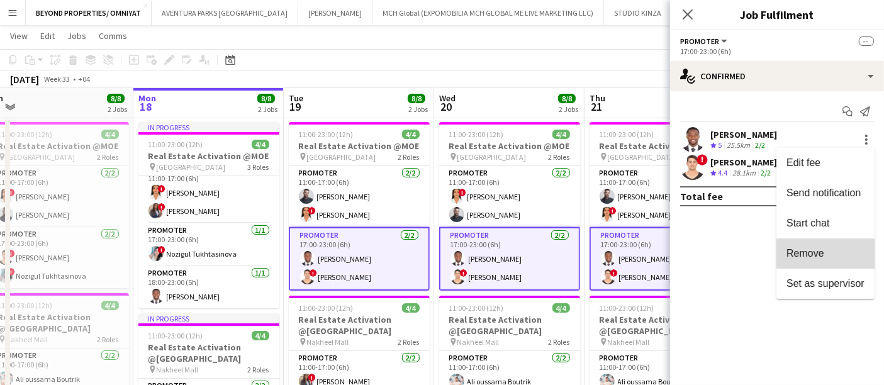
click at [844, 256] on span "Remove" at bounding box center [825, 253] width 78 height 11
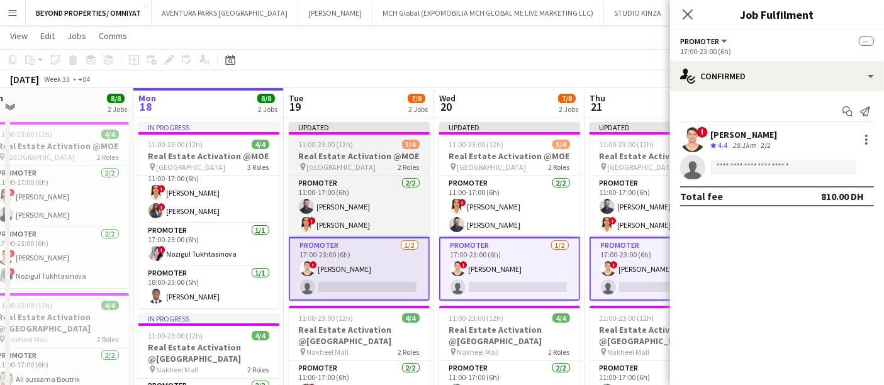
click at [383, 157] on h3 "Real Estate Activation @MOE" at bounding box center [359, 155] width 141 height 11
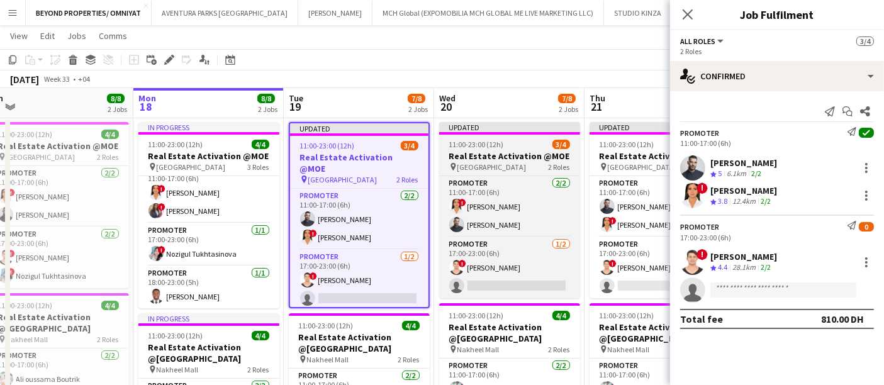
click at [521, 158] on h3 "Real Estate Activation @MOE" at bounding box center [509, 155] width 141 height 11
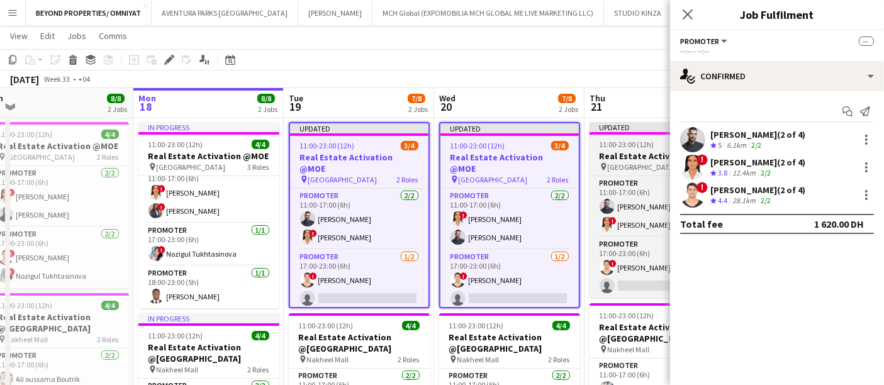
click at [617, 147] on span "11:00-23:00 (12h)" at bounding box center [626, 144] width 55 height 9
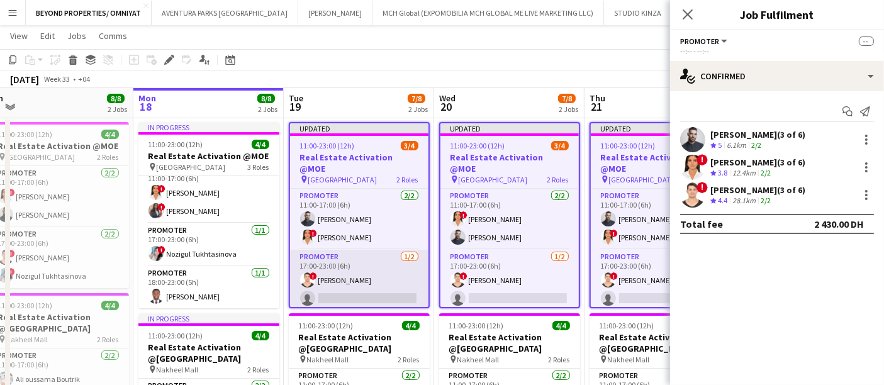
click at [363, 269] on app-card-role "Promoter 1/2 17:00-23:00 (6h) ! Ali Tariq single-neutral-actions" at bounding box center [359, 280] width 138 height 61
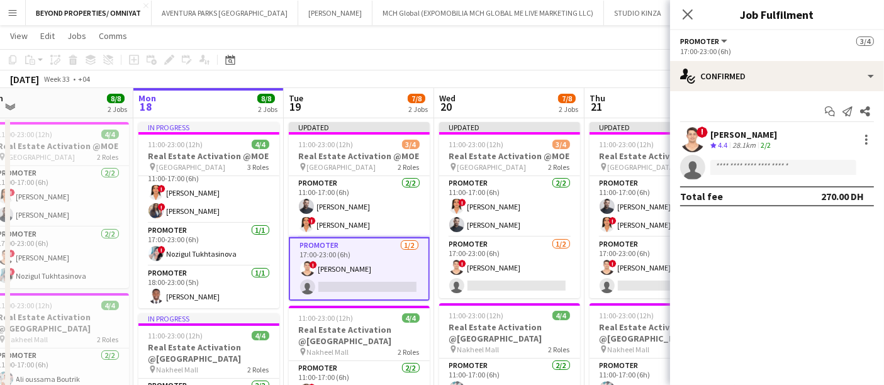
click at [712, 48] on div "17:00-23:00 (6h)" at bounding box center [777, 51] width 194 height 9
click at [709, 40] on span "Promoter" at bounding box center [699, 40] width 39 height 9
click at [689, 15] on icon at bounding box center [687, 14] width 12 height 12
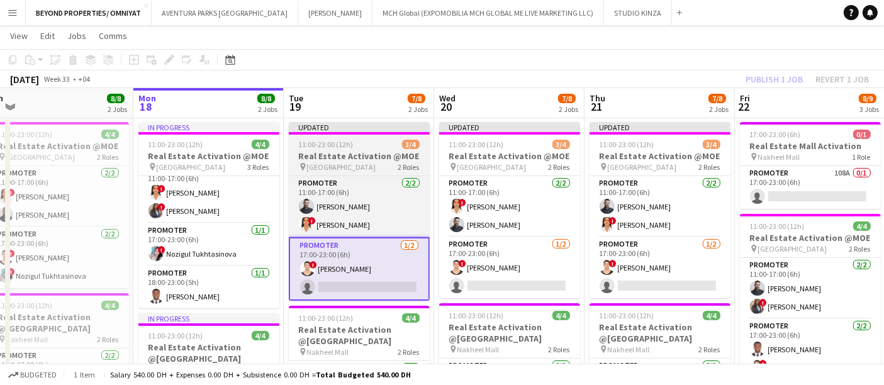
click at [352, 132] on div at bounding box center [359, 133] width 141 height 3
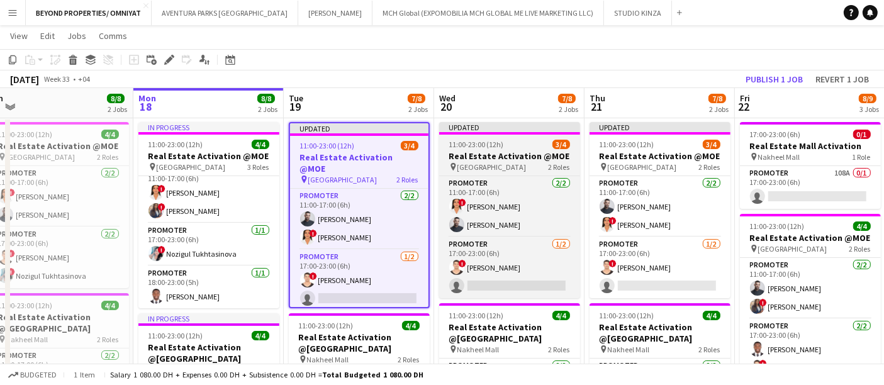
click at [480, 131] on div "Updated" at bounding box center [509, 127] width 141 height 10
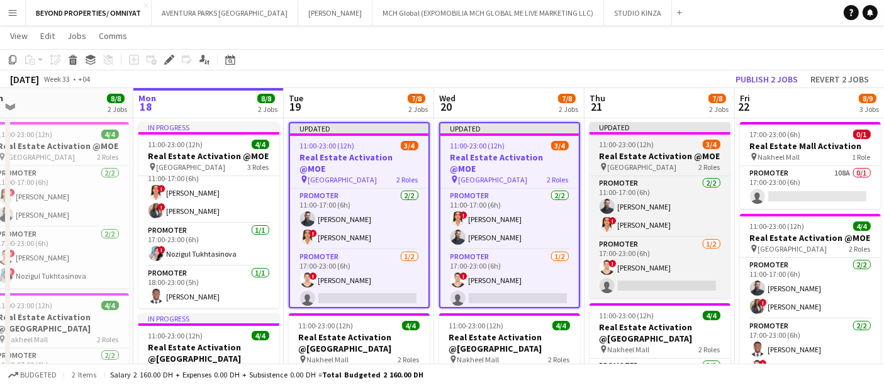
click at [636, 124] on div "Updated" at bounding box center [659, 127] width 141 height 10
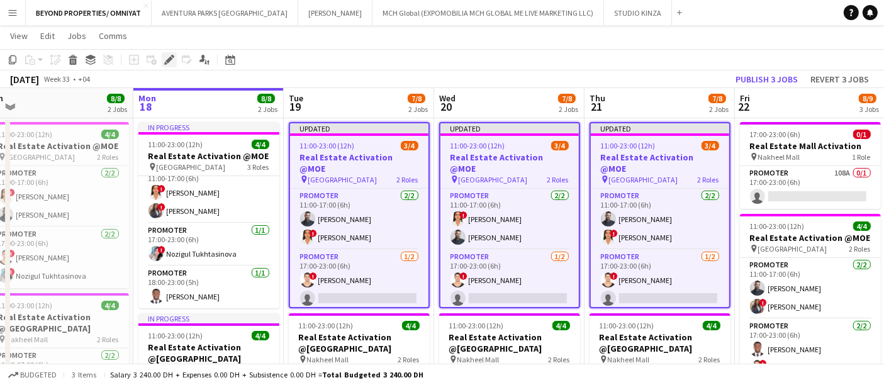
click at [174, 52] on div "Edit" at bounding box center [169, 59] width 15 height 15
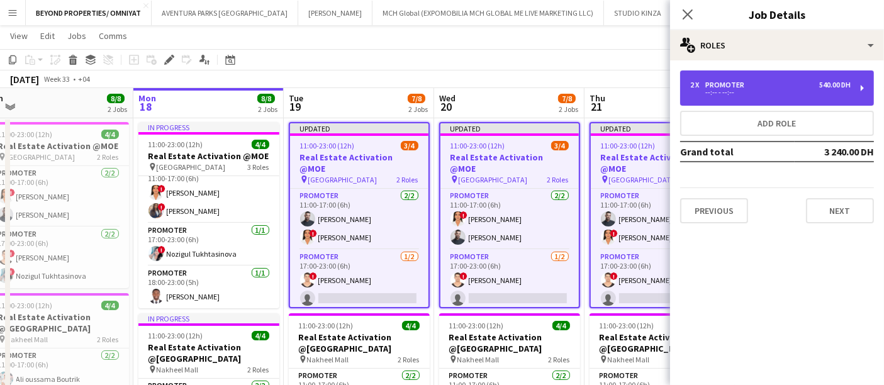
click at [766, 84] on div "2 x Promoter 540.00 DH" at bounding box center [770, 84] width 160 height 9
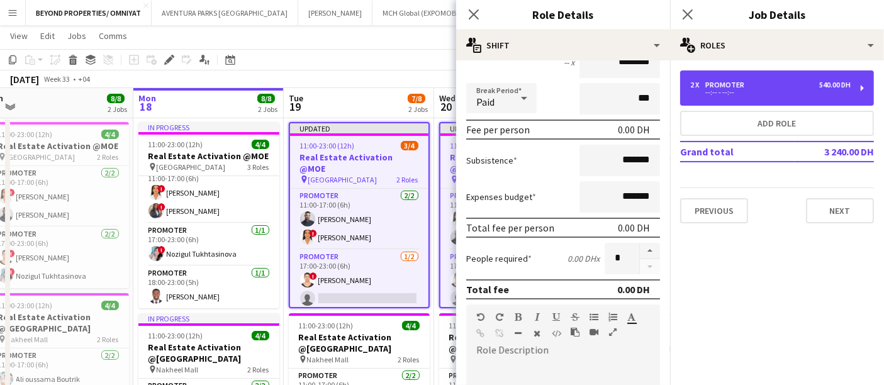
scroll to position [0, 0]
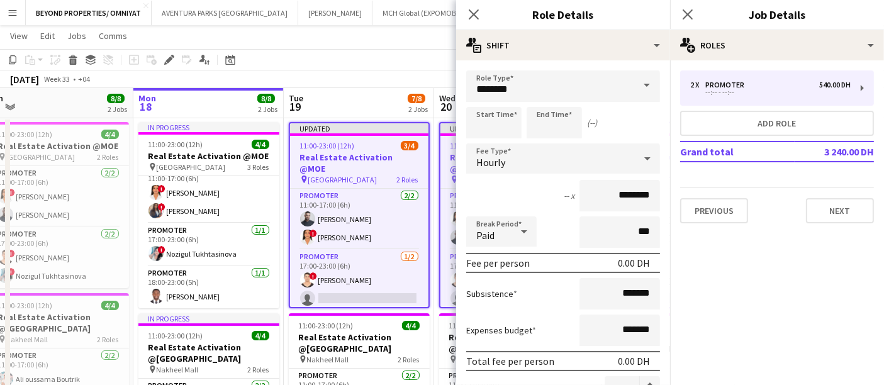
click at [779, 251] on mat-expansion-panel "pencil3 General details 2 x Promoter 540.00 DH --:-- - --:-- Add role Grand tot…" at bounding box center [777, 222] width 214 height 324
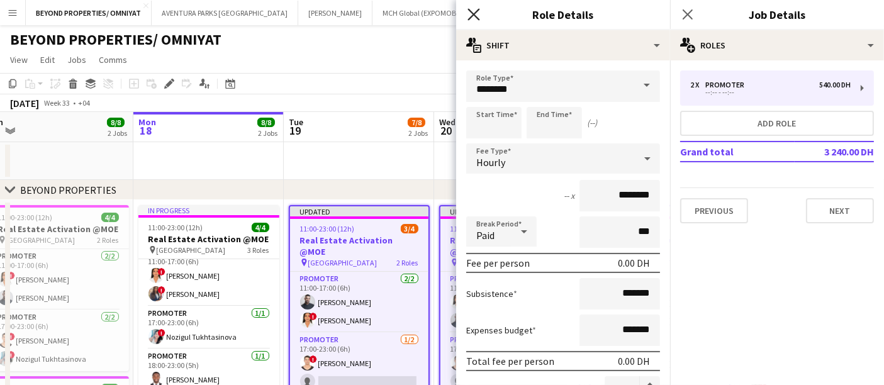
click at [474, 20] on icon "Close pop-in" at bounding box center [473, 14] width 12 height 12
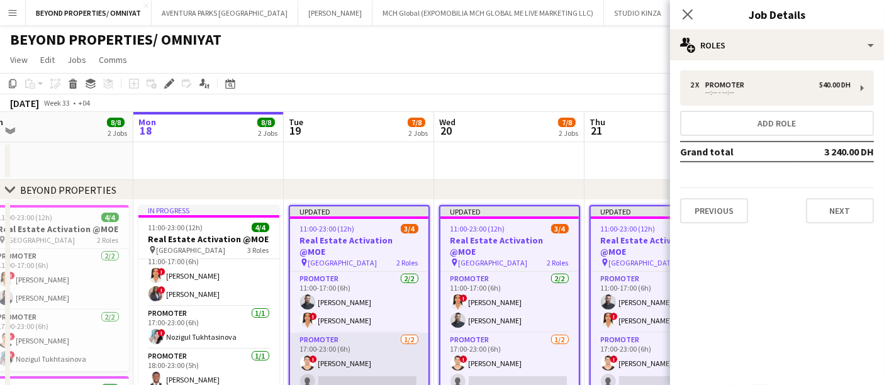
click at [399, 333] on app-card-role "Promoter 1/2 17:00-23:00 (6h) ! Ali Tariq single-neutral-actions" at bounding box center [359, 363] width 138 height 61
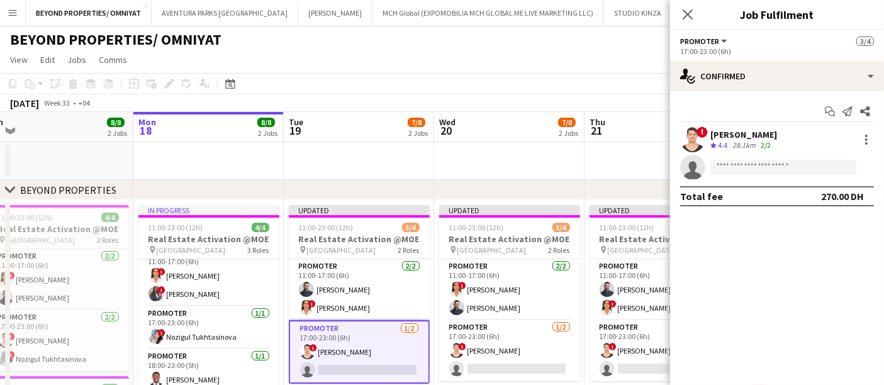
click at [614, 100] on div "August 2025 Week 33 • +04 Publish 1 job Revert 1 job" at bounding box center [442, 103] width 884 height 18
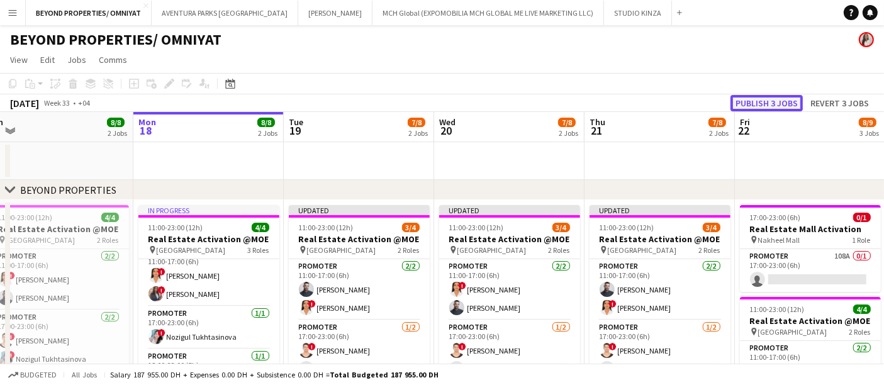
click at [760, 107] on button "Publish 3 jobs" at bounding box center [766, 103] width 72 height 16
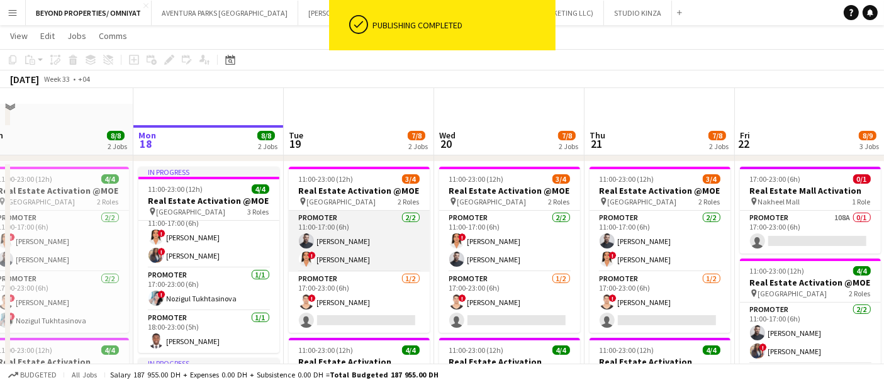
scroll to position [75, 0]
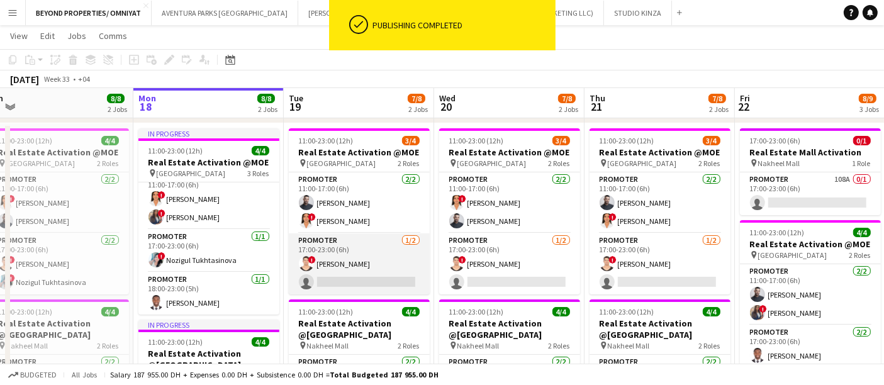
click at [352, 268] on app-card-role "Promoter 1/2 17:00-23:00 (6h) ! Ali Tariq single-neutral-actions" at bounding box center [359, 263] width 141 height 61
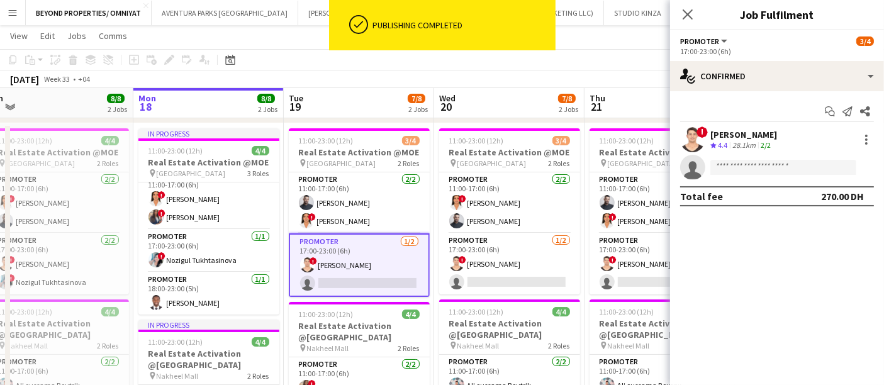
click at [733, 40] on div "Promoter All roles Promoter 3/4" at bounding box center [777, 40] width 194 height 11
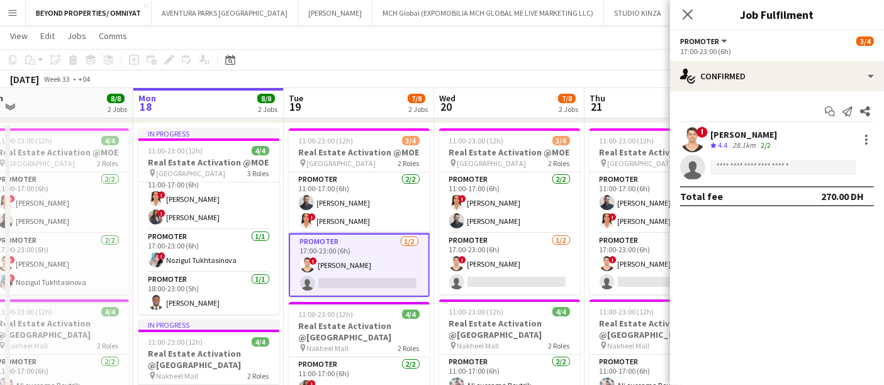
click at [715, 40] on span "Promoter" at bounding box center [699, 40] width 39 height 9
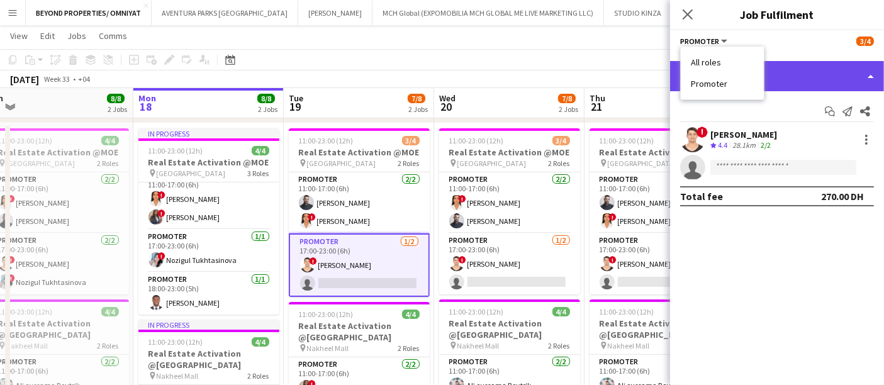
click at [796, 76] on div "single-neutral-actions-check-2 Confirmed" at bounding box center [777, 76] width 214 height 30
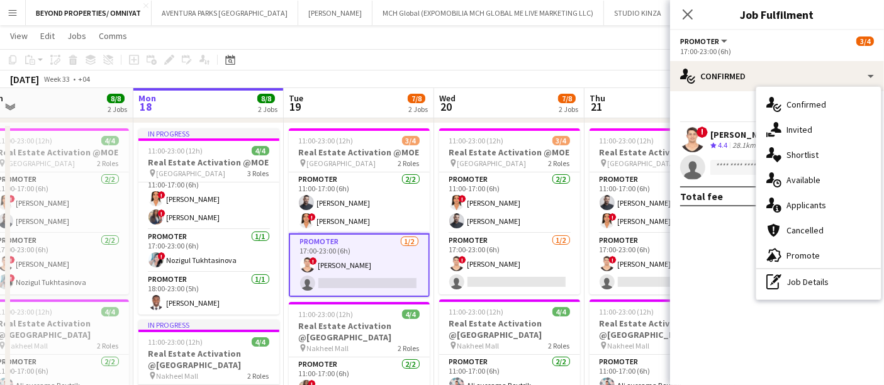
click at [724, 47] on div "17:00-23:00 (6h)" at bounding box center [777, 51] width 194 height 9
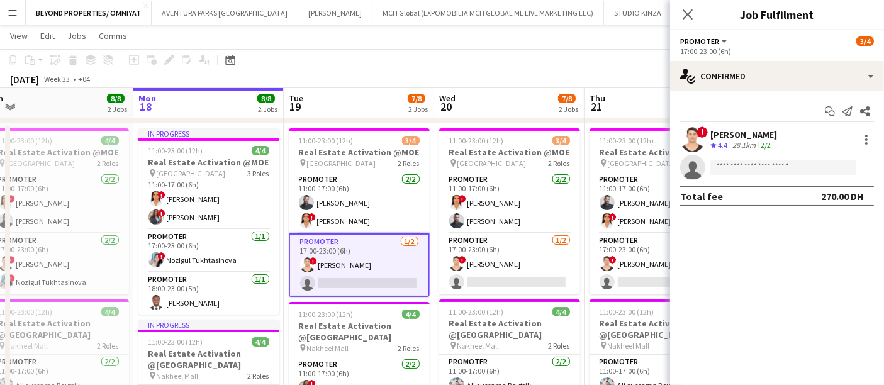
click at [707, 42] on span "Promoter" at bounding box center [699, 40] width 39 height 9
click at [391, 93] on app-board-header-date "Tue 19 7/8 2 Jobs" at bounding box center [359, 103] width 150 height 30
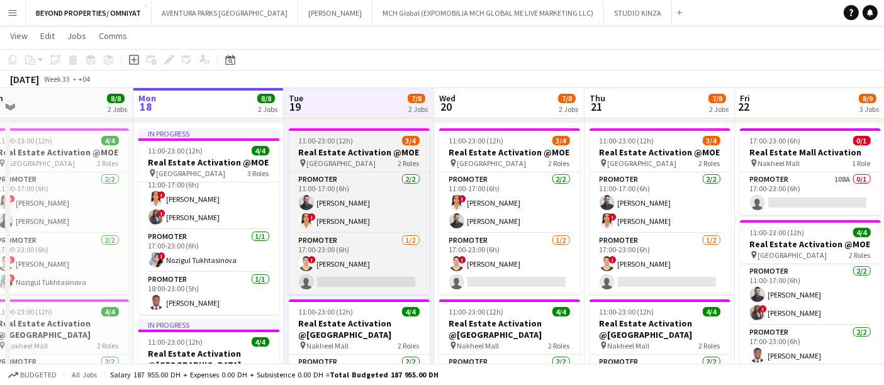
click at [368, 141] on div "11:00-23:00 (12h) 3/4" at bounding box center [359, 140] width 141 height 9
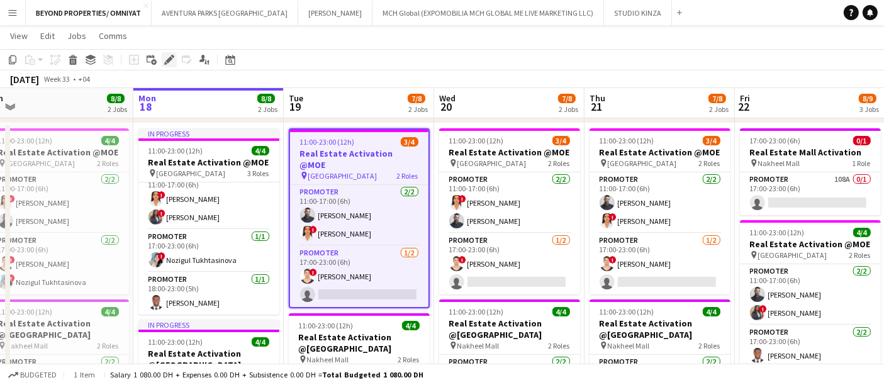
click at [169, 58] on icon at bounding box center [168, 60] width 7 height 7
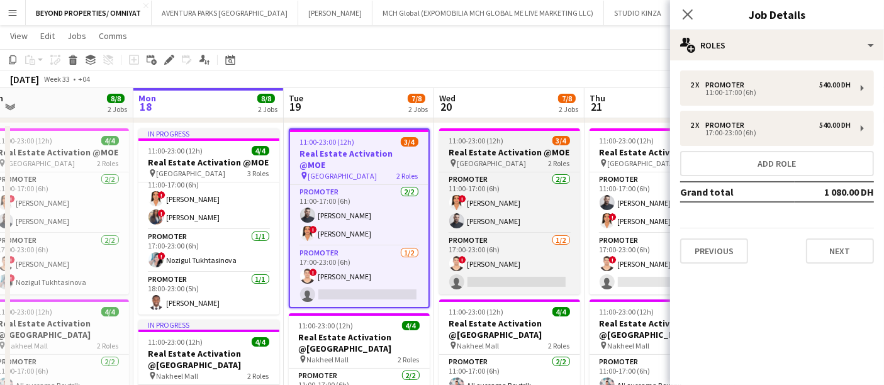
click at [506, 144] on div "11:00-23:00 (12h) 3/4" at bounding box center [509, 140] width 141 height 9
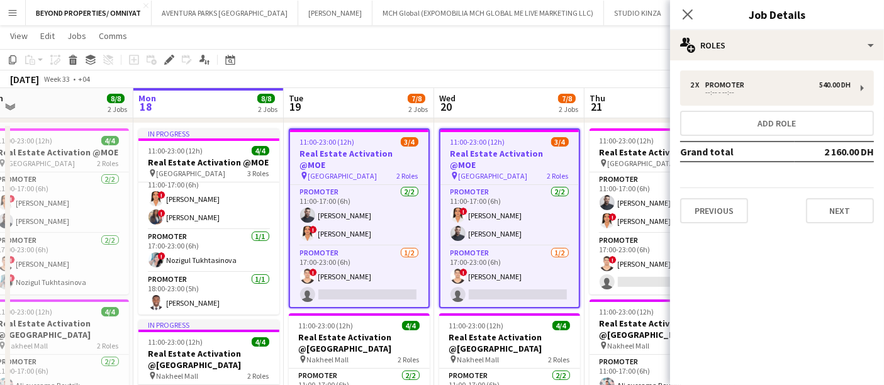
click at [496, 150] on h3 "Real Estate Activation @MOE" at bounding box center [509, 159] width 138 height 23
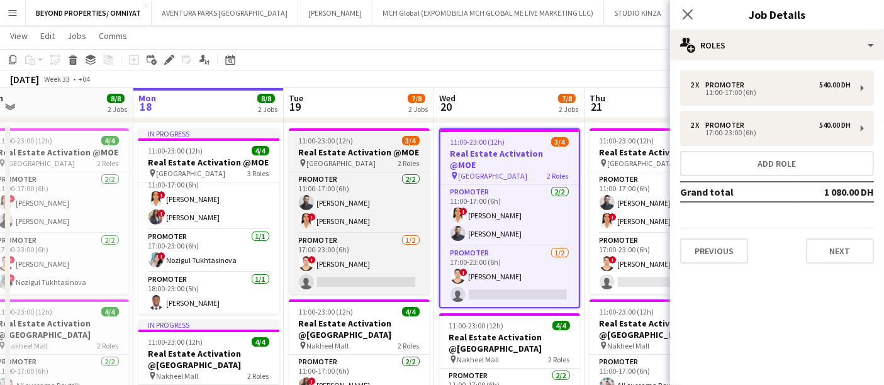
click at [382, 148] on h3 "Real Estate Activation @MOE" at bounding box center [359, 152] width 141 height 11
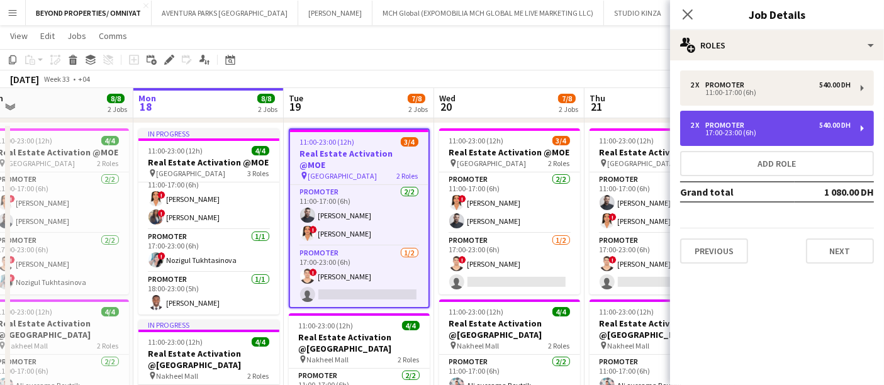
click at [811, 130] on div "17:00-23:00 (6h)" at bounding box center [770, 133] width 160 height 6
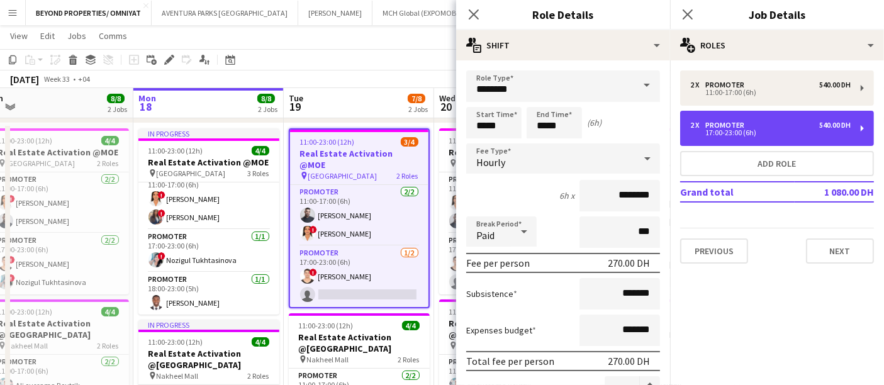
scroll to position [57, 0]
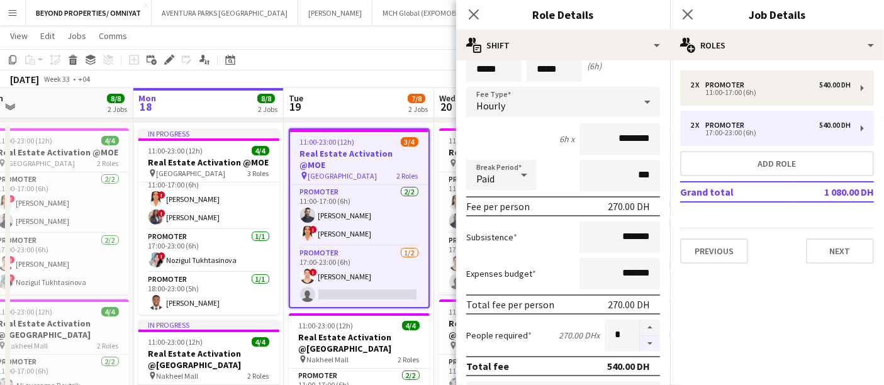
click at [640, 337] on button "button" at bounding box center [650, 344] width 20 height 16
type input "*"
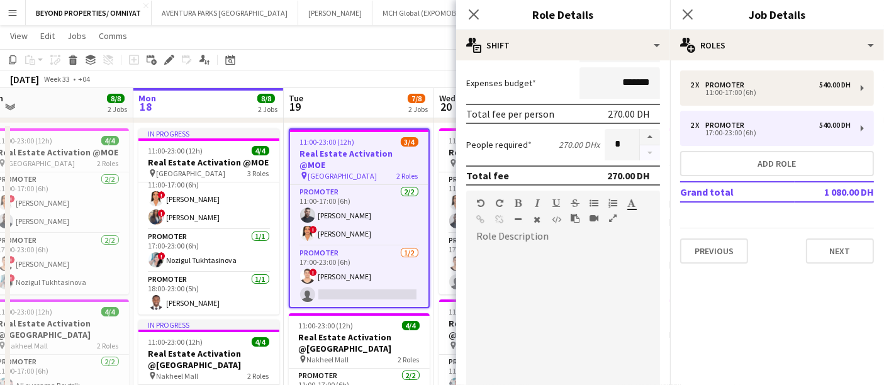
scroll to position [397, 0]
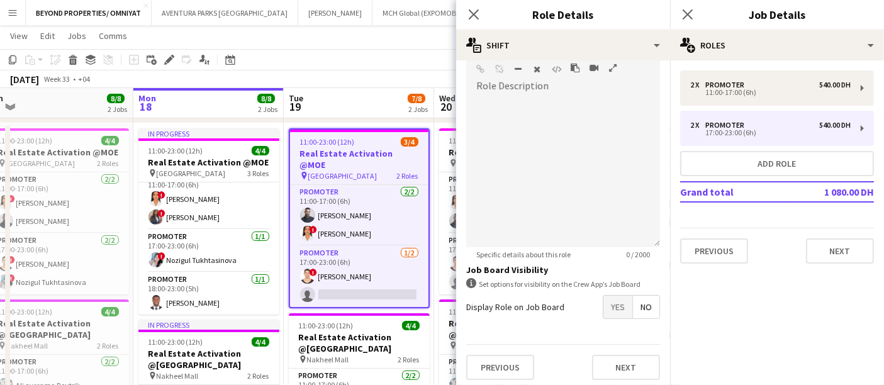
click at [407, 75] on div "August 2025 Week 33 • +04" at bounding box center [442, 79] width 884 height 18
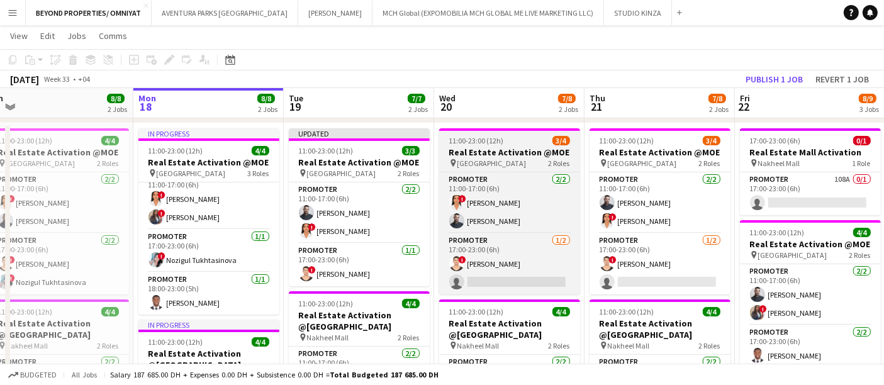
click at [528, 153] on h3 "Real Estate Activation @MOE" at bounding box center [509, 152] width 141 height 11
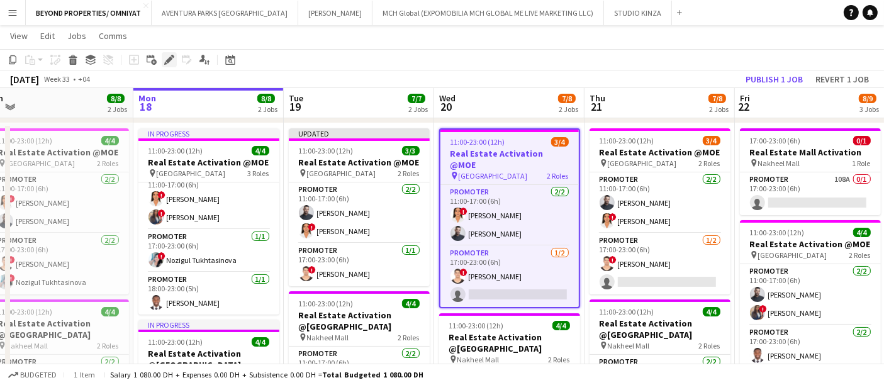
click at [169, 60] on icon at bounding box center [168, 60] width 7 height 7
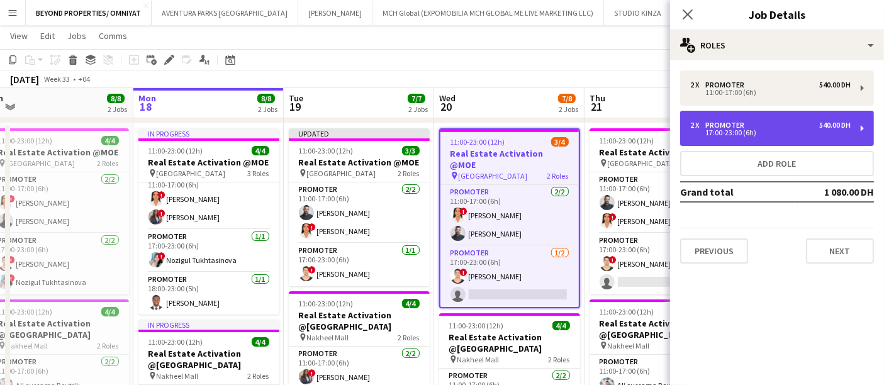
click at [773, 133] on div "17:00-23:00 (6h)" at bounding box center [770, 133] width 160 height 6
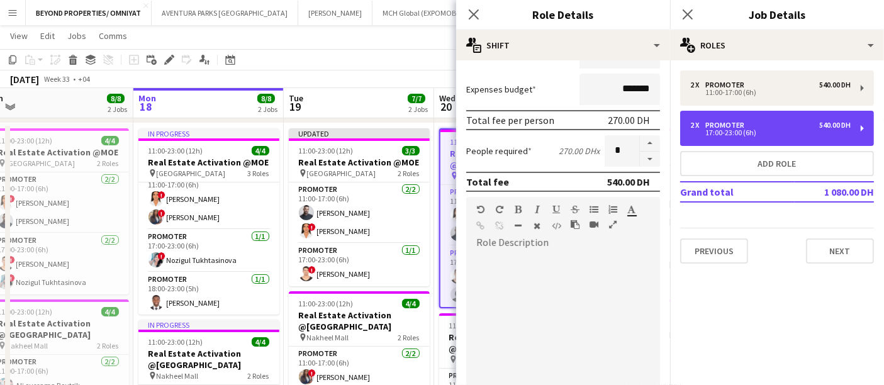
scroll to position [247, 0]
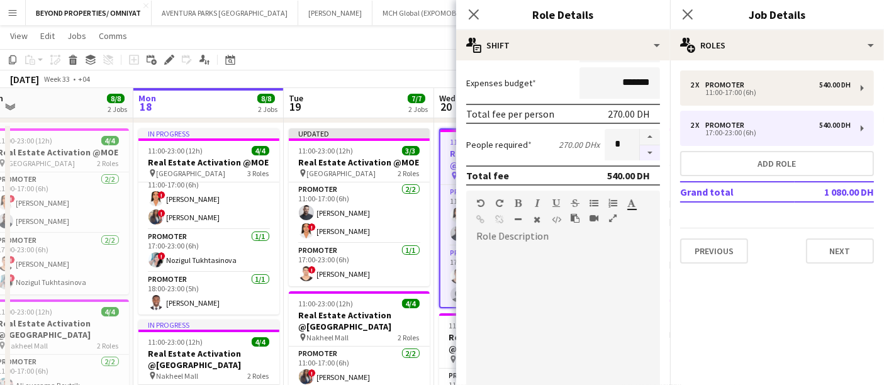
click at [641, 150] on button "button" at bounding box center [650, 153] width 20 height 16
type input "*"
click at [474, 13] on icon at bounding box center [473, 14] width 12 height 12
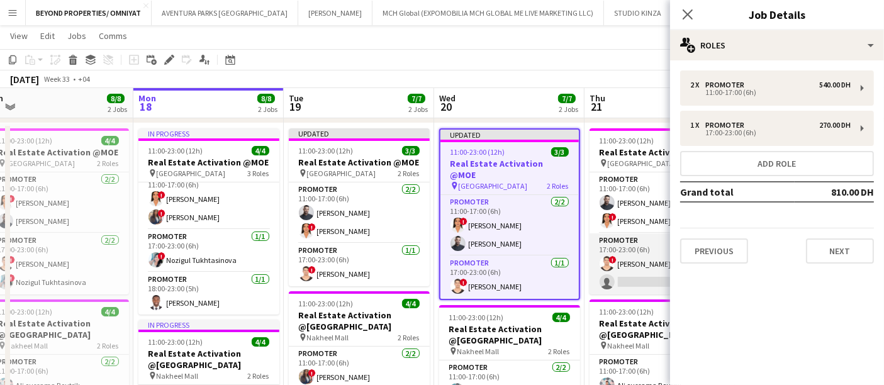
click at [634, 250] on app-card-role "Promoter 1/2 17:00-23:00 (6h) ! Ali Tariq single-neutral-actions" at bounding box center [659, 263] width 141 height 61
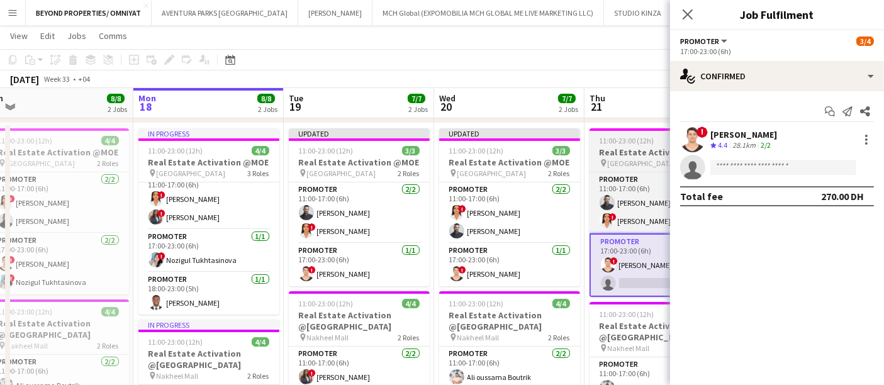
click at [641, 150] on h3 "Real Estate Activation @MOE" at bounding box center [659, 152] width 141 height 11
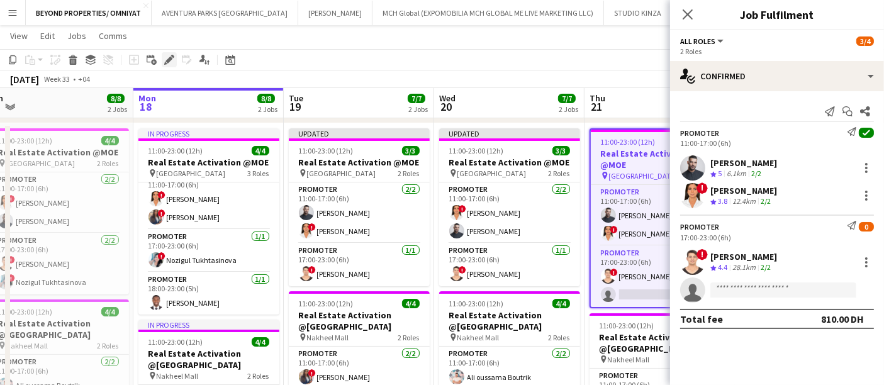
click at [169, 63] on icon "Edit" at bounding box center [169, 60] width 10 height 10
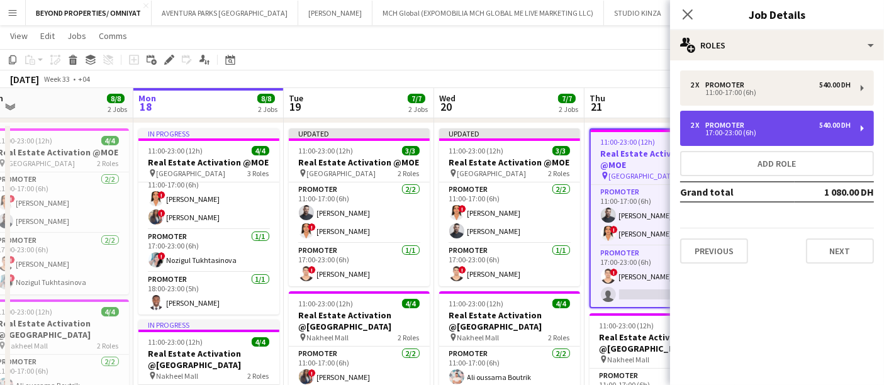
click at [775, 127] on div "2 x Promoter 540.00 DH" at bounding box center [770, 125] width 160 height 9
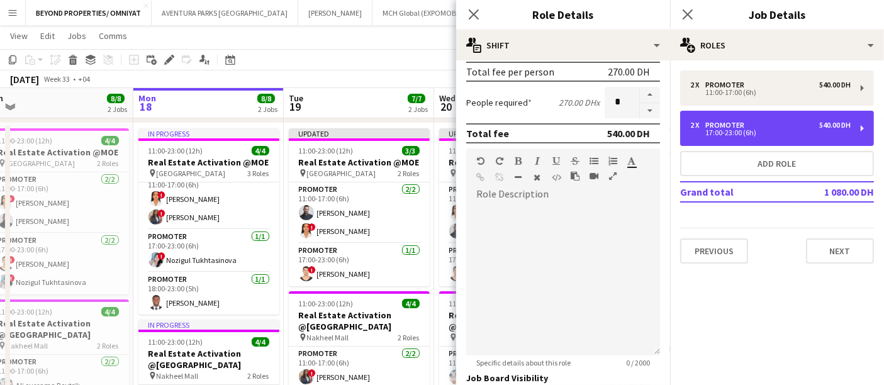
scroll to position [287, 0]
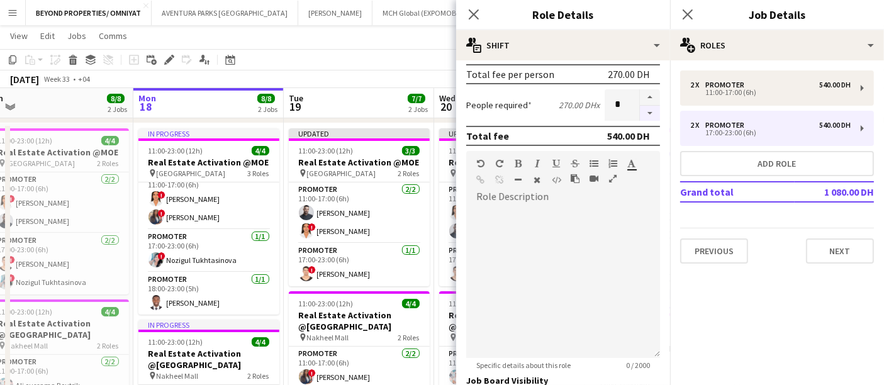
click at [640, 112] on button "button" at bounding box center [650, 114] width 20 height 16
type input "*"
click at [472, 13] on icon at bounding box center [473, 14] width 12 height 12
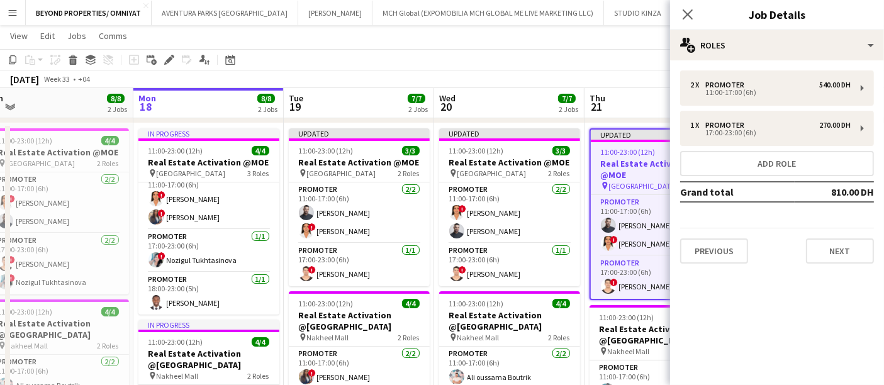
click at [552, 79] on div "August 2025 Week 33 • +04 Publish 1 job Revert 1 job" at bounding box center [442, 79] width 884 height 18
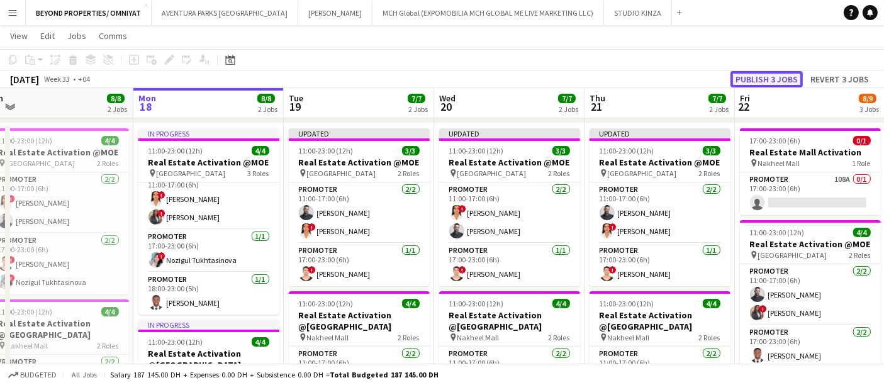
click at [767, 79] on button "Publish 3 jobs" at bounding box center [766, 79] width 72 height 16
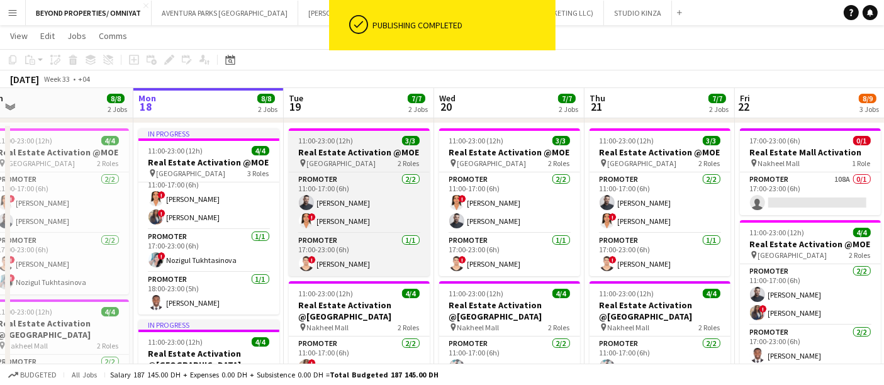
click at [367, 142] on div "11:00-23:00 (12h) 3/3" at bounding box center [359, 140] width 141 height 9
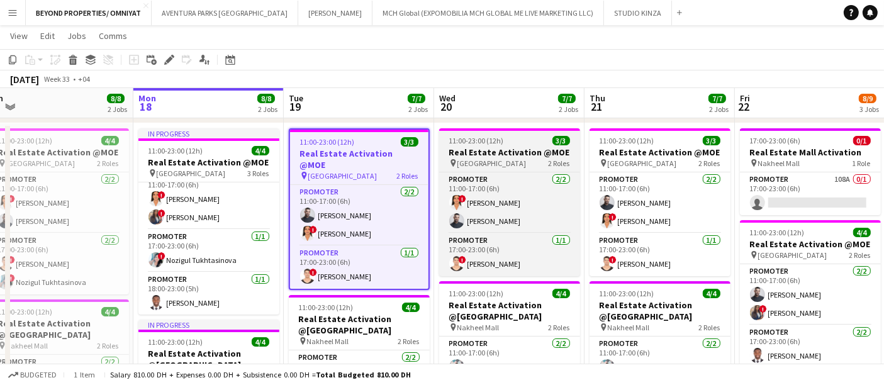
click at [504, 142] on div "11:00-23:00 (12h) 3/3" at bounding box center [509, 140] width 141 height 9
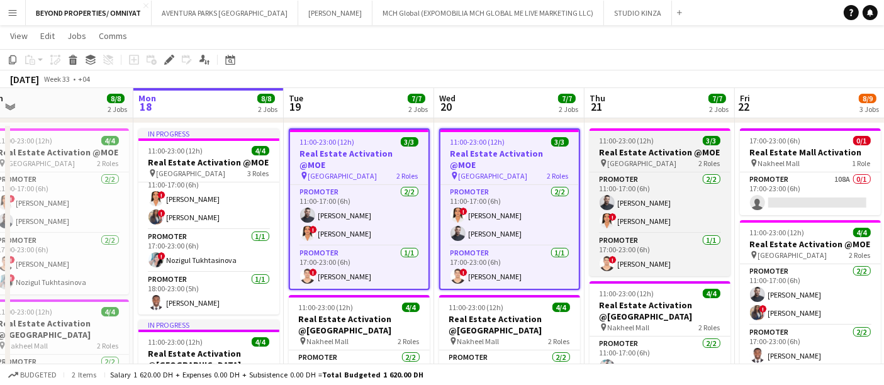
click at [641, 149] on h3 "Real Estate Activation @MOE" at bounding box center [659, 152] width 141 height 11
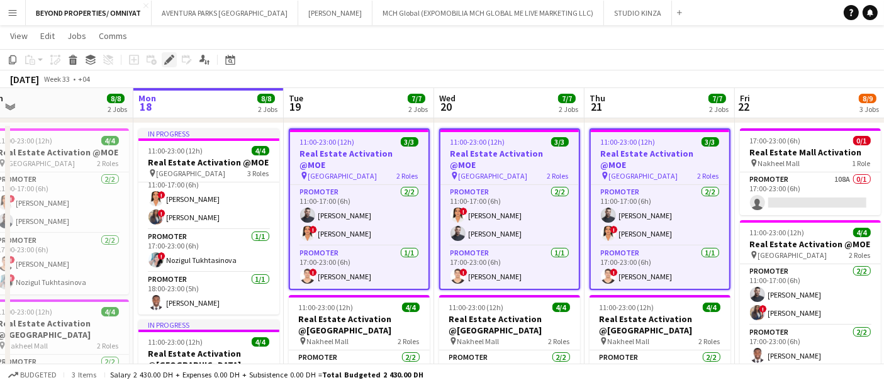
click at [164, 59] on icon "Edit" at bounding box center [169, 60] width 10 height 10
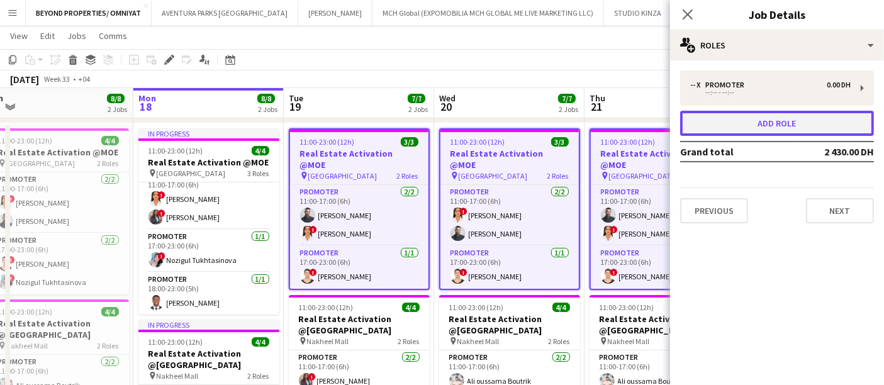
click at [762, 123] on button "Add role" at bounding box center [777, 123] width 194 height 25
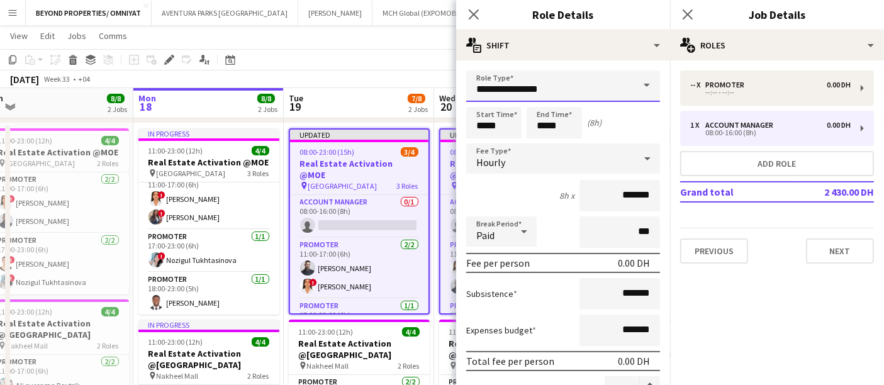
click at [539, 90] on input "**********" at bounding box center [563, 85] width 194 height 31
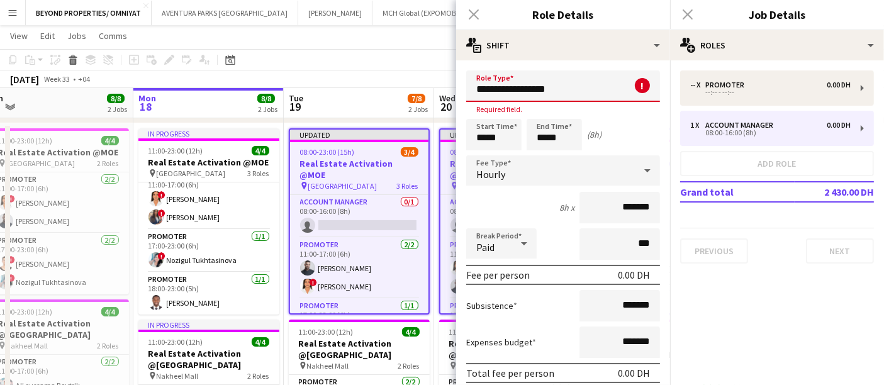
click at [609, 91] on input "**********" at bounding box center [563, 85] width 194 height 31
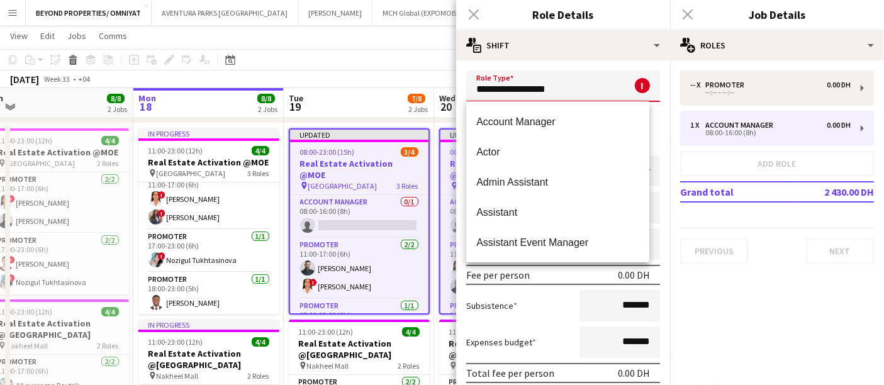
click at [609, 91] on input "**********" at bounding box center [563, 85] width 194 height 31
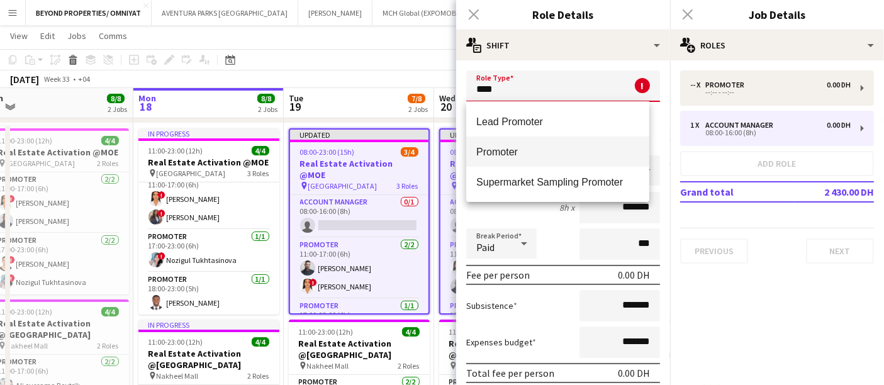
click at [579, 145] on mat-option "Promoter" at bounding box center [557, 151] width 183 height 30
type input "********"
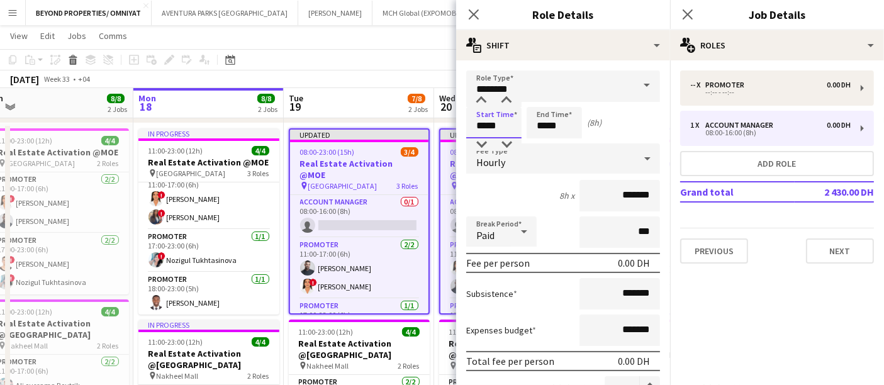
click at [479, 126] on input "*****" at bounding box center [493, 122] width 55 height 31
click at [508, 125] on input "*****" at bounding box center [493, 122] width 55 height 31
type input "*****"
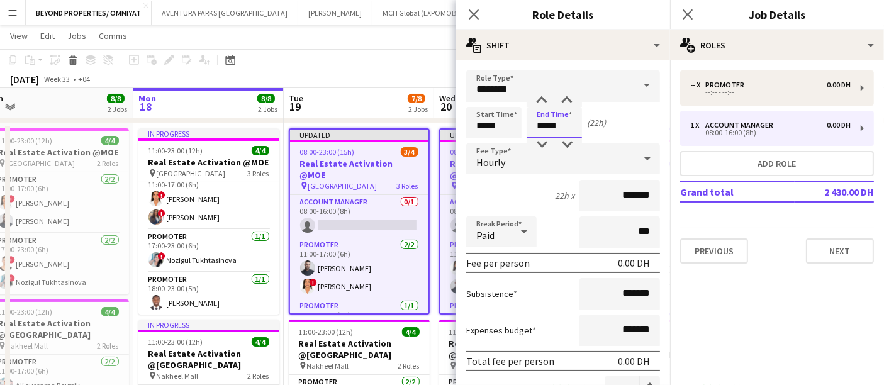
click at [546, 122] on input "*****" at bounding box center [553, 122] width 55 height 31
type input "*****"
click at [609, 194] on input "*******" at bounding box center [619, 195] width 80 height 31
type input "****"
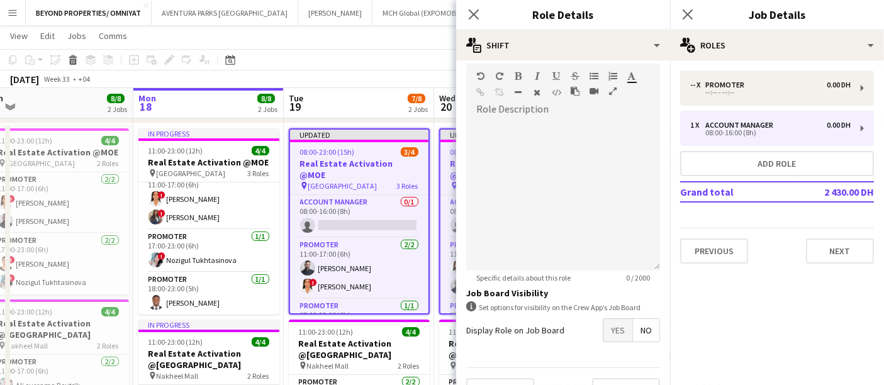
scroll to position [397, 0]
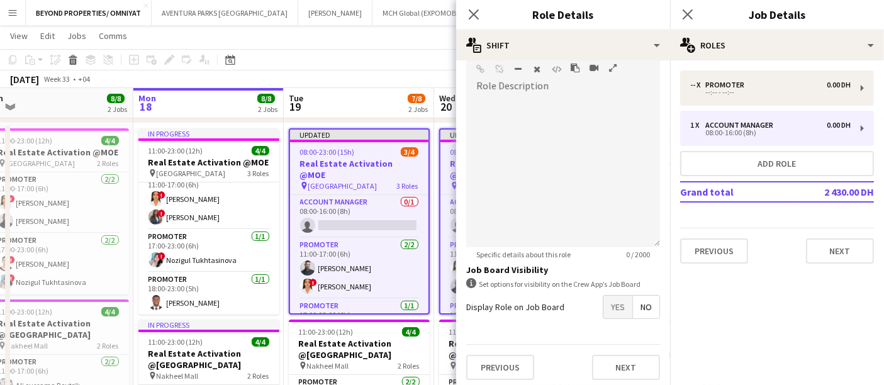
type input "******"
click at [776, 284] on mat-expansion-panel "pencil3 General details -- x Promoter 0.00 DH --:-- - --:-- 1 x Account Manager…" at bounding box center [777, 222] width 214 height 324
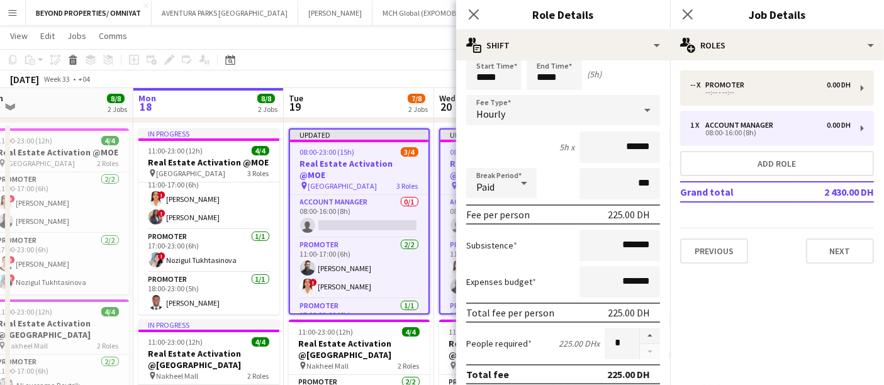
scroll to position [0, 0]
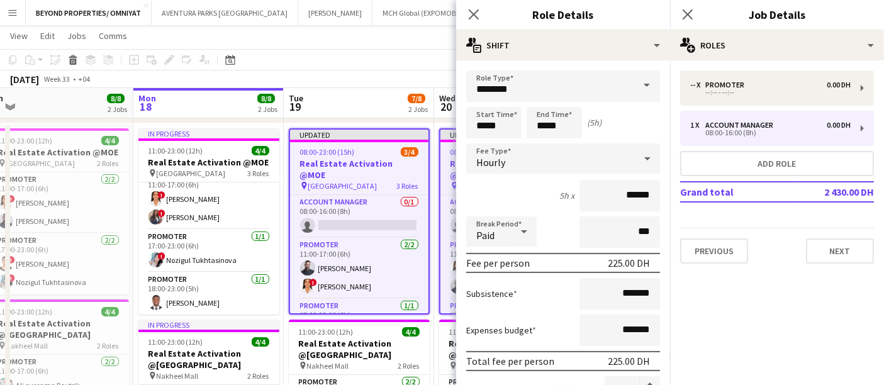
click at [341, 78] on div "August 2025 Week 33 • +04 Publish 3 jobs Revert 3 jobs" at bounding box center [442, 79] width 884 height 18
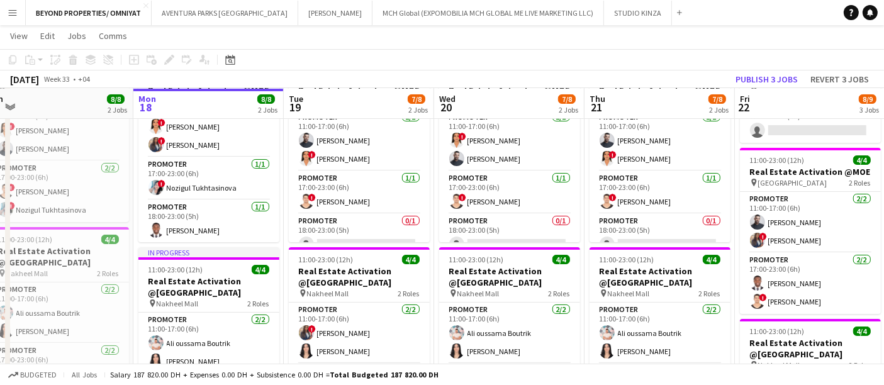
scroll to position [151, 0]
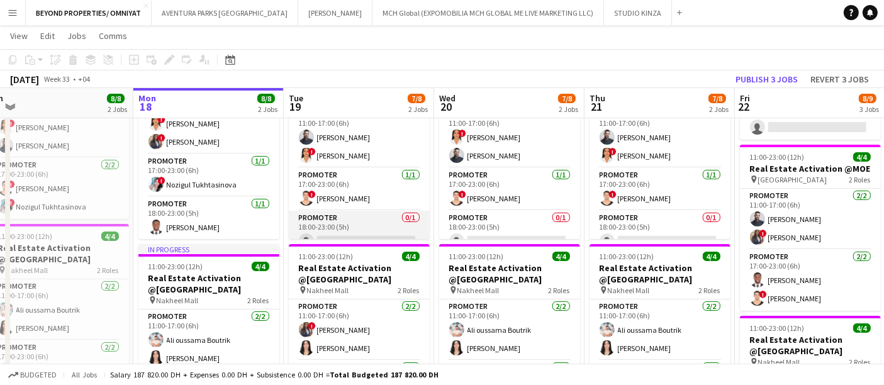
click at [355, 227] on app-card-role "Promoter 0/1 18:00-23:00 (5h) single-neutral-actions" at bounding box center [359, 232] width 141 height 43
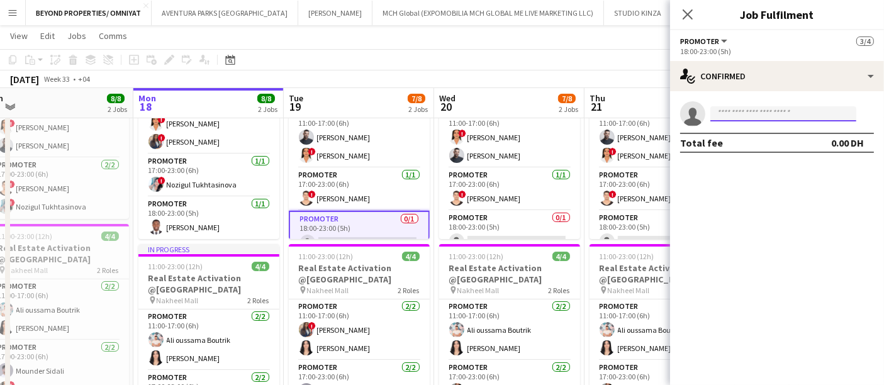
click at [729, 118] on input at bounding box center [783, 113] width 146 height 15
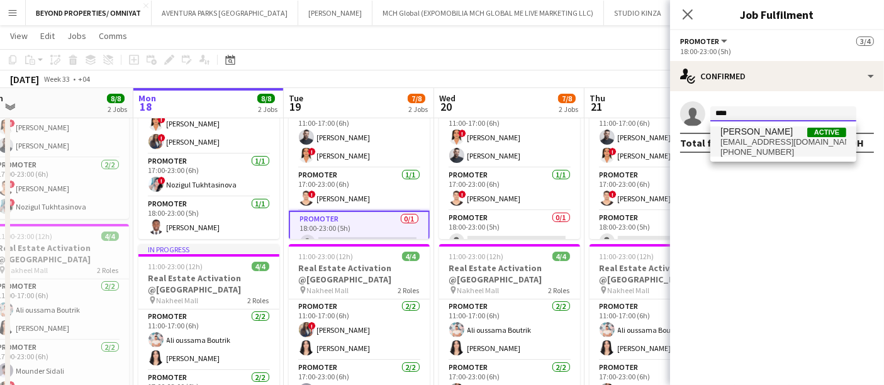
type input "****"
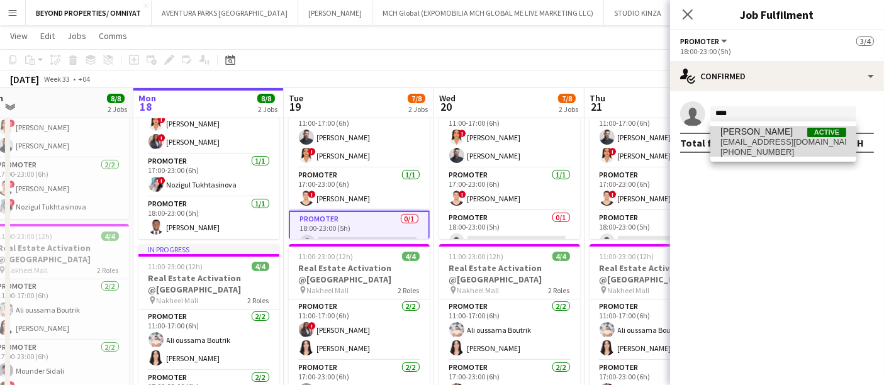
click at [747, 138] on span "jephthaoseiafriyie@gmail.com" at bounding box center [783, 142] width 126 height 10
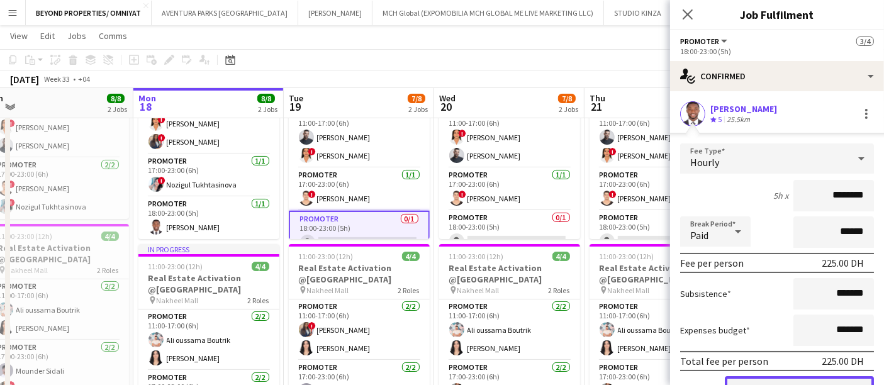
click at [794, 380] on button "Confirm" at bounding box center [798, 388] width 149 height 25
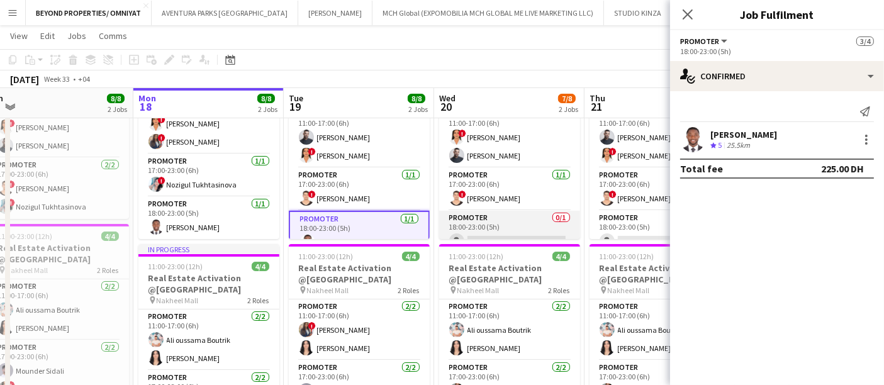
click at [517, 228] on app-card-role "Promoter 0/1 18:00-23:00 (5h) single-neutral-actions" at bounding box center [509, 232] width 141 height 43
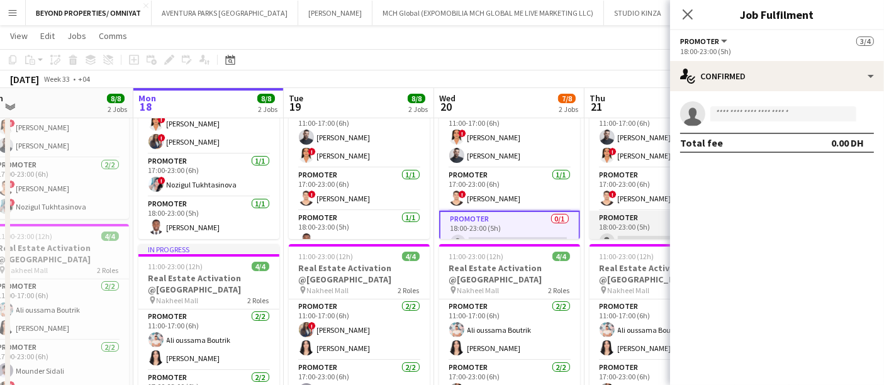
click at [661, 216] on app-card-role "Promoter 0/1 18:00-23:00 (5h) single-neutral-actions" at bounding box center [659, 232] width 141 height 43
click at [751, 115] on input at bounding box center [783, 113] width 146 height 15
type input "*"
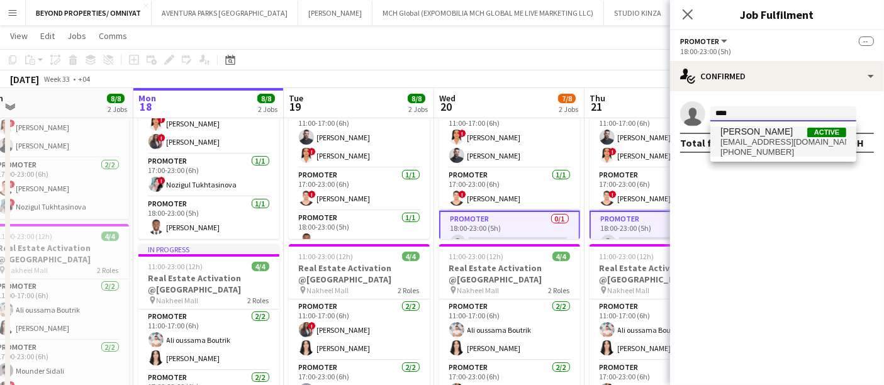
type input "****"
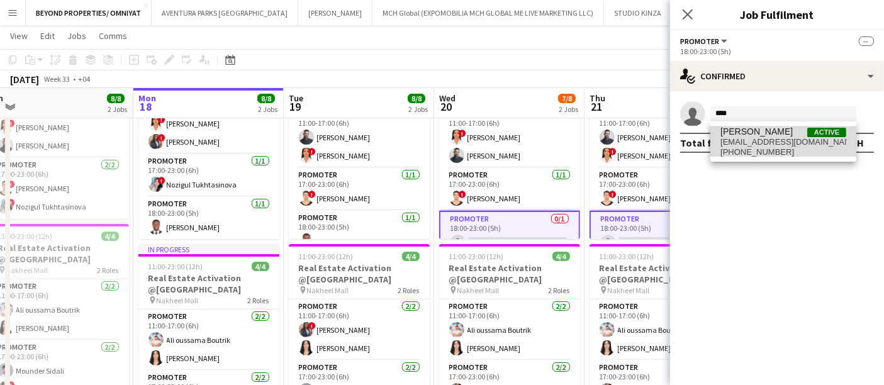
click at [765, 137] on span "jephthaoseiafriyie@gmail.com" at bounding box center [783, 142] width 126 height 10
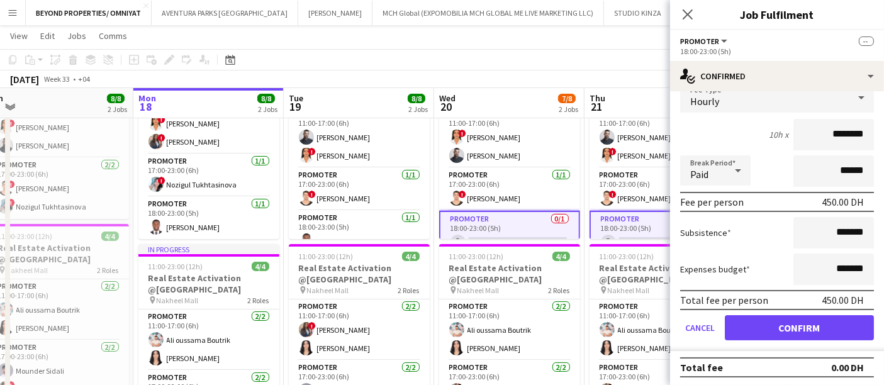
scroll to position [0, 0]
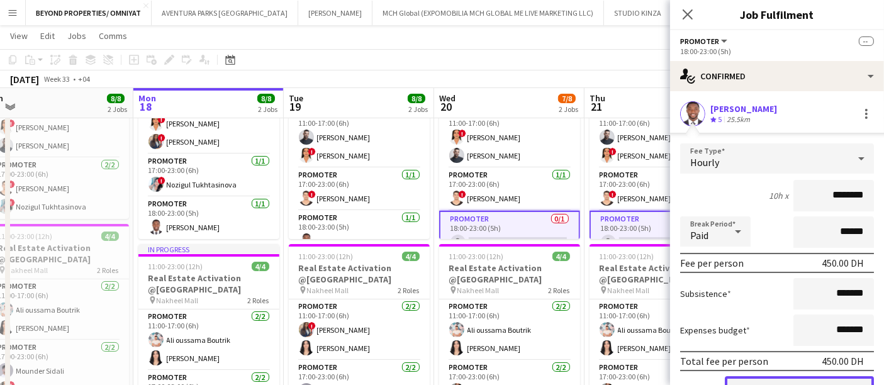
click at [796, 380] on button "Confirm" at bounding box center [798, 388] width 149 height 25
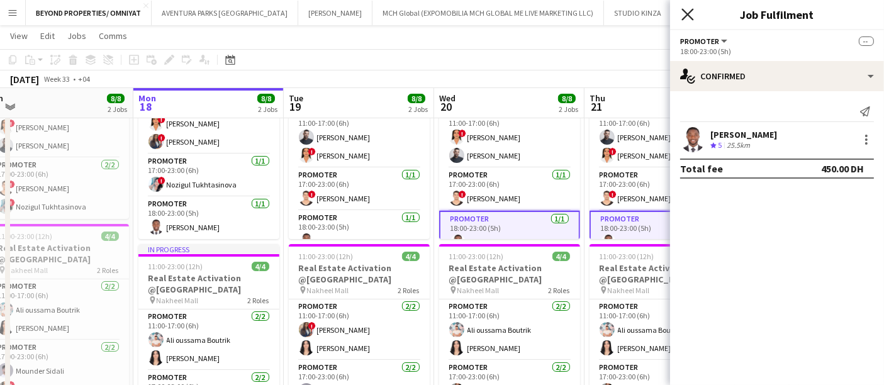
click at [692, 11] on icon at bounding box center [687, 14] width 12 height 12
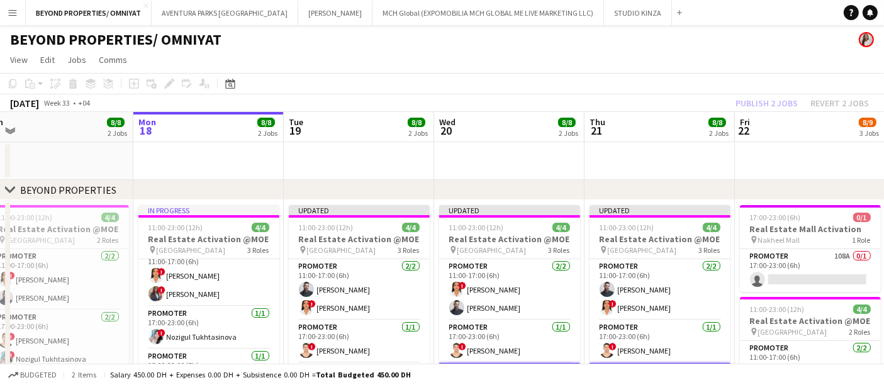
click at [663, 103] on div "August 2025 Week 33 • +04 Publish 2 jobs Revert 2 jobs" at bounding box center [442, 103] width 884 height 18
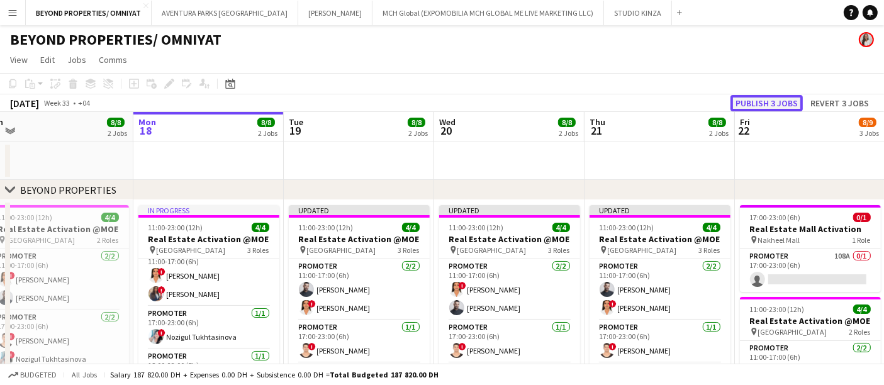
click at [763, 100] on button "Publish 3 jobs" at bounding box center [766, 103] width 72 height 16
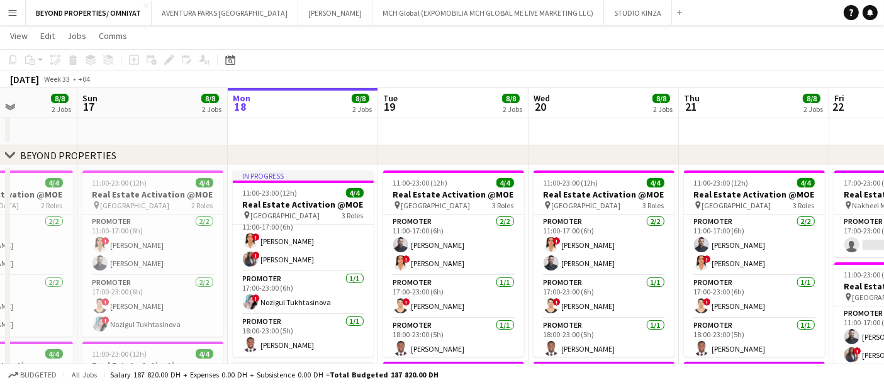
scroll to position [32, 0]
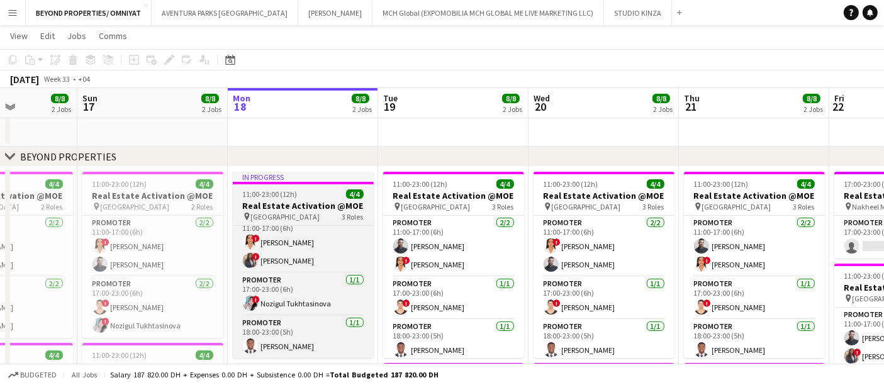
click at [271, 192] on span "11:00-23:00 (12h)" at bounding box center [270, 193] width 55 height 9
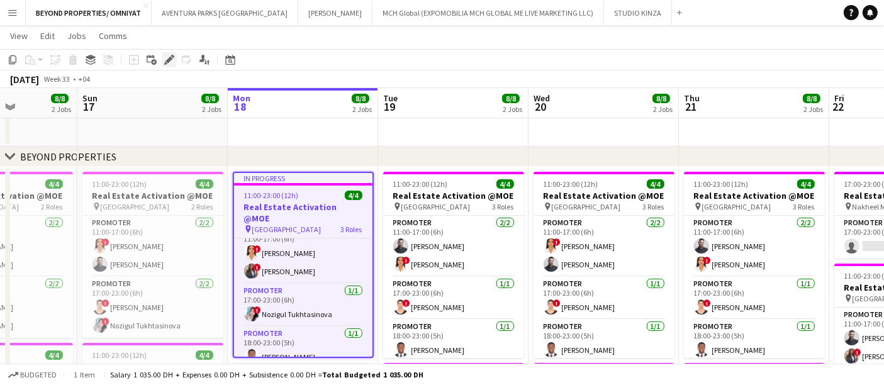
click at [166, 62] on icon at bounding box center [168, 60] width 7 height 7
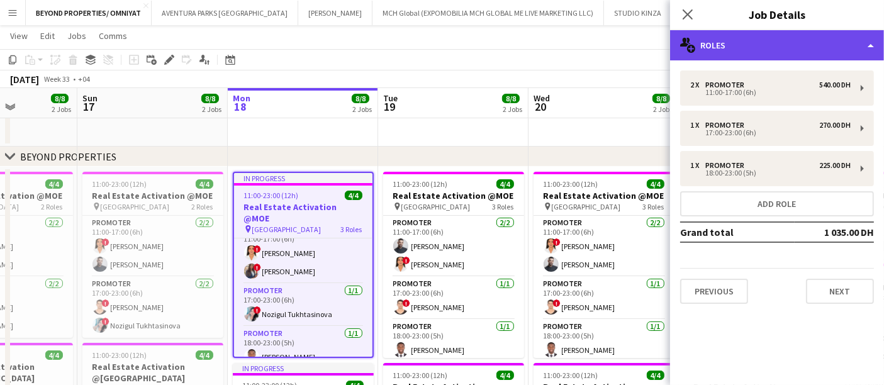
click at [738, 33] on div "multiple-users-add Roles" at bounding box center [777, 45] width 214 height 30
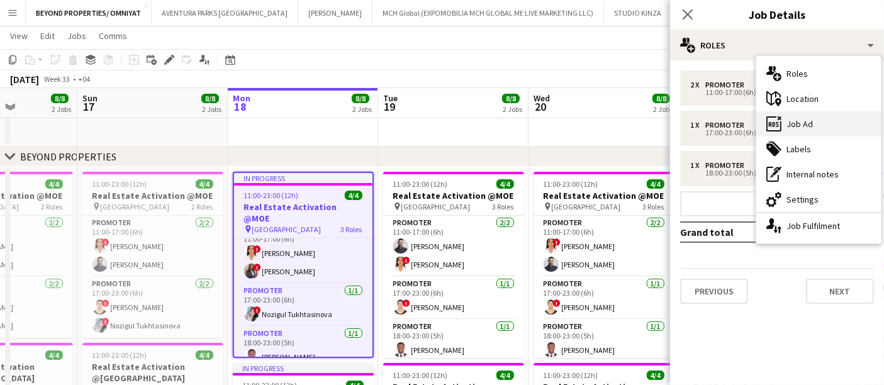
click at [811, 125] on div "ads-window Job Ad" at bounding box center [818, 123] width 125 height 25
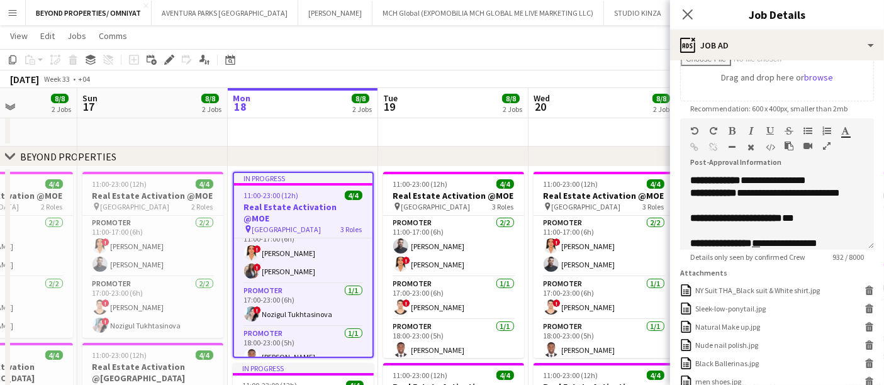
scroll to position [228, 0]
click at [825, 145] on icon "button" at bounding box center [827, 146] width 8 height 9
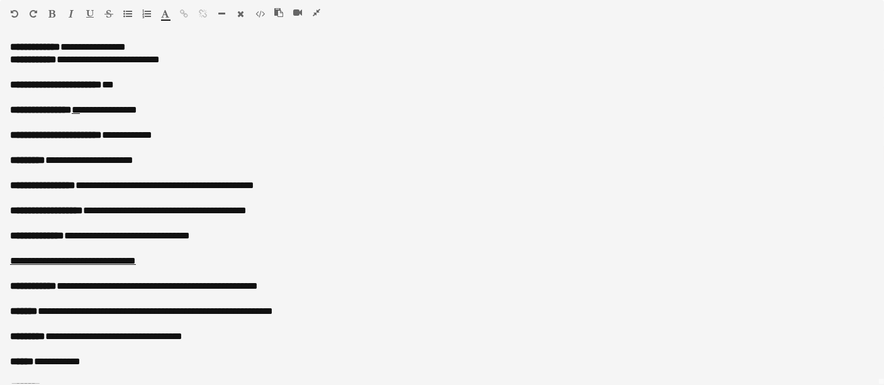
scroll to position [155, 0]
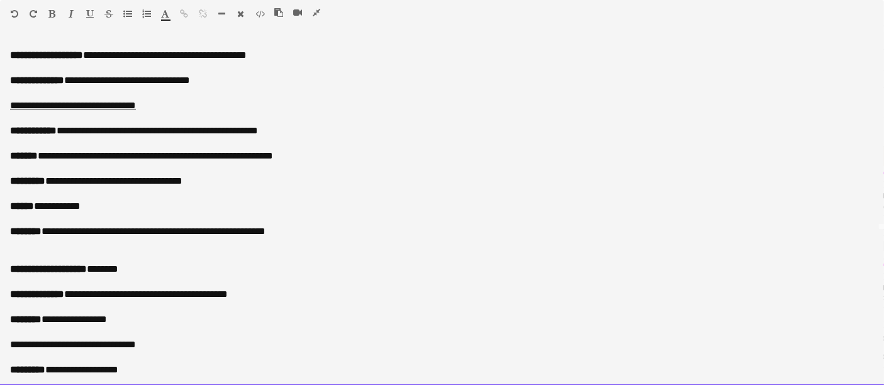
click at [846, 229] on p "**********" at bounding box center [436, 231] width 853 height 13
drag, startPoint x: 9, startPoint y: 291, endPoint x: 266, endPoint y: 292, distance: 257.2
click at [266, 292] on div "**********" at bounding box center [442, 213] width 884 height 345
copy p "**********"
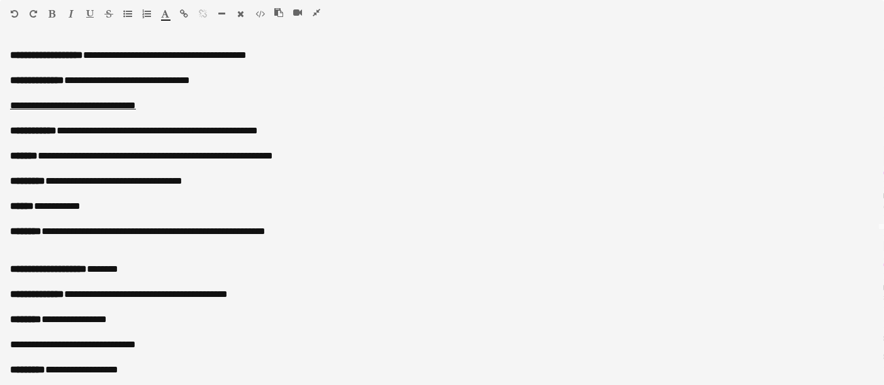
click at [316, 15] on icon "button" at bounding box center [317, 12] width 8 height 9
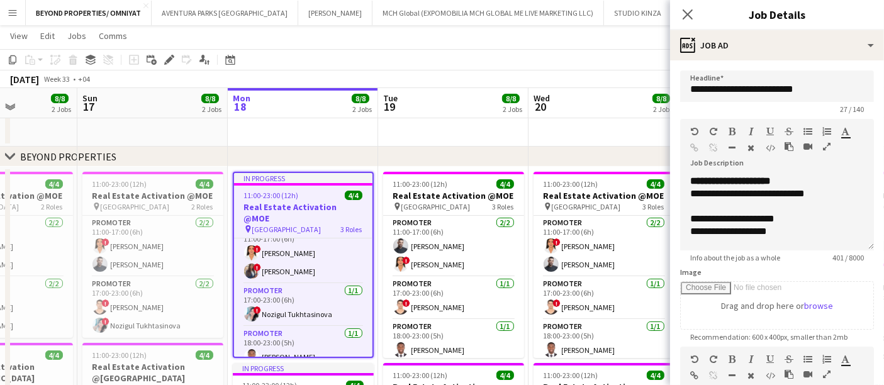
scroll to position [168, 0]
click at [687, 14] on icon at bounding box center [687, 14] width 12 height 12
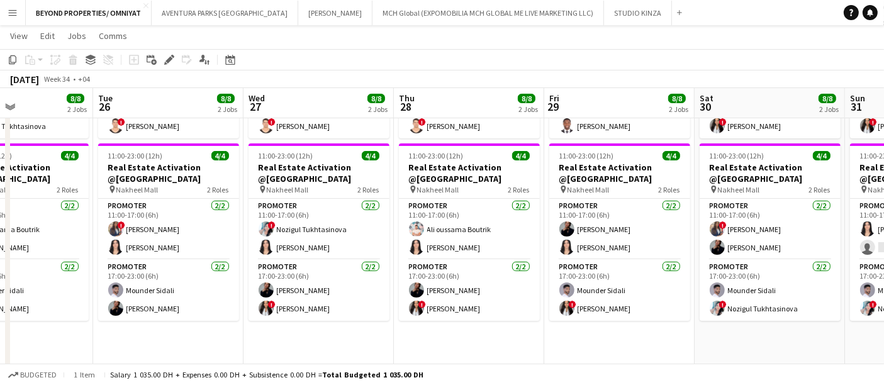
scroll to position [0, 362]
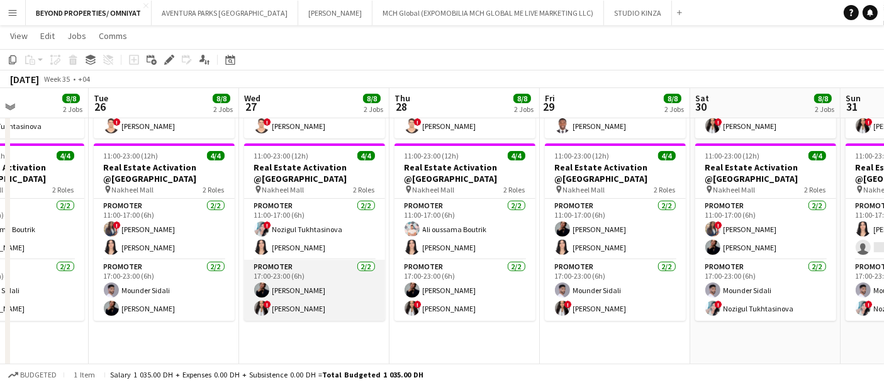
click at [318, 301] on app-card-role "Promoter 2/2 17:00-23:00 (6h) Mey Nory ! Mayara Do Nascimento Silva" at bounding box center [314, 290] width 141 height 61
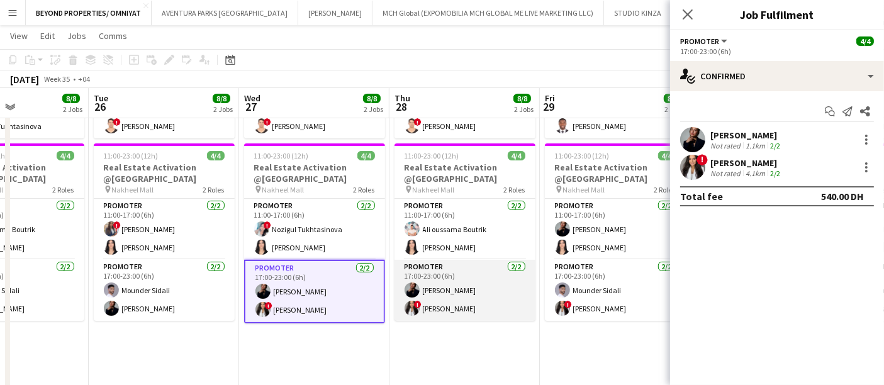
click at [517, 277] on app-card-role "Promoter 2/2 17:00-23:00 (6h) Mey Nory ! Mayara Do Nascimento Silva" at bounding box center [464, 290] width 141 height 61
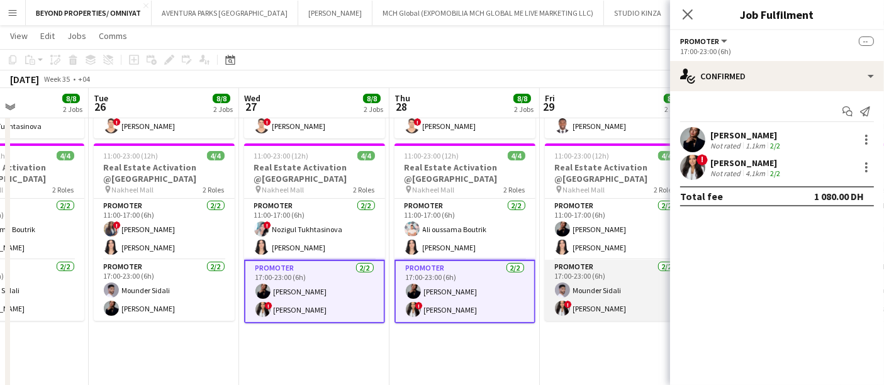
click at [578, 284] on app-card-role "Promoter 2/2 17:00-23:00 (6h) Mounder Sidali ! Mayara Do Nascimento Silva" at bounding box center [615, 290] width 141 height 61
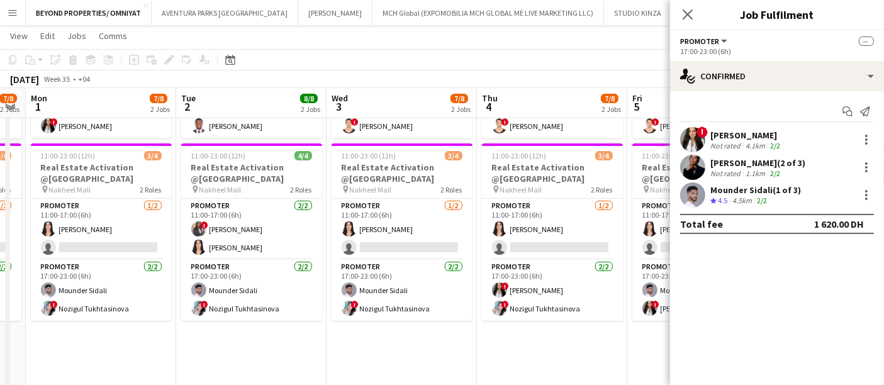
scroll to position [0, 426]
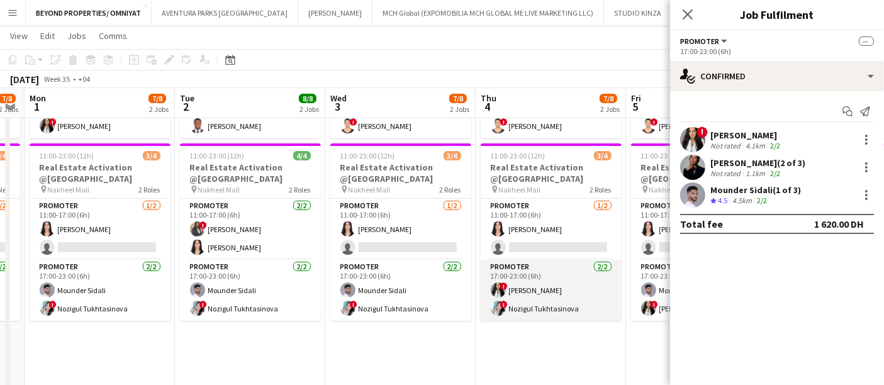
click at [555, 296] on app-card-role "Promoter 2/2 17:00-23:00 (6h) ! Mayara Do Nascimento Silva ! Nozigul Tukhtasino…" at bounding box center [550, 290] width 141 height 61
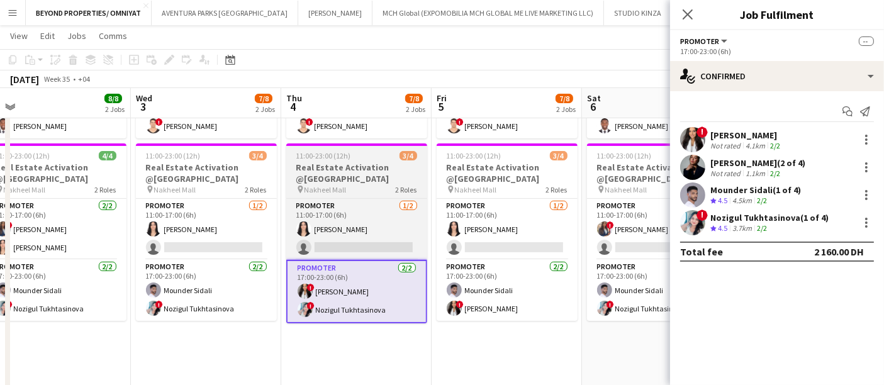
scroll to position [0, 472]
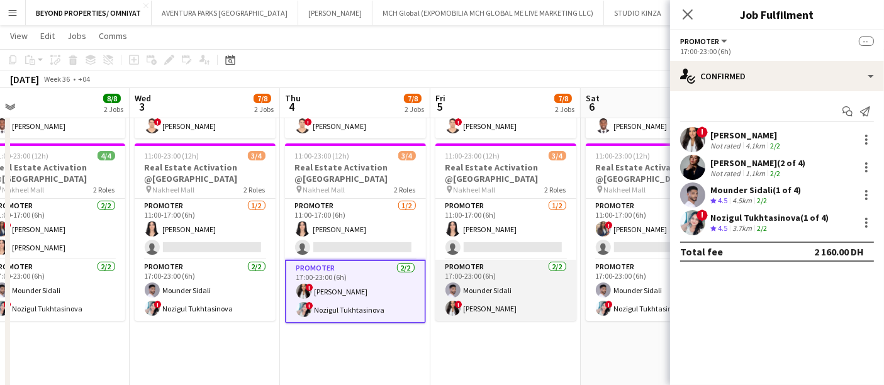
click at [491, 298] on app-card-role "Promoter 2/2 17:00-23:00 (6h) Mounder Sidali ! Mayara Do Nascimento Silva" at bounding box center [505, 290] width 141 height 61
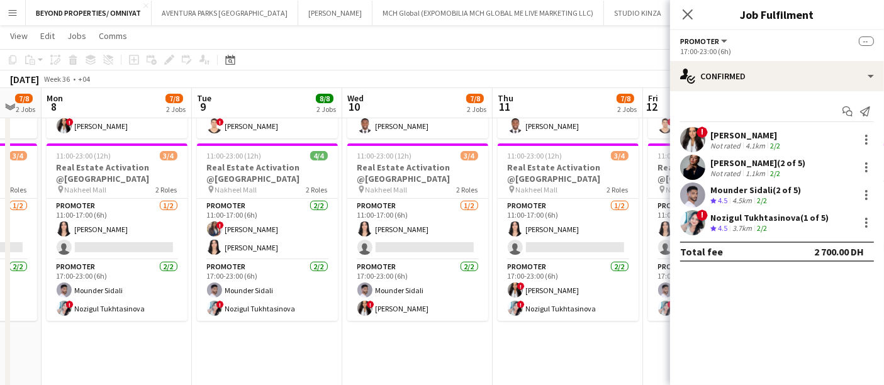
scroll to position [0, 453]
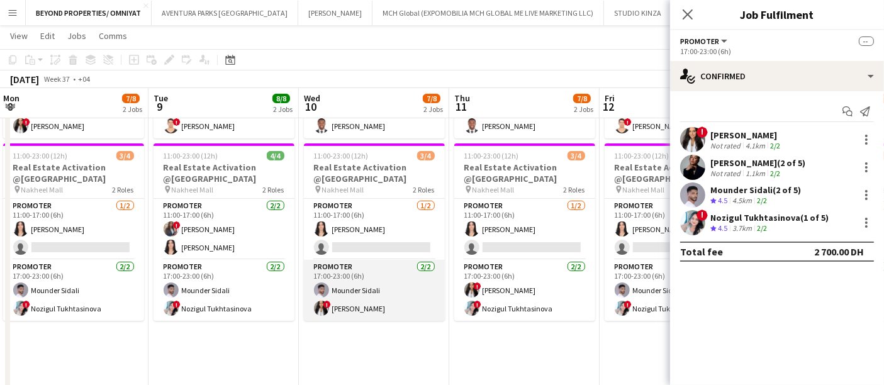
click at [411, 297] on app-card-role "Promoter 2/2 17:00-23:00 (6h) Mounder Sidali ! Mayara Do Nascimento Silva" at bounding box center [374, 290] width 141 height 61
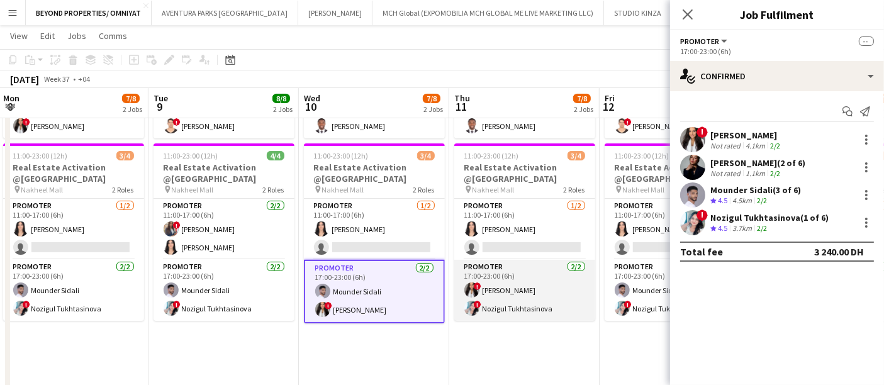
click at [516, 293] on app-card-role "Promoter 2/2 17:00-23:00 (6h) ! Mayara Do Nascimento Silva ! Nozigul Tukhtasino…" at bounding box center [524, 290] width 141 height 61
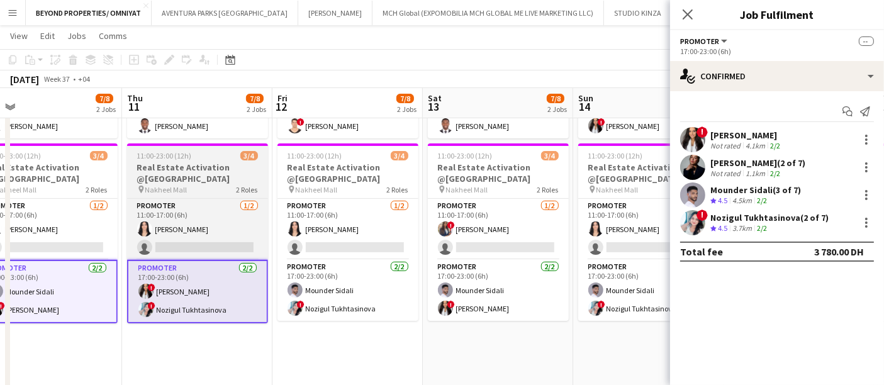
scroll to position [0, 484]
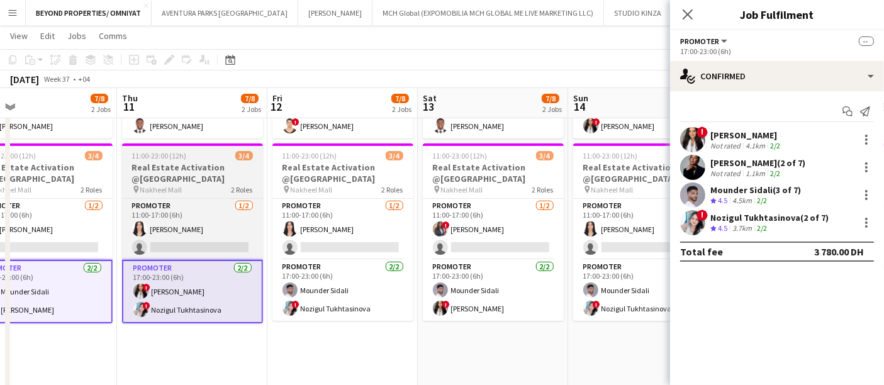
click at [516, 293] on app-card-role "Promoter 2/2 17:00-23:00 (6h) Mounder Sidali ! Mayara Do Nascimento Silva" at bounding box center [493, 290] width 141 height 61
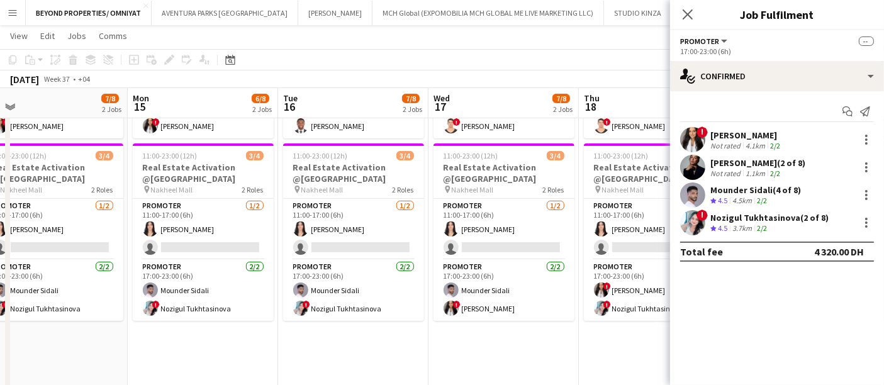
scroll to position [0, 475]
click at [516, 293] on app-card-role "Promoter 2/2 17:00-23:00 (6h) Mounder Sidali ! Mayara Do Nascimento Silva" at bounding box center [502, 290] width 141 height 61
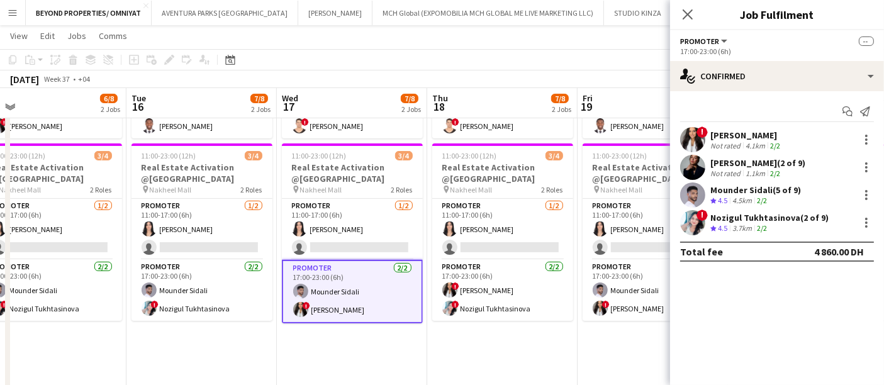
scroll to position [0, 385]
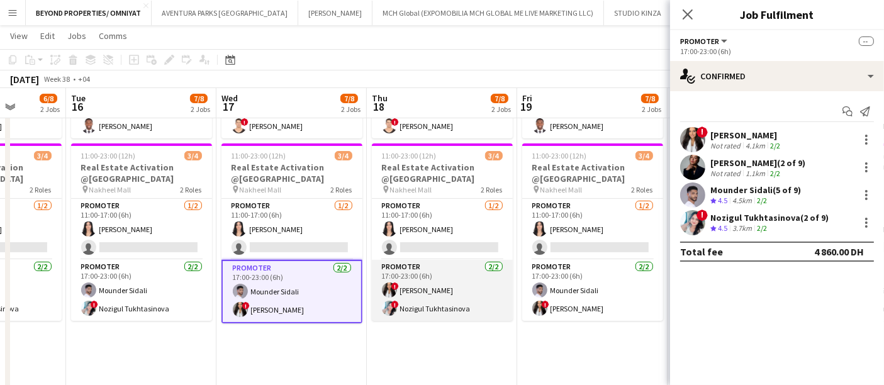
click at [431, 293] on app-card-role "Promoter 2/2 17:00-23:00 (6h) ! Mayara Do Nascimento Silva ! Nozigul Tukhtasino…" at bounding box center [442, 290] width 141 height 61
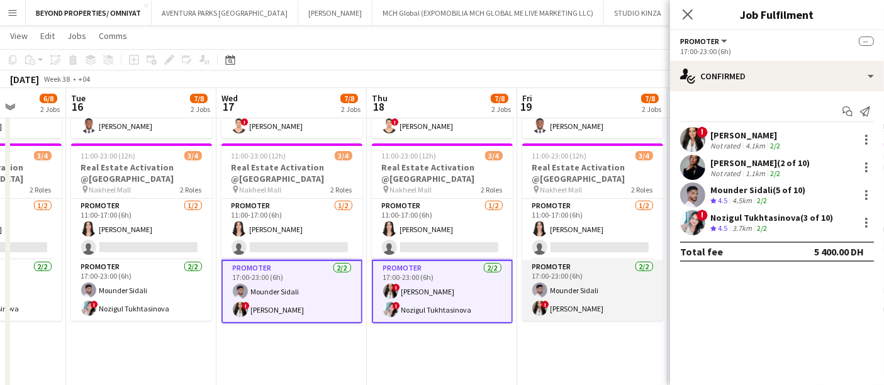
click at [563, 292] on app-card-role "Promoter 2/2 17:00-23:00 (6h) Mounder Sidali ! Mayara Do Nascimento Silva" at bounding box center [592, 290] width 141 height 61
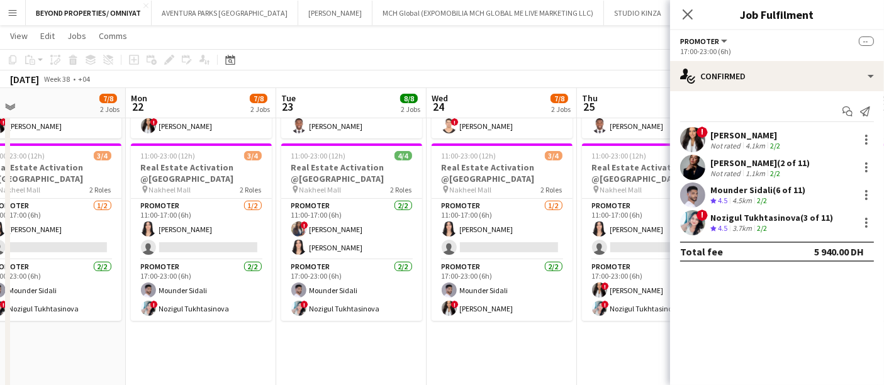
scroll to position [0, 479]
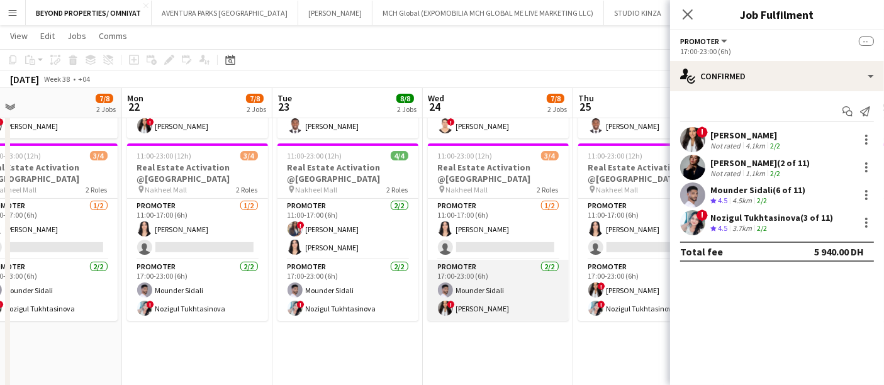
click at [486, 293] on app-card-role "Promoter 2/2 17:00-23:00 (6h) Mounder Sidali ! Mayara Do Nascimento Silva" at bounding box center [498, 290] width 141 height 61
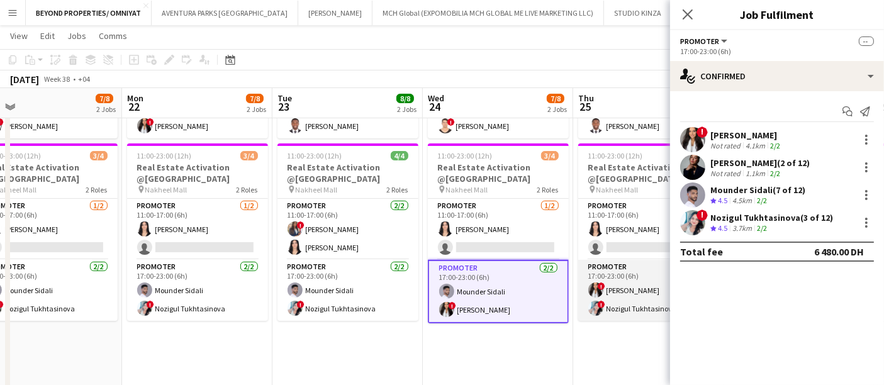
click at [598, 283] on span "!" at bounding box center [601, 286] width 8 height 8
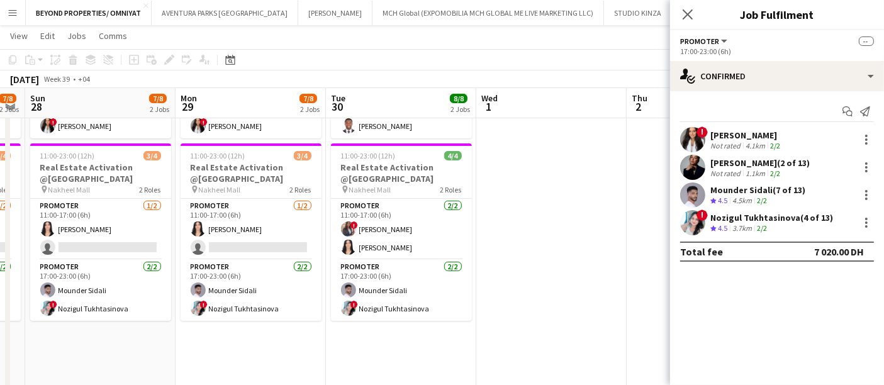
scroll to position [0, 433]
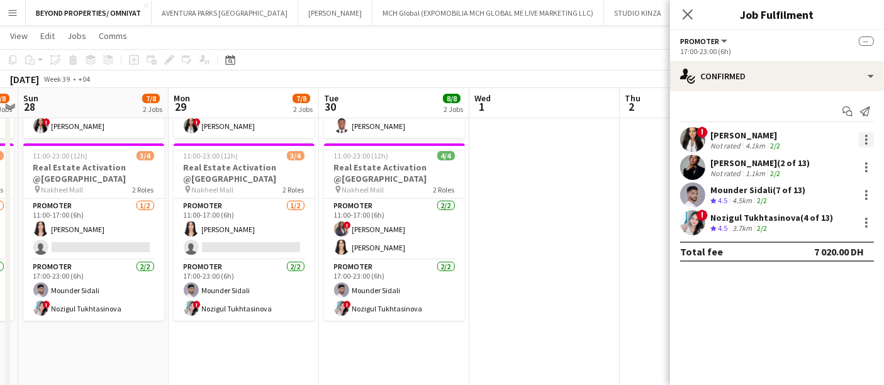
click at [864, 141] on div at bounding box center [865, 139] width 15 height 15
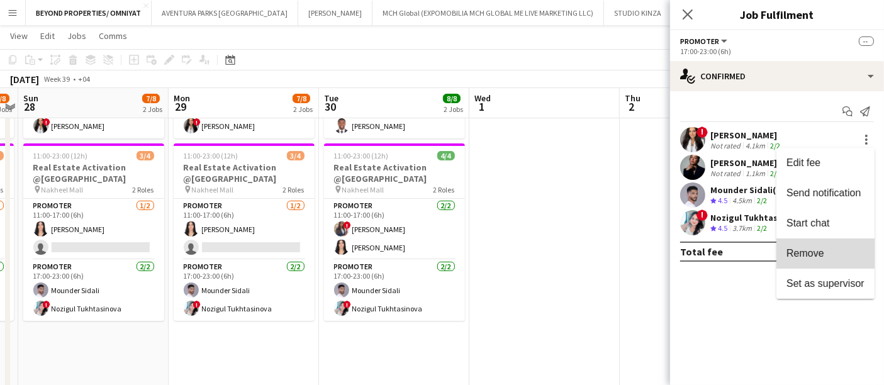
click at [830, 252] on span "Remove" at bounding box center [825, 253] width 78 height 11
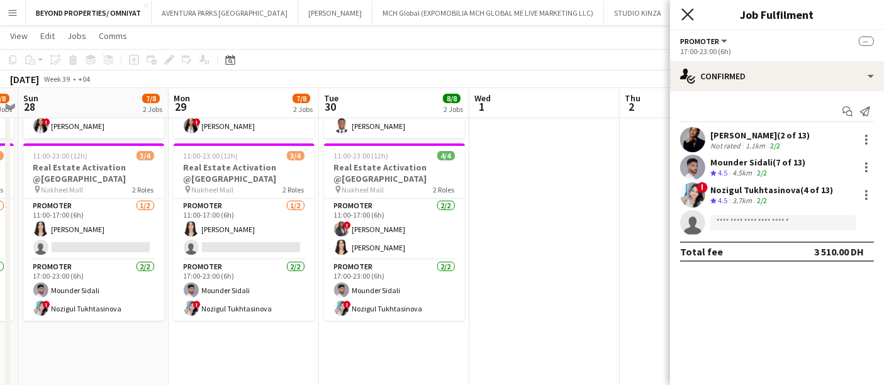
click at [692, 17] on icon "Close pop-in" at bounding box center [687, 14] width 12 height 12
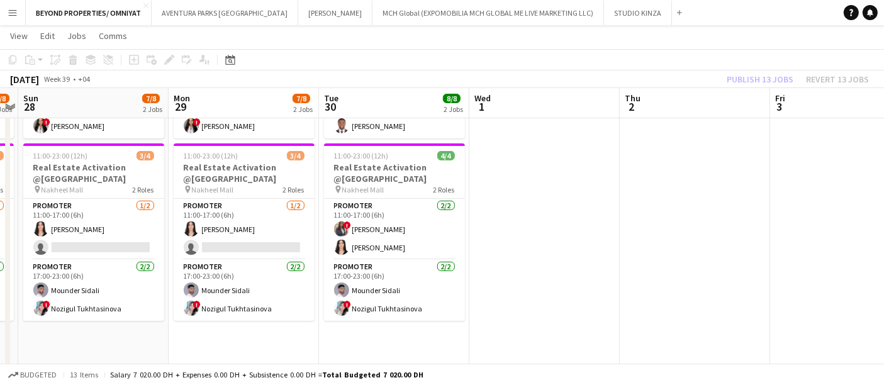
click at [594, 87] on div "September 2025 Week 39 • +04 Publish 13 jobs Revert 13 jobs" at bounding box center [442, 79] width 884 height 18
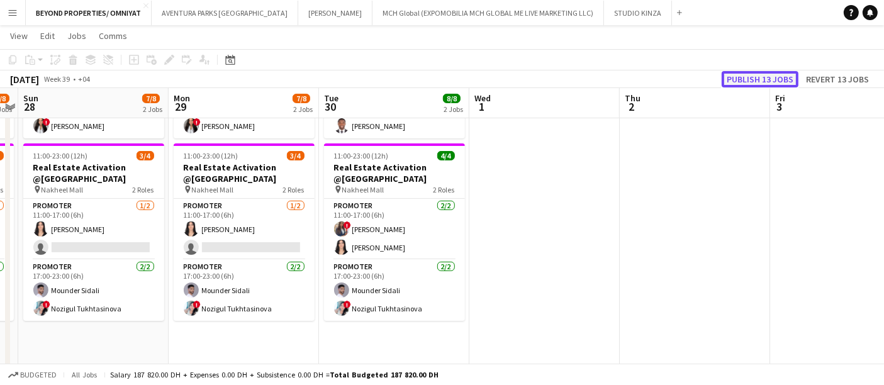
click at [741, 74] on button "Publish 13 jobs" at bounding box center [759, 79] width 77 height 16
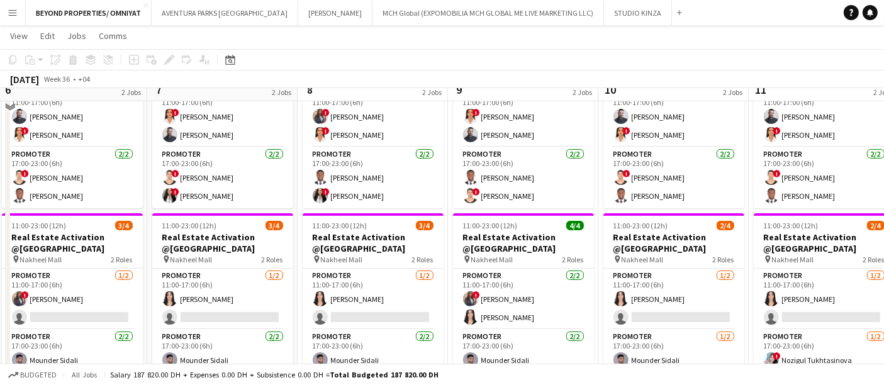
scroll to position [142, 0]
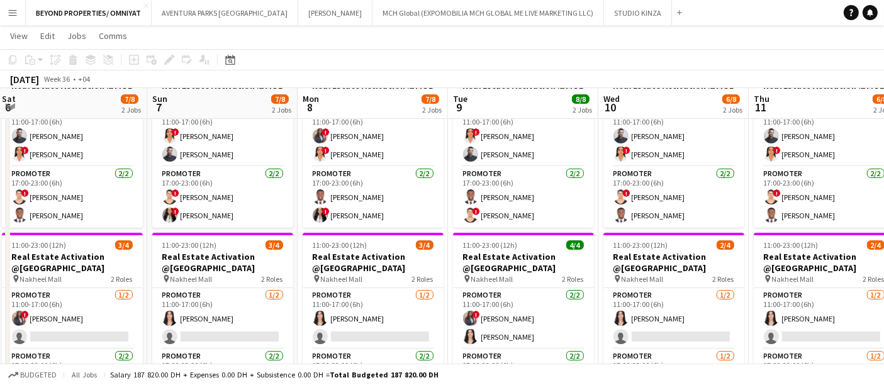
click at [242, 211] on app-card-role "Promoter 2/2 17:00-23:00 (6h) ! Ali Tariq ! Mayara Do Nascimento Silva" at bounding box center [222, 197] width 141 height 61
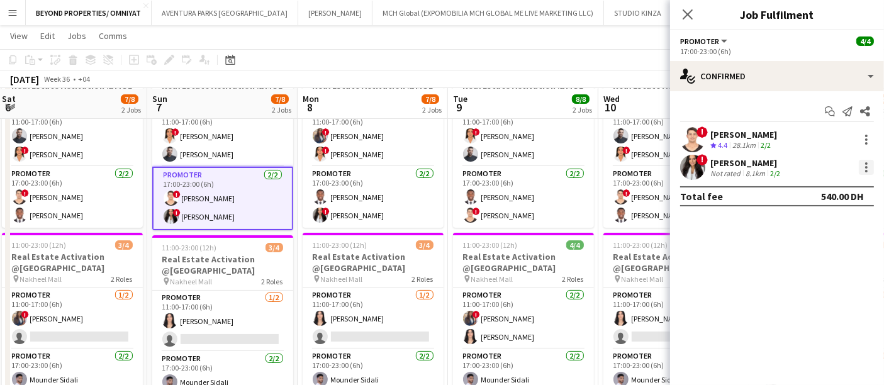
click at [869, 165] on div at bounding box center [865, 167] width 15 height 15
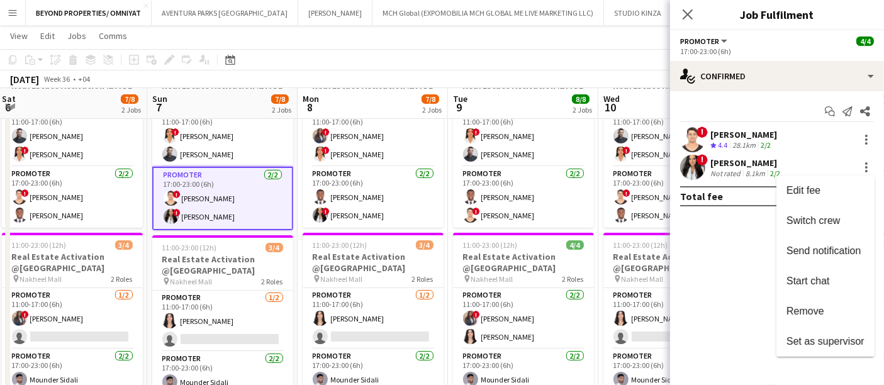
click at [586, 77] on div at bounding box center [442, 192] width 884 height 385
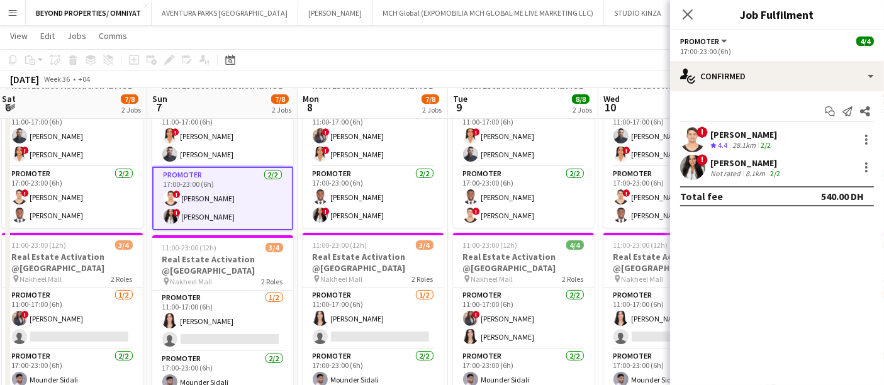
click at [573, 79] on div "September 2025 Week 36 • +04" at bounding box center [442, 79] width 884 height 18
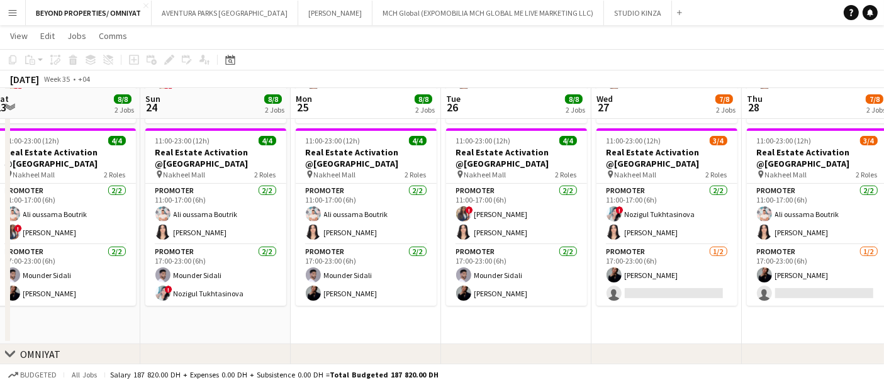
scroll to position [0, 306]
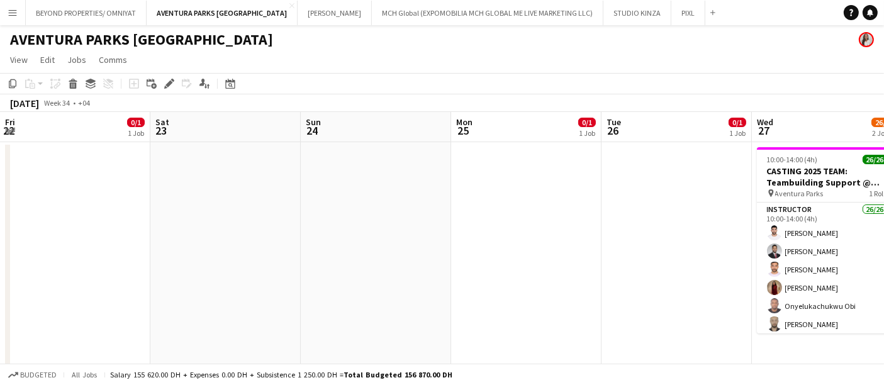
scroll to position [0, 411]
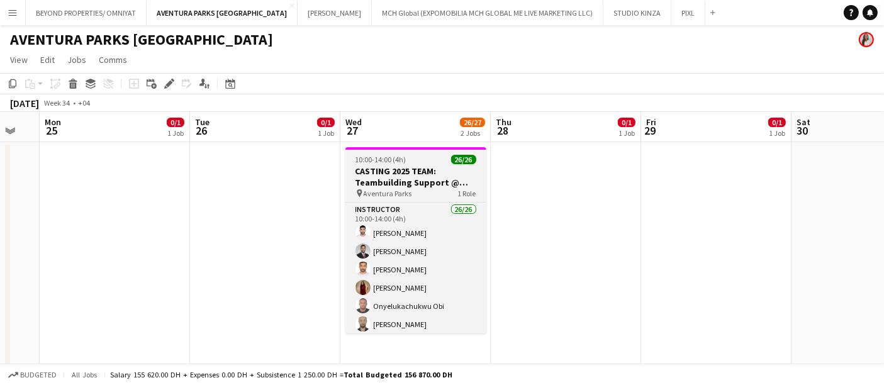
click at [407, 168] on h3 "CASTING 2025 TEAM: Teambuilding Support @ Aventura Parks" at bounding box center [415, 176] width 141 height 23
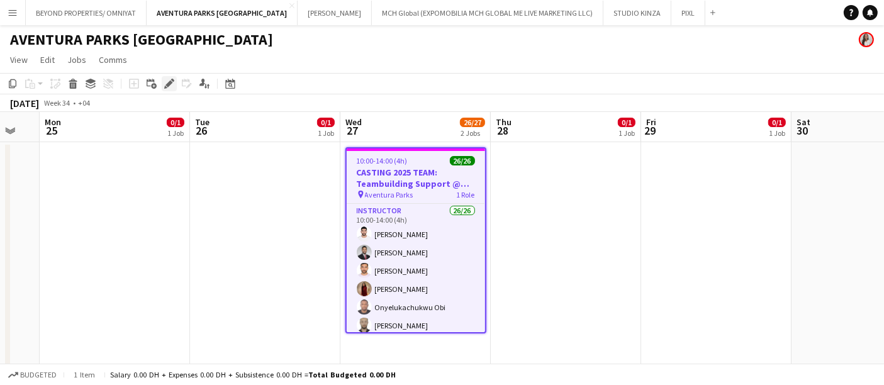
click at [172, 83] on icon "Edit" at bounding box center [169, 84] width 10 height 10
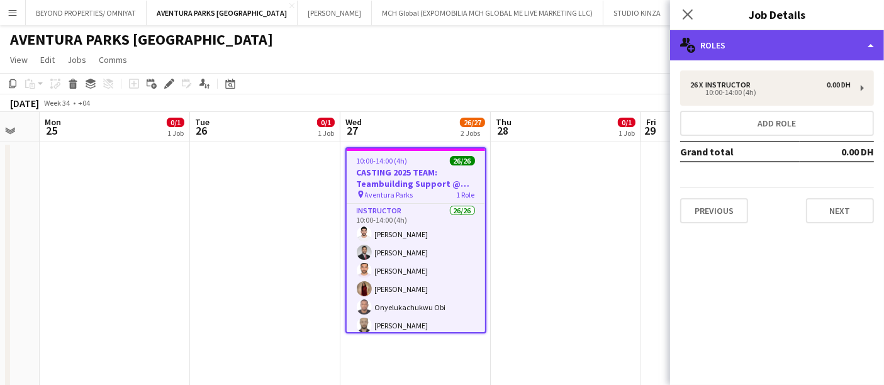
click at [768, 42] on div "multiple-users-add Roles" at bounding box center [777, 45] width 214 height 30
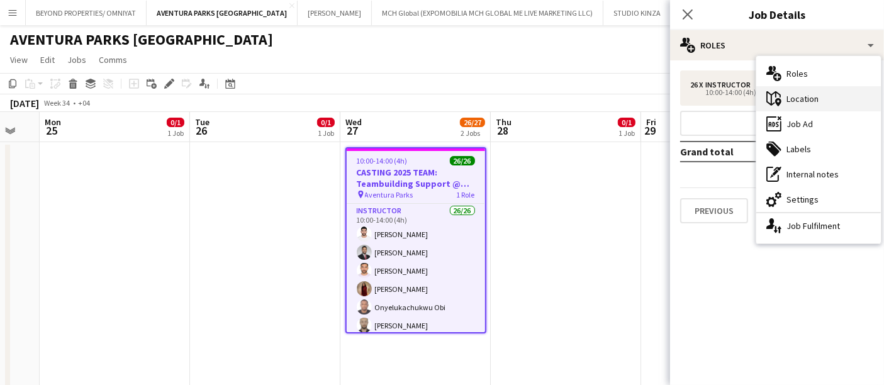
click at [806, 96] on div "maps-pin-1 Location" at bounding box center [818, 98] width 125 height 25
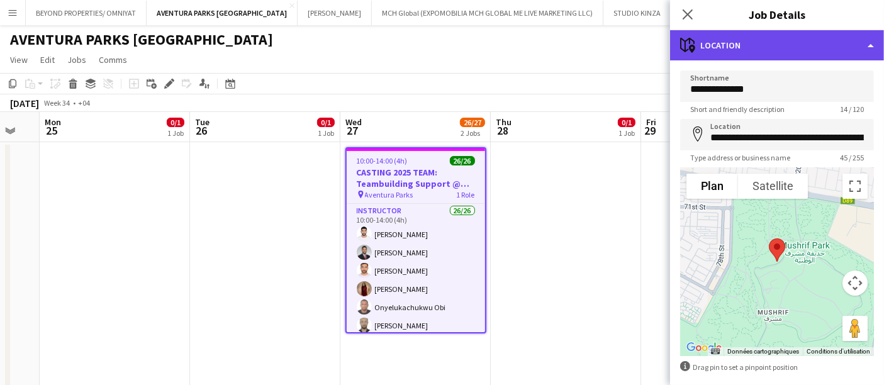
click at [708, 46] on div "maps-pin-1 Location" at bounding box center [777, 45] width 214 height 30
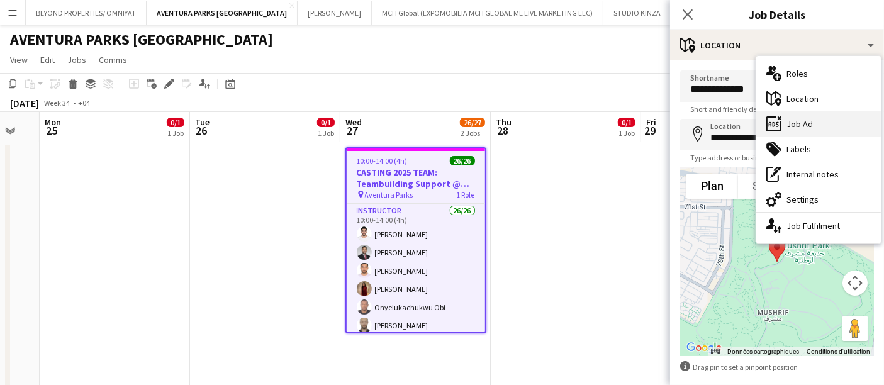
click at [814, 126] on div "ads-window Job Ad" at bounding box center [818, 123] width 125 height 25
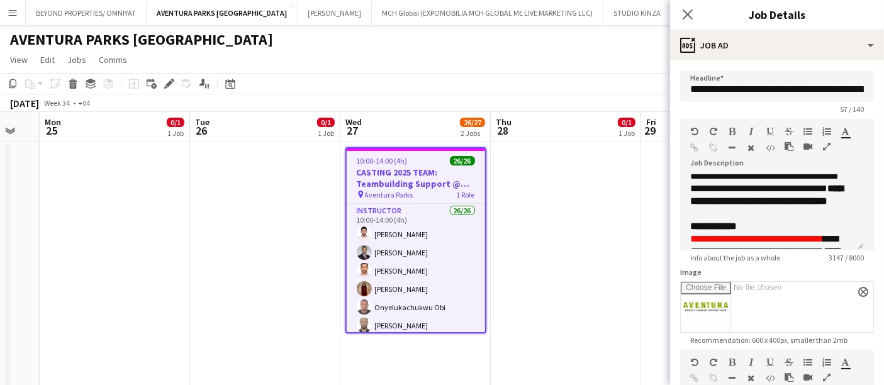
scroll to position [1099, 0]
